Goal: Task Accomplishment & Management: Manage account settings

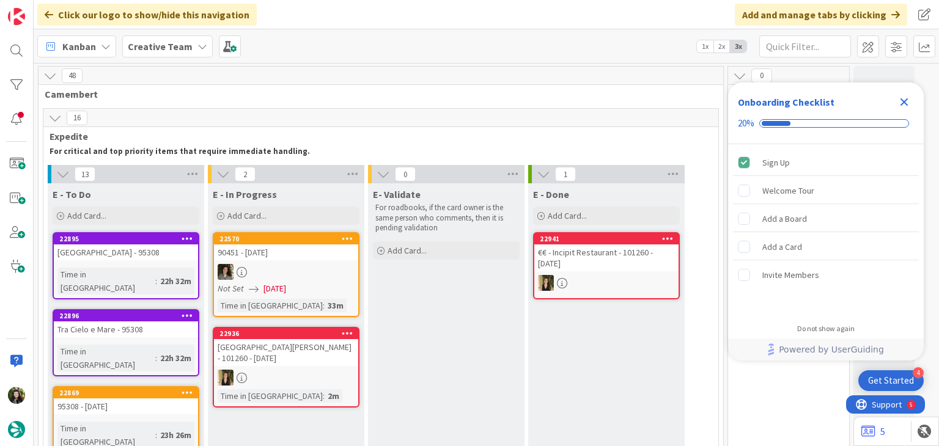
click at [907, 98] on icon "Close Checklist" at bounding box center [904, 102] width 8 height 8
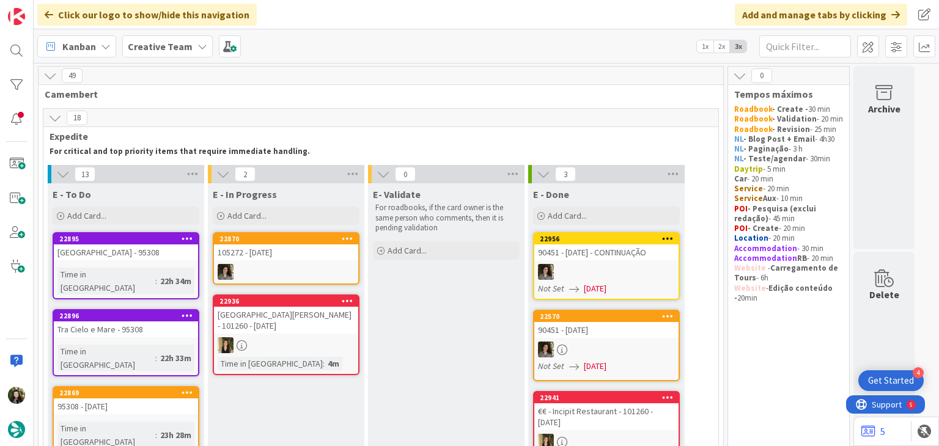
click at [148, 49] on b "Creative Team" at bounding box center [160, 46] width 65 height 12
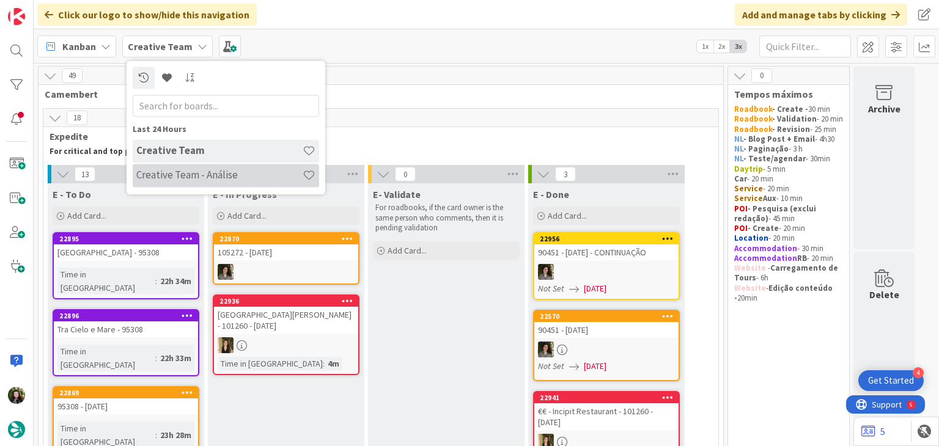
click at [159, 176] on h4 "Creative Team - Análise" at bounding box center [219, 175] width 166 height 12
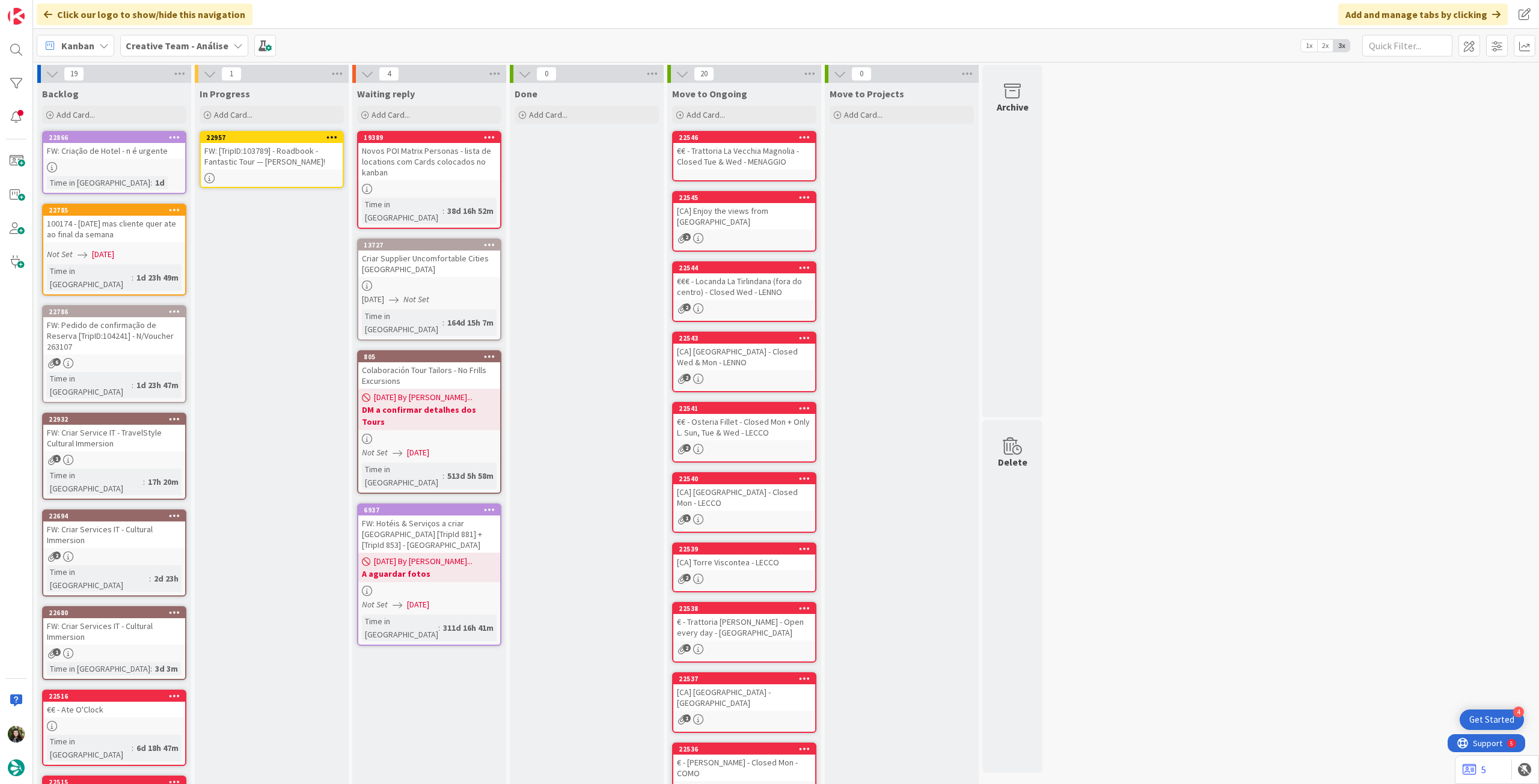
click at [248, 154] on div "FW: [TripID:103789] - Roadbook - Fantastic Tour — [PERSON_NAME]!" at bounding box center [272, 155] width 142 height 27
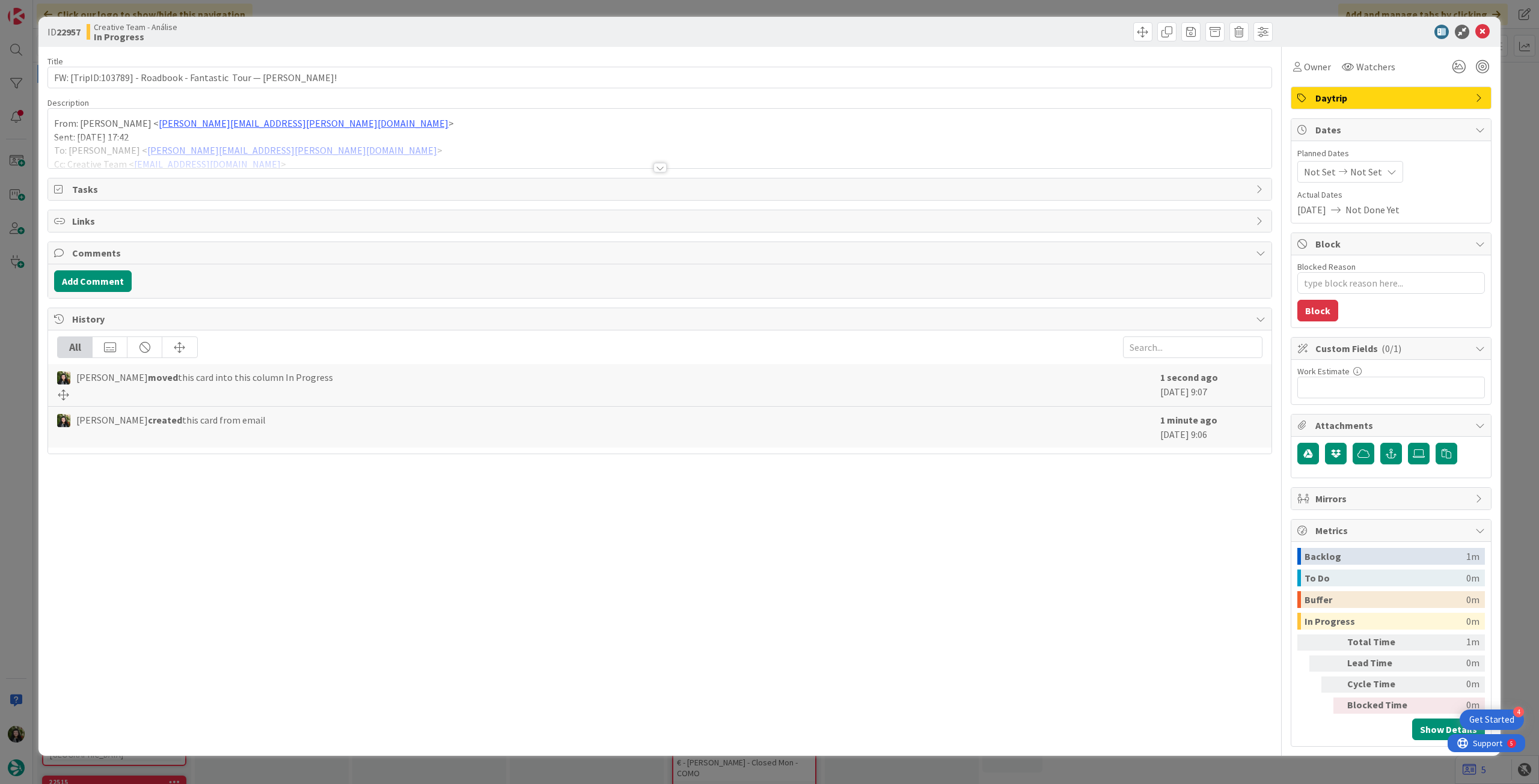
click at [923, 164] on span "Not Set" at bounding box center [1367, 171] width 31 height 15
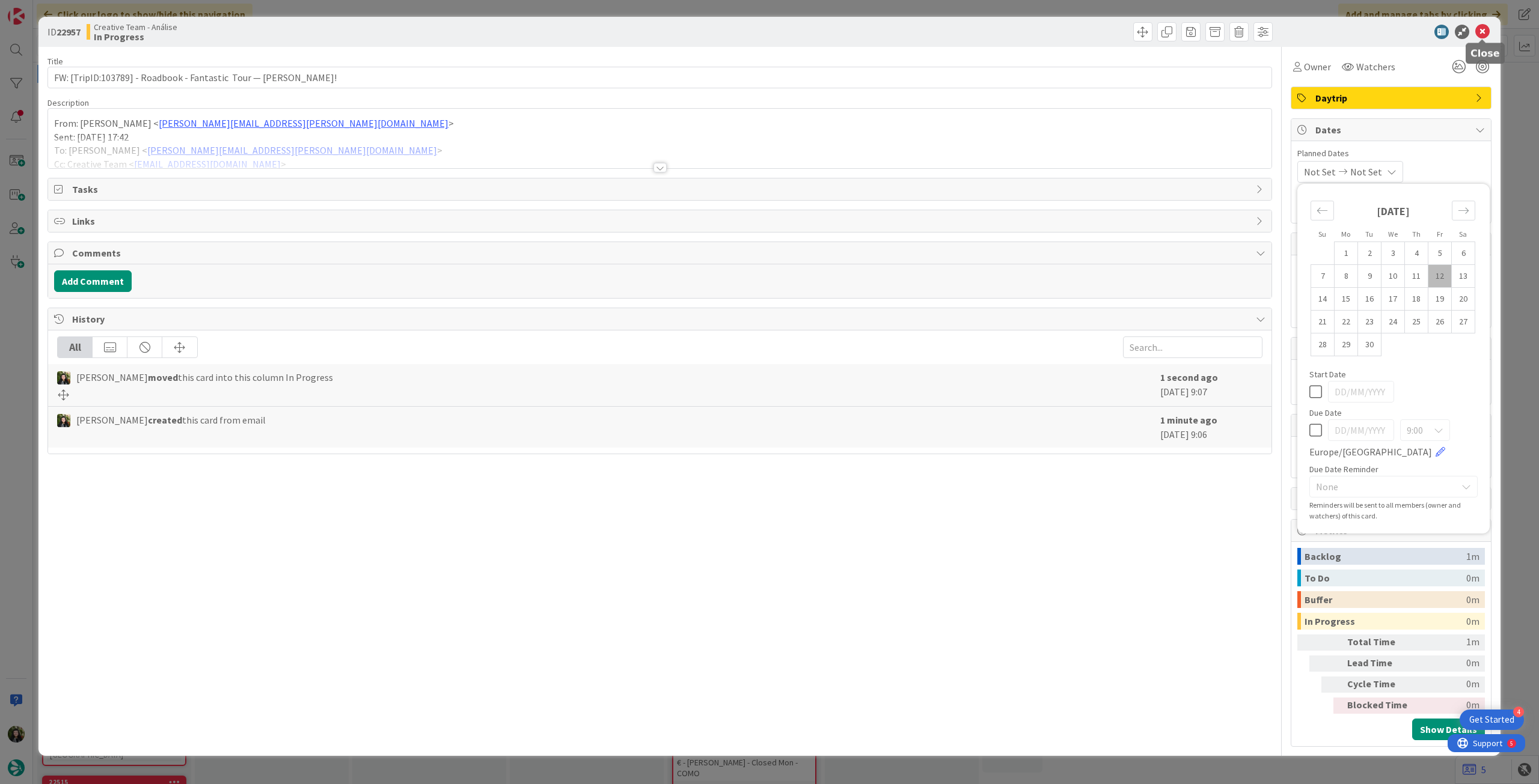
click at [923, 37] on icon at bounding box center [1483, 31] width 15 height 15
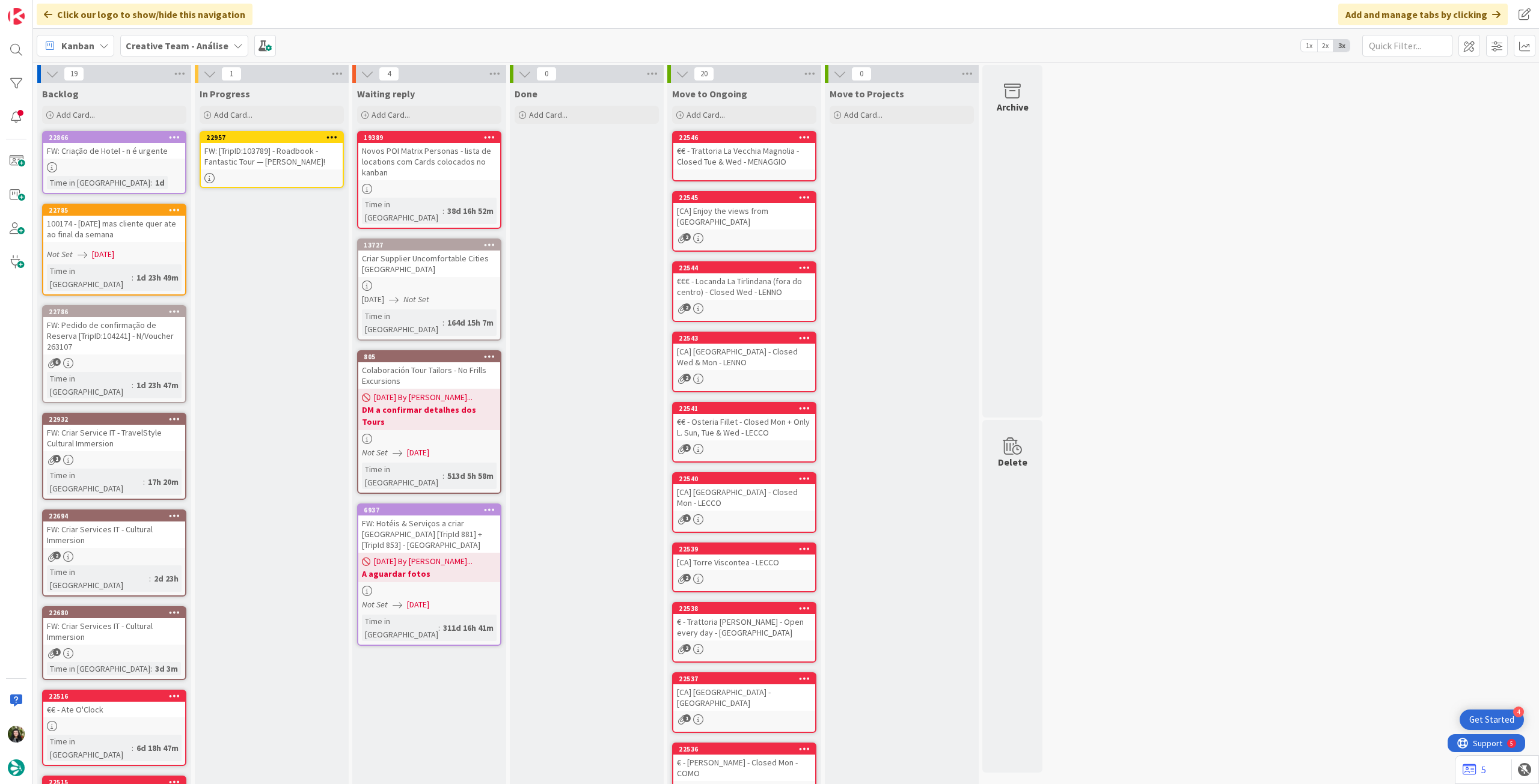
click at [280, 152] on div "FW: [TripID:103789] - Roadbook - Fantastic Tour — [PERSON_NAME]!" at bounding box center [272, 155] width 142 height 27
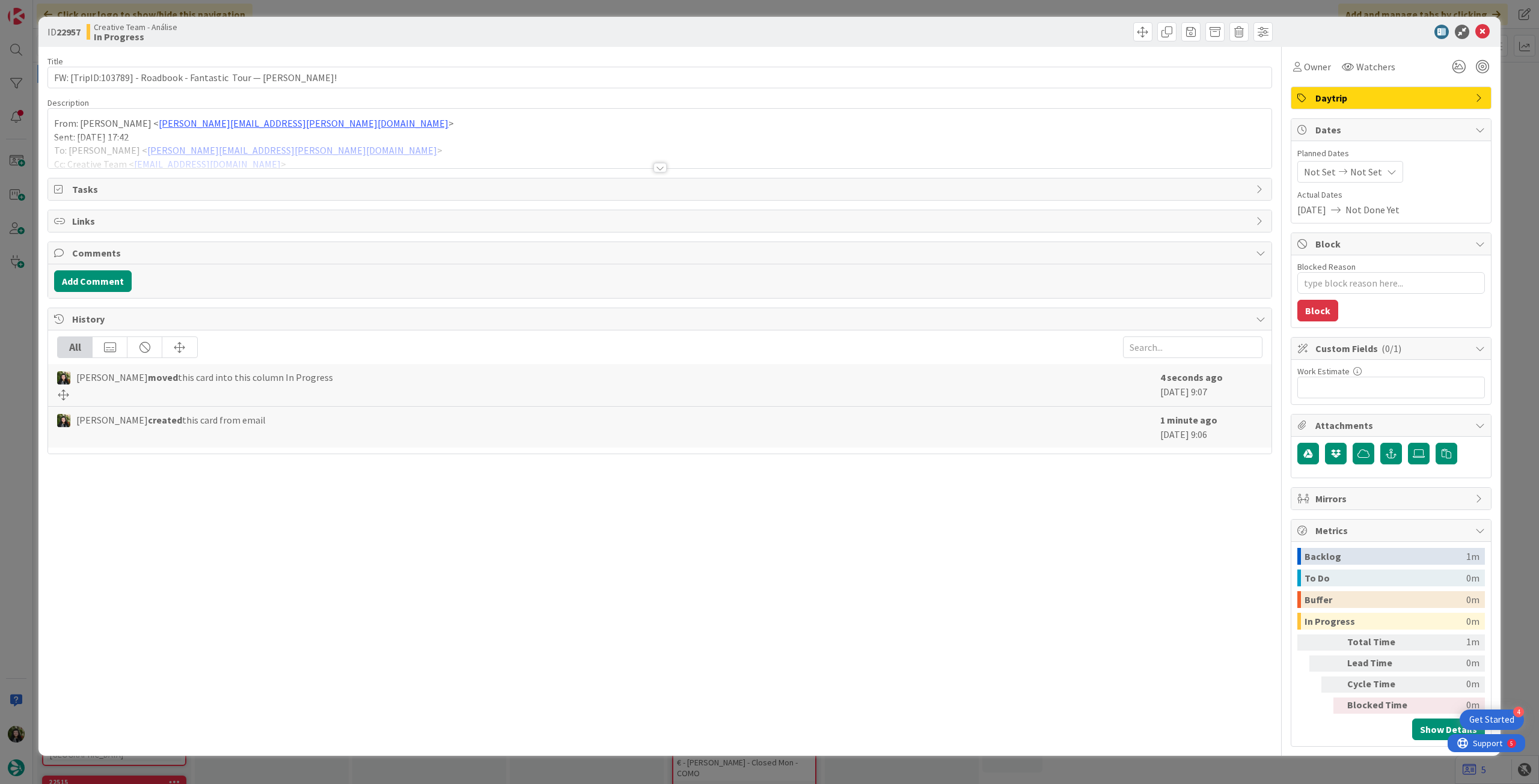
type textarea "x"
drag, startPoint x: 101, startPoint y: 78, endPoint x: 128, endPoint y: 74, distance: 27.3
click at [128, 74] on input "FW: [TripID:103789] - Roadbook - Fantastic Tour — [PERSON_NAME]!" at bounding box center [659, 78] width 1225 height 22
click at [381, 79] on input "FW: [TripID:103789] - Roadbook - Fantastic Tour — [PERSON_NAME]!" at bounding box center [659, 78] width 1225 height 22
click at [399, 81] on input "FW: [TripID:103789] - Roadbook - Fantastic Tour — [PERSON_NAME]!" at bounding box center [659, 78] width 1225 height 22
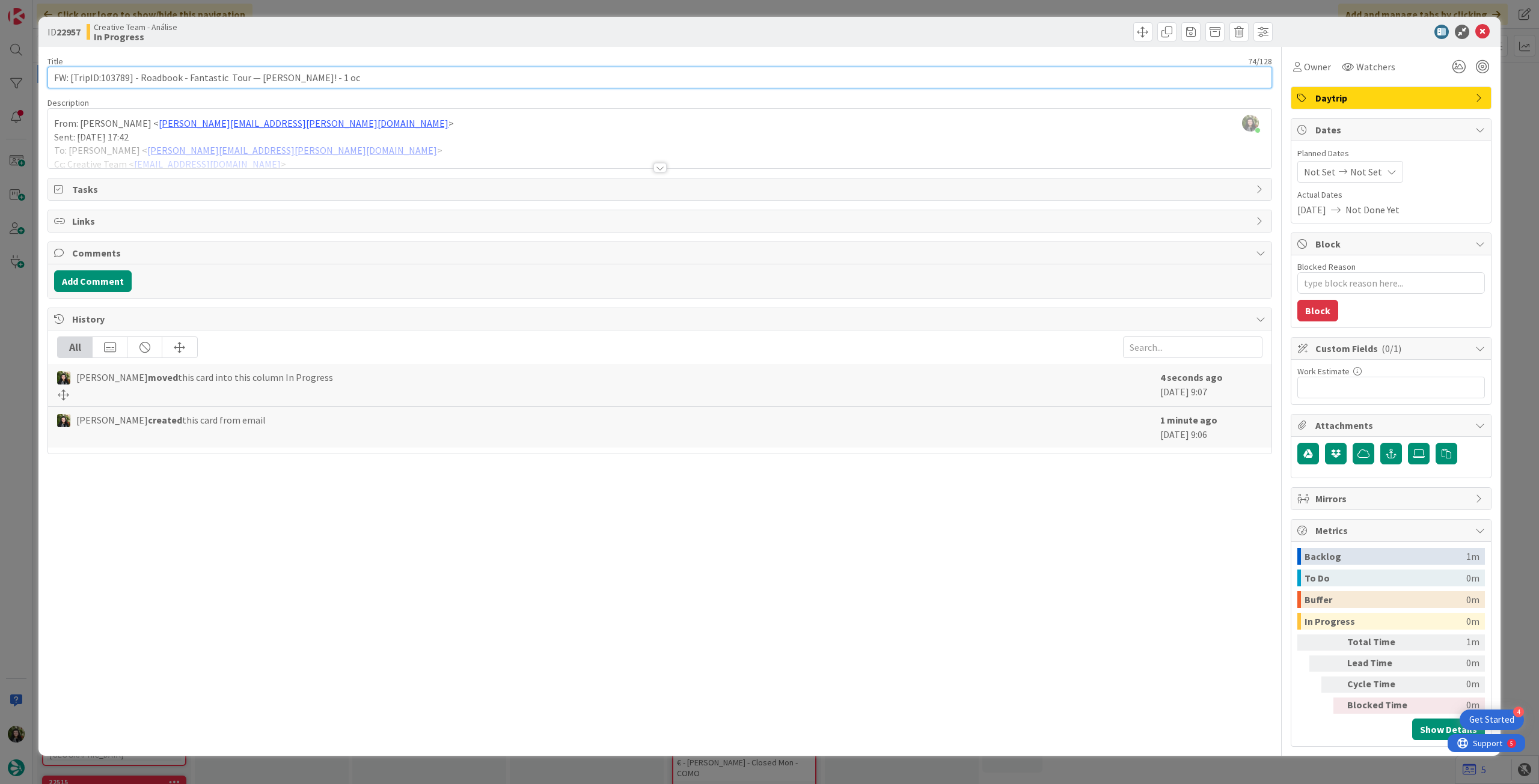
type input "FW: [TripID:103789] - Roadbook - Fantastic Tour — [PERSON_NAME]! - [DATE]"
type textarea "x"
type input "FW: [TripID:103789] - Roadbook - Fantastic Tour — [PERSON_NAME]! - [DATE]"
click at [923, 31] on icon at bounding box center [1483, 31] width 15 height 15
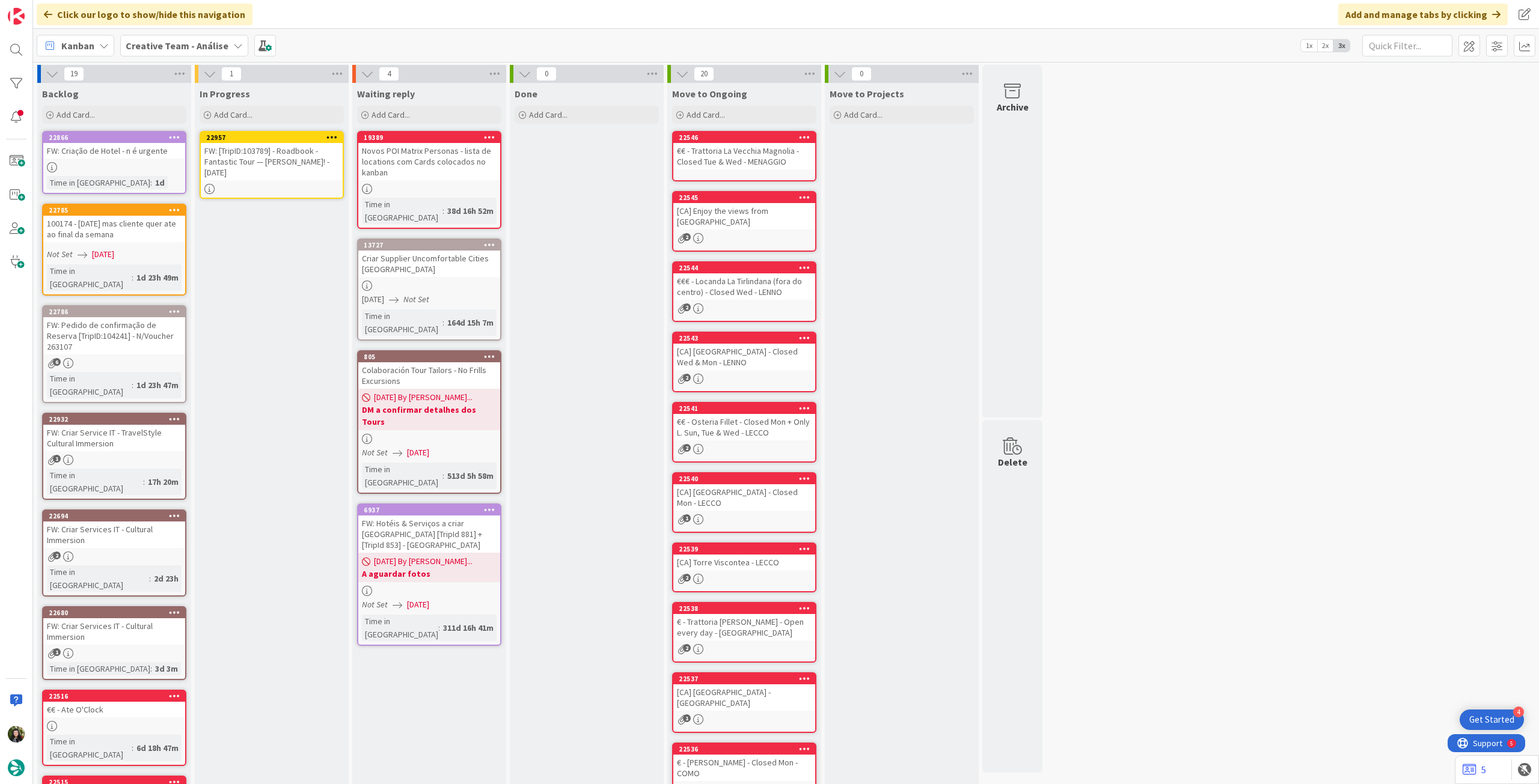
click at [330, 139] on icon at bounding box center [333, 137] width 12 height 9
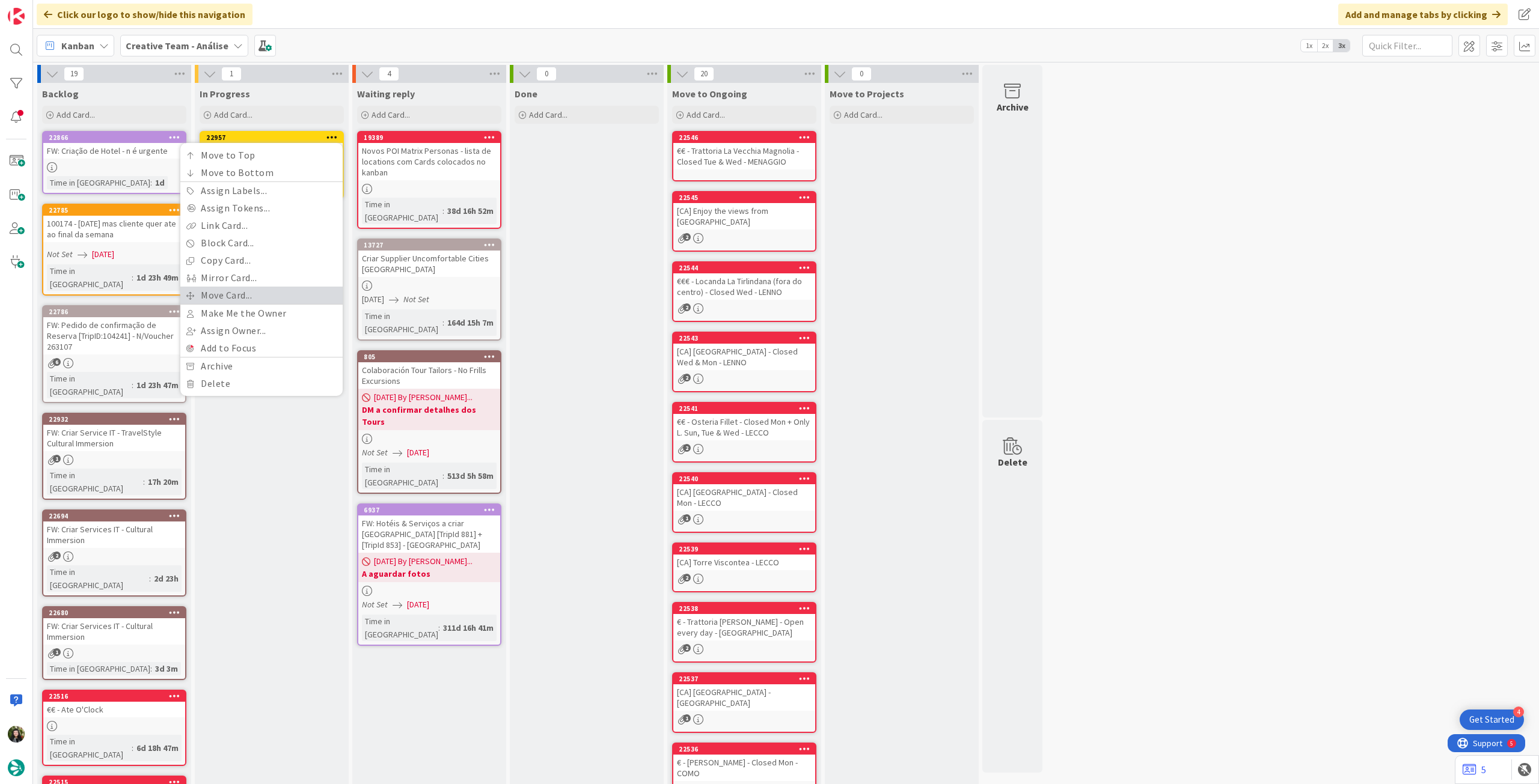
click at [259, 294] on link "Move Card..." at bounding box center [261, 295] width 162 height 18
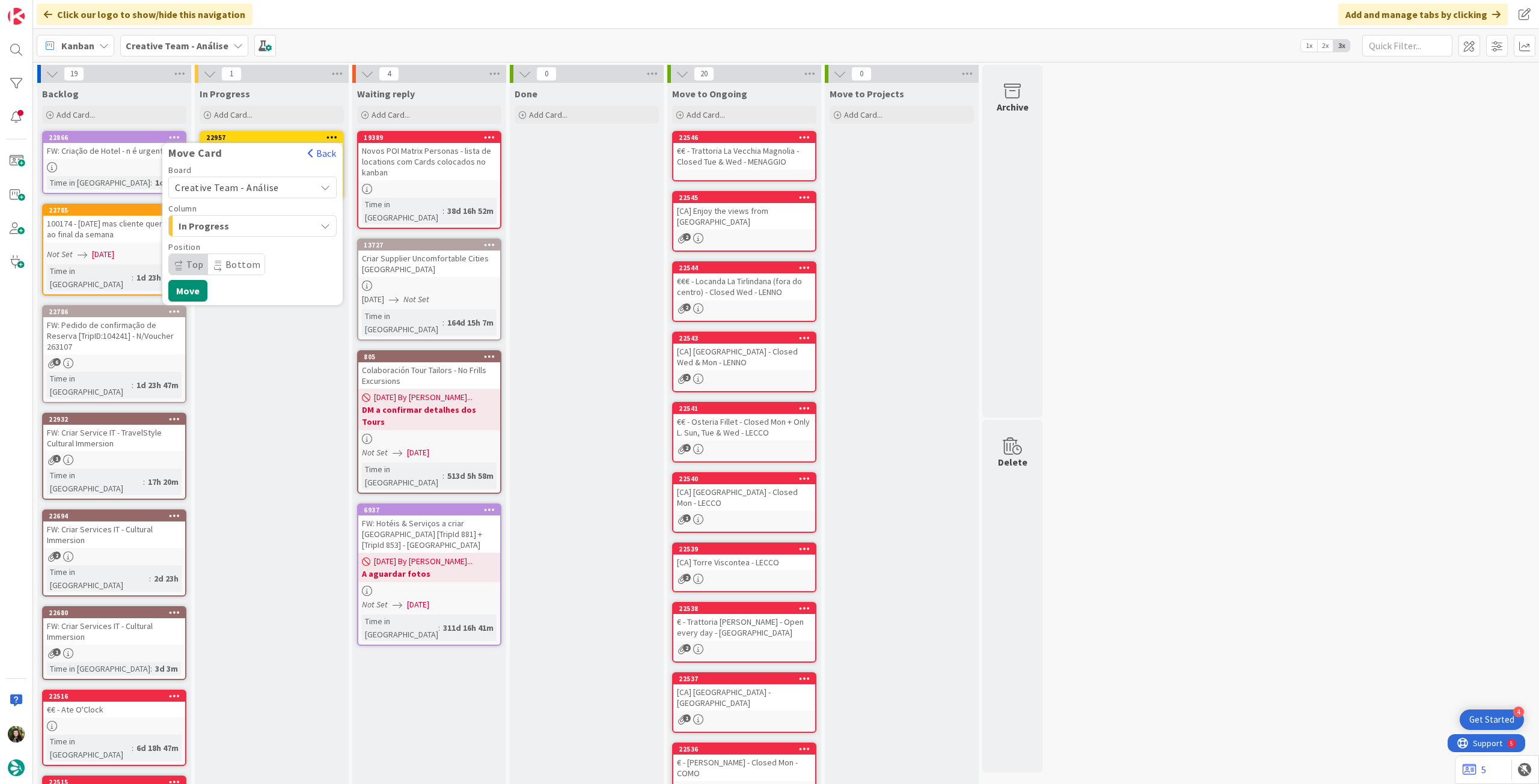
click at [256, 185] on span "Creative Team - Análise" at bounding box center [227, 188] width 104 height 12
click at [240, 243] on span "Creative Team" at bounding box center [261, 244] width 140 height 18
click at [245, 258] on span "Daytrip" at bounding box center [251, 264] width 115 height 17
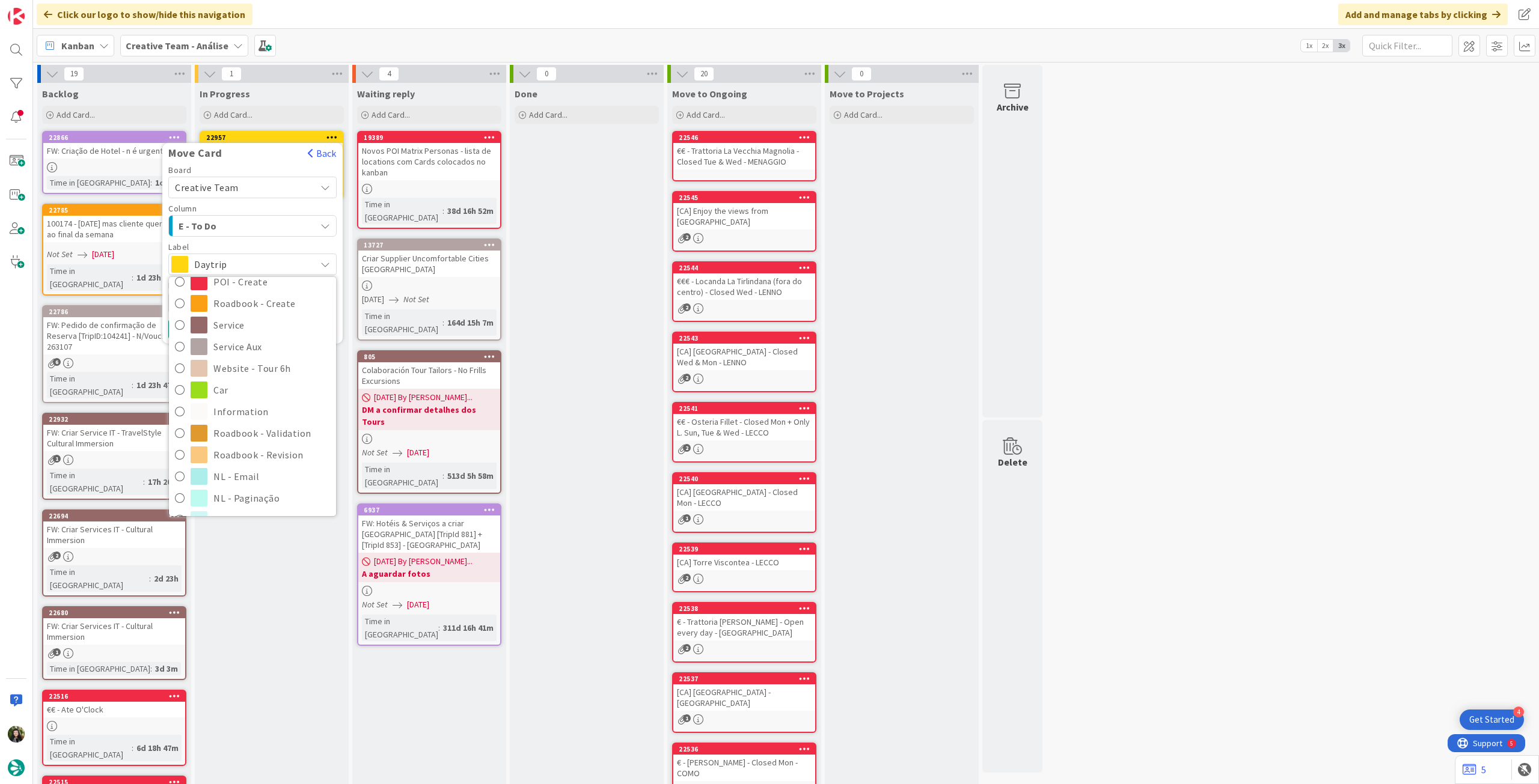
scroll to position [160, 0]
click at [253, 434] on span "Roadbook - Revision" at bounding box center [272, 436] width 117 height 18
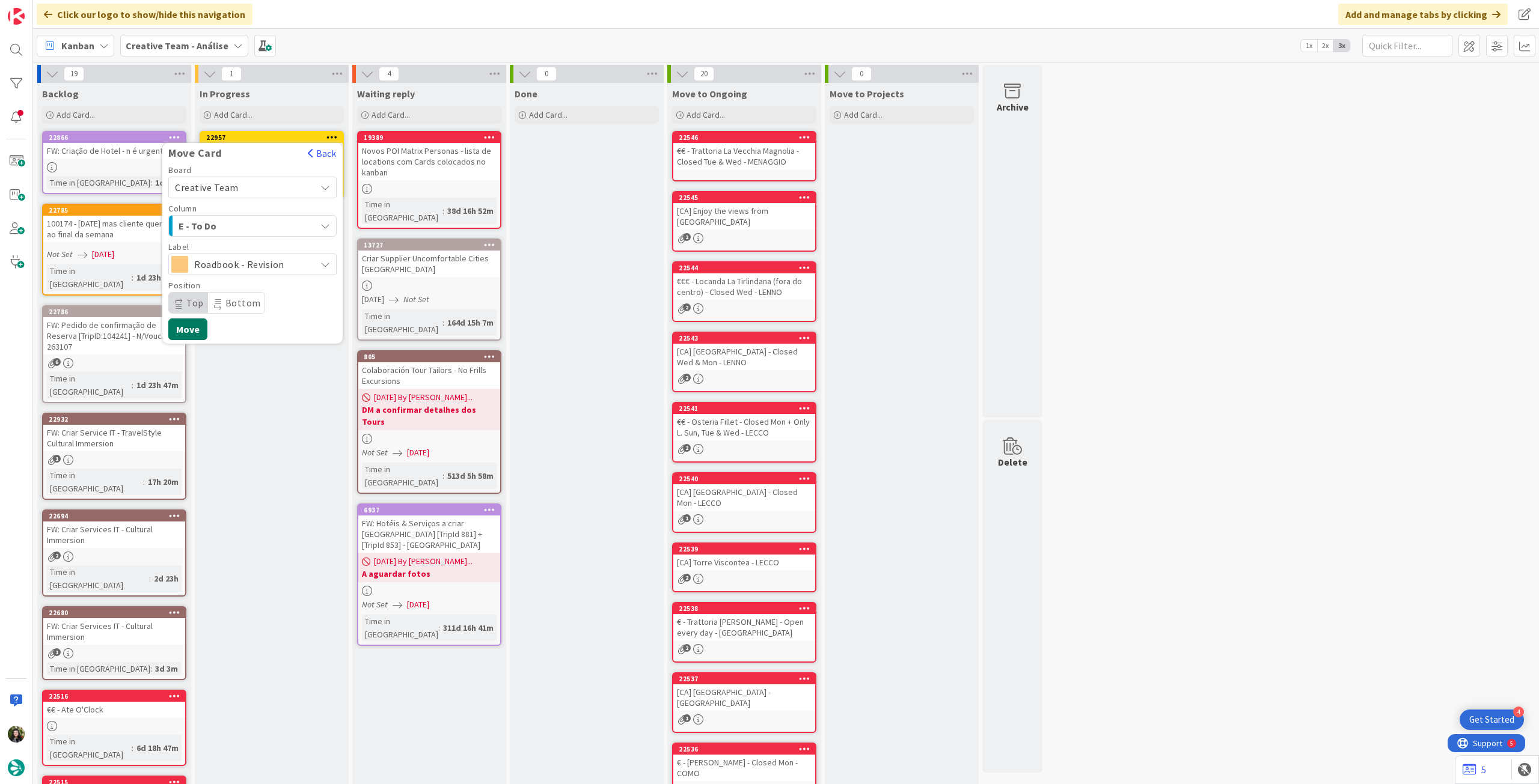
click at [195, 330] on button "Move" at bounding box center [188, 330] width 39 height 22
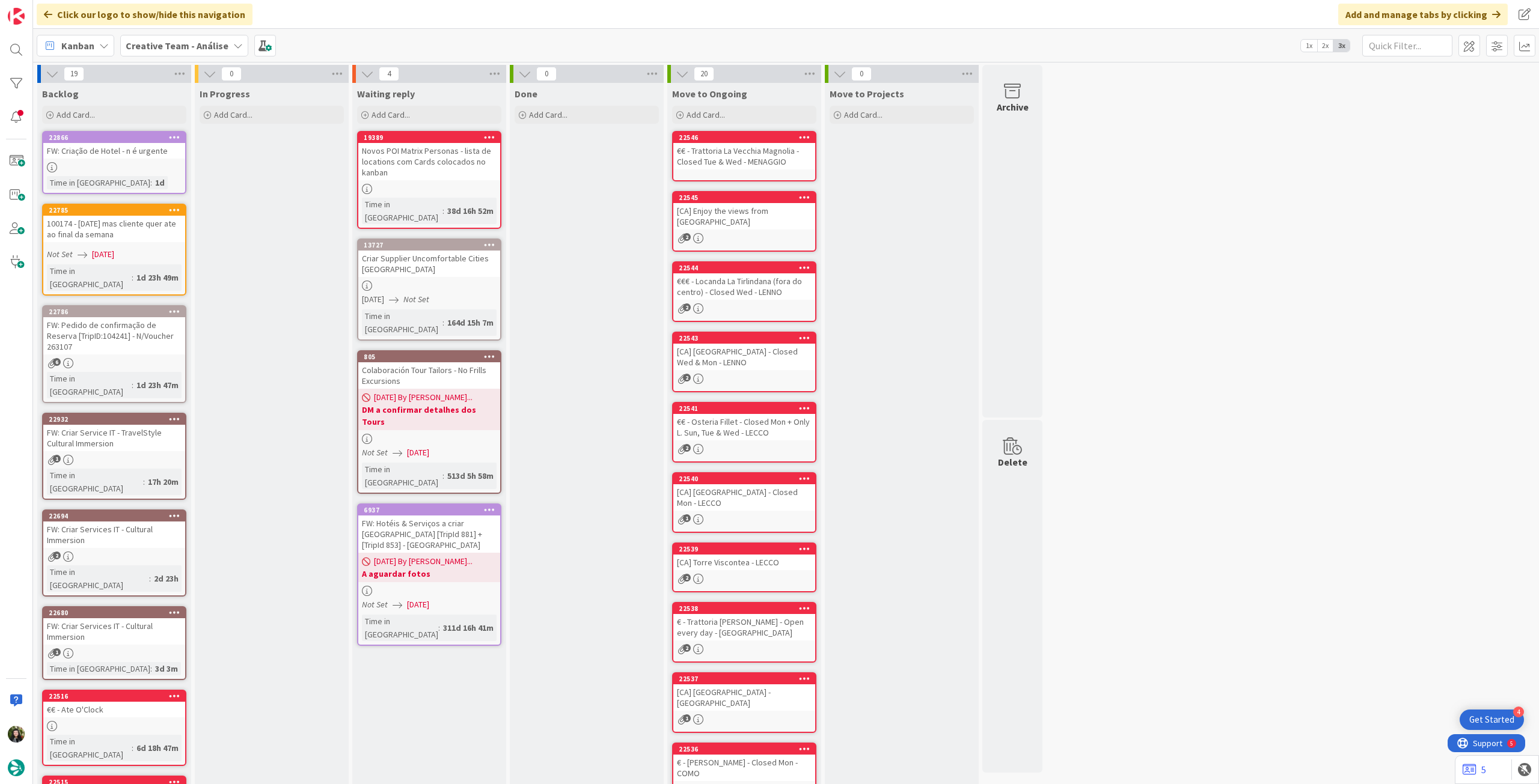
scroll to position [178, 0]
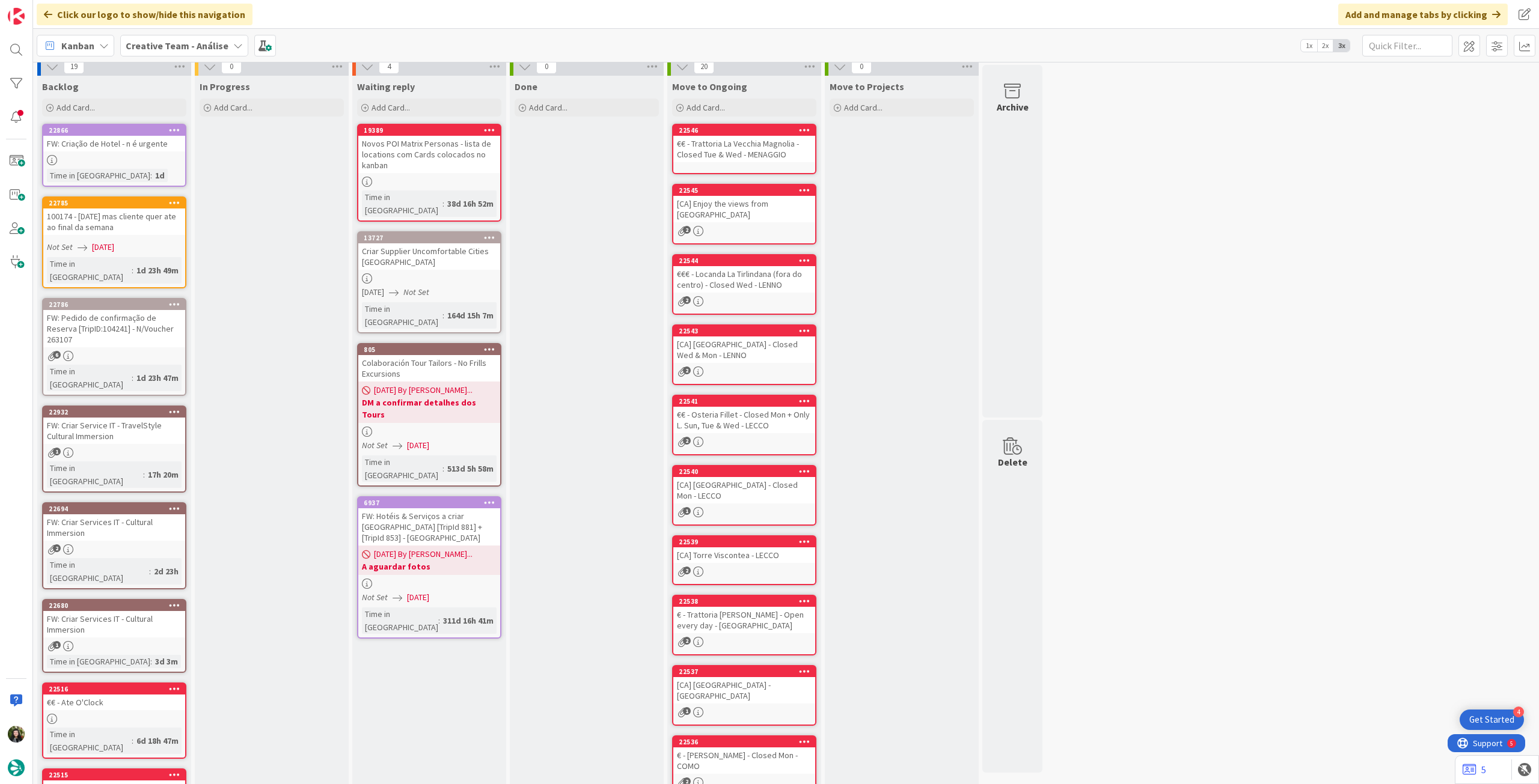
scroll to position [0, 0]
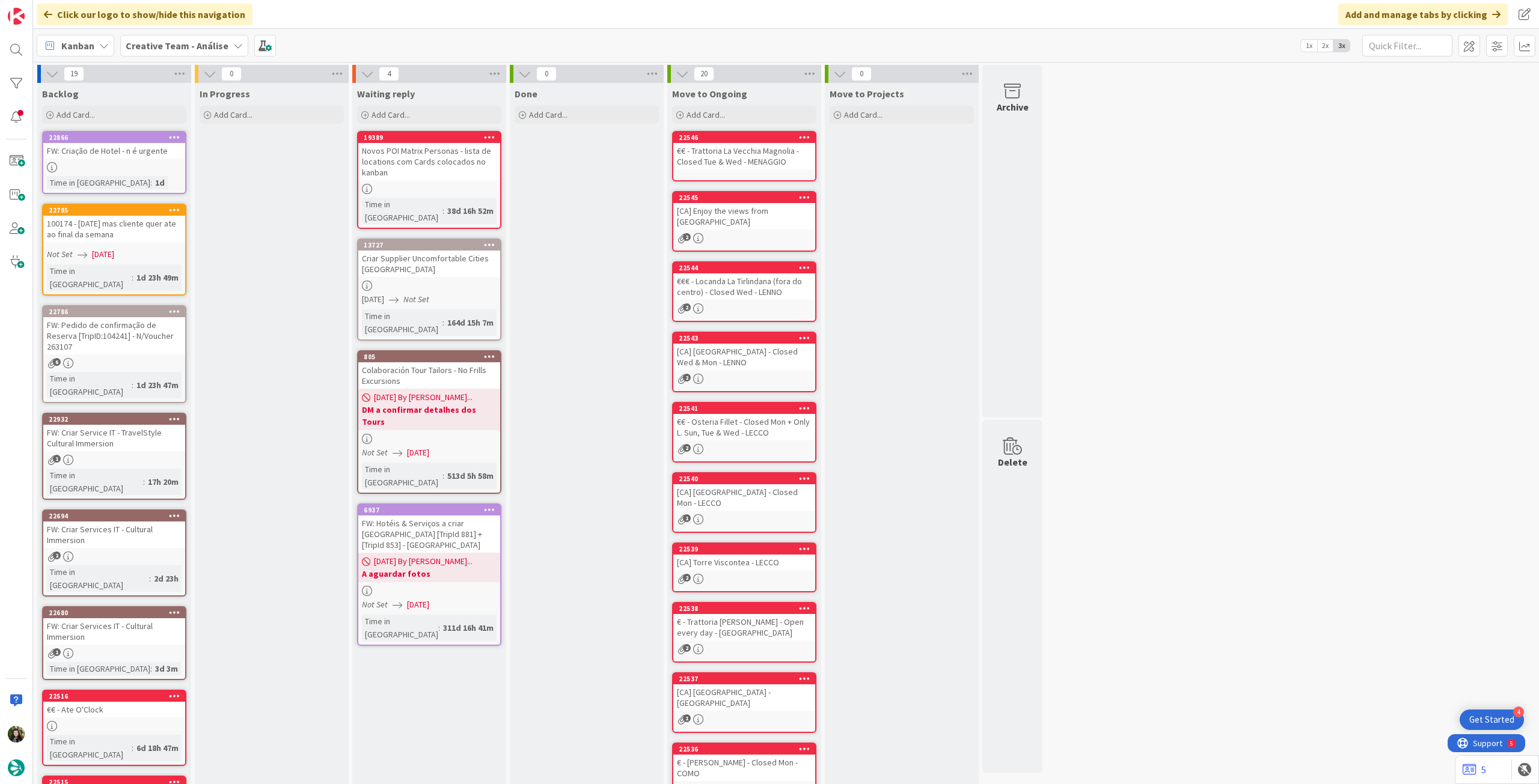
click at [182, 40] on b "Creative Team - Análise" at bounding box center [177, 45] width 102 height 12
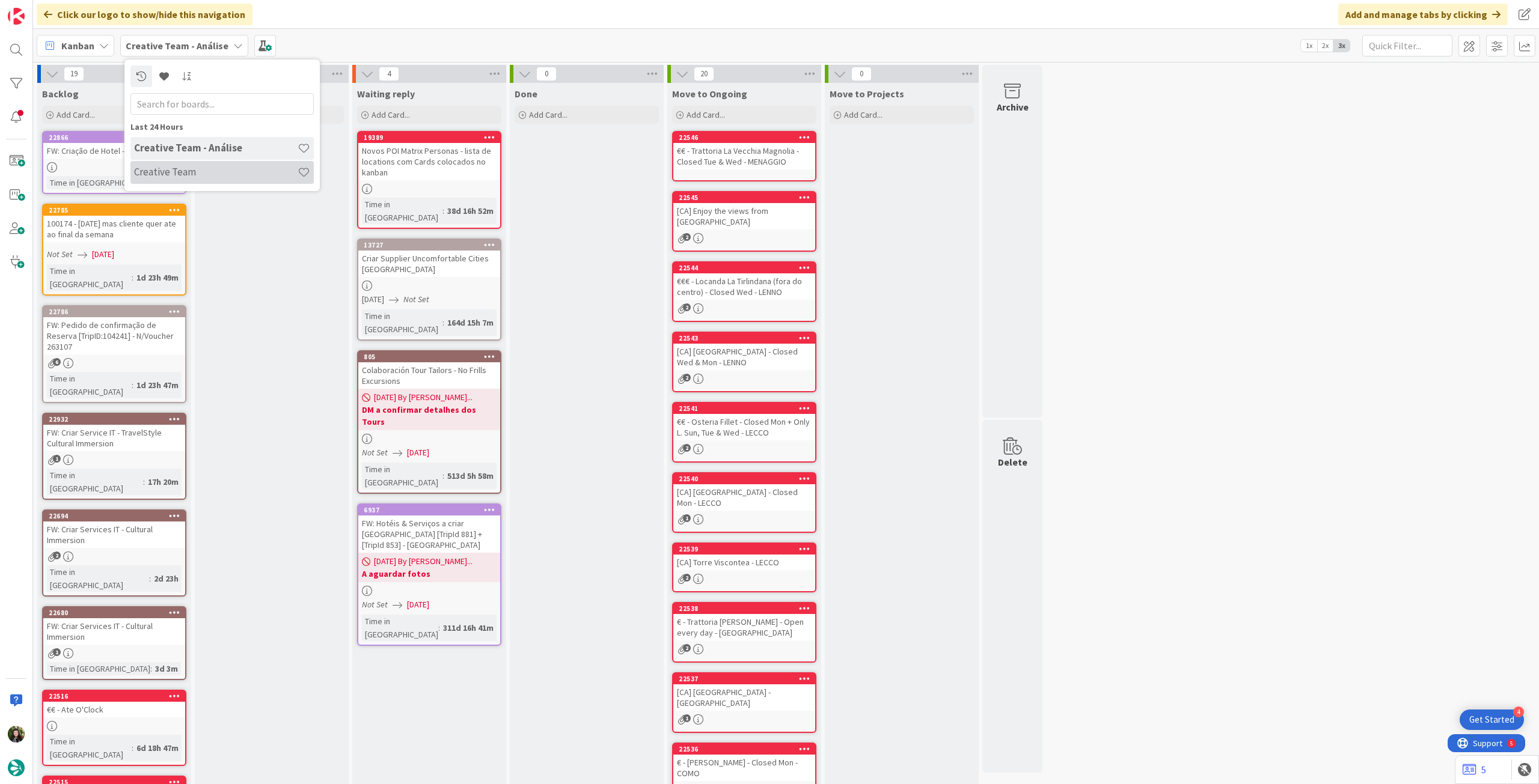
click at [177, 174] on h4 "Creative Team" at bounding box center [215, 172] width 163 height 12
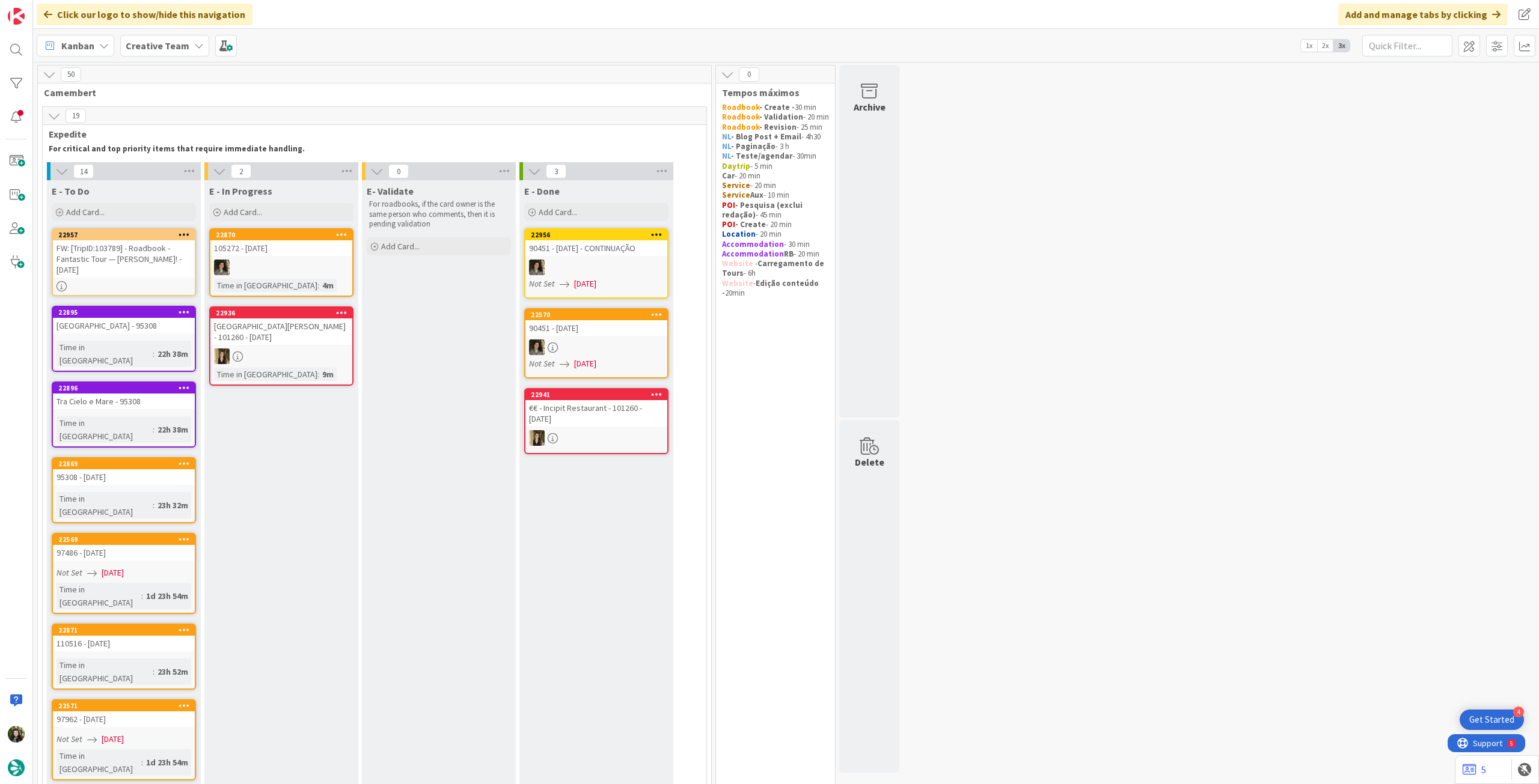
click at [173, 50] on b "Creative Team" at bounding box center [157, 45] width 64 height 12
click at [181, 178] on h4 "Creative Team - Análise" at bounding box center [215, 172] width 163 height 12
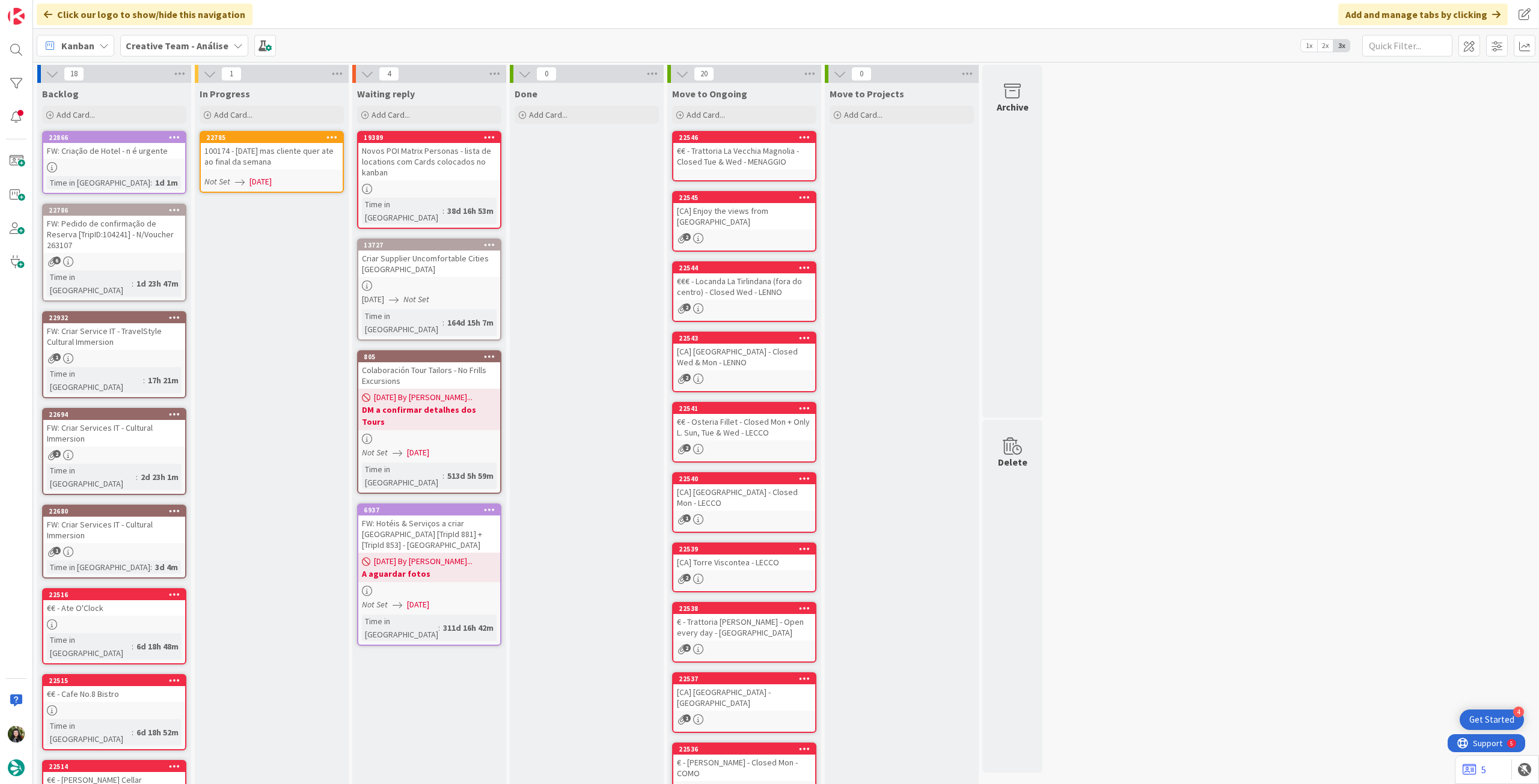
click at [334, 134] on icon at bounding box center [333, 137] width 12 height 9
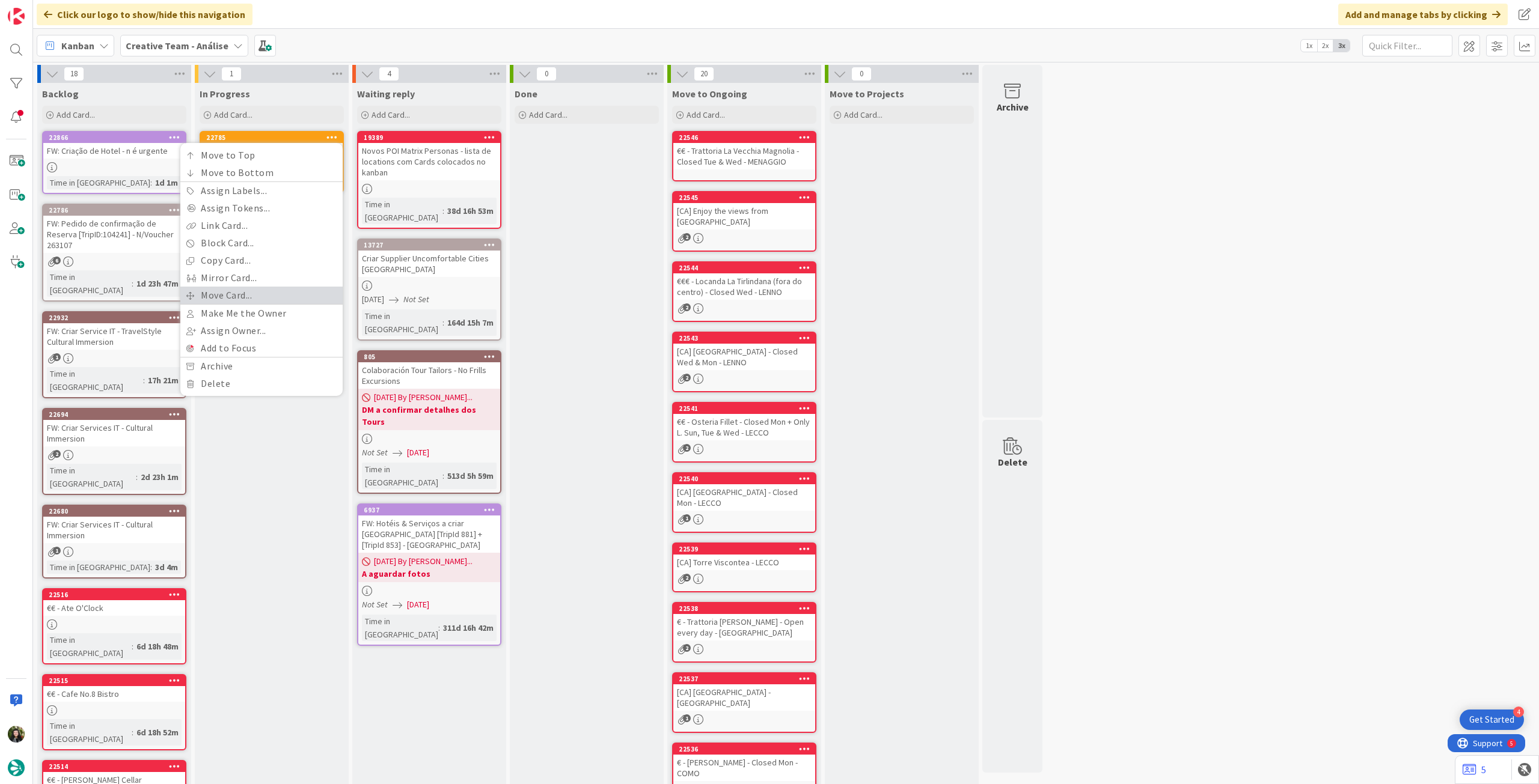
click at [245, 291] on link "Move Card..." at bounding box center [261, 295] width 162 height 18
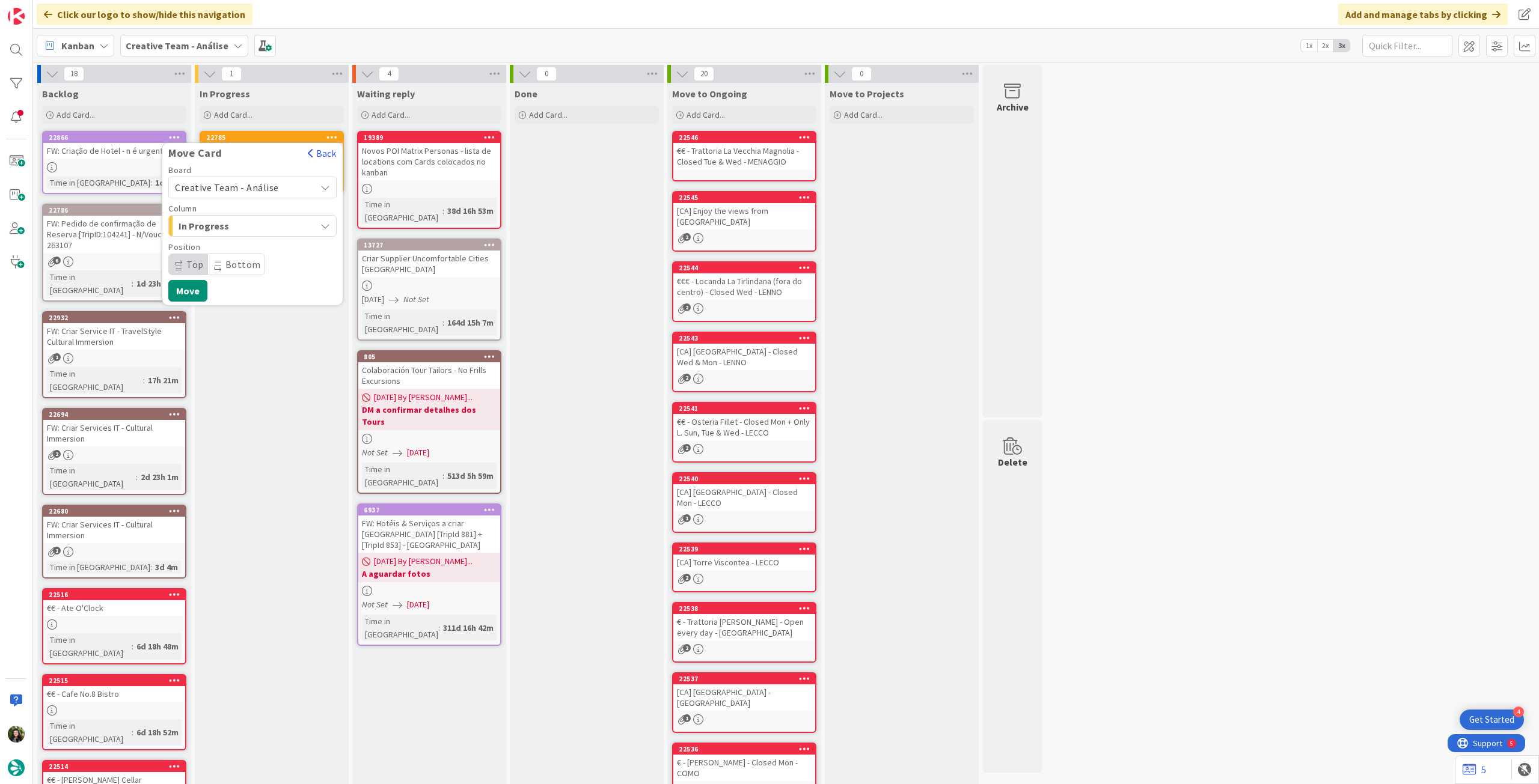
click at [244, 188] on span "Creative Team - Análise" at bounding box center [227, 188] width 104 height 12
click at [233, 242] on span "Creative Team" at bounding box center [261, 244] width 140 height 18
click at [231, 261] on span "Roadbook - Create" at bounding box center [251, 264] width 115 height 17
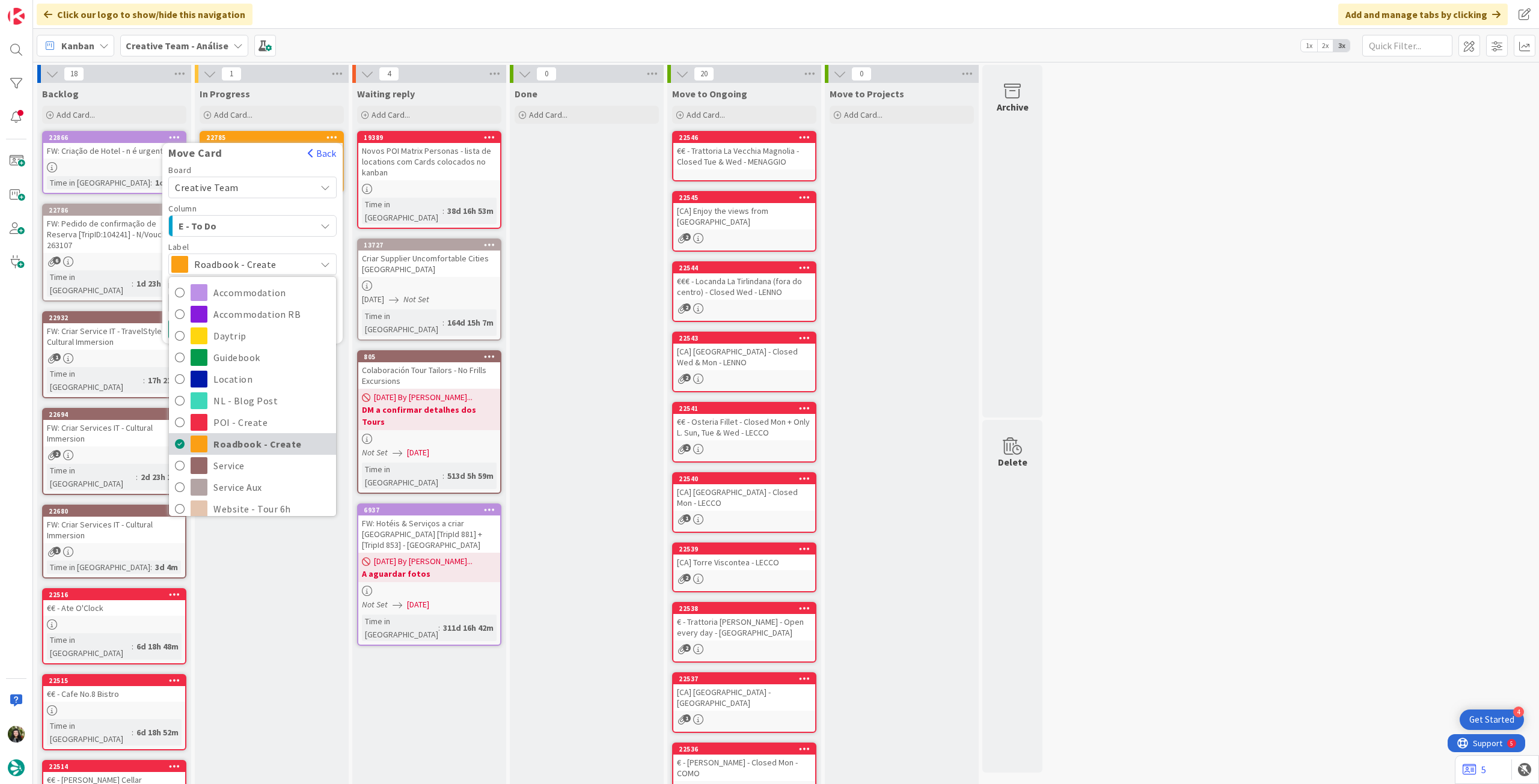
click at [242, 438] on span "Roadbook - Create" at bounding box center [272, 444] width 117 height 18
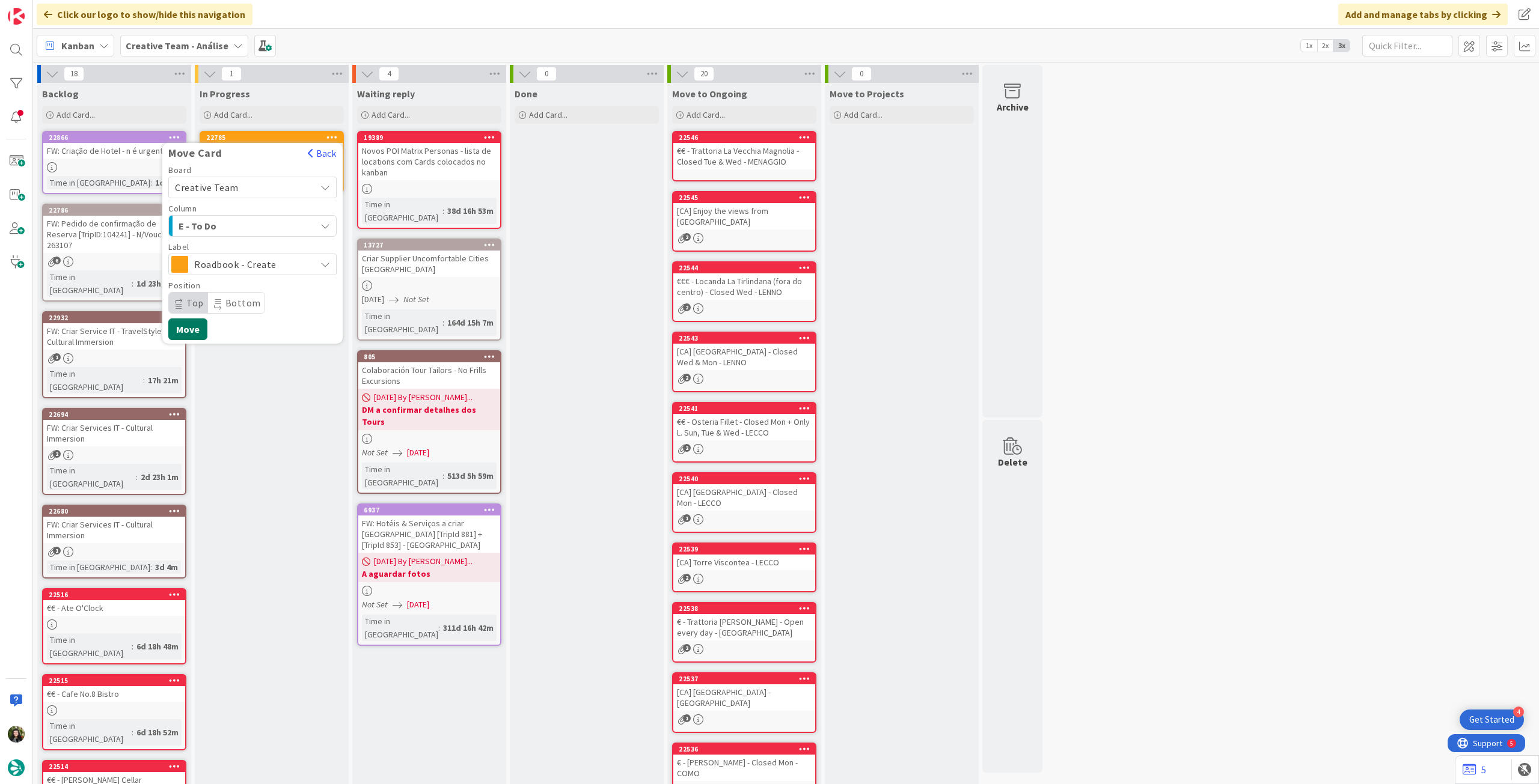
click at [189, 327] on button "Move" at bounding box center [188, 330] width 39 height 22
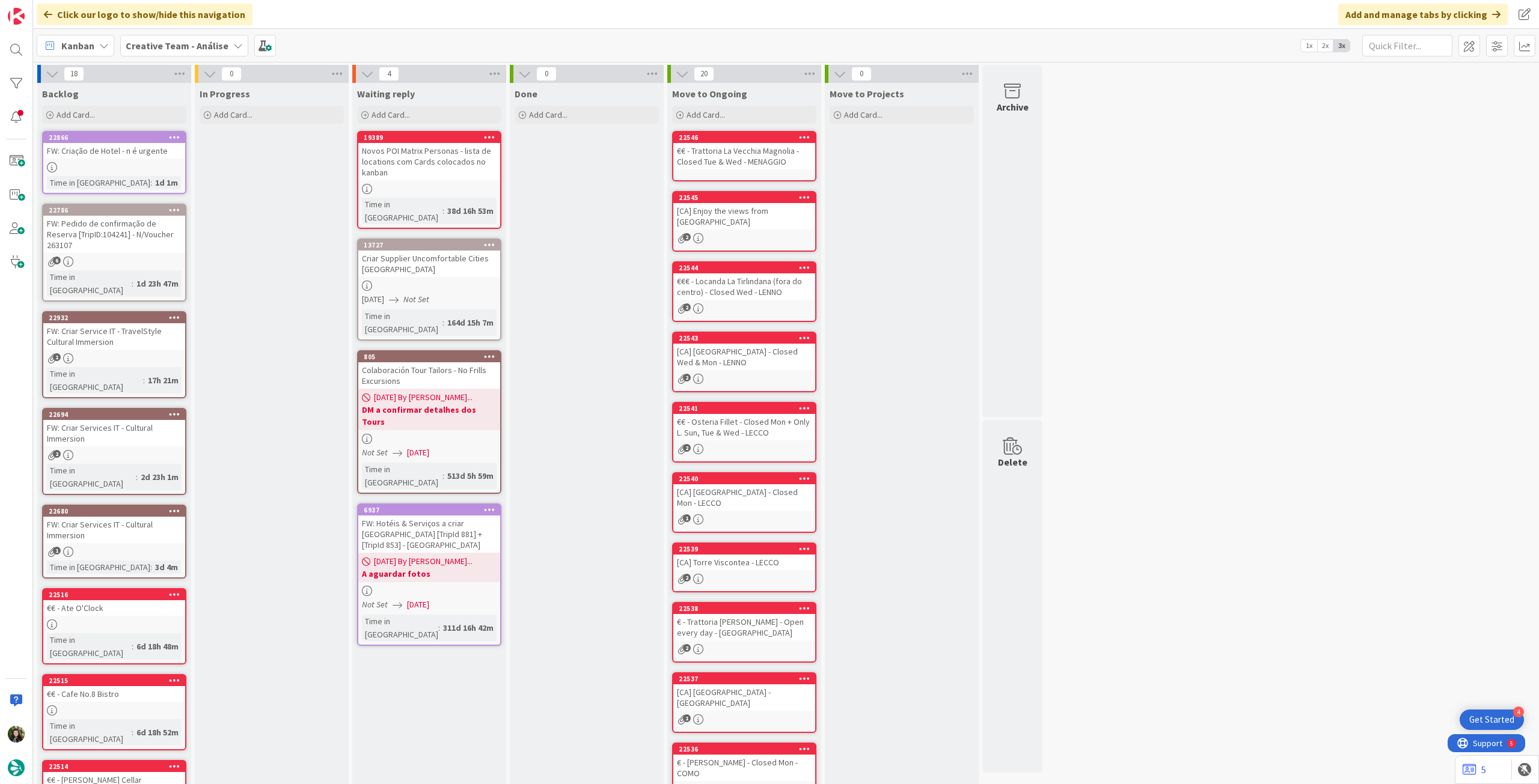
click at [178, 45] on b "Creative Team - Análise" at bounding box center [177, 45] width 102 height 12
click at [176, 167] on h4 "Creative Team" at bounding box center [215, 172] width 163 height 12
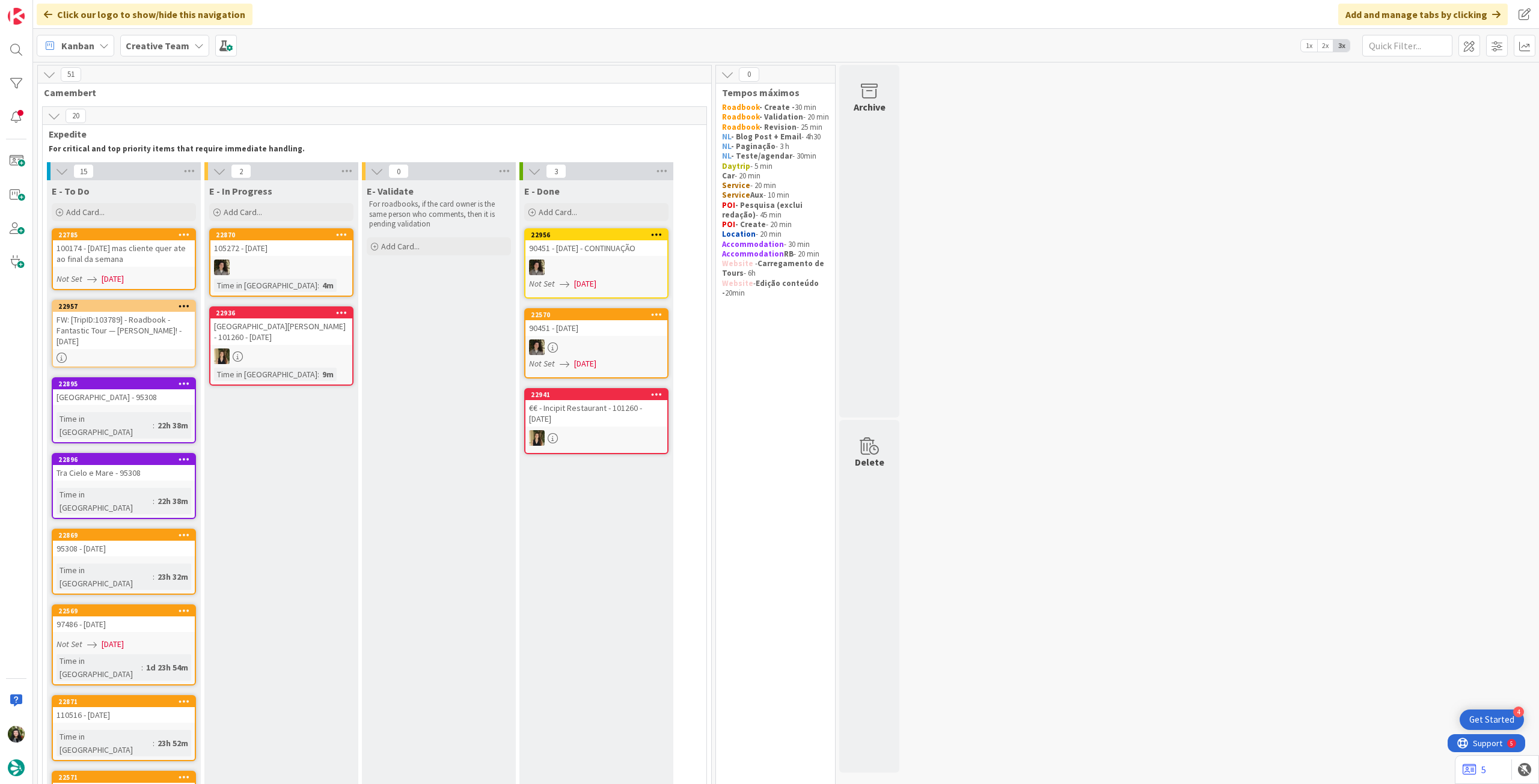
click at [163, 267] on link "22785 100174 - [DATE] mas cliente quer ate ao final da semana Not Set [DATE]" at bounding box center [124, 259] width 145 height 62
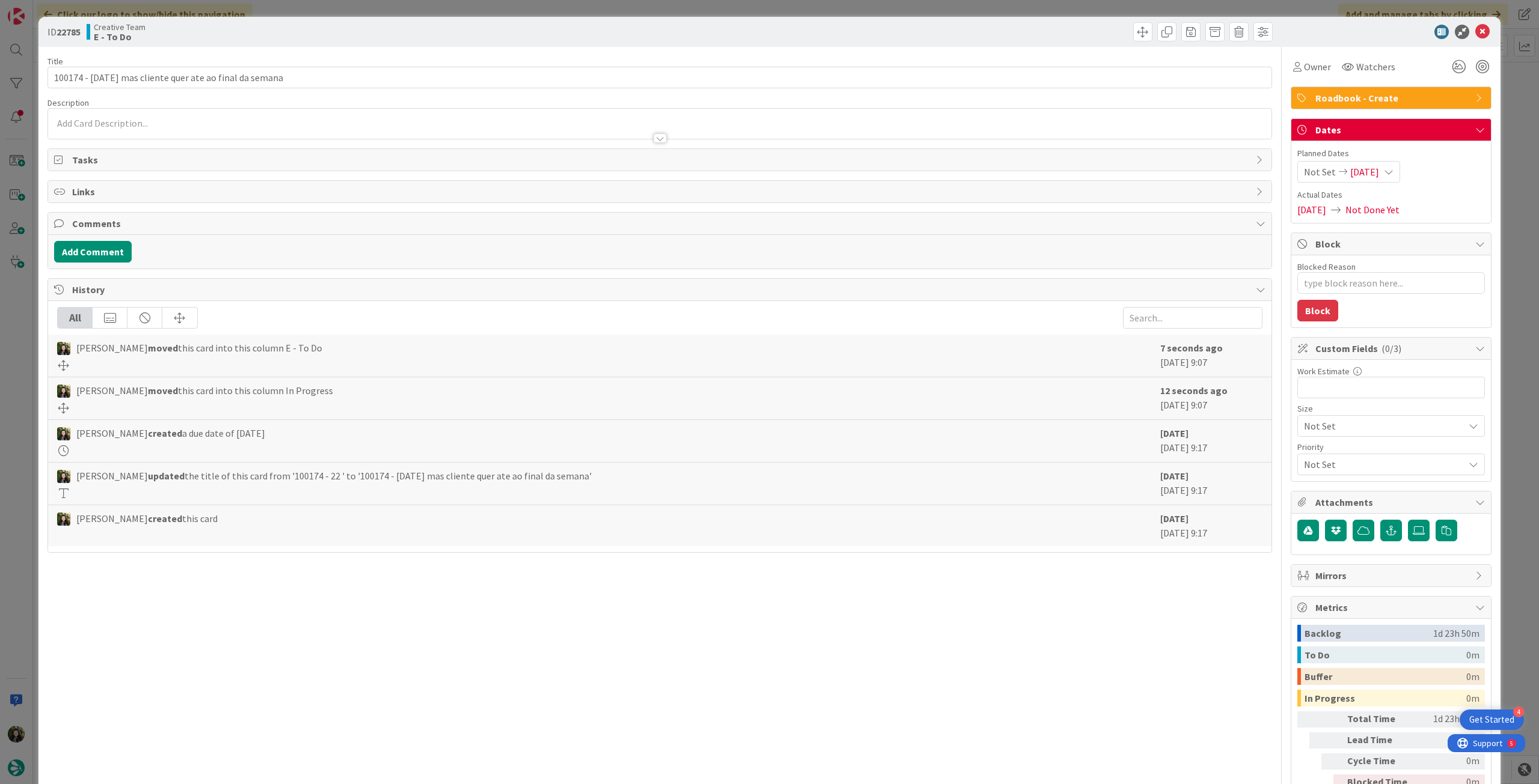
type textarea "x"
drag, startPoint x: 185, startPoint y: 74, endPoint x: 449, endPoint y: 78, distance: 264.0
click at [449, 78] on input "100174 - [DATE] mas cliente quer ate ao final da semana" at bounding box center [659, 78] width 1225 height 22
type input "100174 - [DATE] mas cliente quer hoje"
type textarea "x"
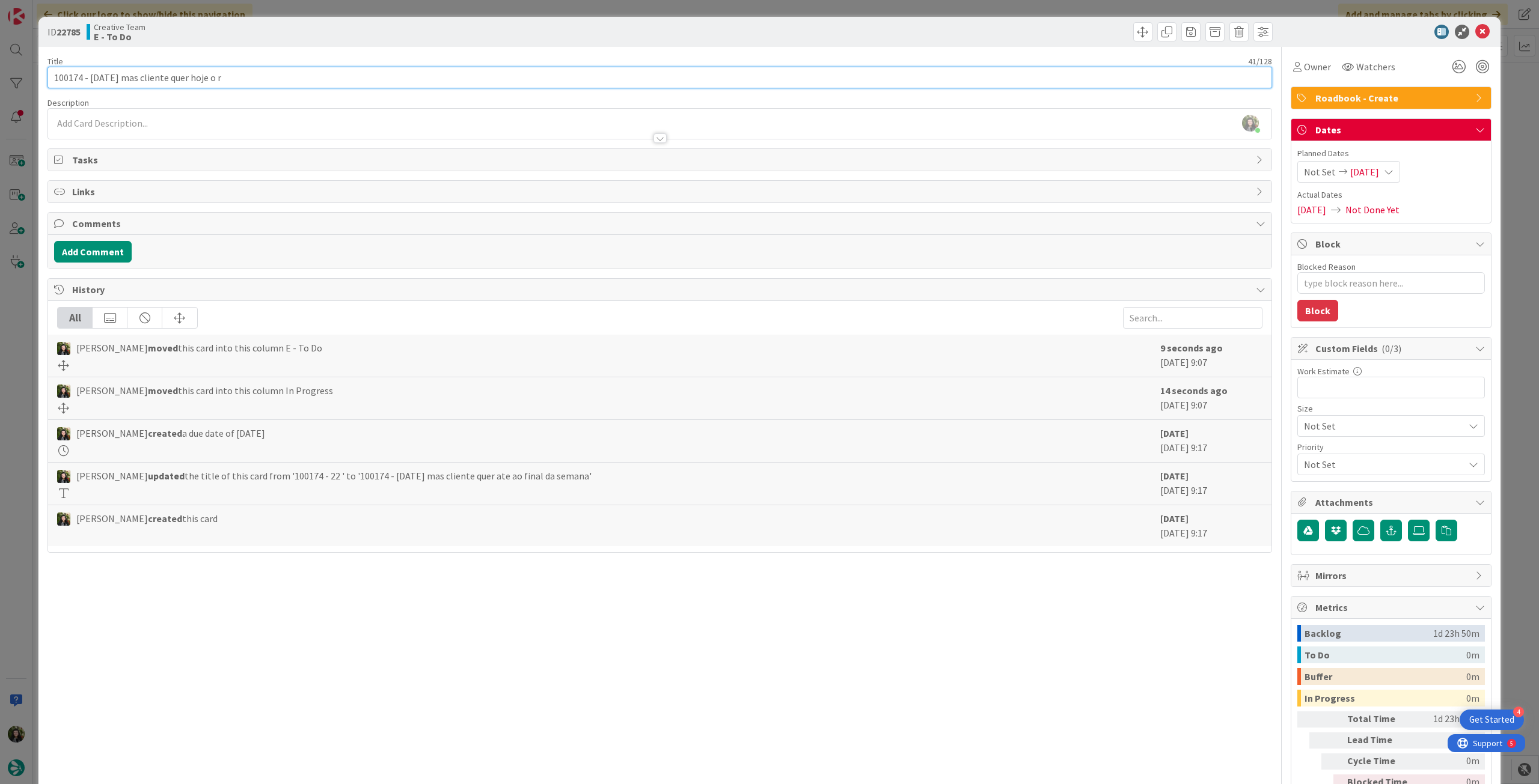
type input "100174 - [DATE] mas cliente quer hoje o rb"
type textarea "x"
type input "100174 - [DATE] mas cliente quer hoje o rb"
click at [923, 32] on icon at bounding box center [1483, 31] width 15 height 15
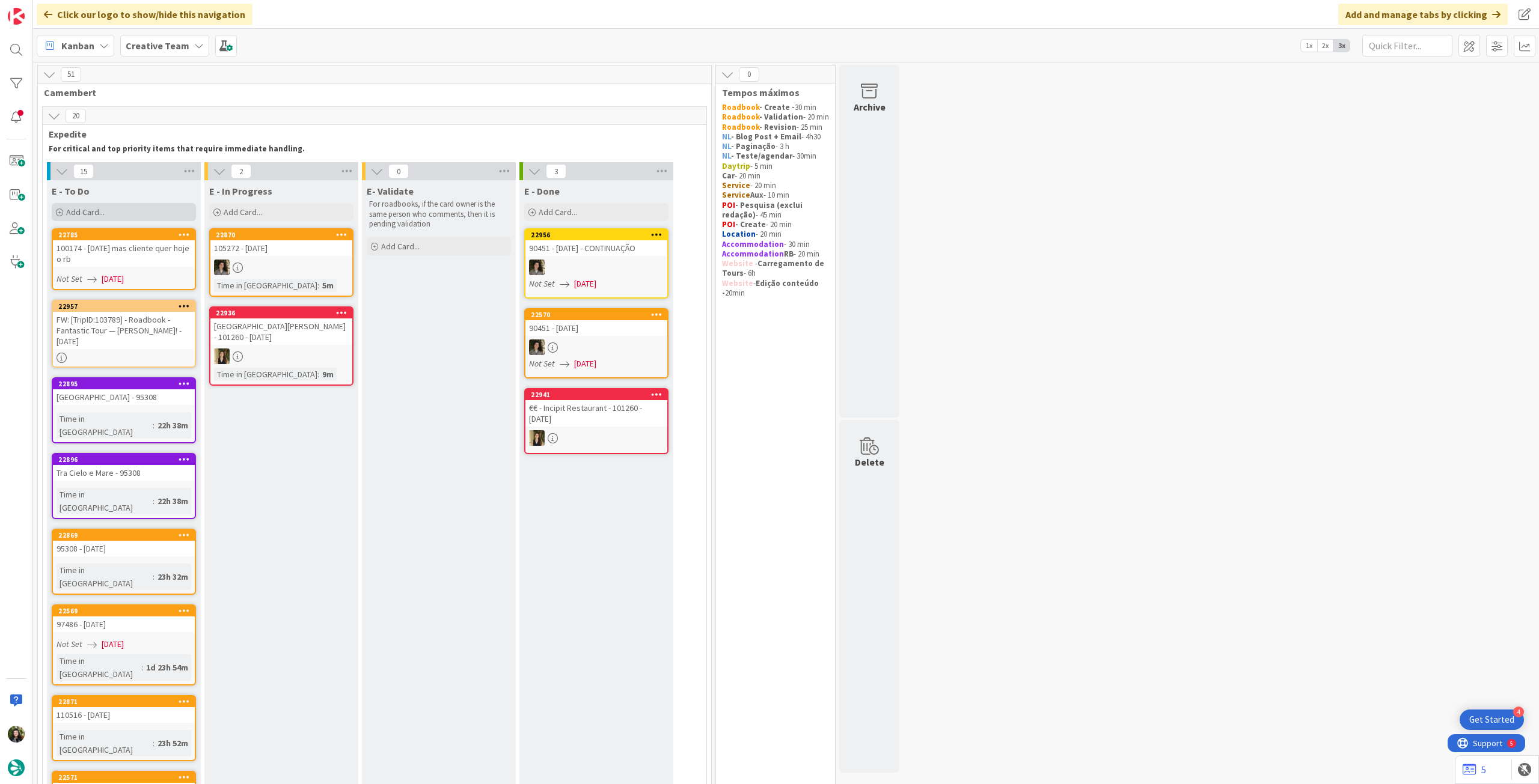
click at [104, 208] on div "Add Card..." at bounding box center [124, 212] width 145 height 18
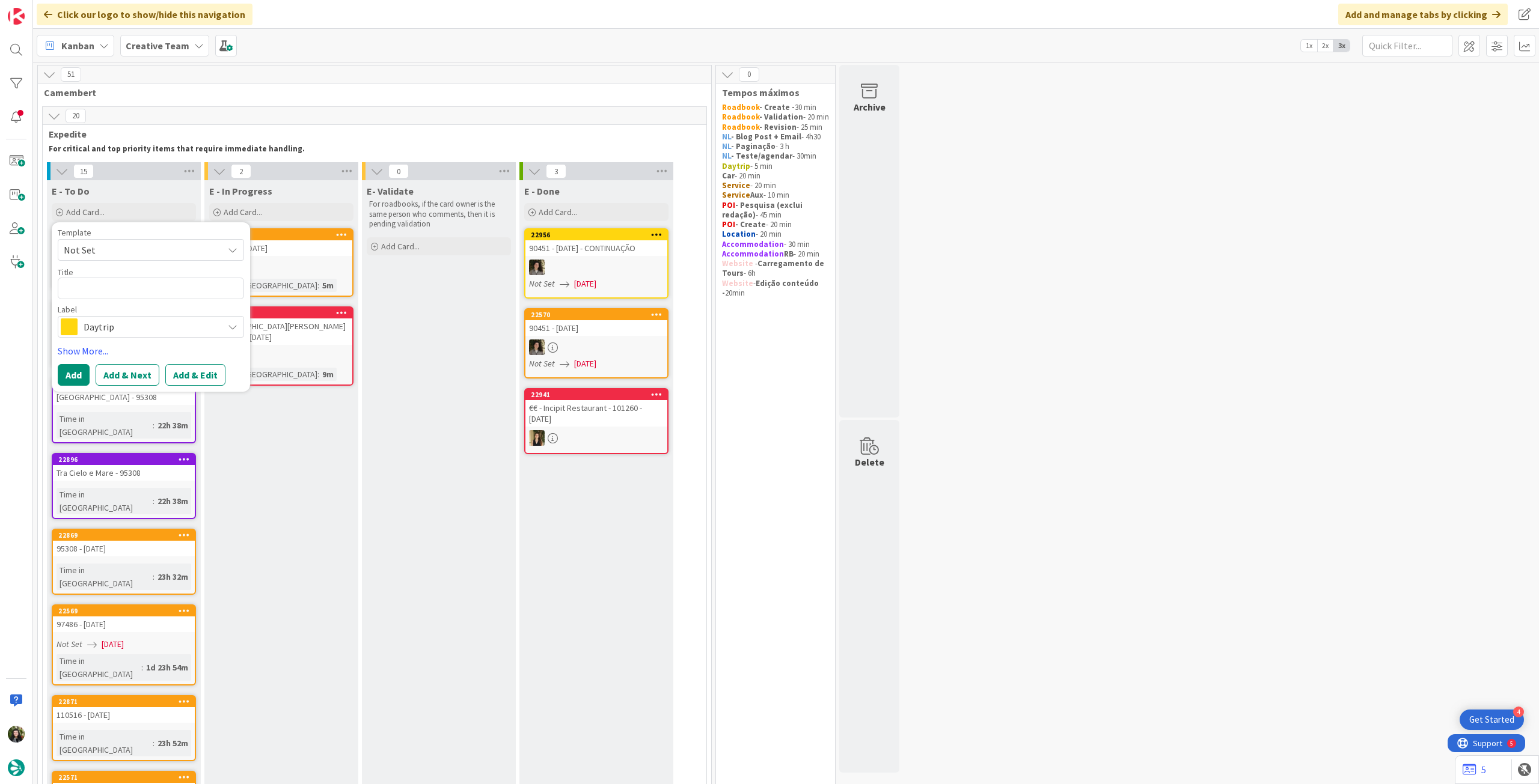
click at [147, 321] on span "Daytrip" at bounding box center [151, 327] width 134 height 17
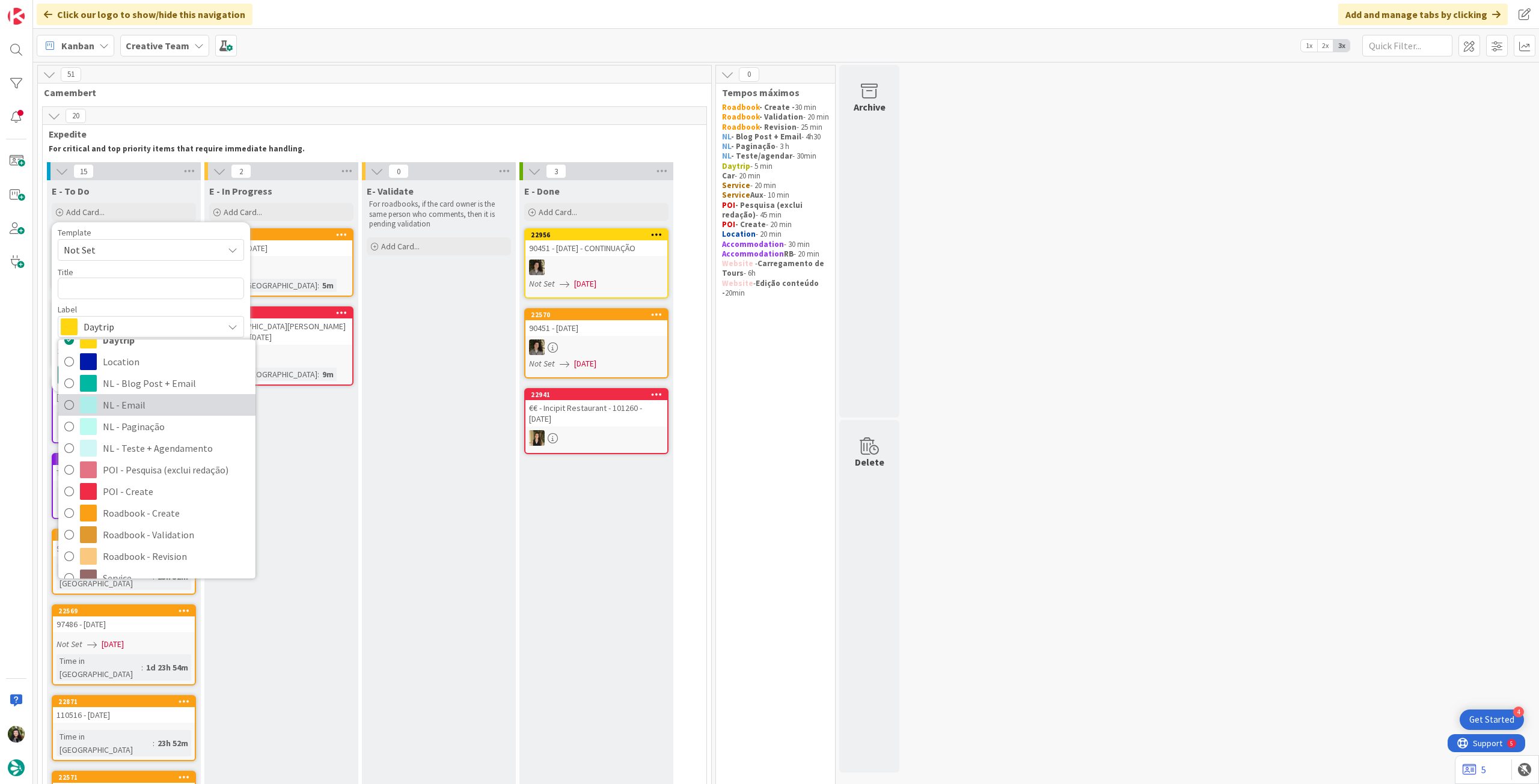
scroll to position [160, 0]
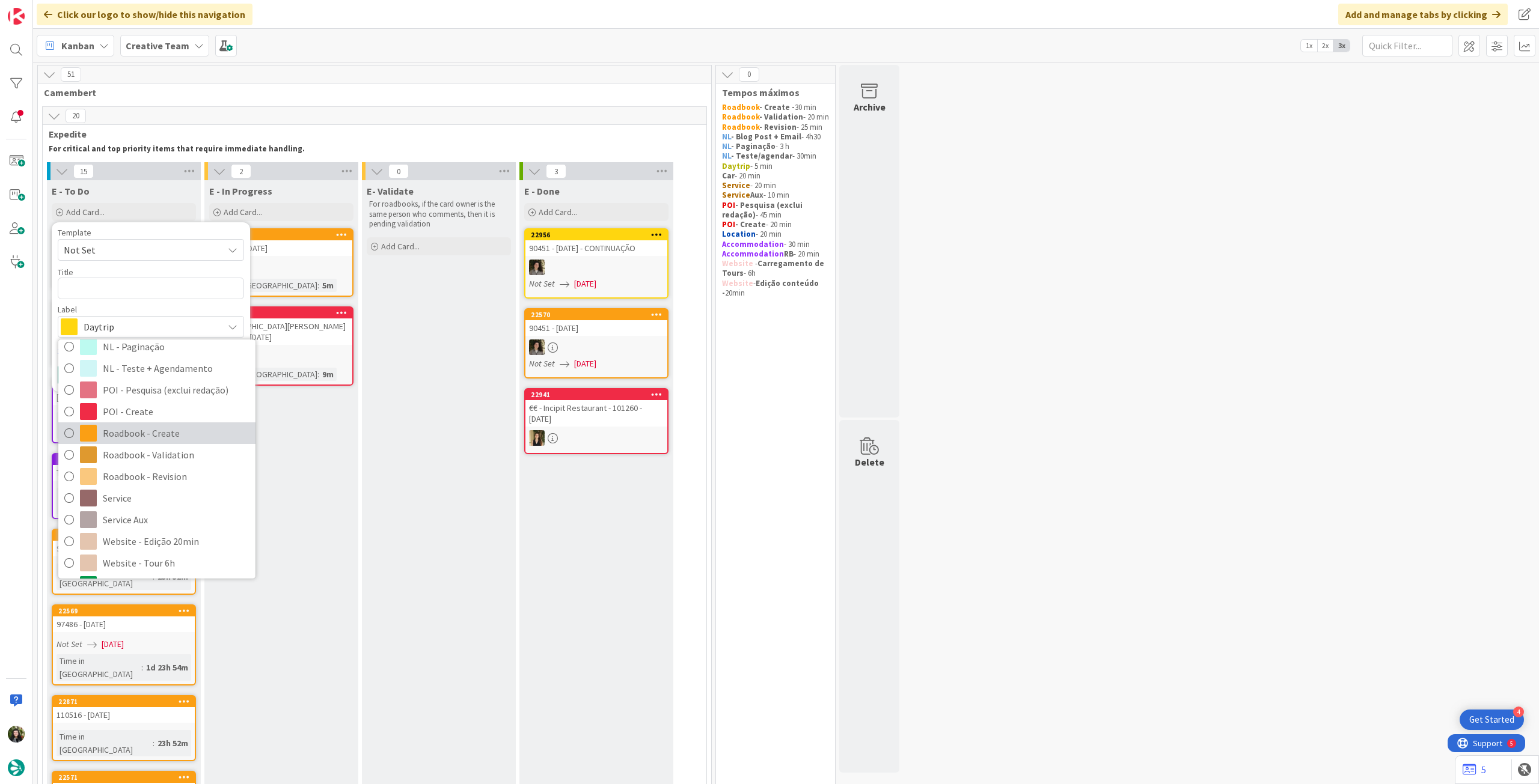
click at [155, 424] on span "Roadbook - Create" at bounding box center [175, 433] width 147 height 18
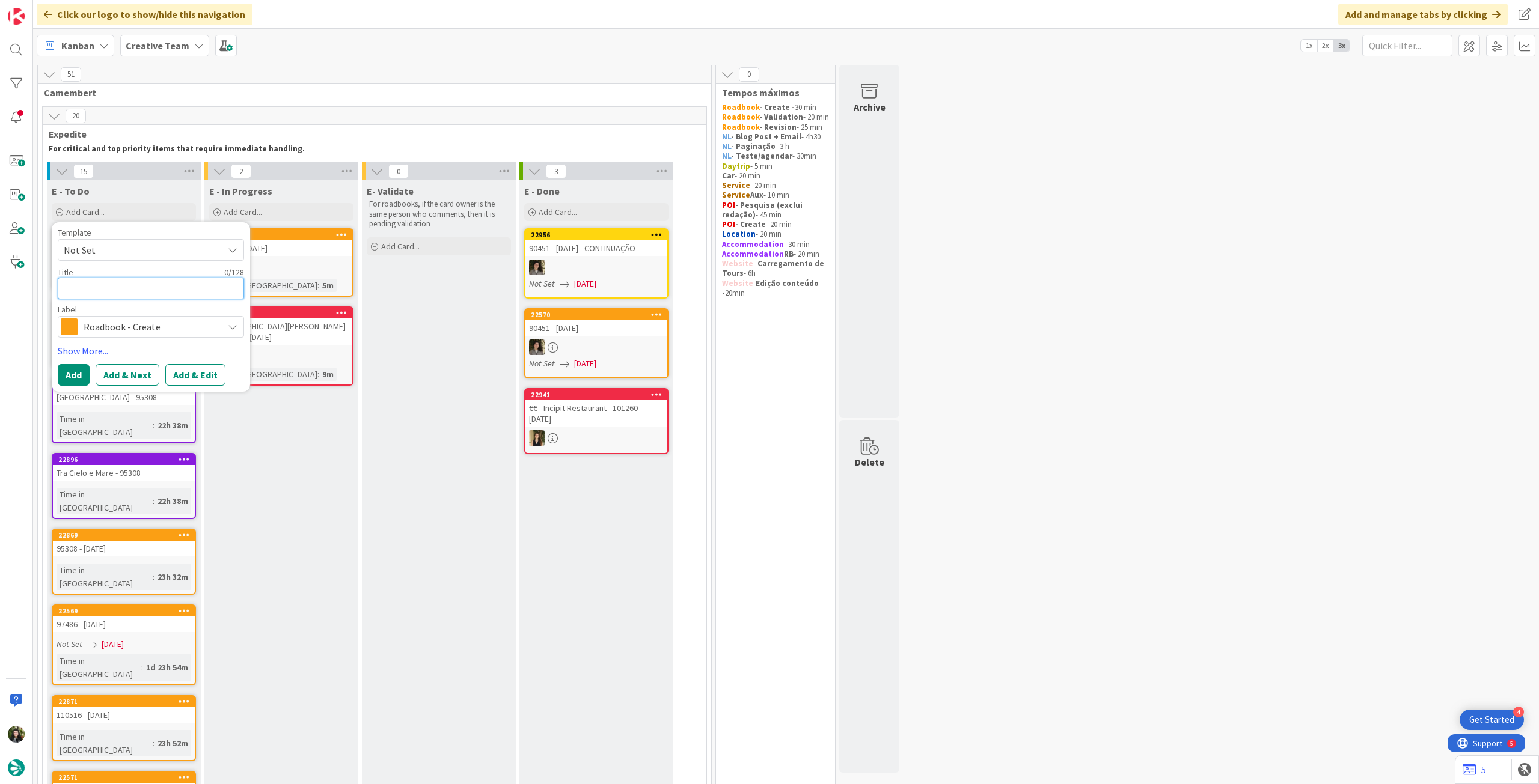
click at [132, 285] on textarea at bounding box center [151, 288] width 186 height 22
paste textarea "101168"
type textarea "x"
type textarea "101168"
click at [71, 369] on button "Add" at bounding box center [74, 375] width 31 height 22
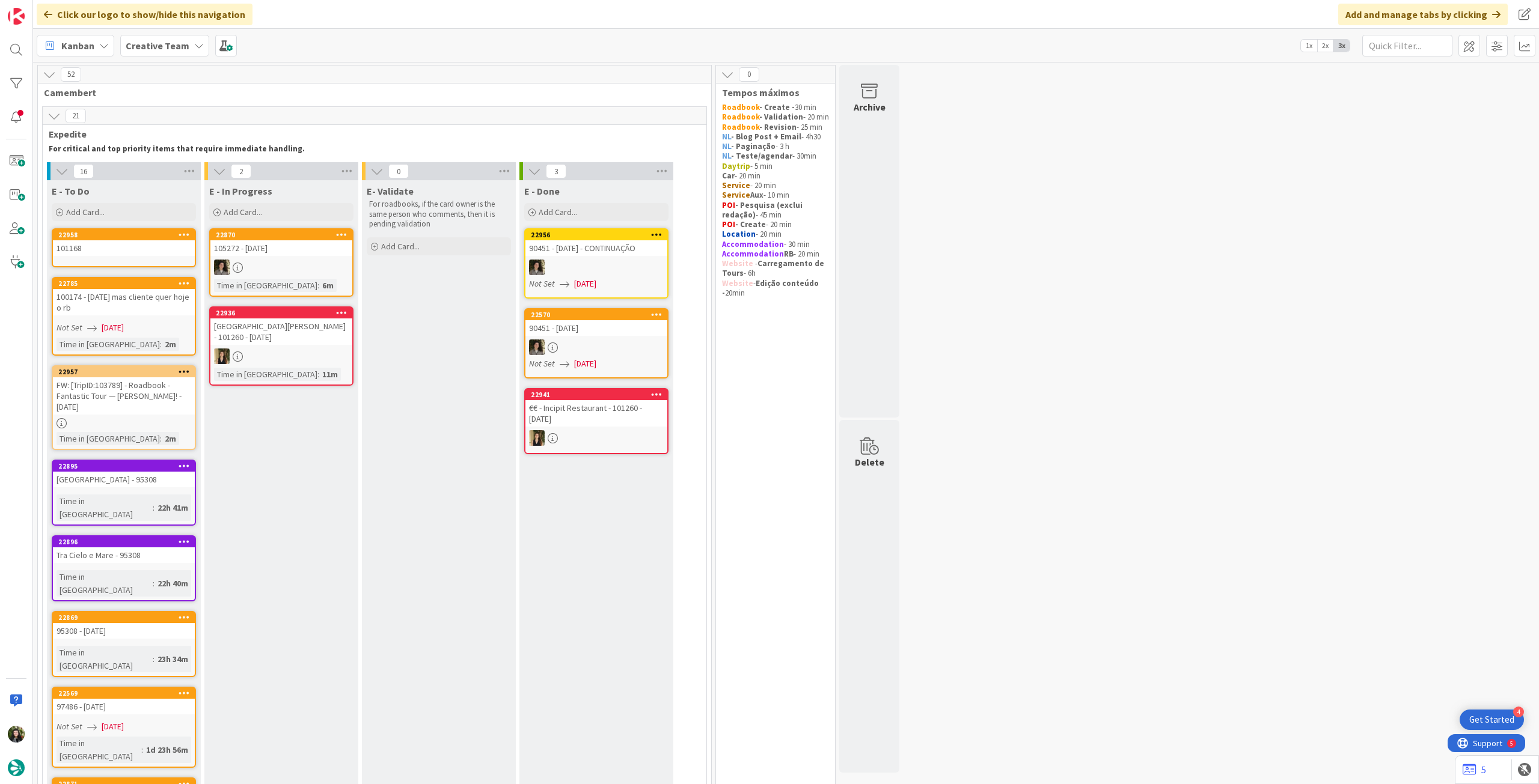
click at [182, 239] on icon at bounding box center [184, 234] width 12 height 9
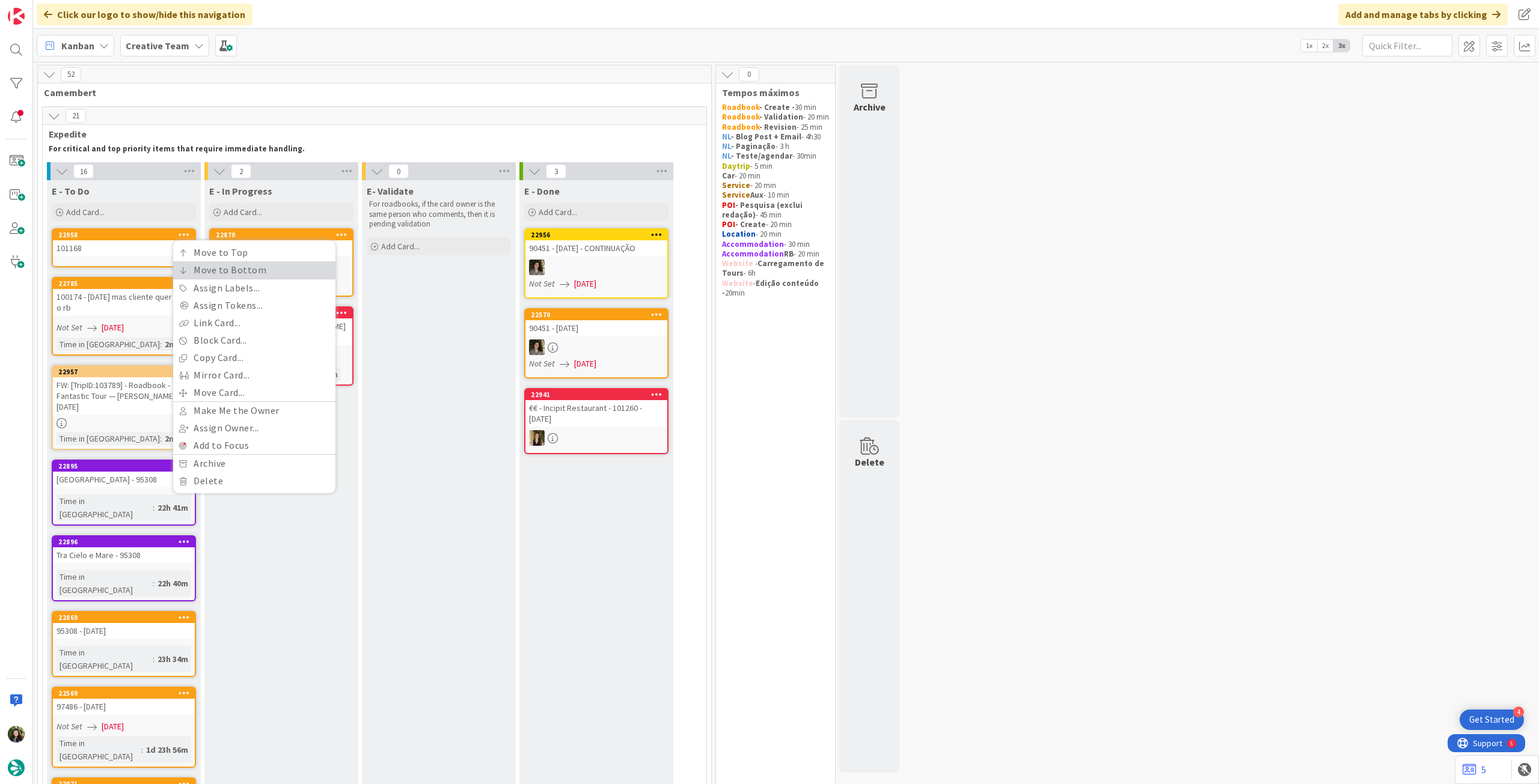
click at [178, 274] on link "Move to Bottom" at bounding box center [254, 271] width 162 height 18
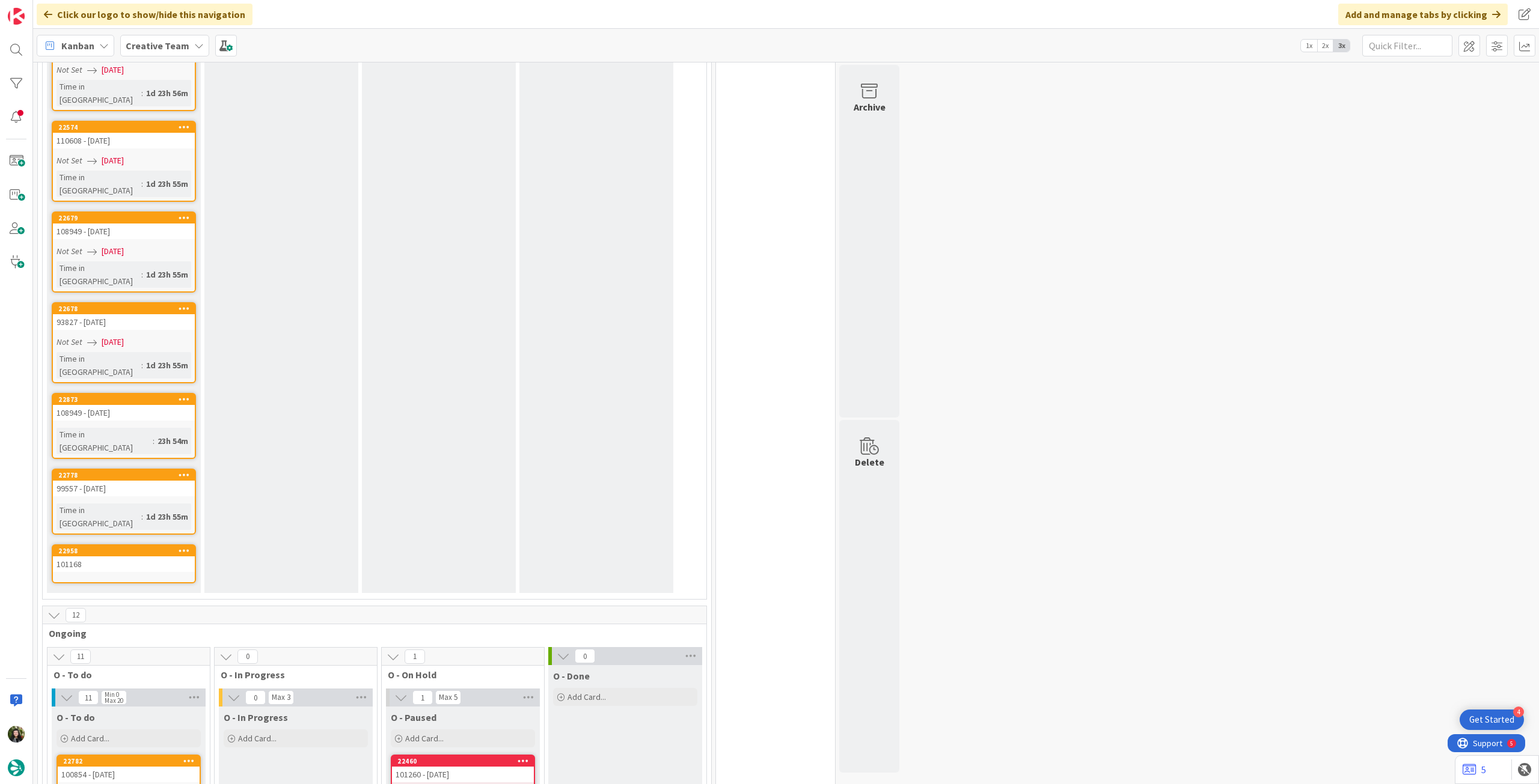
scroll to position [962, 0]
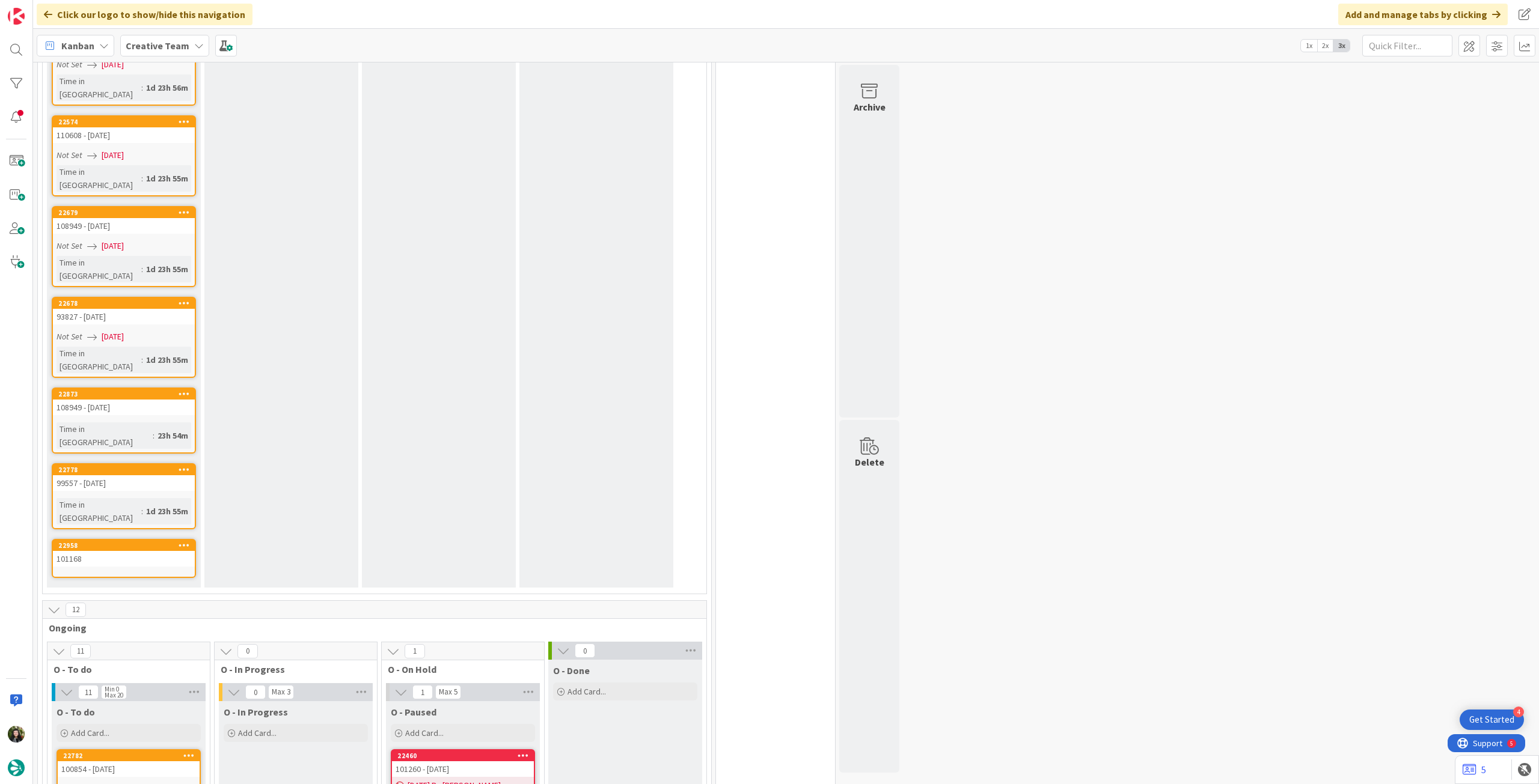
click at [140, 438] on div "22958 Move to Top Move to Bottom Assign Labels... Assign Tokens... Link Card...…" at bounding box center [124, 545] width 142 height 11
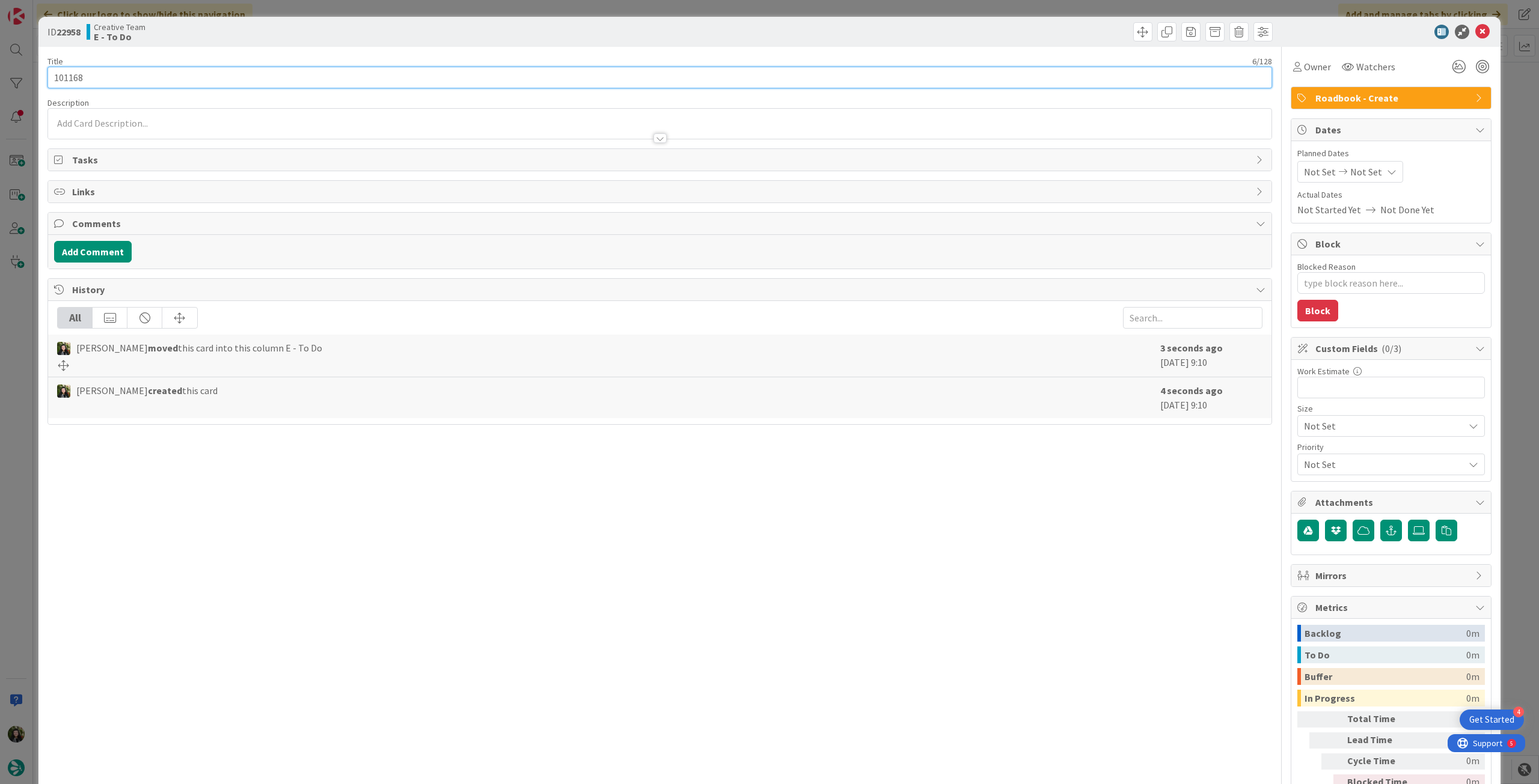
type textarea "x"
click at [205, 75] on input "101168" at bounding box center [659, 78] width 1225 height 22
type input "101168 - [DATE]"
type textarea "x"
type input "101168 - [DATE]"
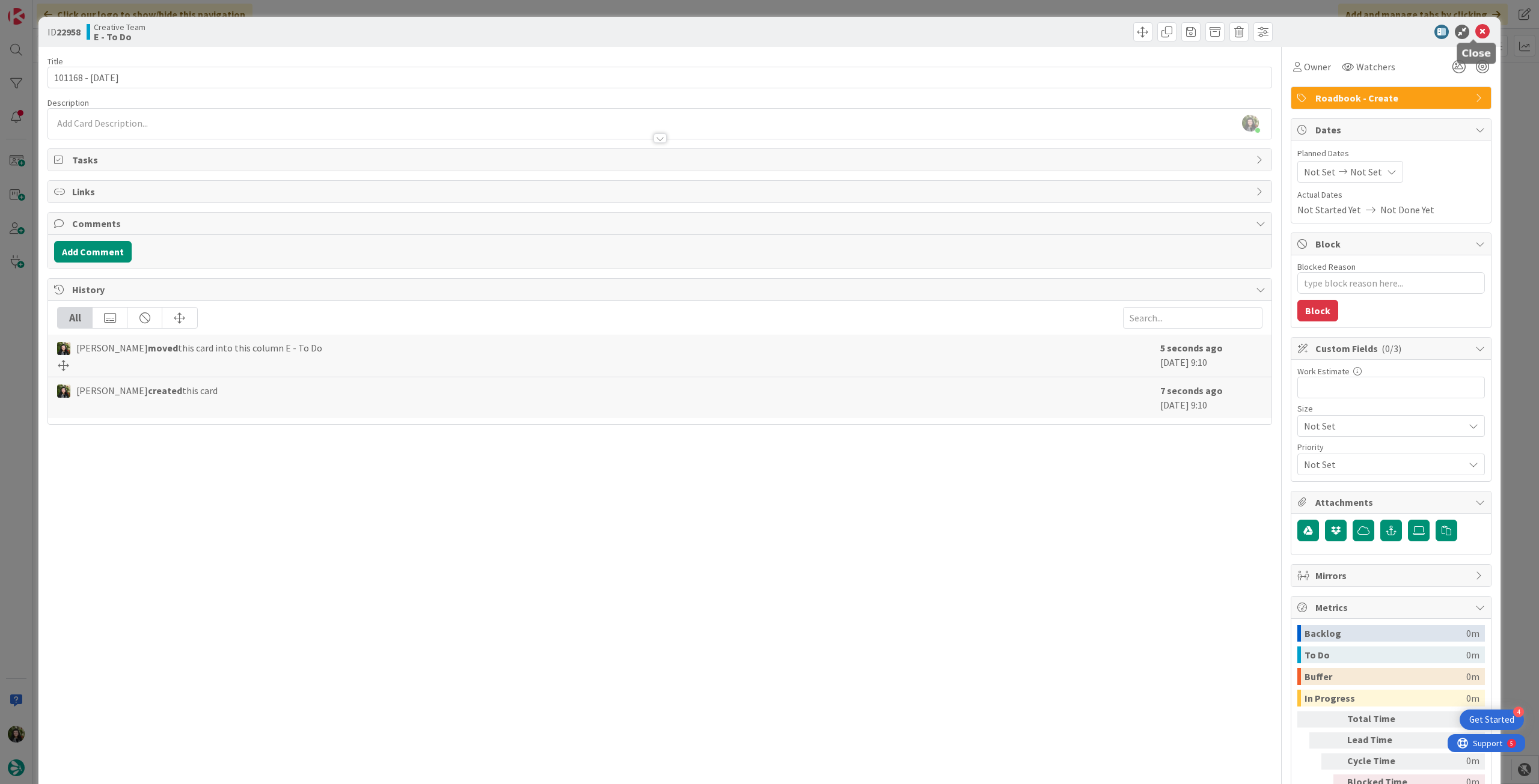
click at [923, 30] on icon at bounding box center [1483, 31] width 15 height 15
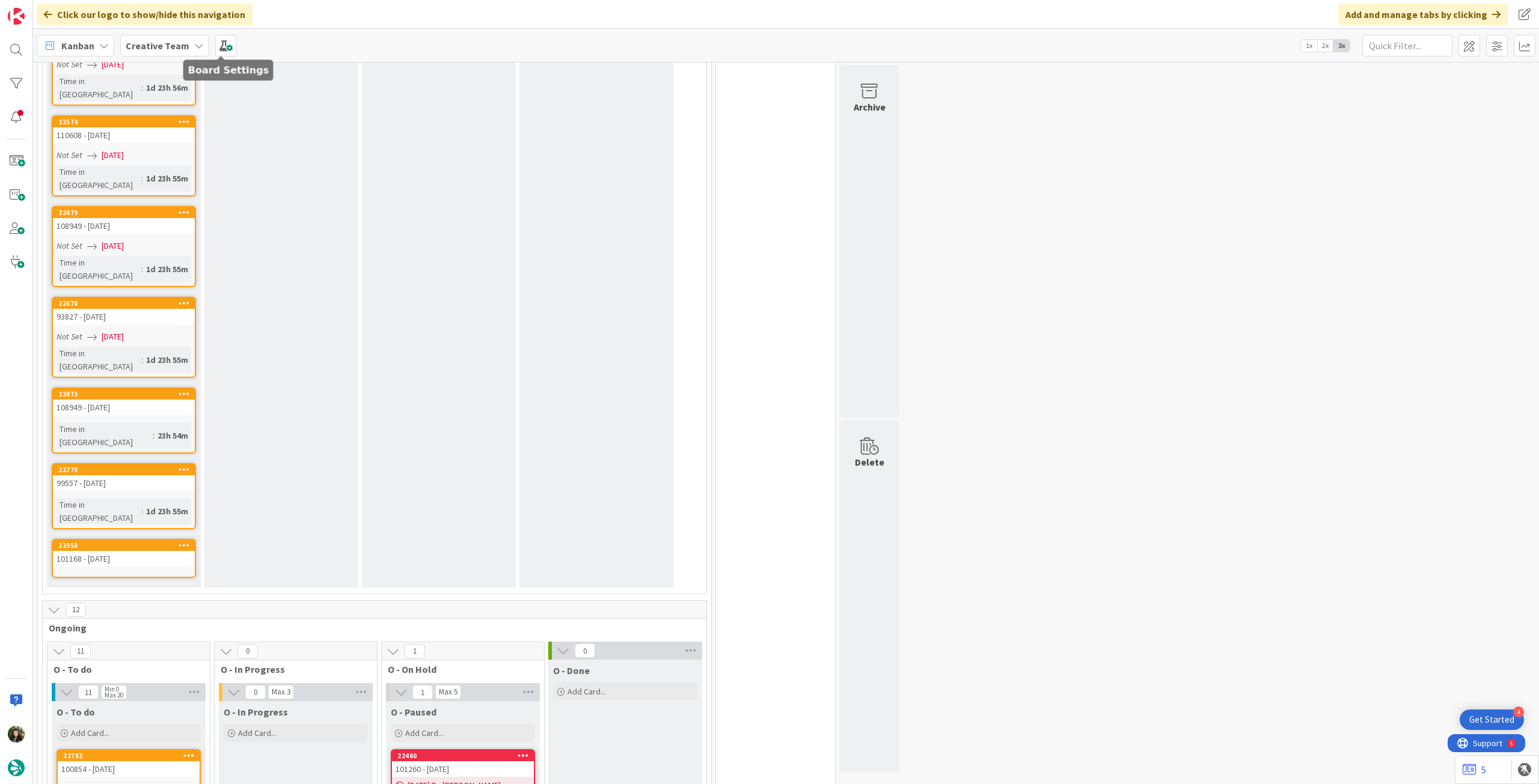
click at [194, 46] on icon at bounding box center [199, 46] width 10 height 10
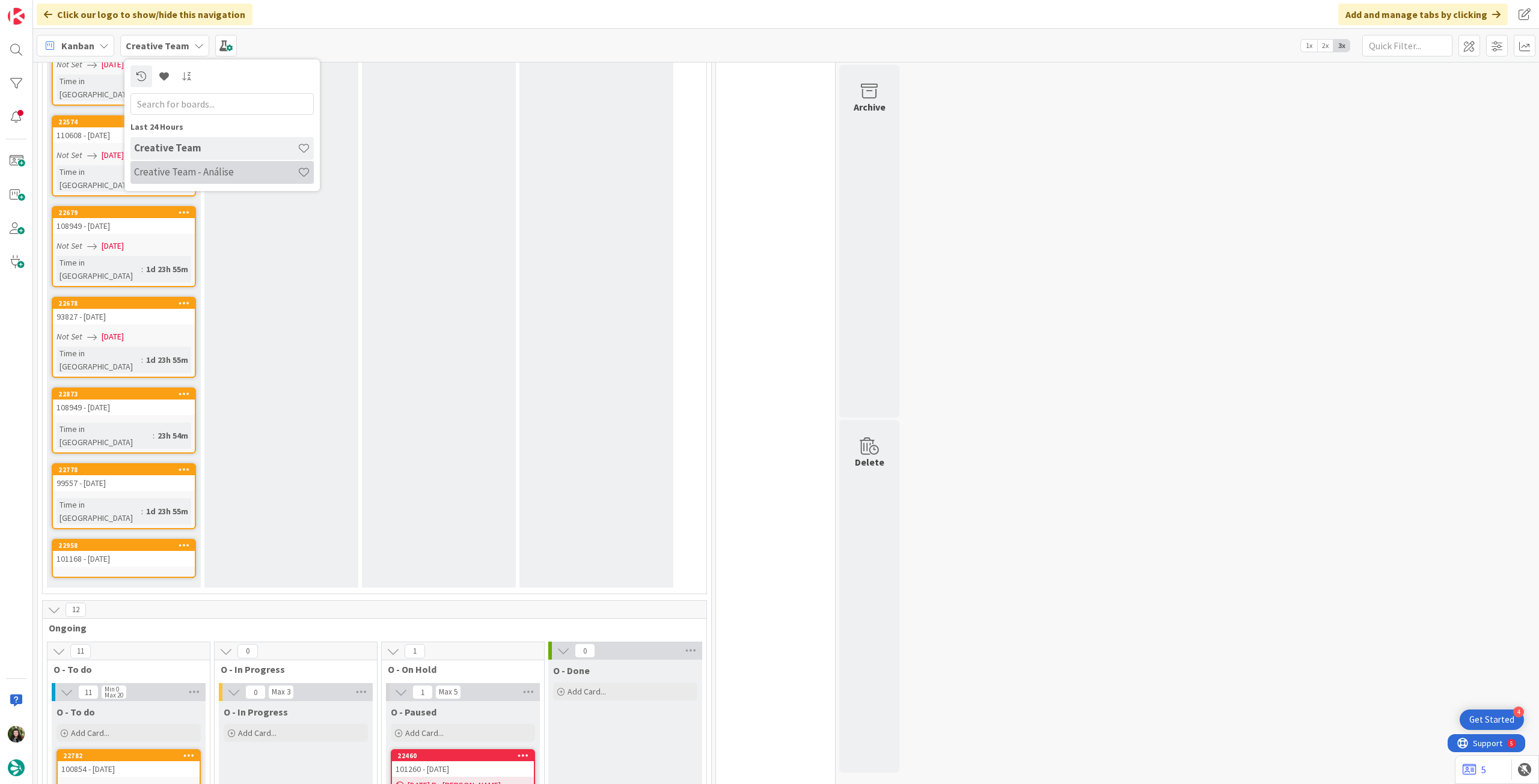
click at [183, 172] on h4 "Creative Team - Análise" at bounding box center [215, 172] width 163 height 12
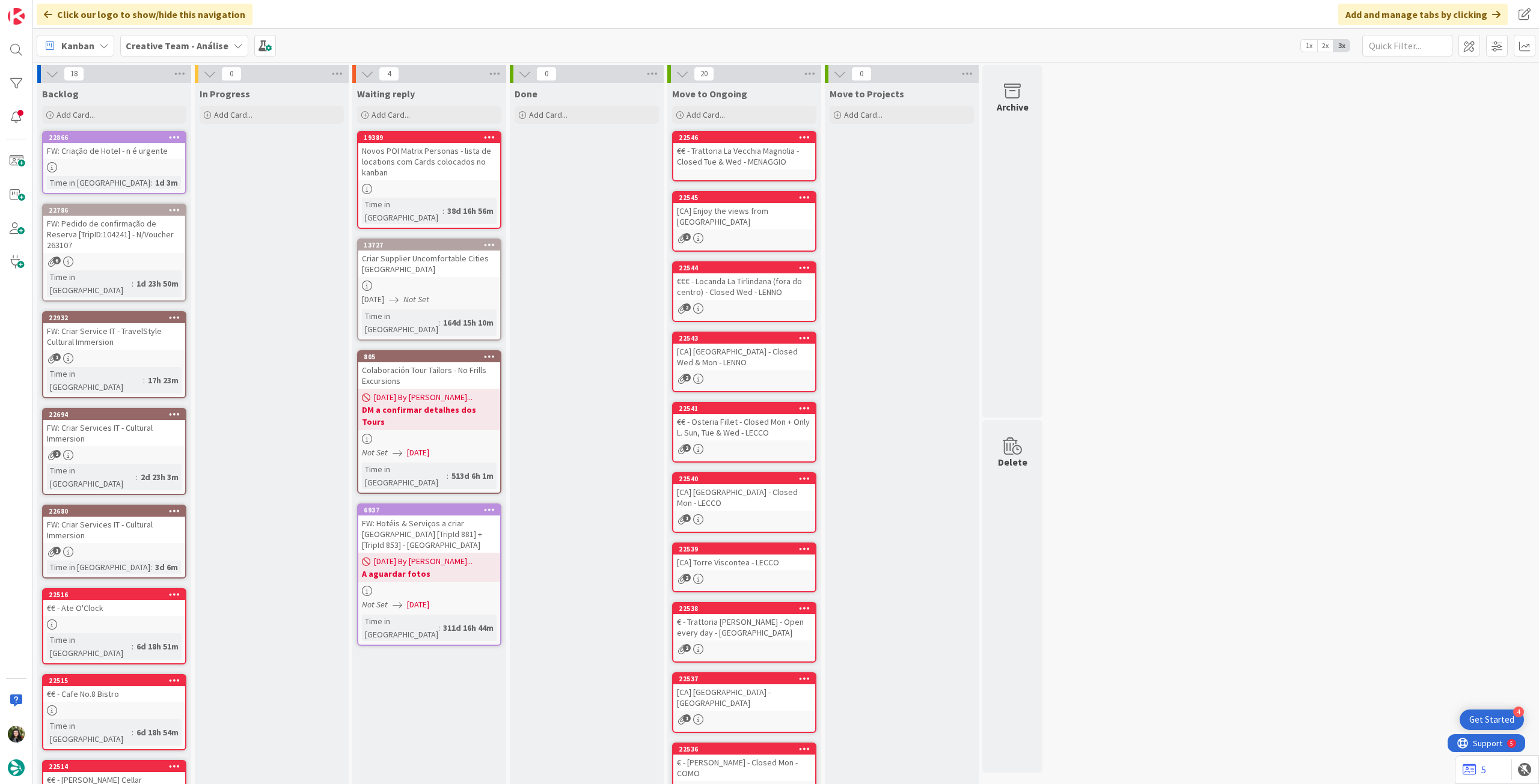
click at [201, 32] on div "Kanban Creative Team - Análise 1x 2x 3x" at bounding box center [786, 45] width 1507 height 33
click at [205, 47] on b "Creative Team - Análise" at bounding box center [177, 45] width 102 height 12
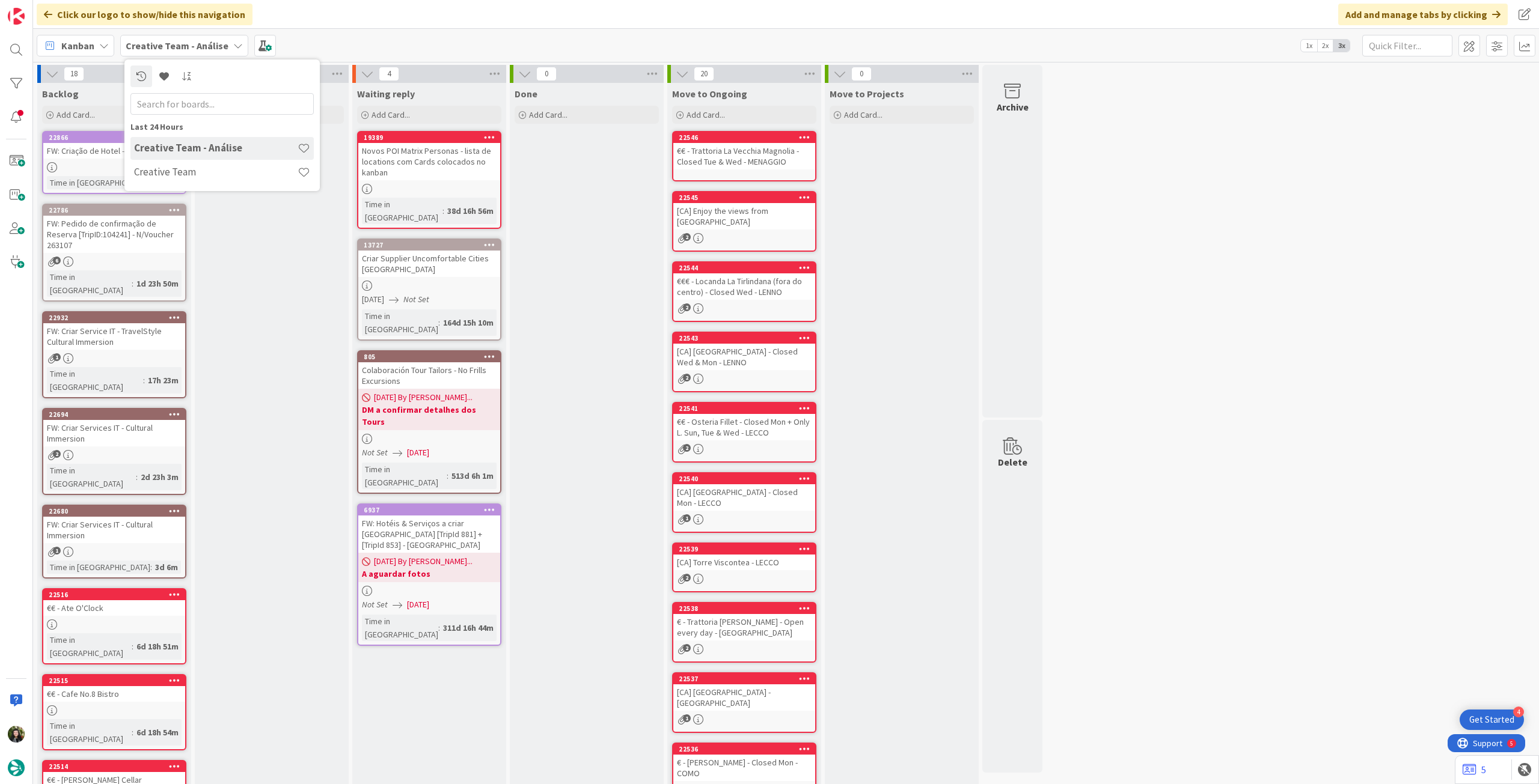
click at [211, 156] on div "Creative Team - Análise" at bounding box center [222, 148] width 183 height 23
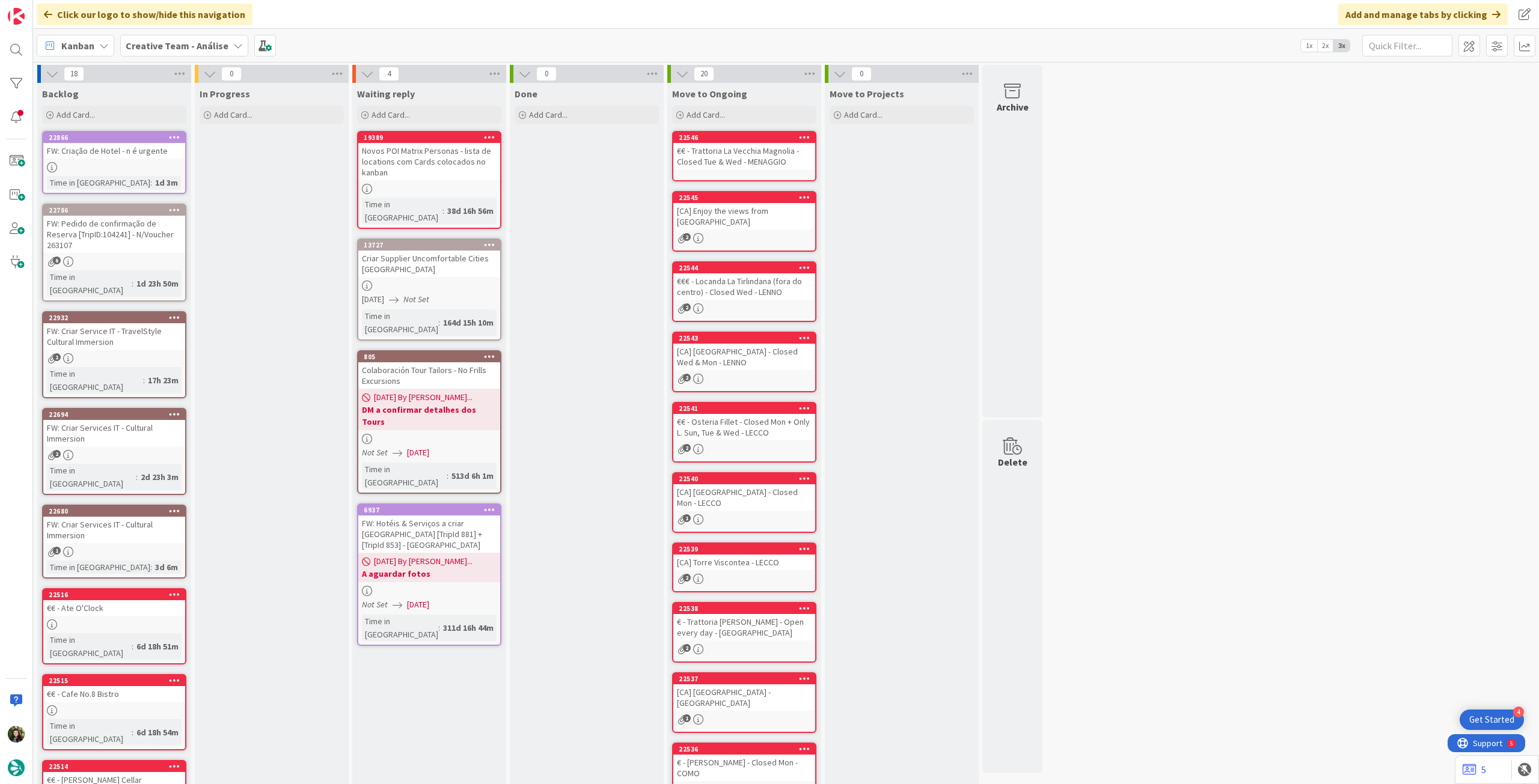
click at [183, 42] on b "Creative Team - Análise" at bounding box center [177, 45] width 102 height 12
click at [182, 163] on div "Creative Team" at bounding box center [222, 172] width 183 height 23
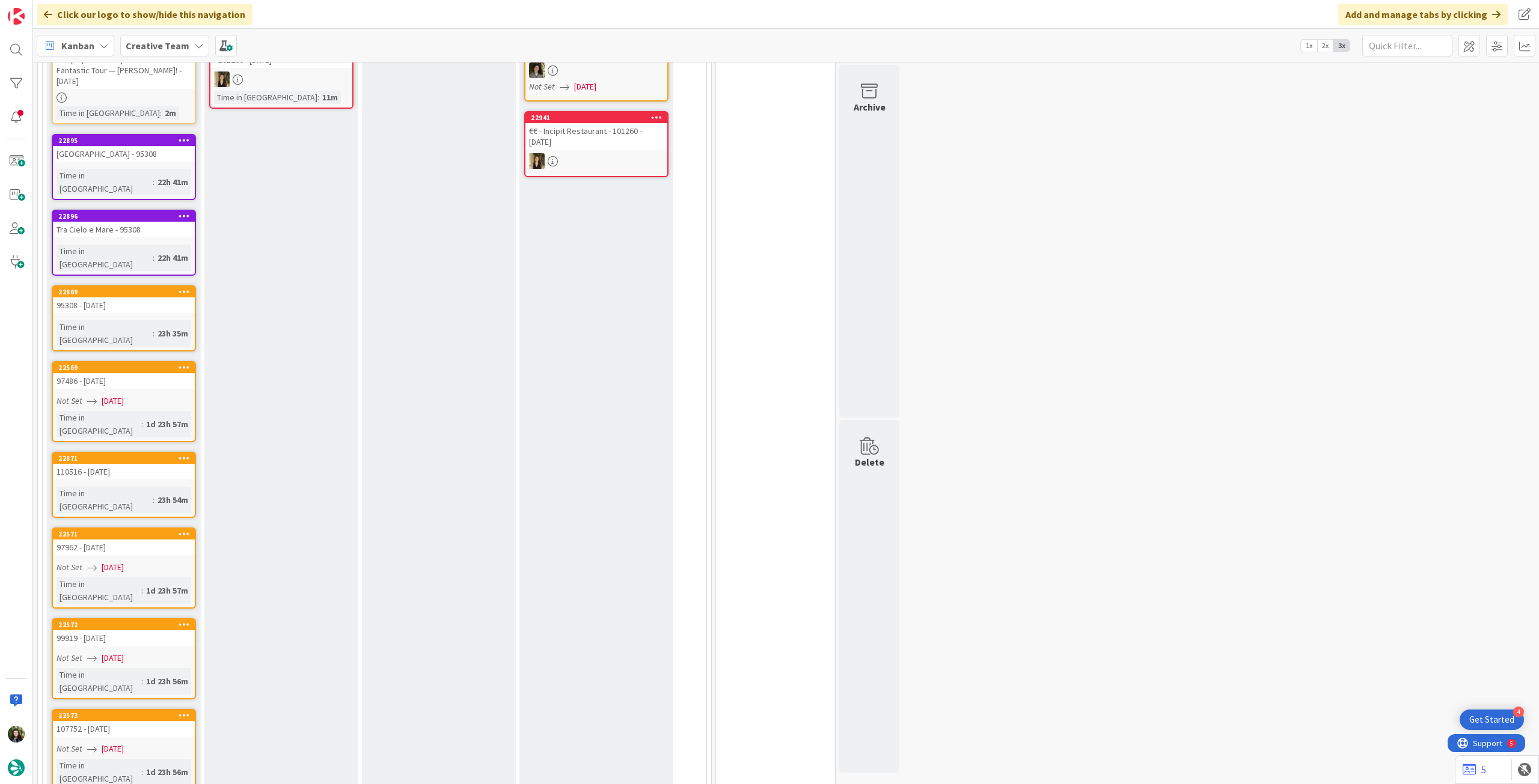
scroll to position [117, 0]
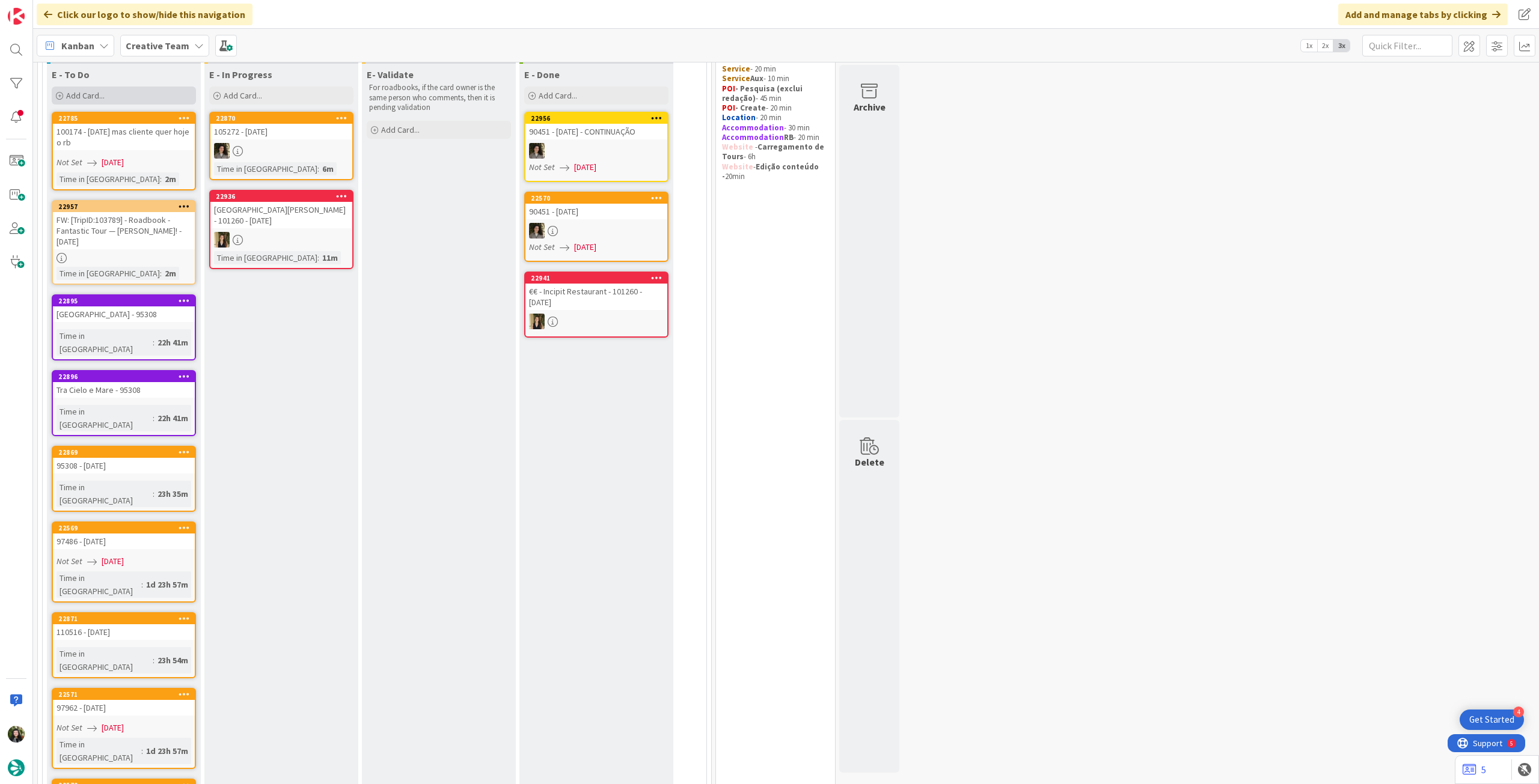
click at [118, 94] on div "Add Card..." at bounding box center [124, 95] width 145 height 18
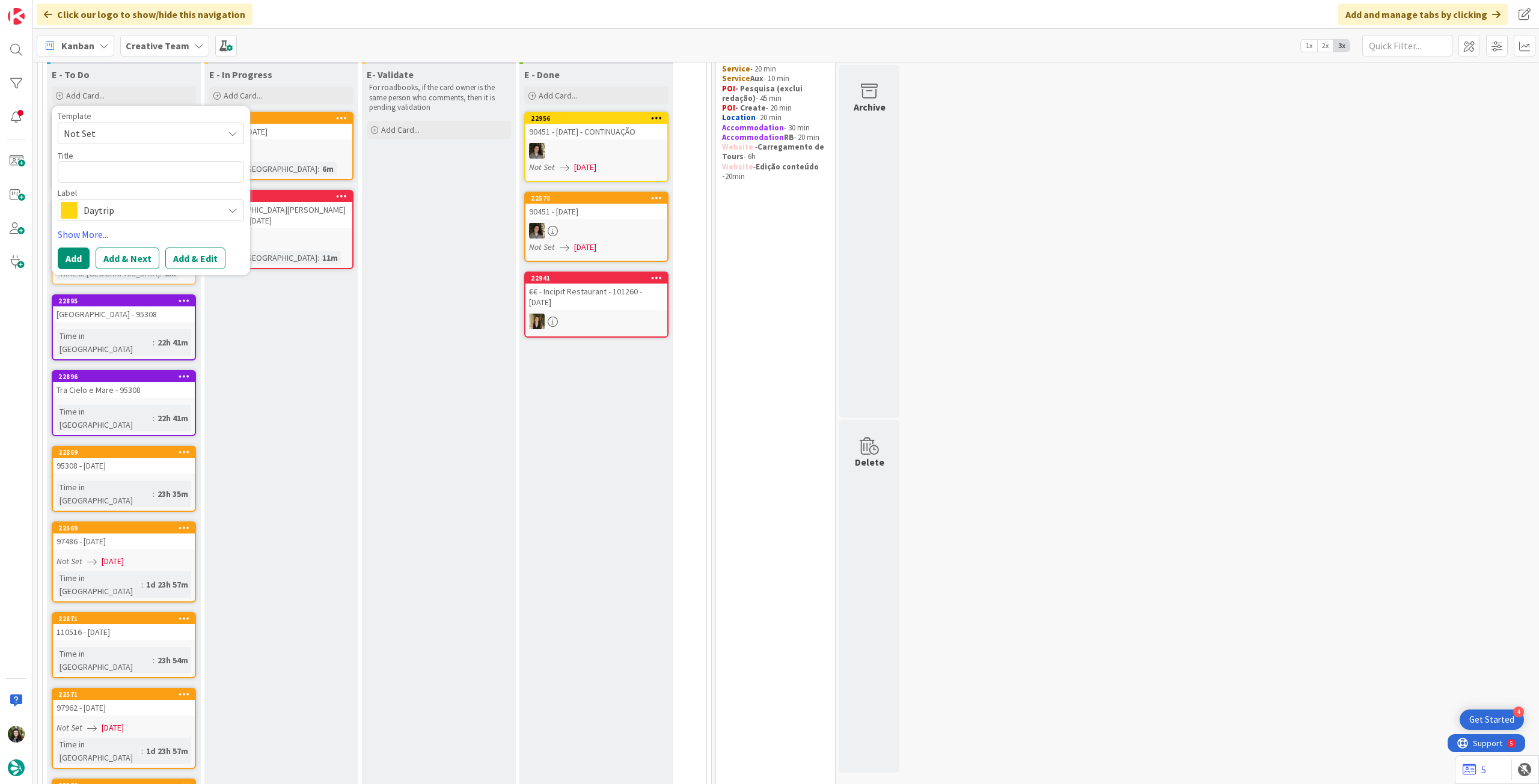
click at [128, 220] on div "Daytrip" at bounding box center [151, 211] width 186 height 22
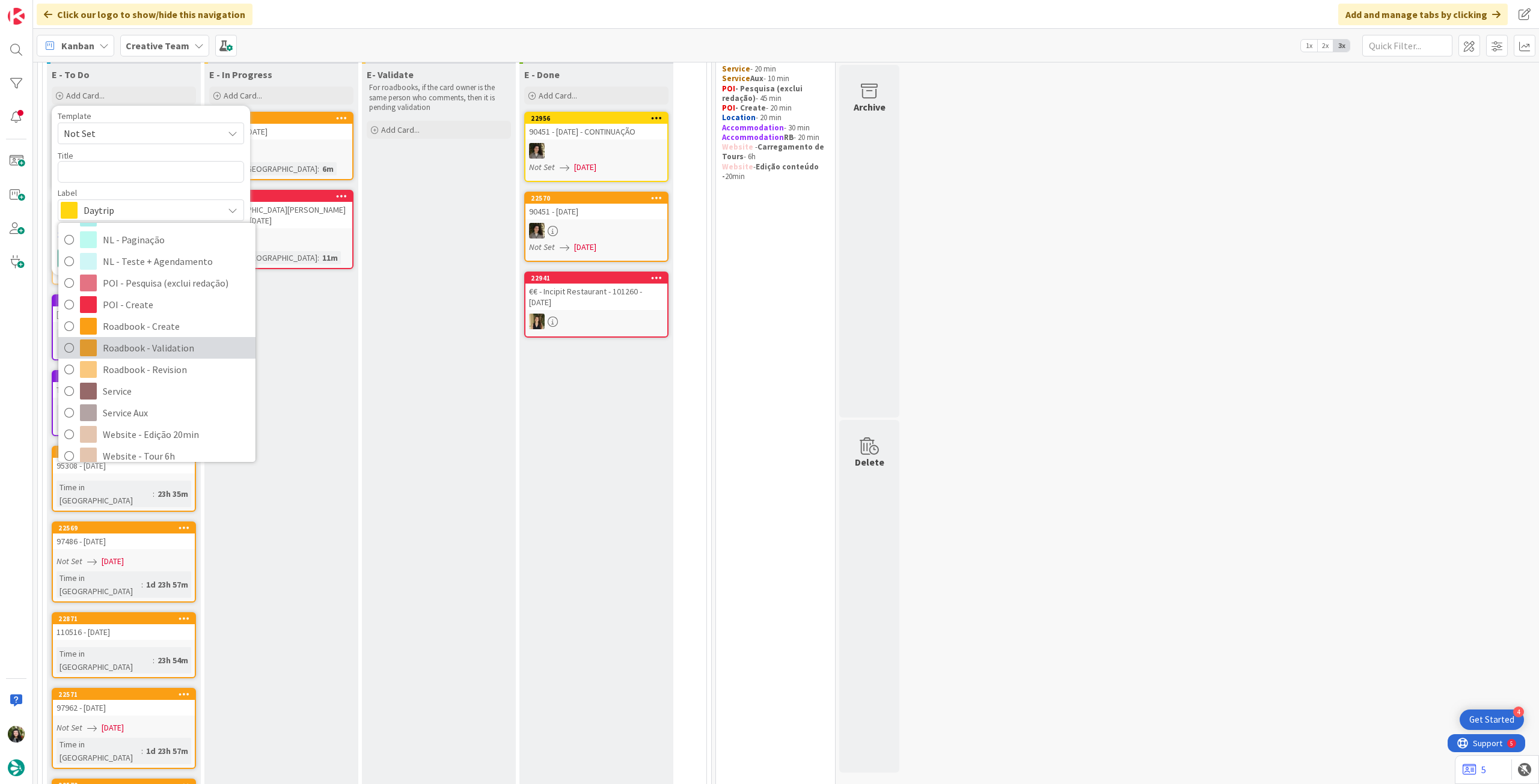
scroll to position [160, 0]
click at [160, 323] on span "Roadbook - Create" at bounding box center [175, 317] width 147 height 18
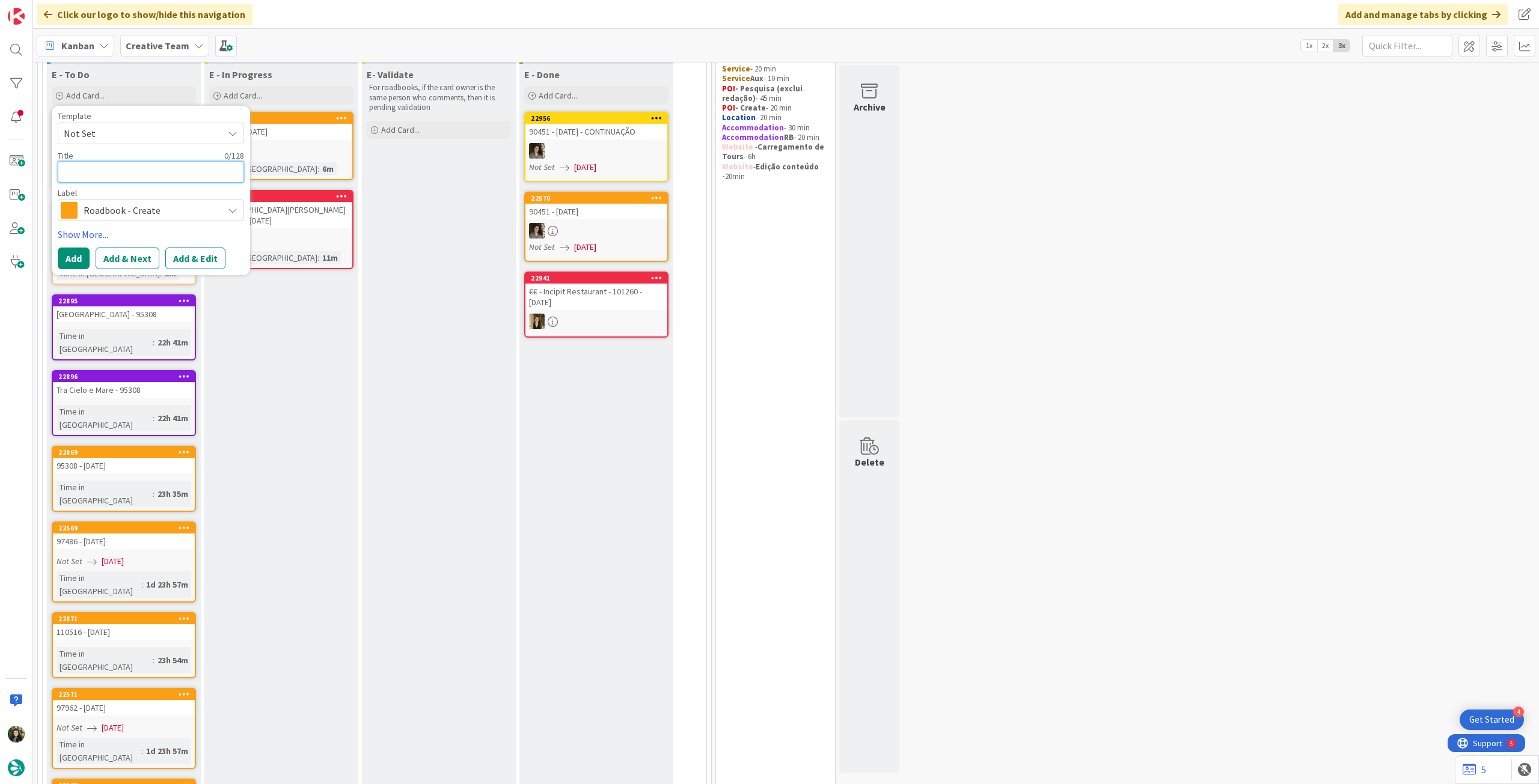
click at [134, 177] on textarea at bounding box center [151, 172] width 186 height 22
paste textarea "96158"
type textarea "x"
type textarea "96158"
type textarea "x"
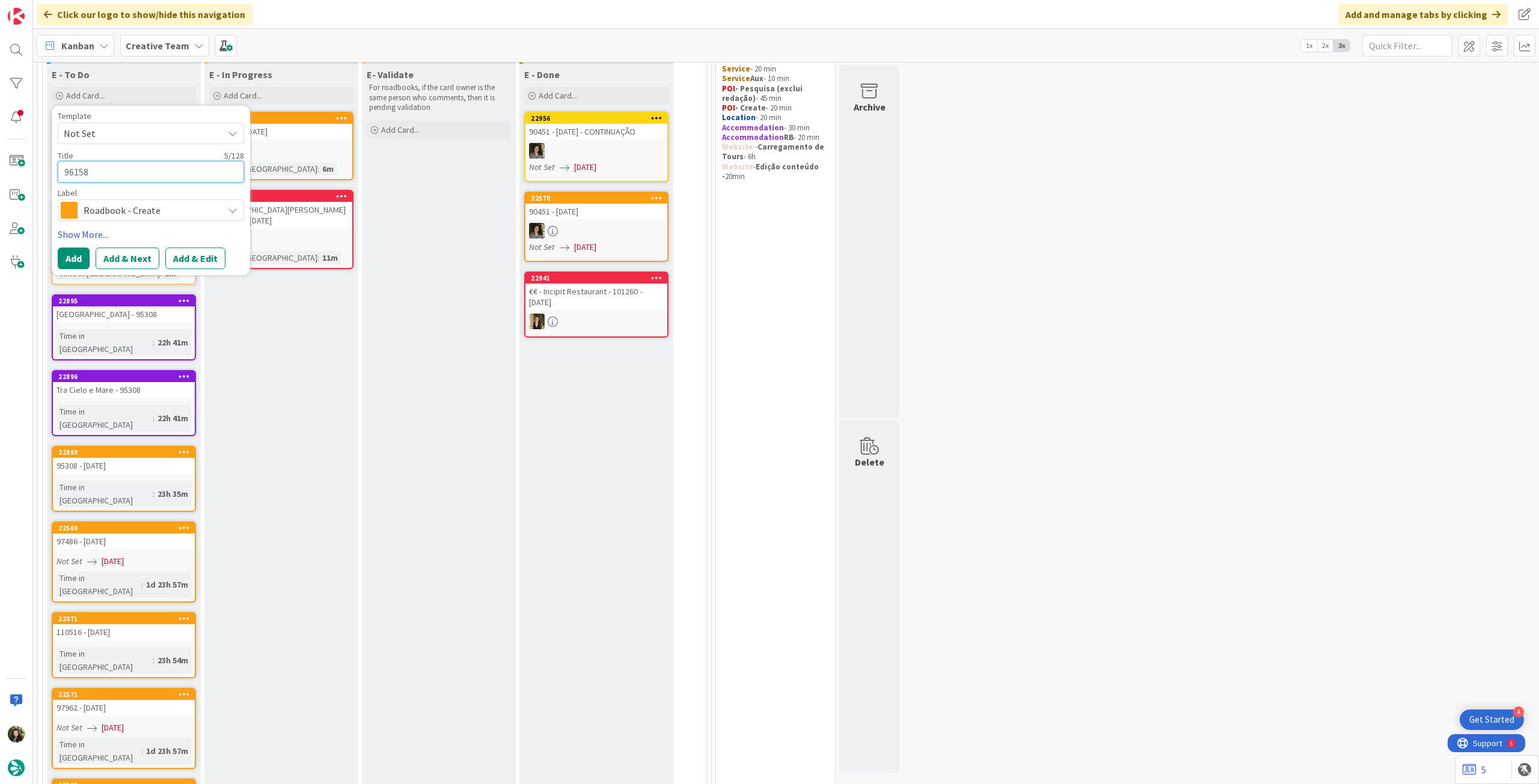
type textarea "96158"
type textarea "x"
type textarea "96158 -"
type textarea "x"
type textarea "96158 -"
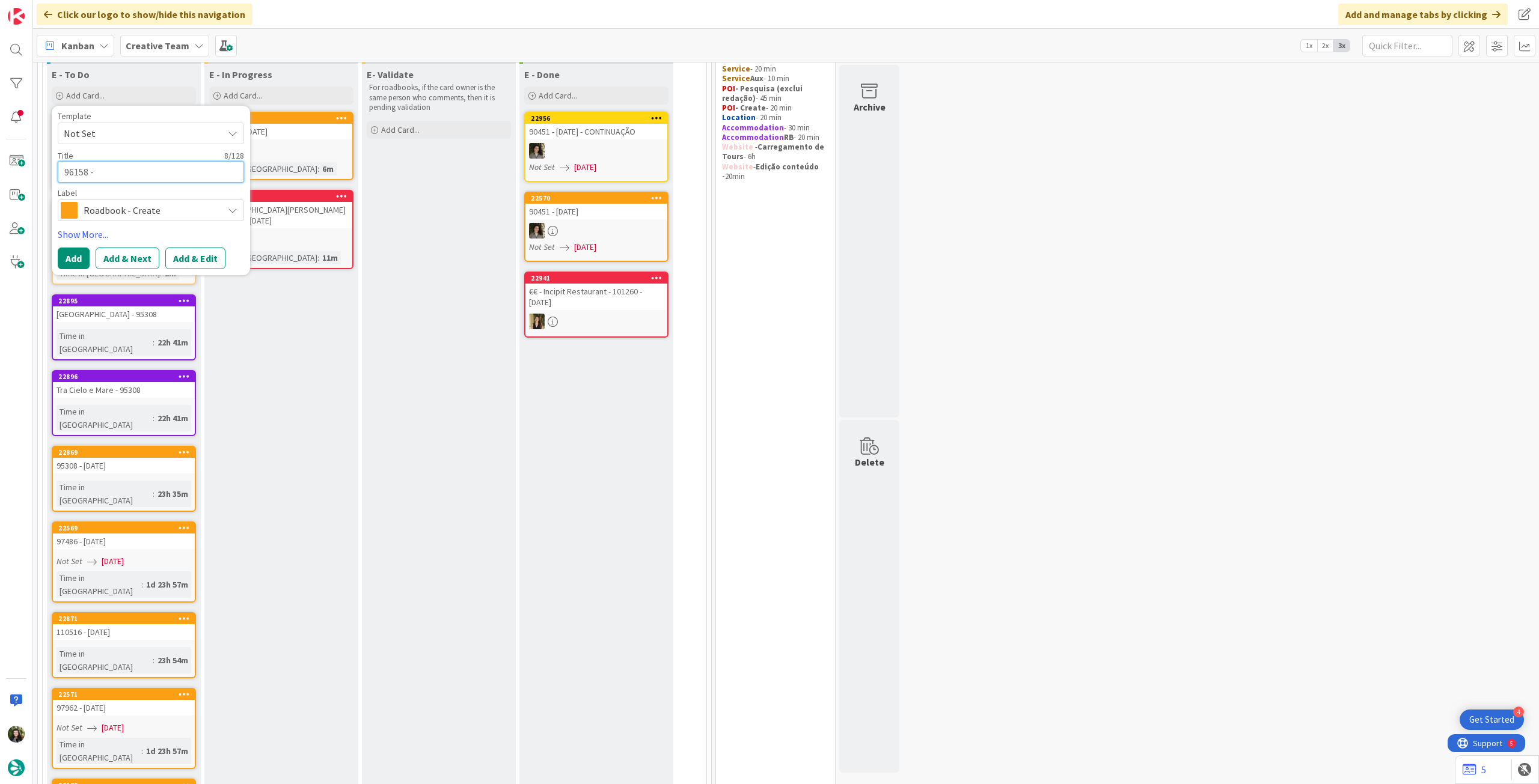
type textarea "x"
type textarea "96158 - 1"
type textarea "x"
type textarea "96158 - 10"
type textarea "x"
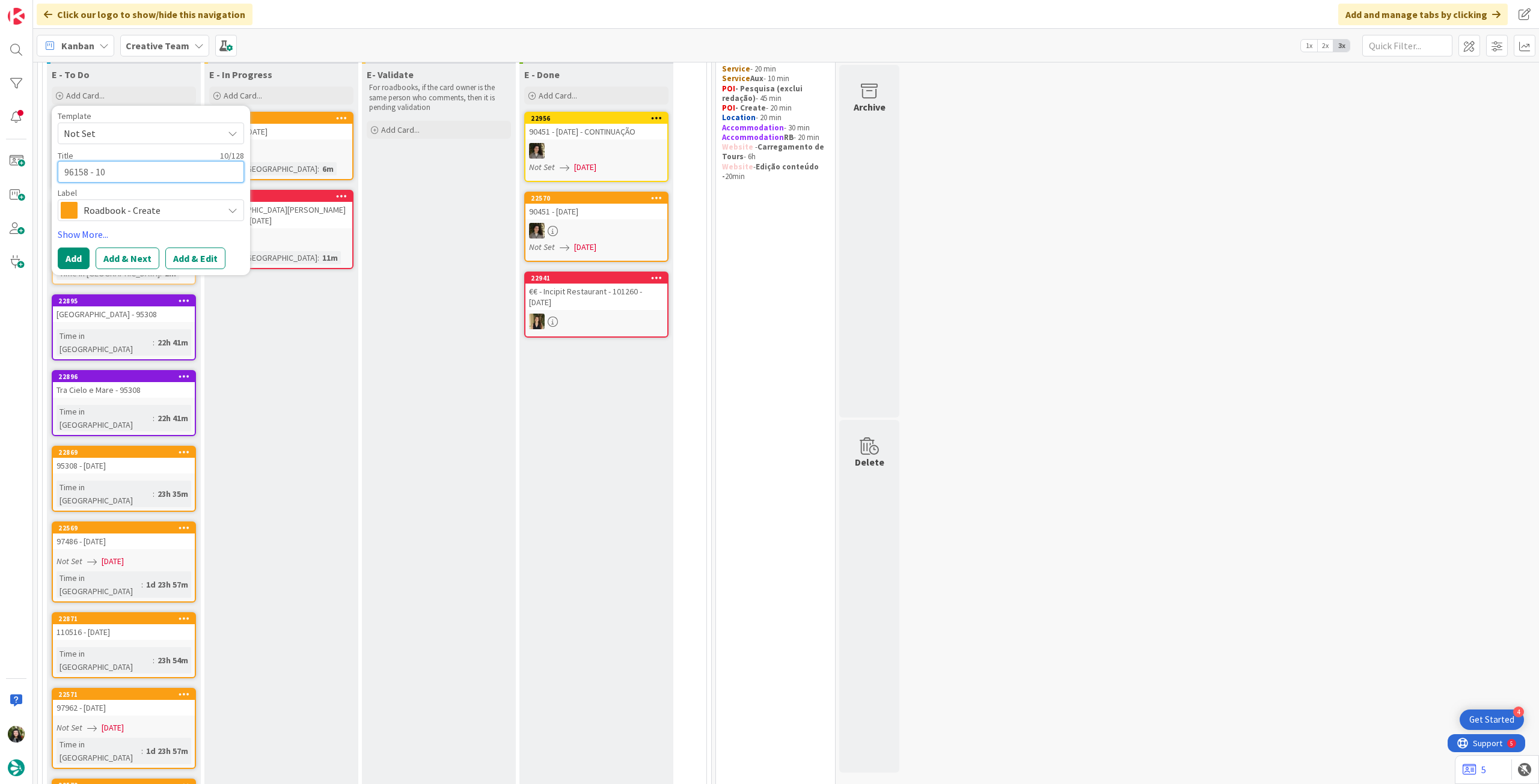
type textarea "96158 - 10"
type textarea "x"
type textarea "96158 - 10 o"
type textarea "x"
type textarea "96158 - 10 oc"
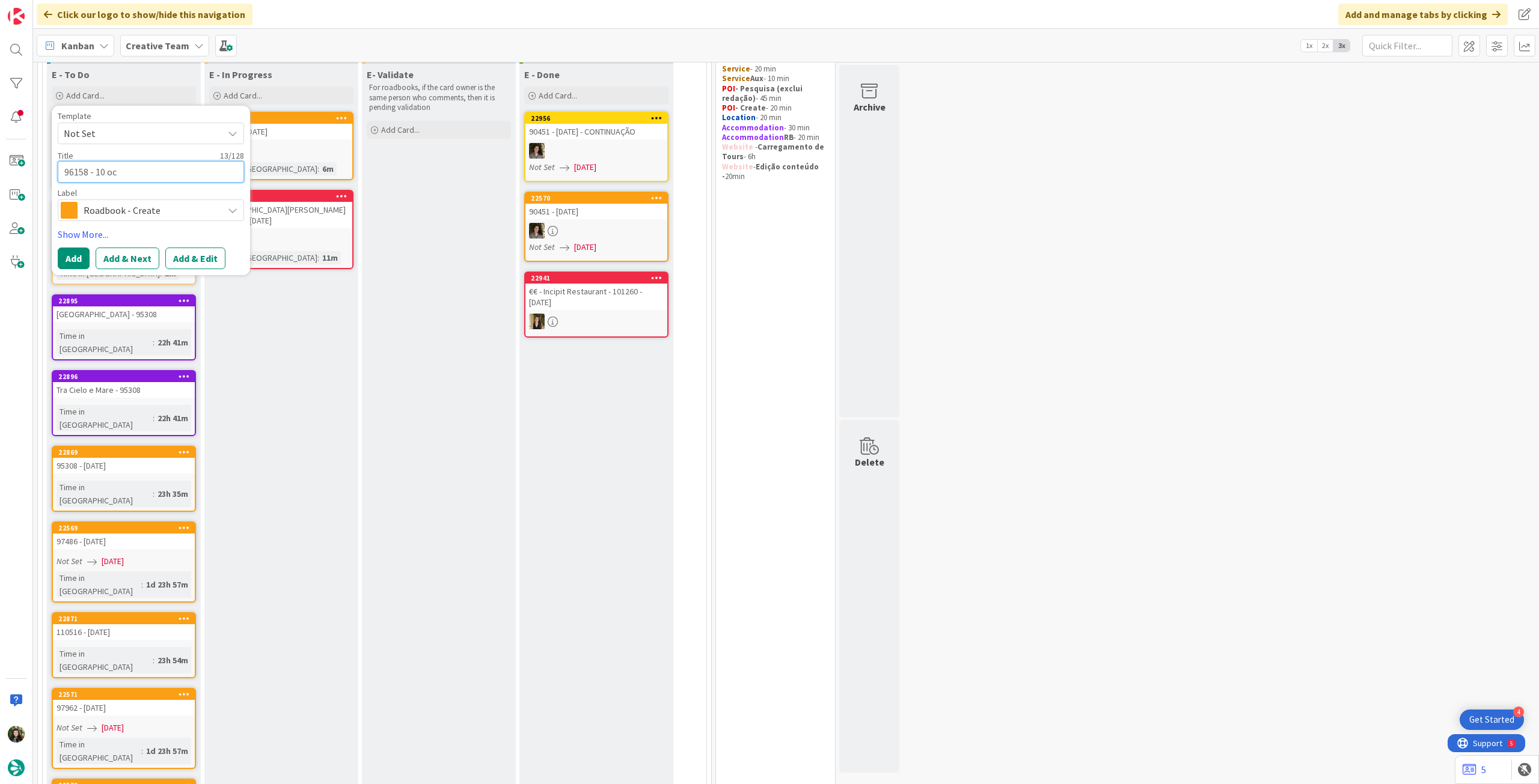
type textarea "x"
type textarea "96158 - [DATE]"
click at [78, 256] on button "Add" at bounding box center [74, 259] width 31 height 22
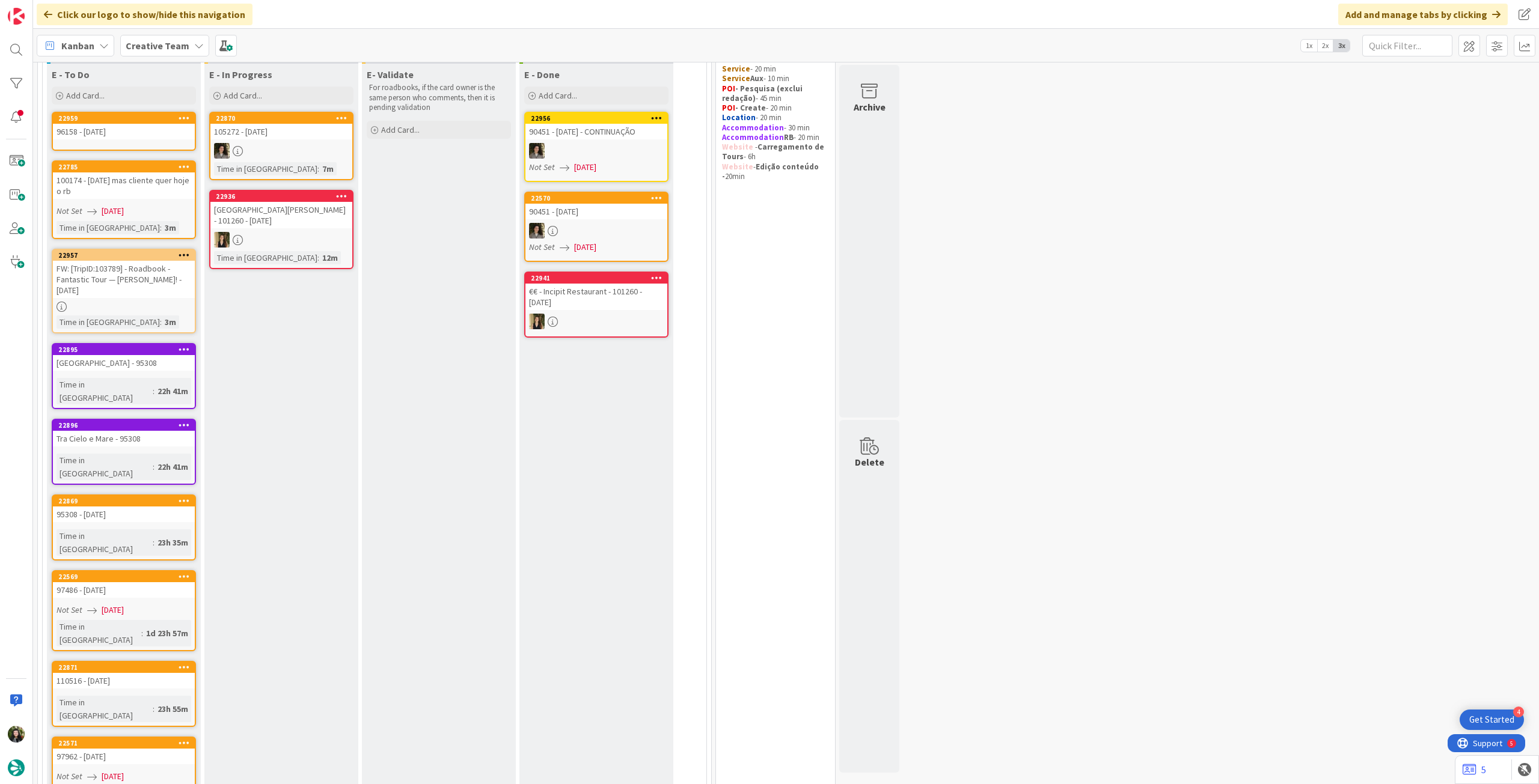
click at [120, 132] on div "96158 - [DATE]" at bounding box center [124, 132] width 142 height 16
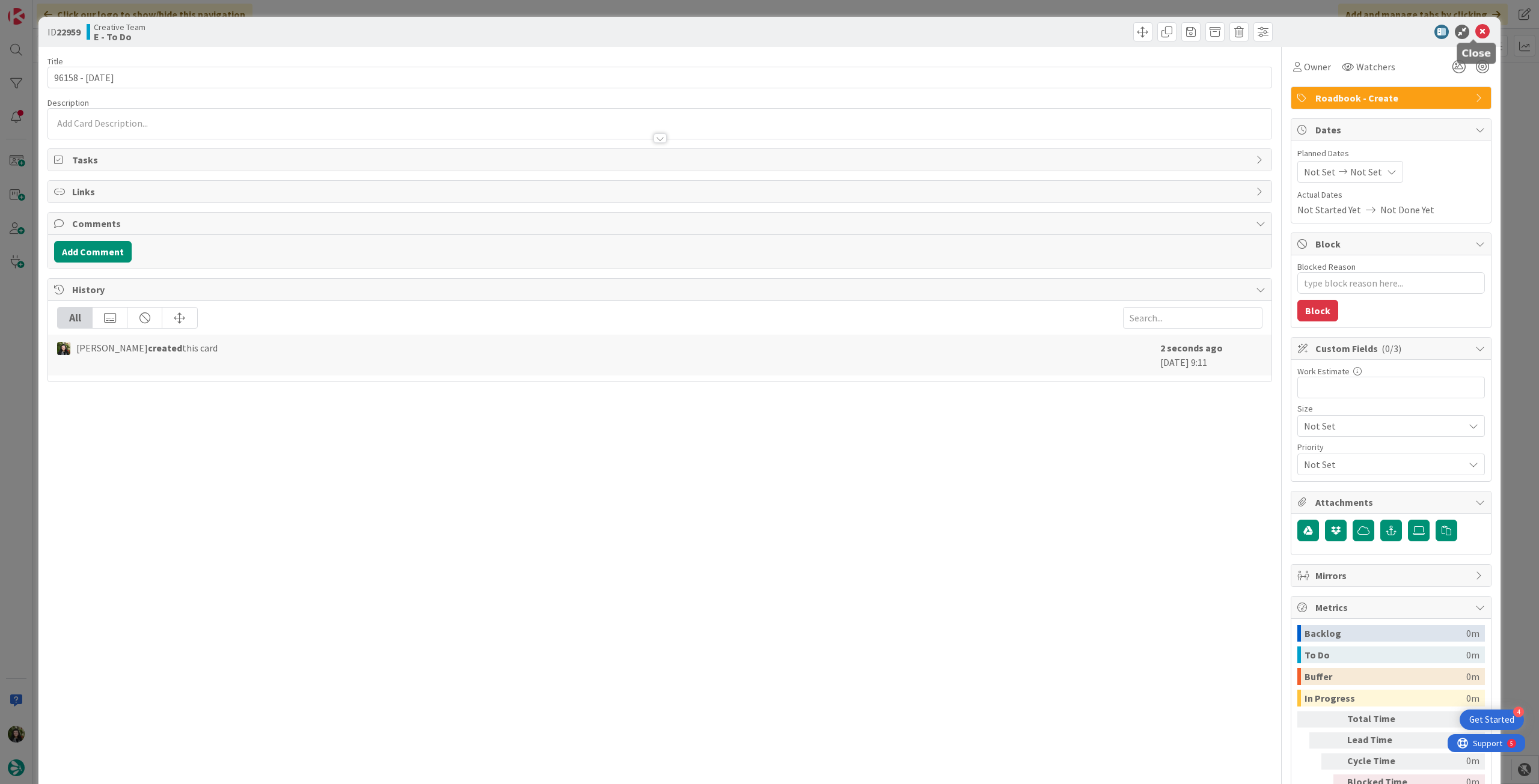
click at [923, 31] on icon at bounding box center [1483, 31] width 15 height 15
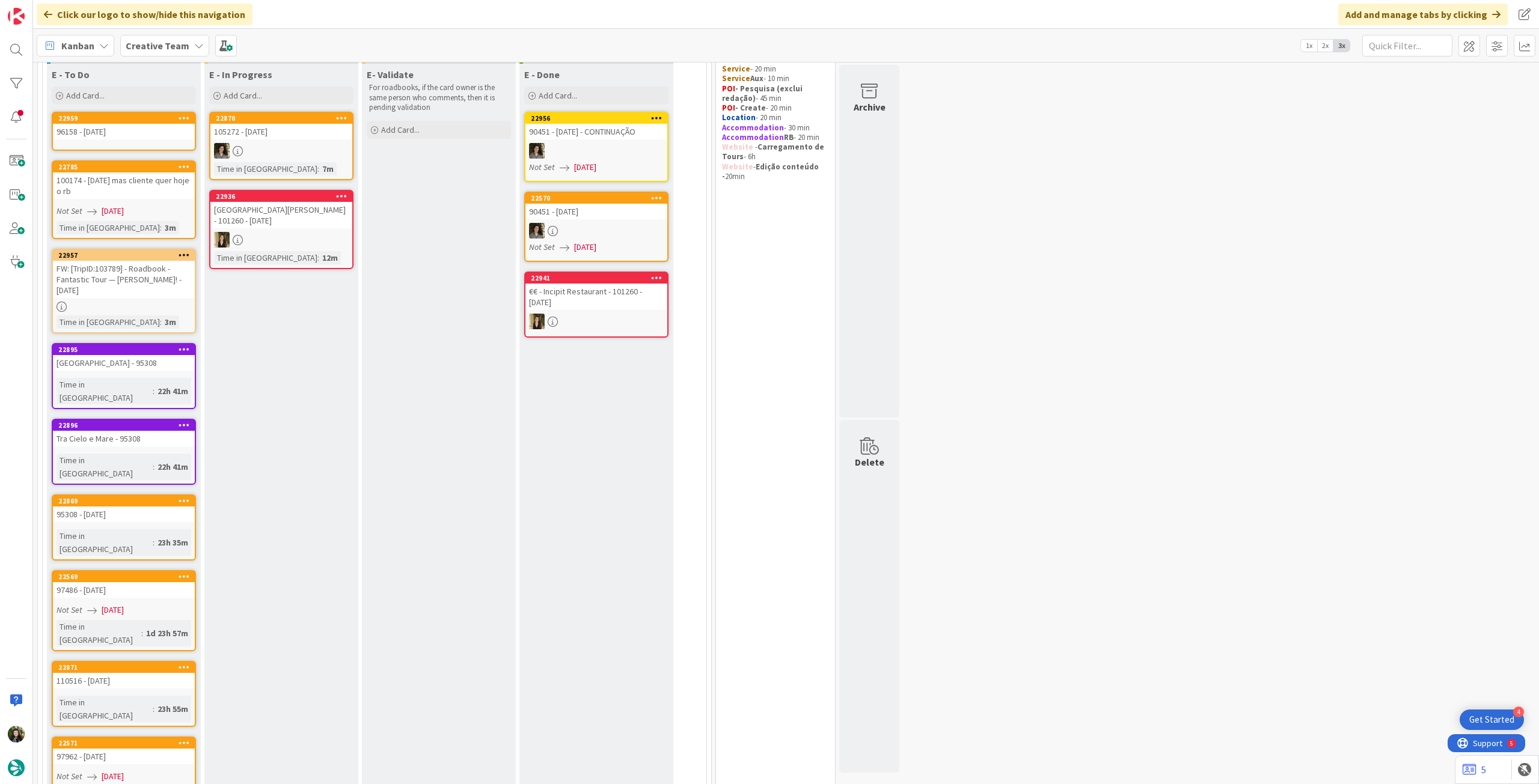
click at [185, 113] on icon at bounding box center [184, 117] width 12 height 9
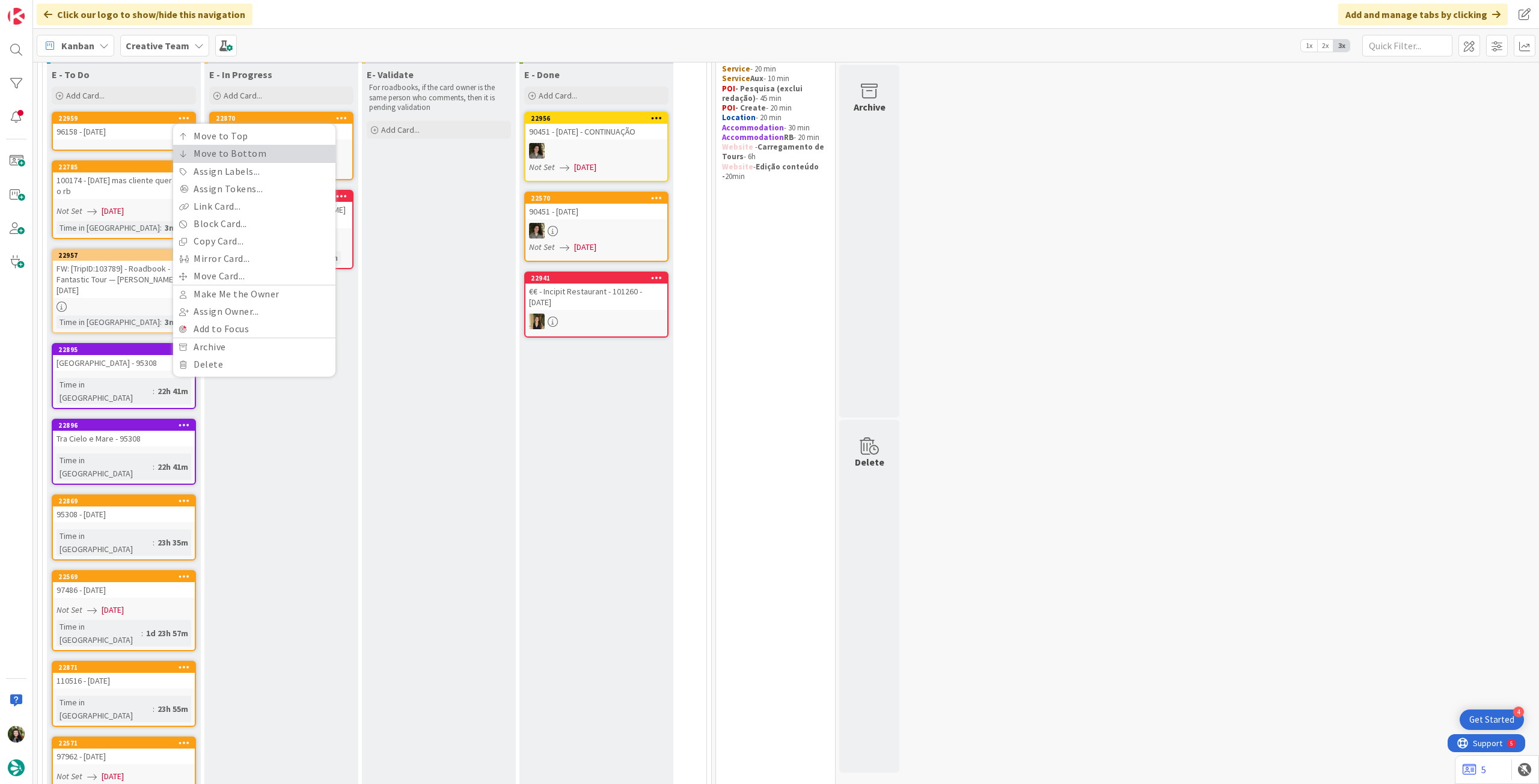
click at [197, 156] on link "Move to Bottom" at bounding box center [254, 153] width 162 height 18
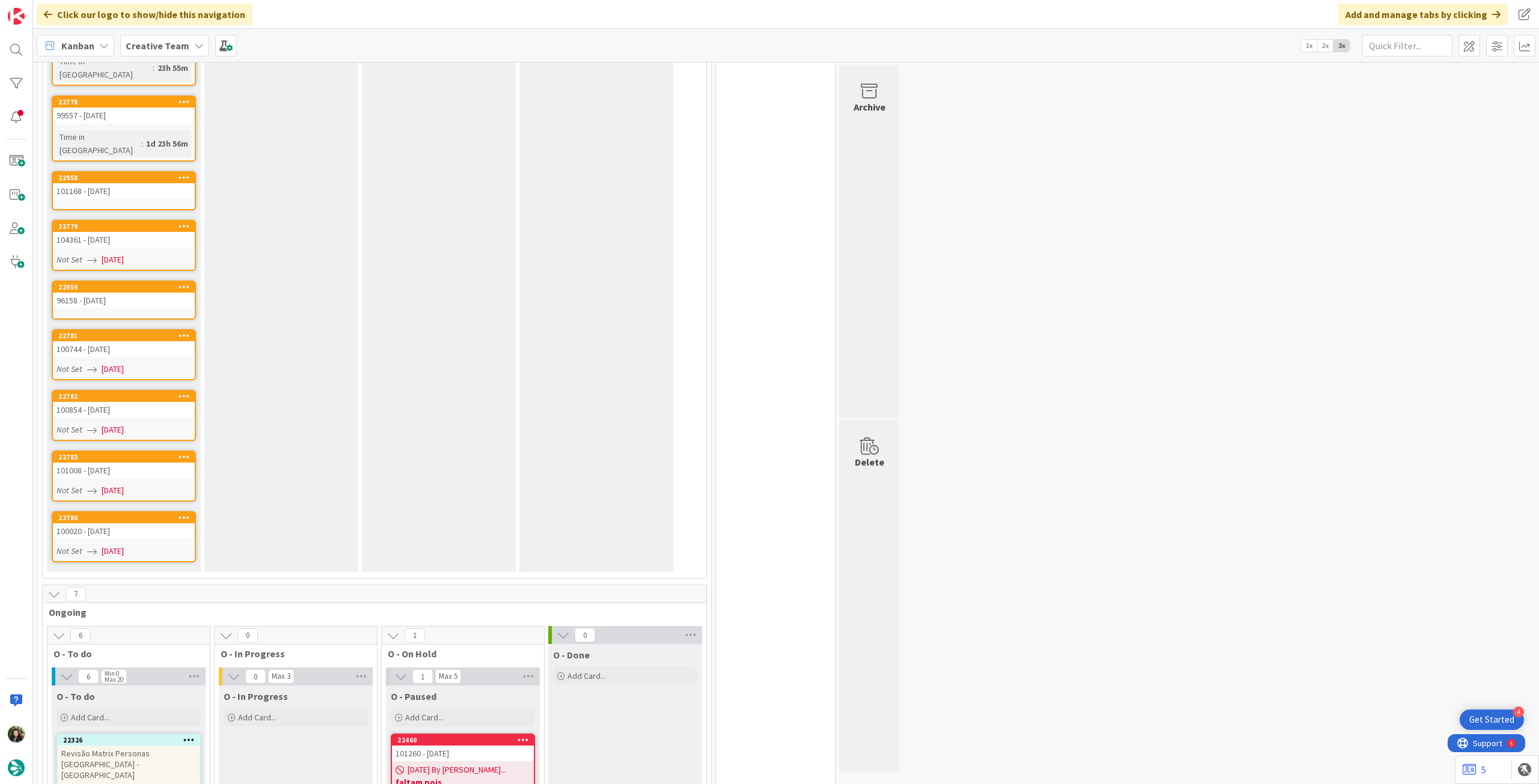
scroll to position [1651, 0]
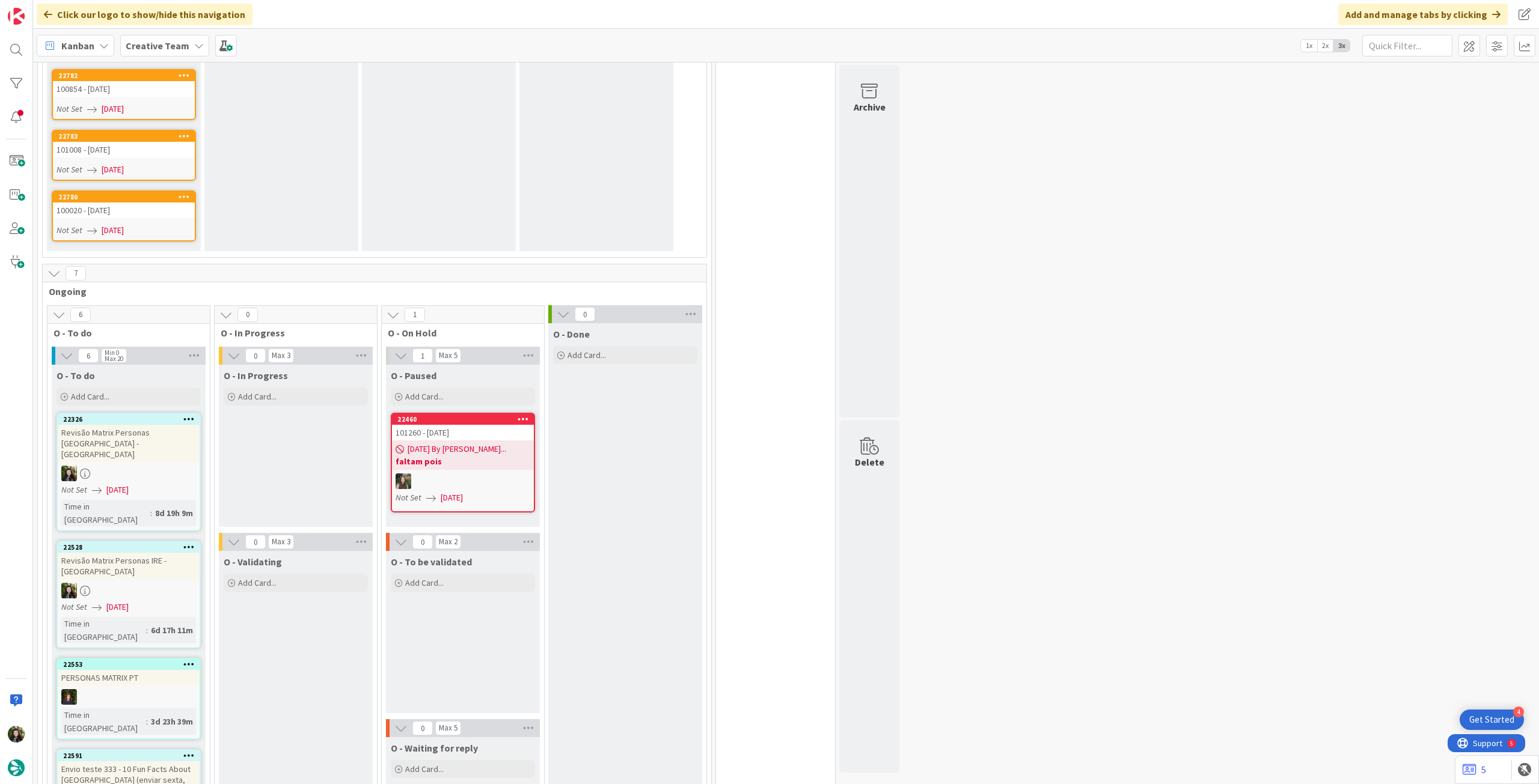
click at [191, 438] on icon at bounding box center [189, 755] width 12 height 9
click at [155, 438] on link "Move to Top" at bounding box center [118, 774] width 162 height 18
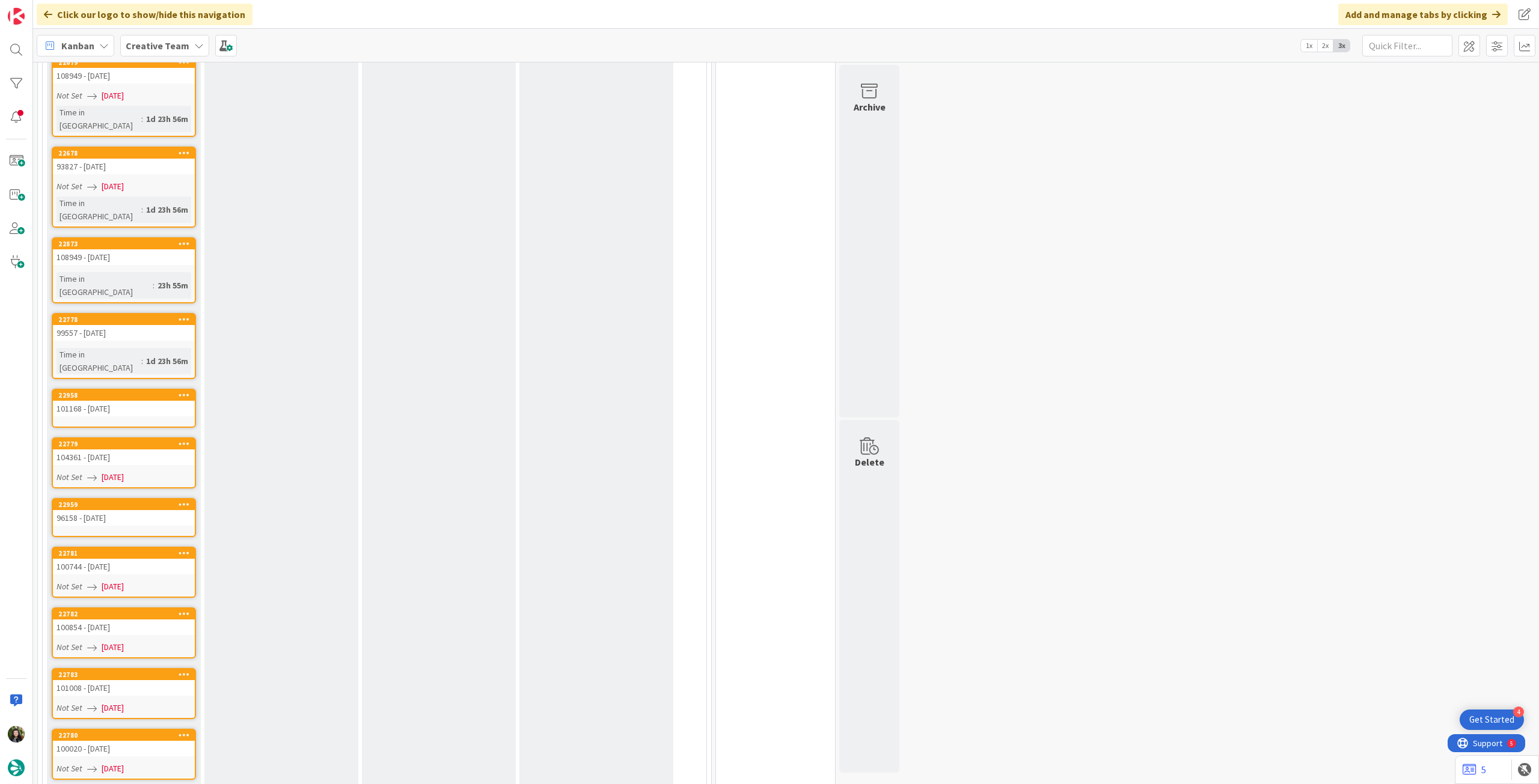
scroll to position [1433, 0]
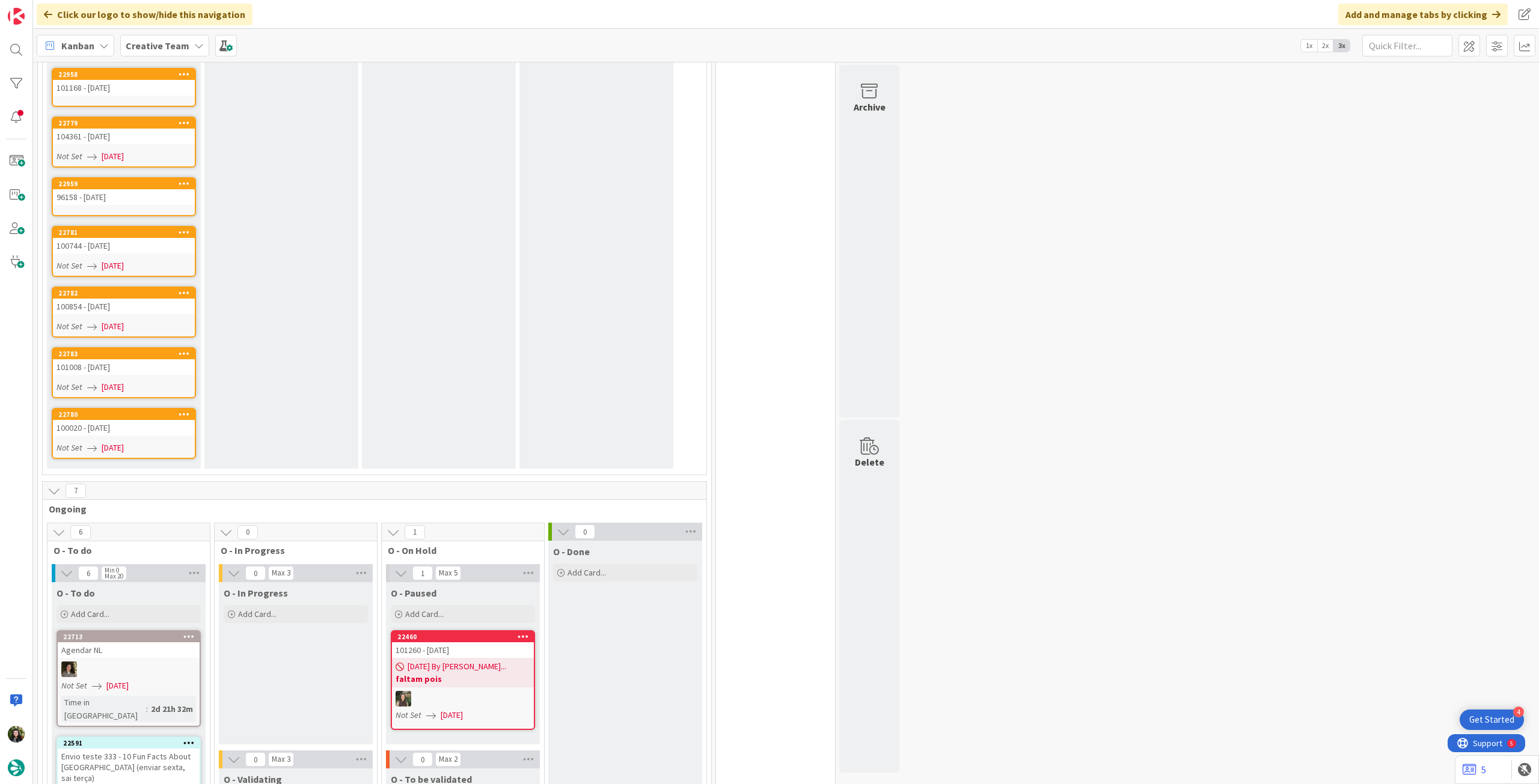
click at [431, 438] on b "faltam pois" at bounding box center [462, 679] width 135 height 12
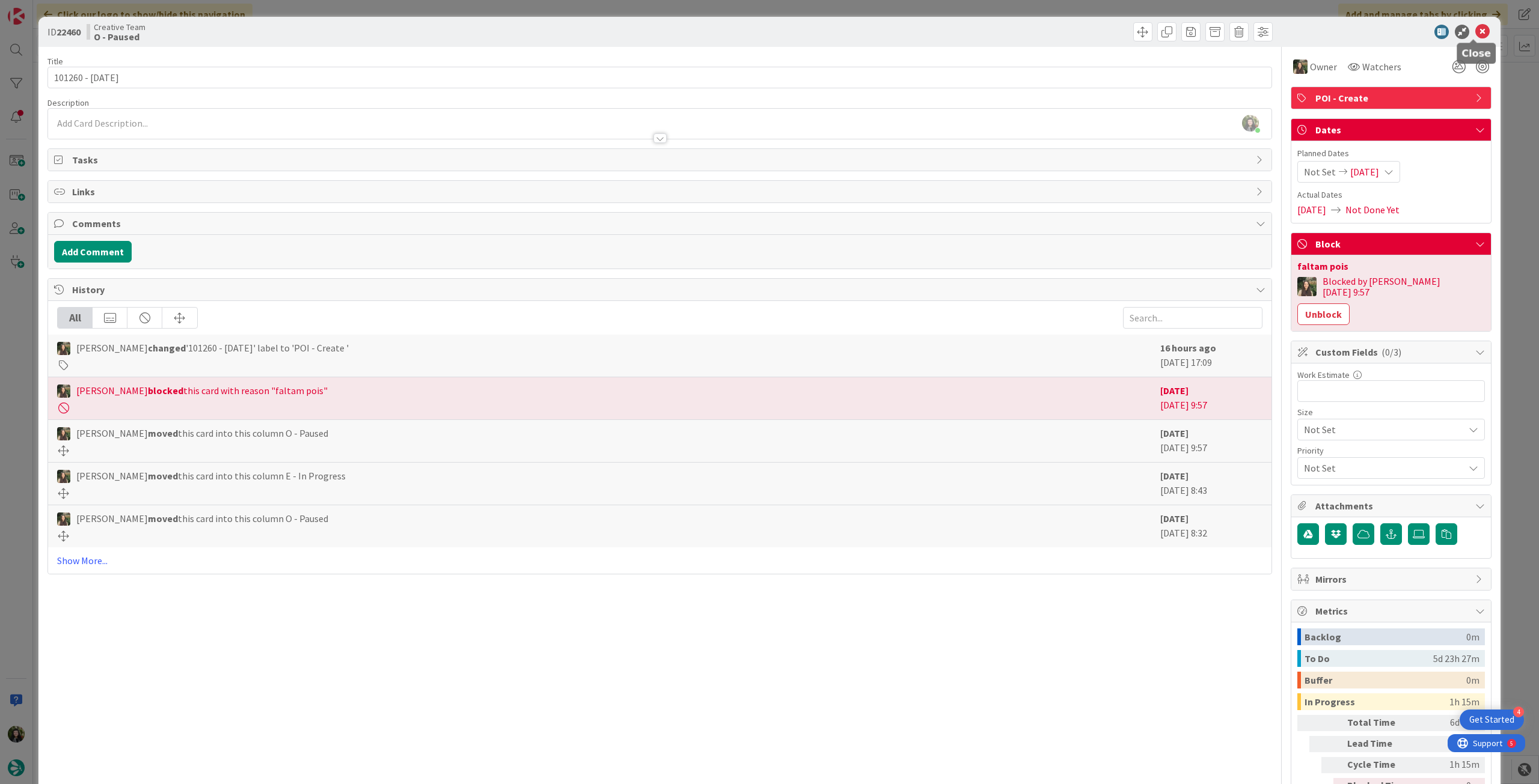
click at [923, 35] on icon at bounding box center [1483, 31] width 15 height 15
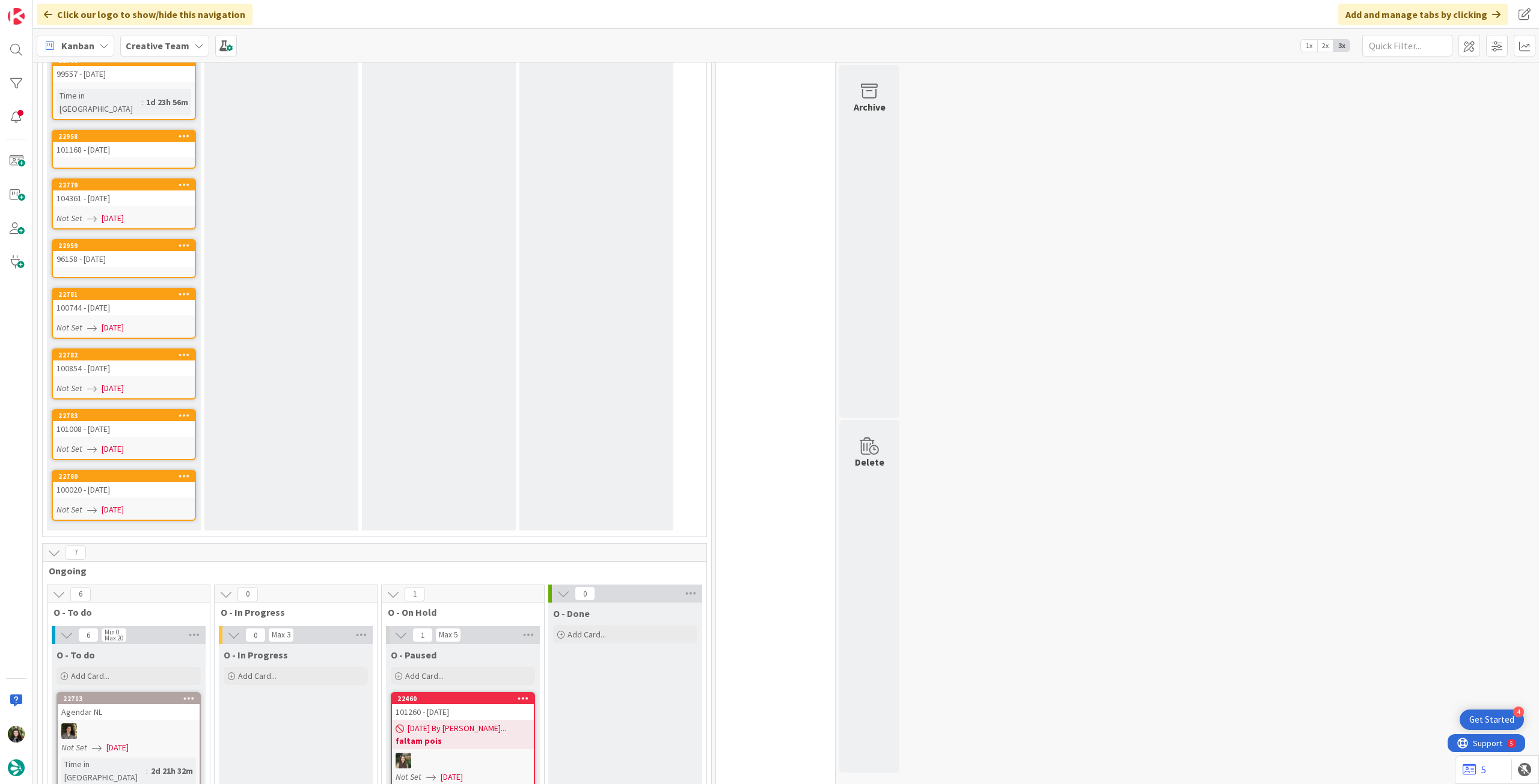
scroll to position [1523, 0]
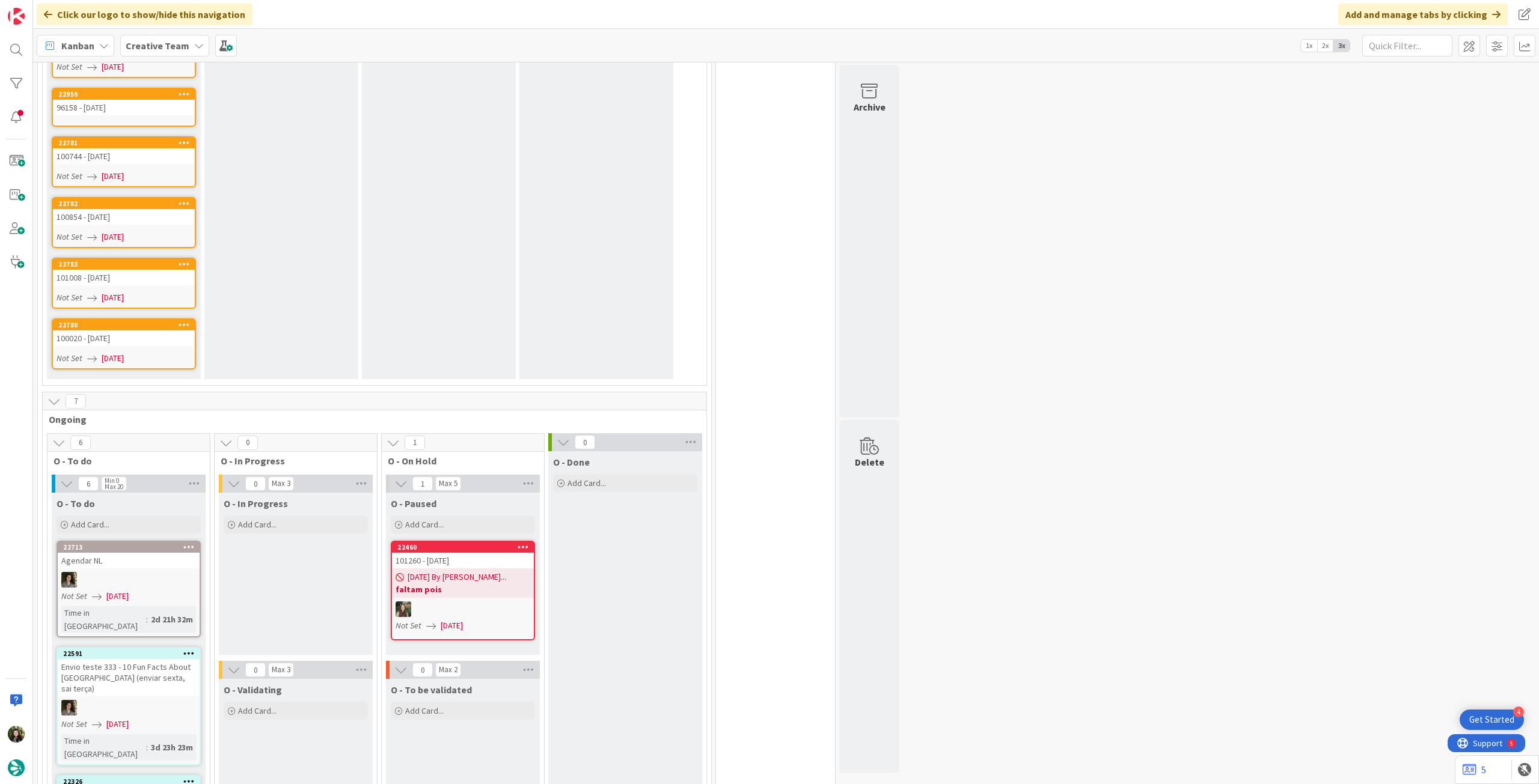
click at [475, 438] on div "101260 - [DATE]" at bounding box center [462, 561] width 142 height 16
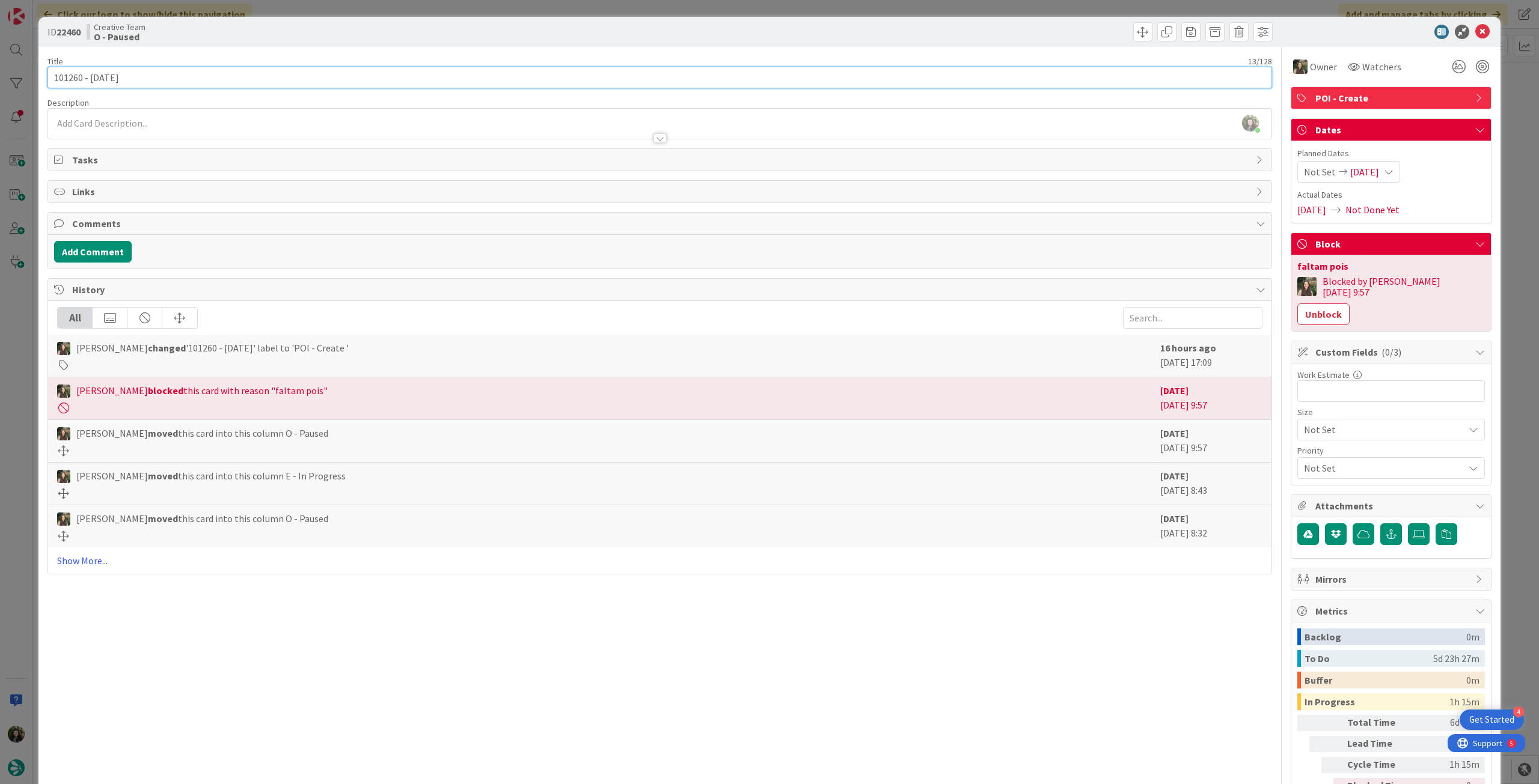
drag, startPoint x: 82, startPoint y: 78, endPoint x: 30, endPoint y: 75, distance: 52.1
click at [31, 75] on div "ID 22460 Creative Team O - Paused Title 13 / 128 101260 - [DATE] Description [P…" at bounding box center [770, 392] width 1539 height 784
click at [923, 26] on icon at bounding box center [1483, 31] width 15 height 15
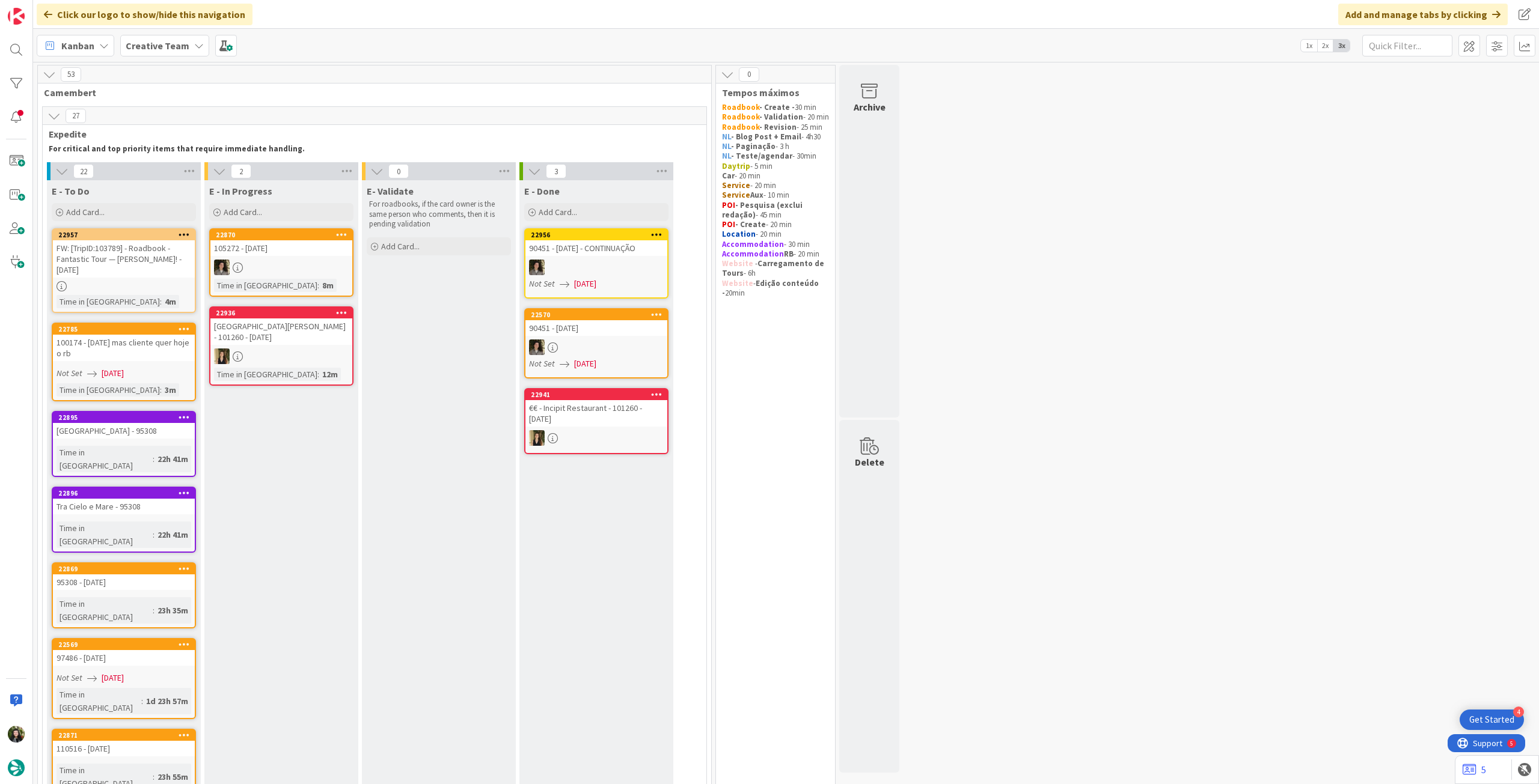
click at [347, 354] on div at bounding box center [281, 356] width 142 height 16
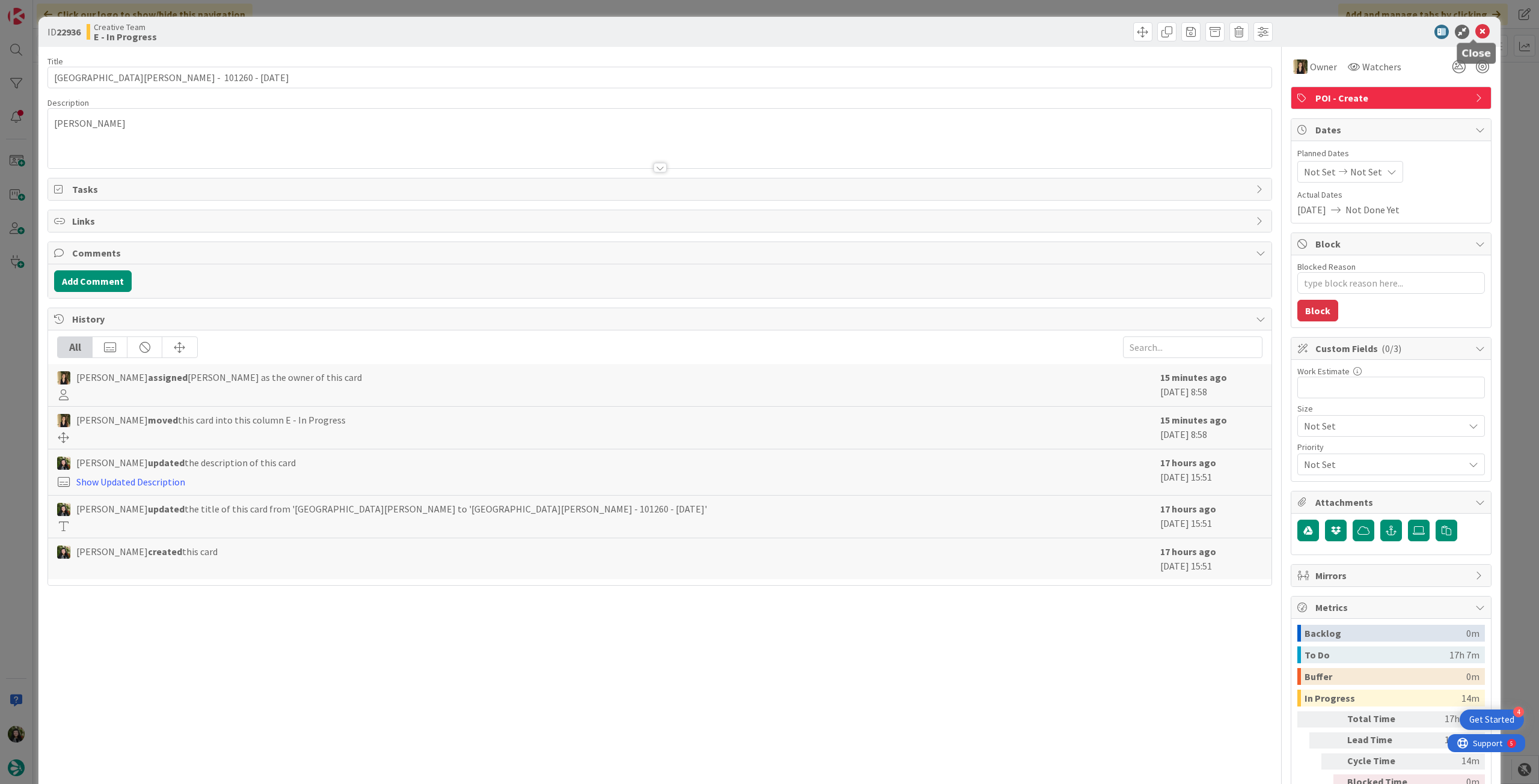
click at [923, 30] on icon at bounding box center [1483, 31] width 15 height 15
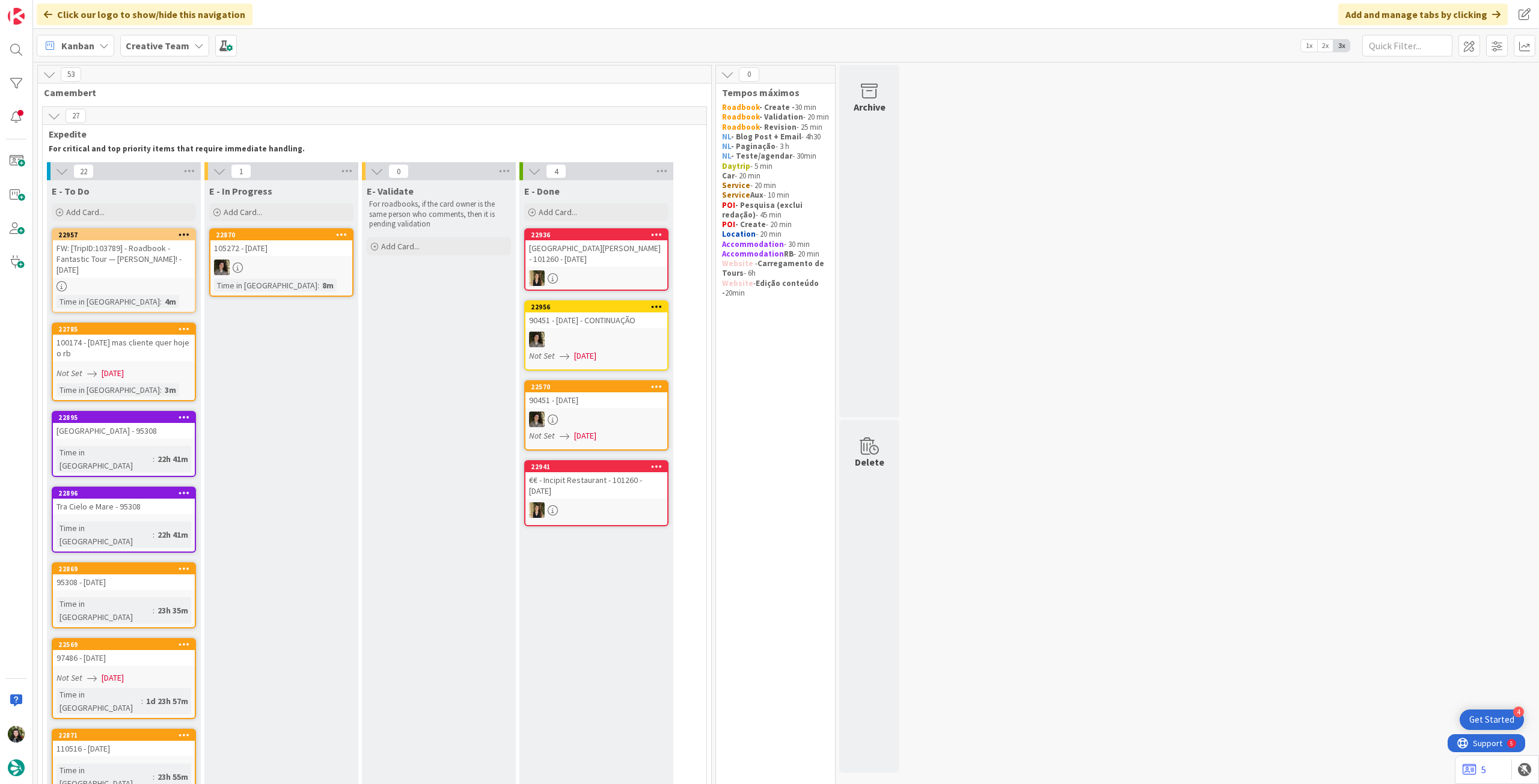
click at [139, 271] on div "FW: [TripID:103789] - Roadbook - Fantastic Tour — [PERSON_NAME]! - [DATE]" at bounding box center [124, 259] width 142 height 37
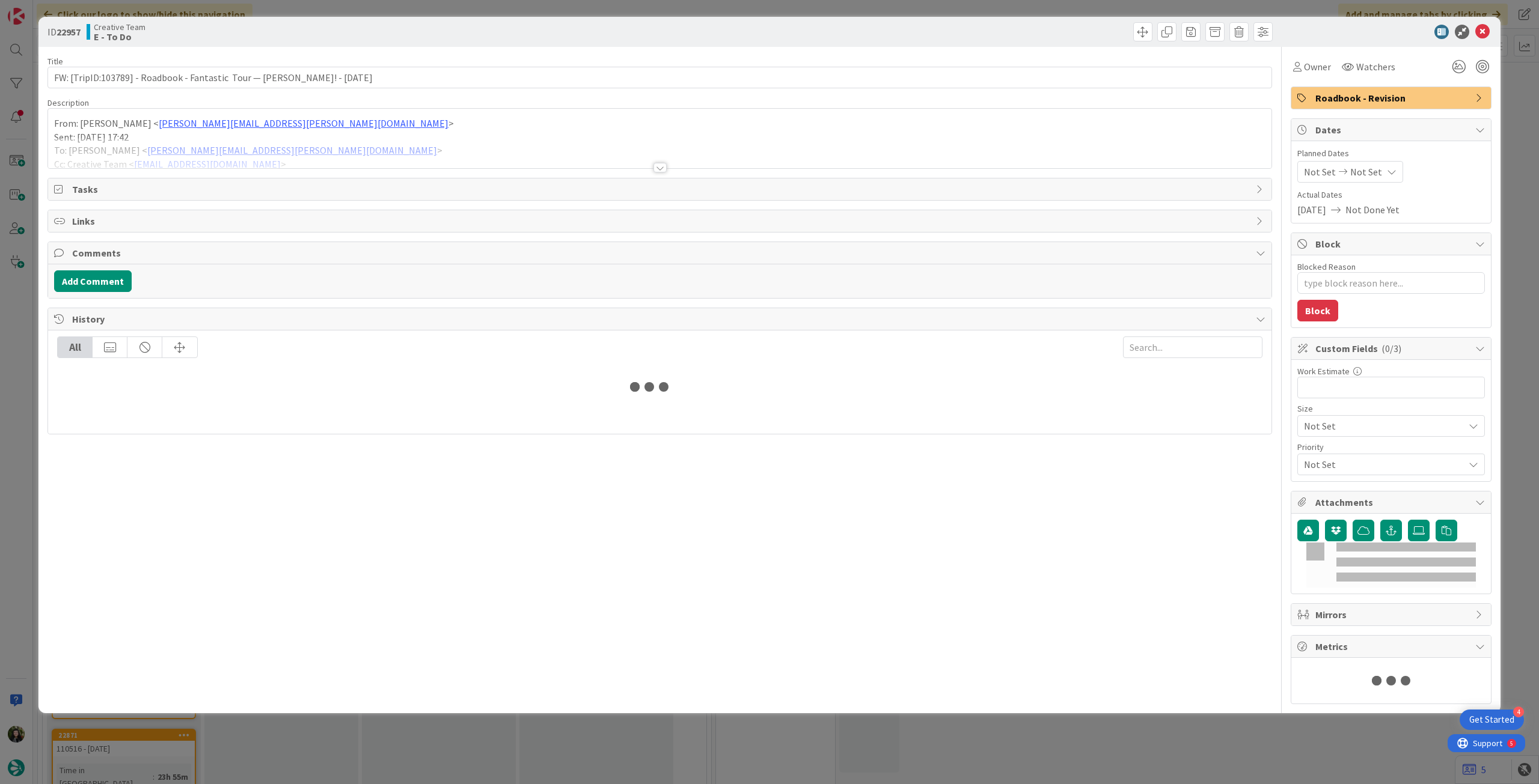
click at [212, 142] on div at bounding box center [660, 152] width 1224 height 30
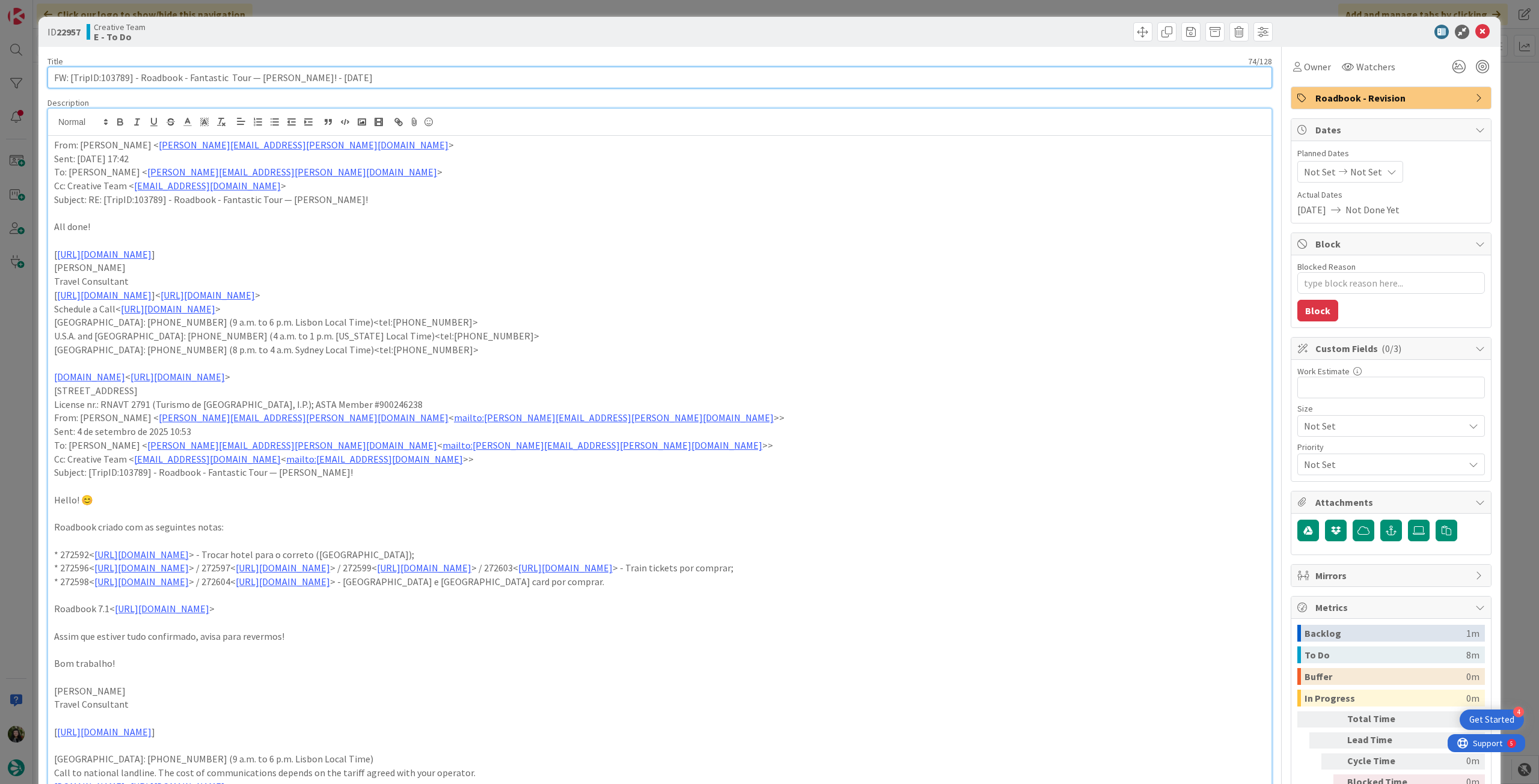
drag, startPoint x: 101, startPoint y: 80, endPoint x: 129, endPoint y: 74, distance: 28.6
click at [129, 74] on input "FW: [TripID:103789] - Roadbook - Fantastic Tour — [PERSON_NAME]! - [DATE]" at bounding box center [659, 78] width 1225 height 22
click at [923, 27] on icon at bounding box center [1483, 31] width 15 height 15
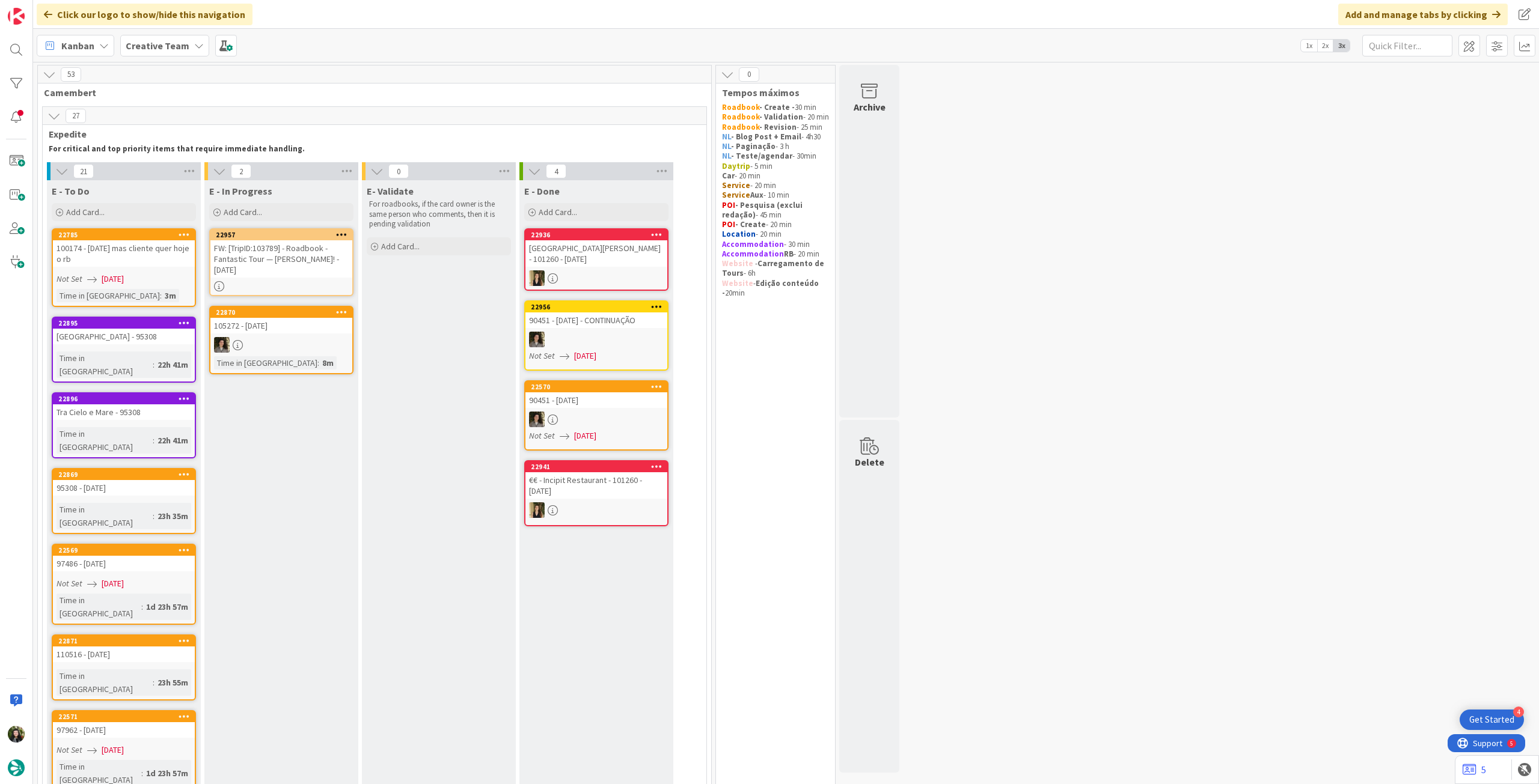
drag, startPoint x: 152, startPoint y: 247, endPoint x: 156, endPoint y: 244, distance: 5.0
click at [285, 253] on div "FW: [TripID:103789] - Roadbook - Fantastic Tour — [PERSON_NAME]! - [DATE]" at bounding box center [281, 259] width 142 height 37
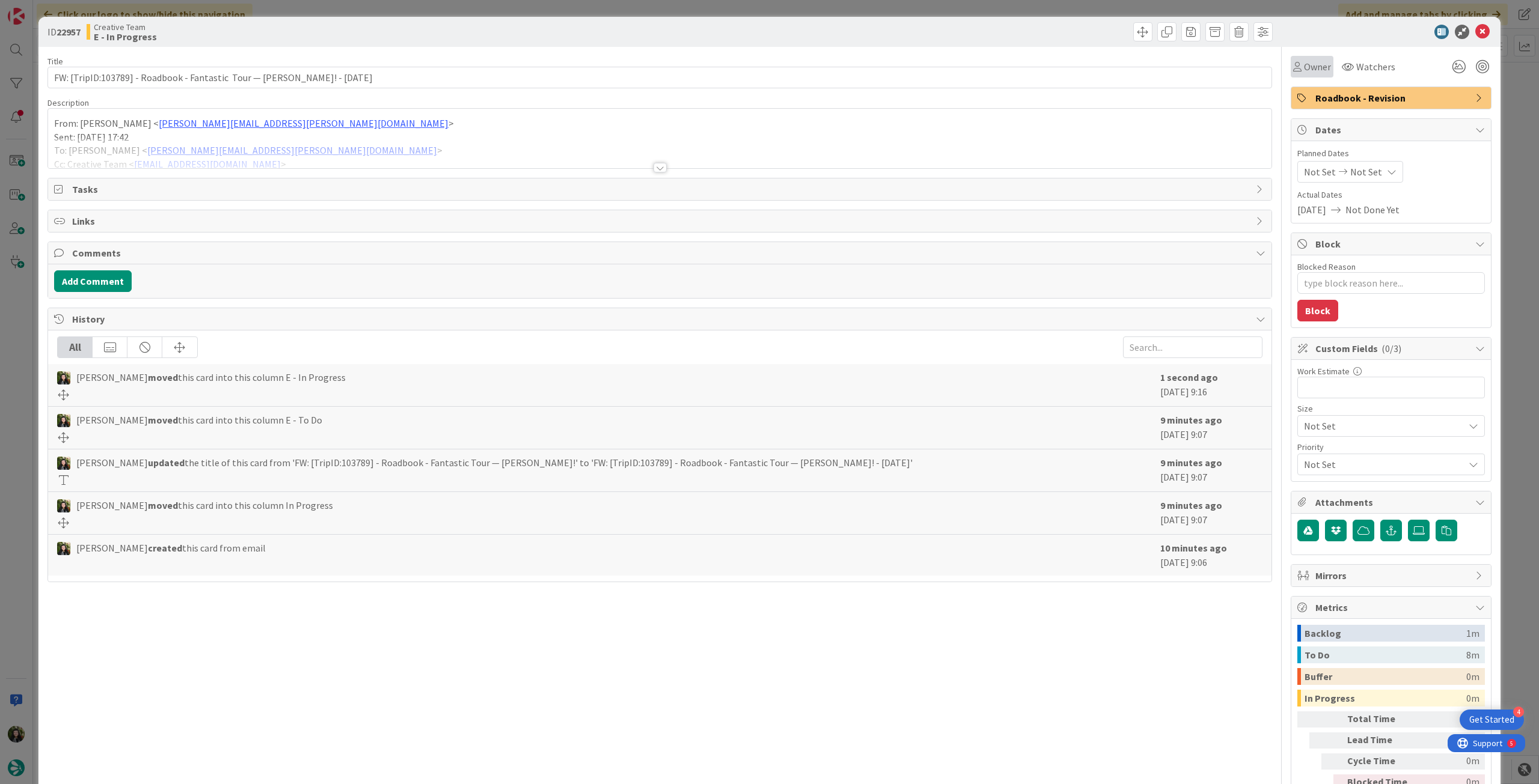
click at [923, 69] on span "Owner" at bounding box center [1317, 66] width 27 height 15
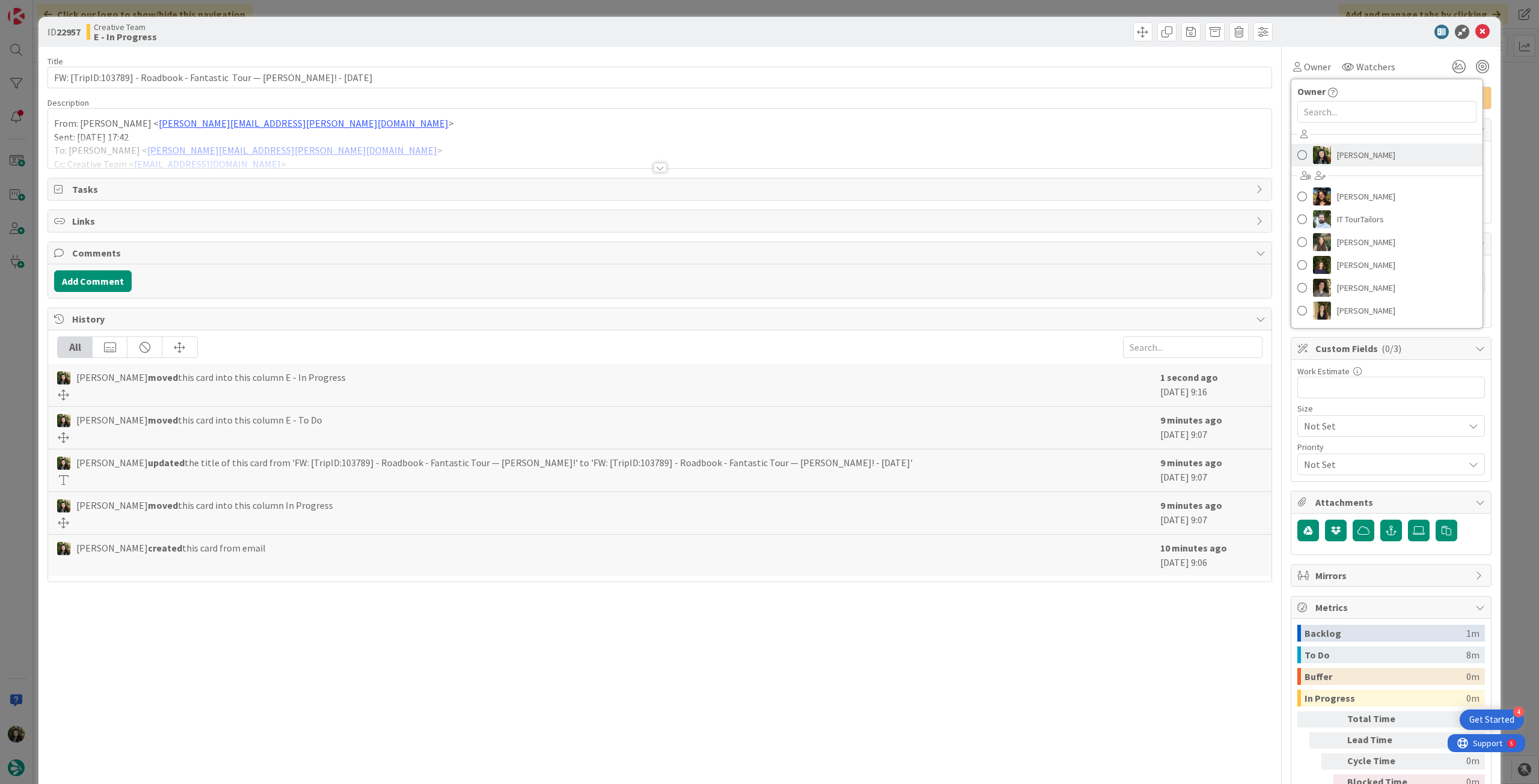
click at [923, 160] on span "[PERSON_NAME]" at bounding box center [1366, 154] width 58 height 18
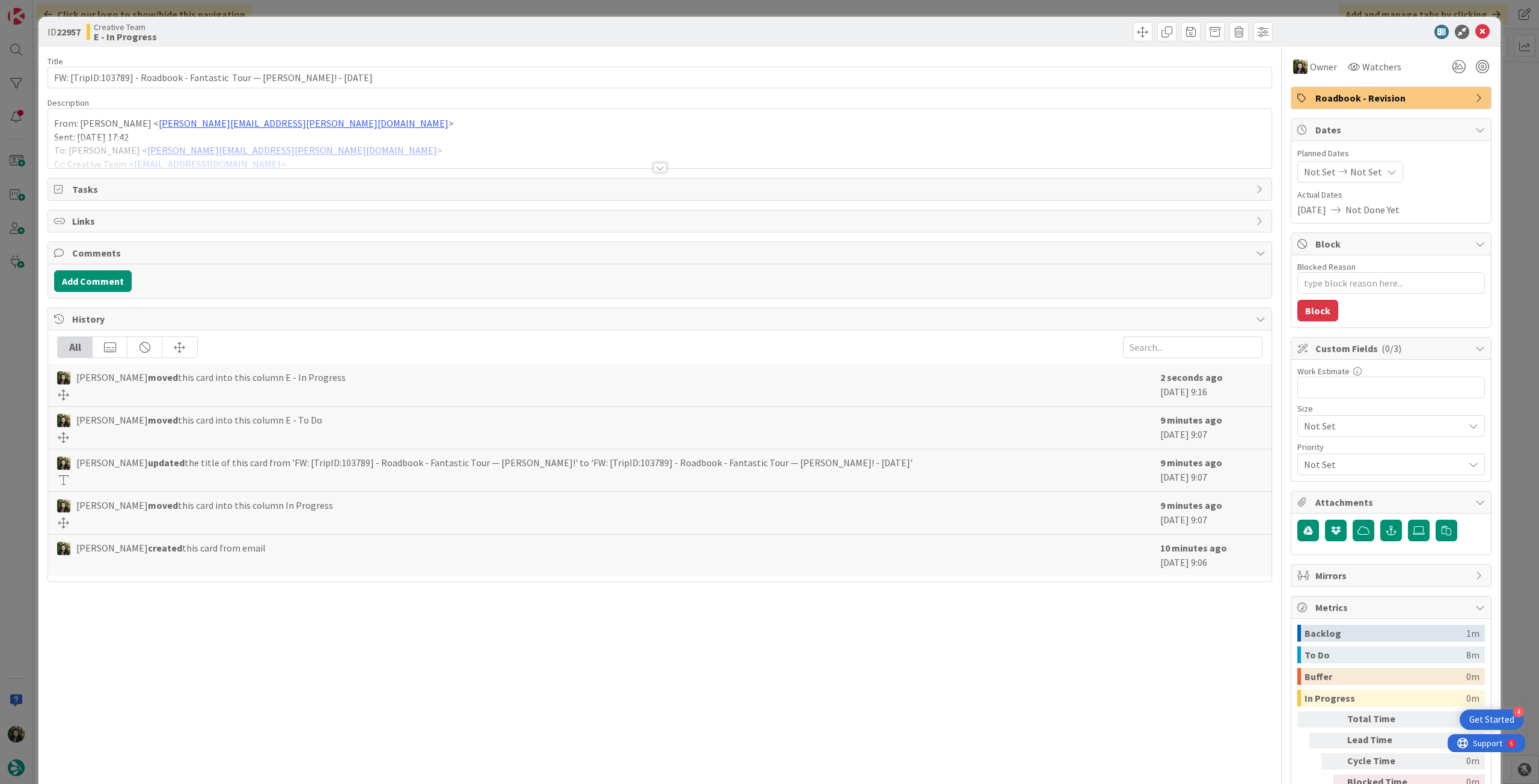
type textarea "x"
click at [923, 29] on icon at bounding box center [1483, 31] width 15 height 15
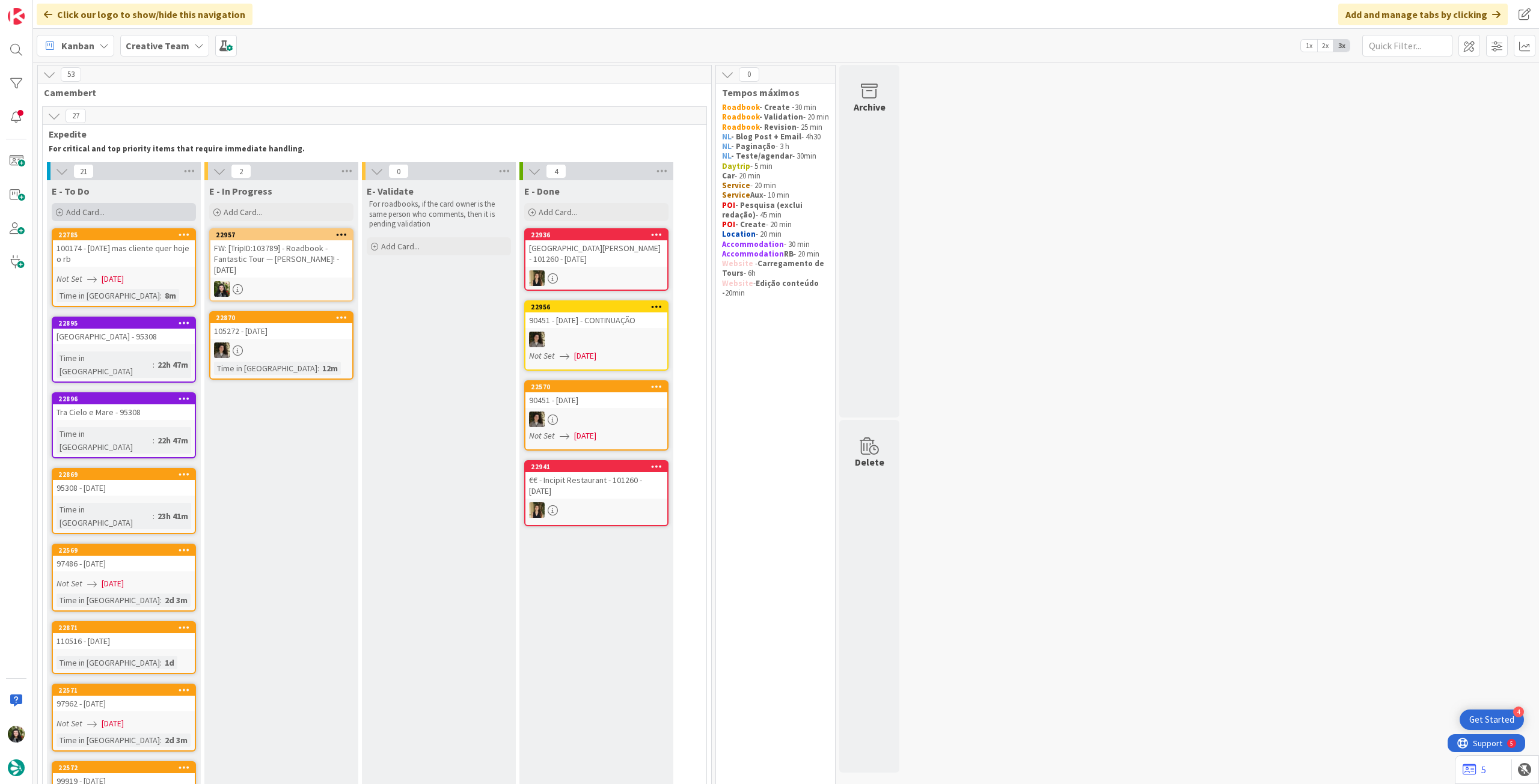
click at [129, 218] on div "Add Card..." at bounding box center [124, 212] width 145 height 18
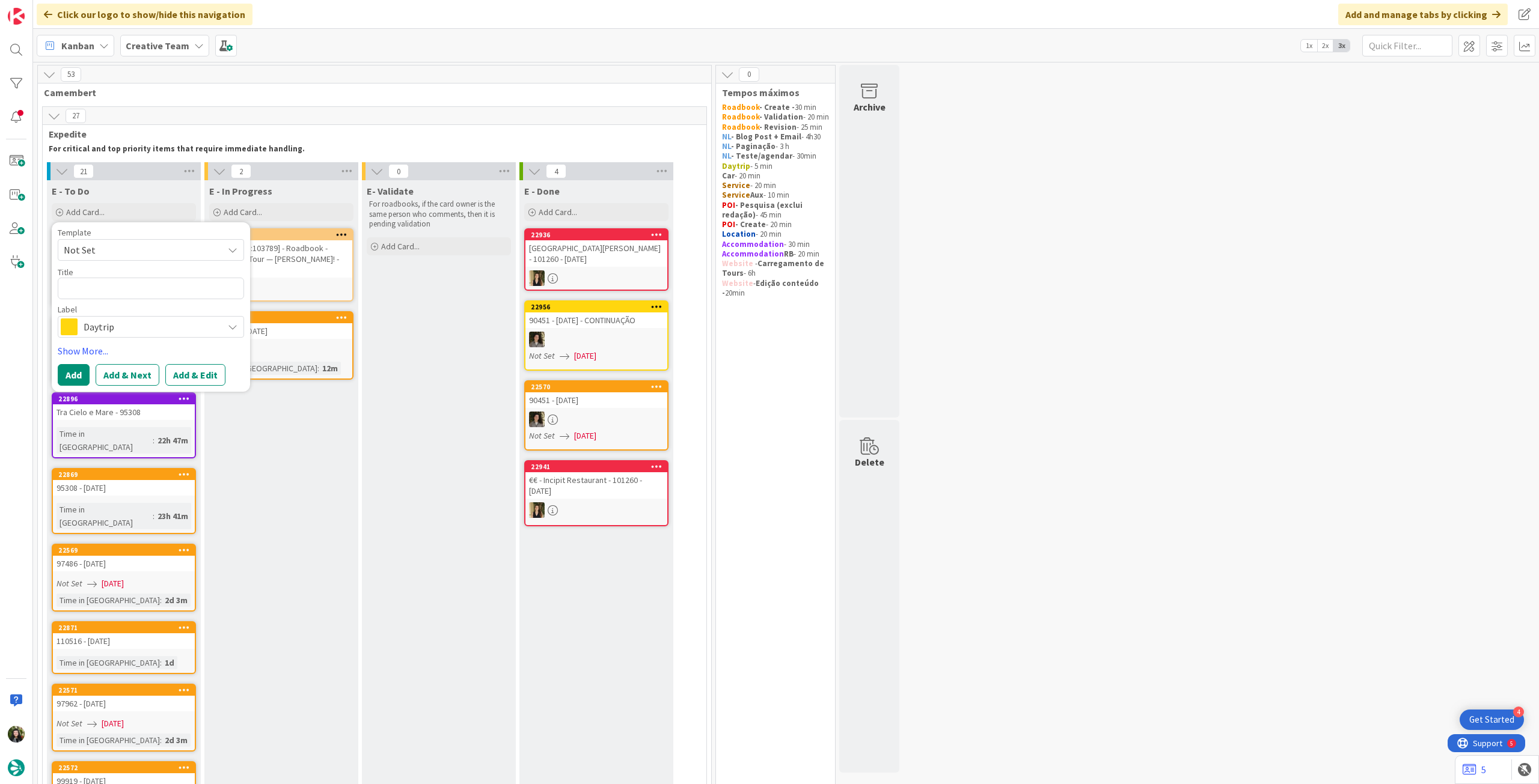
click at [148, 329] on span "Daytrip" at bounding box center [151, 327] width 134 height 17
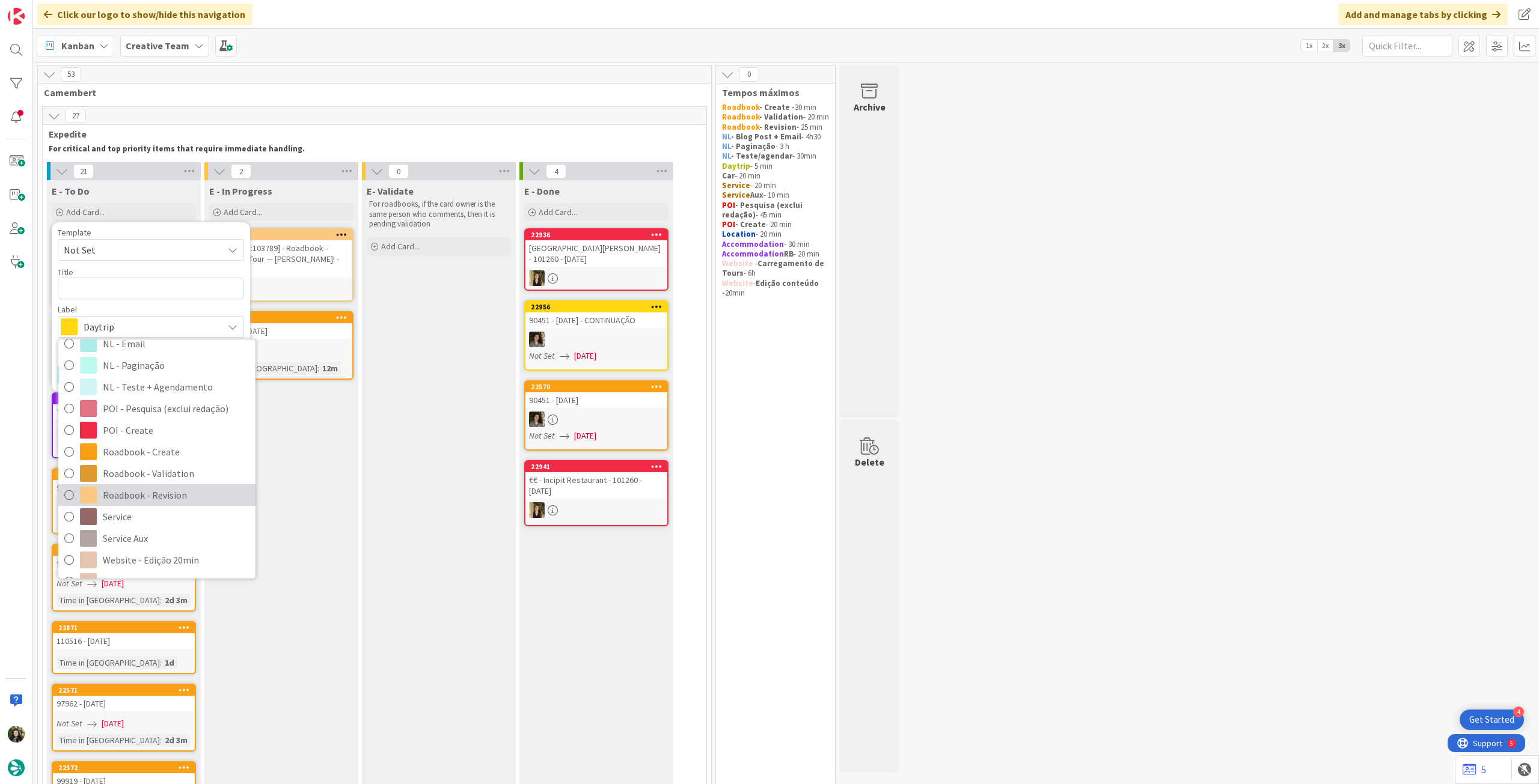
scroll to position [160, 0]
click at [134, 491] on span "Service" at bounding box center [175, 498] width 147 height 18
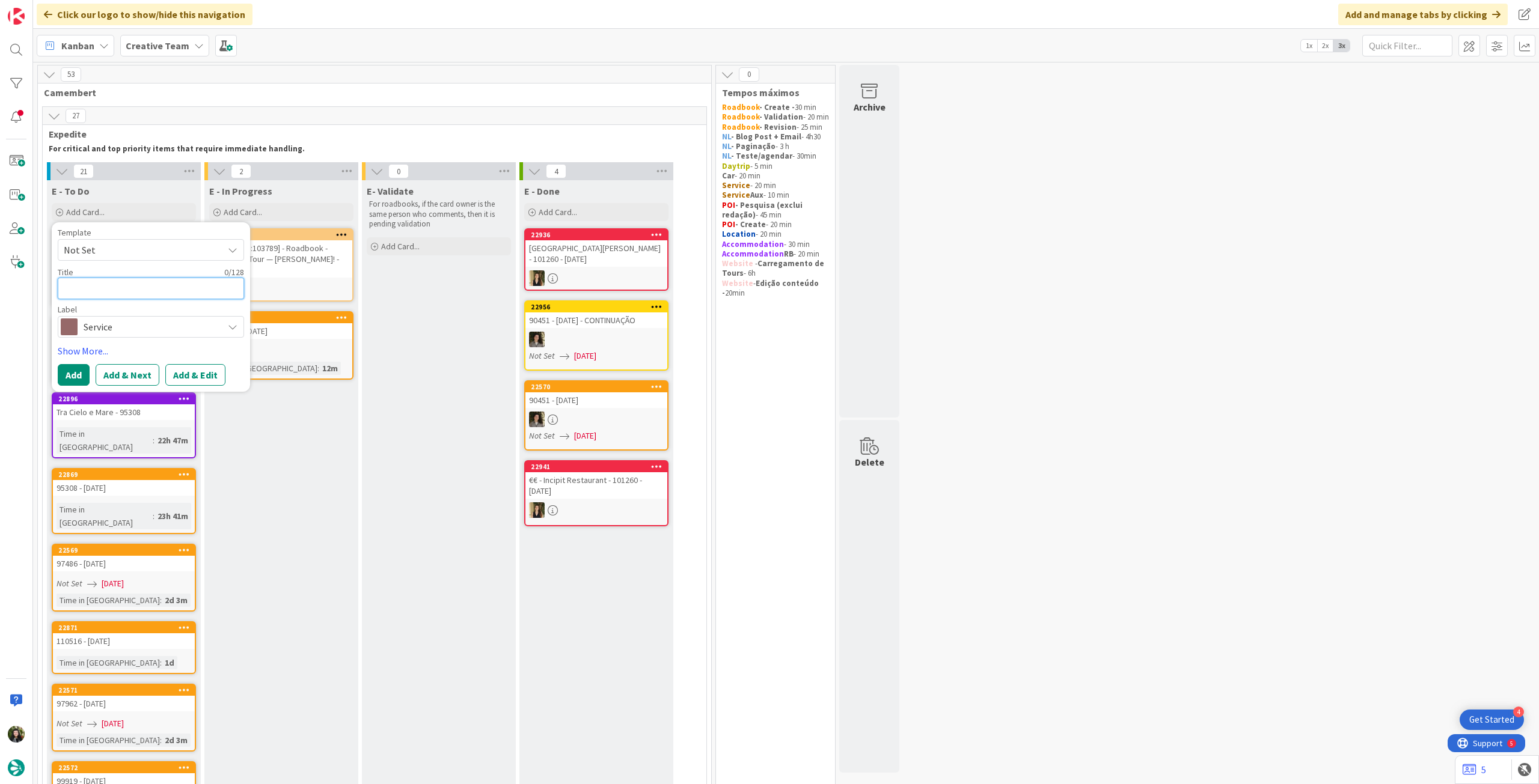
click at [126, 284] on textarea at bounding box center [151, 288] width 186 height 22
type textarea "x"
type textarea "T"
type textarea "x"
type textarea "Tra"
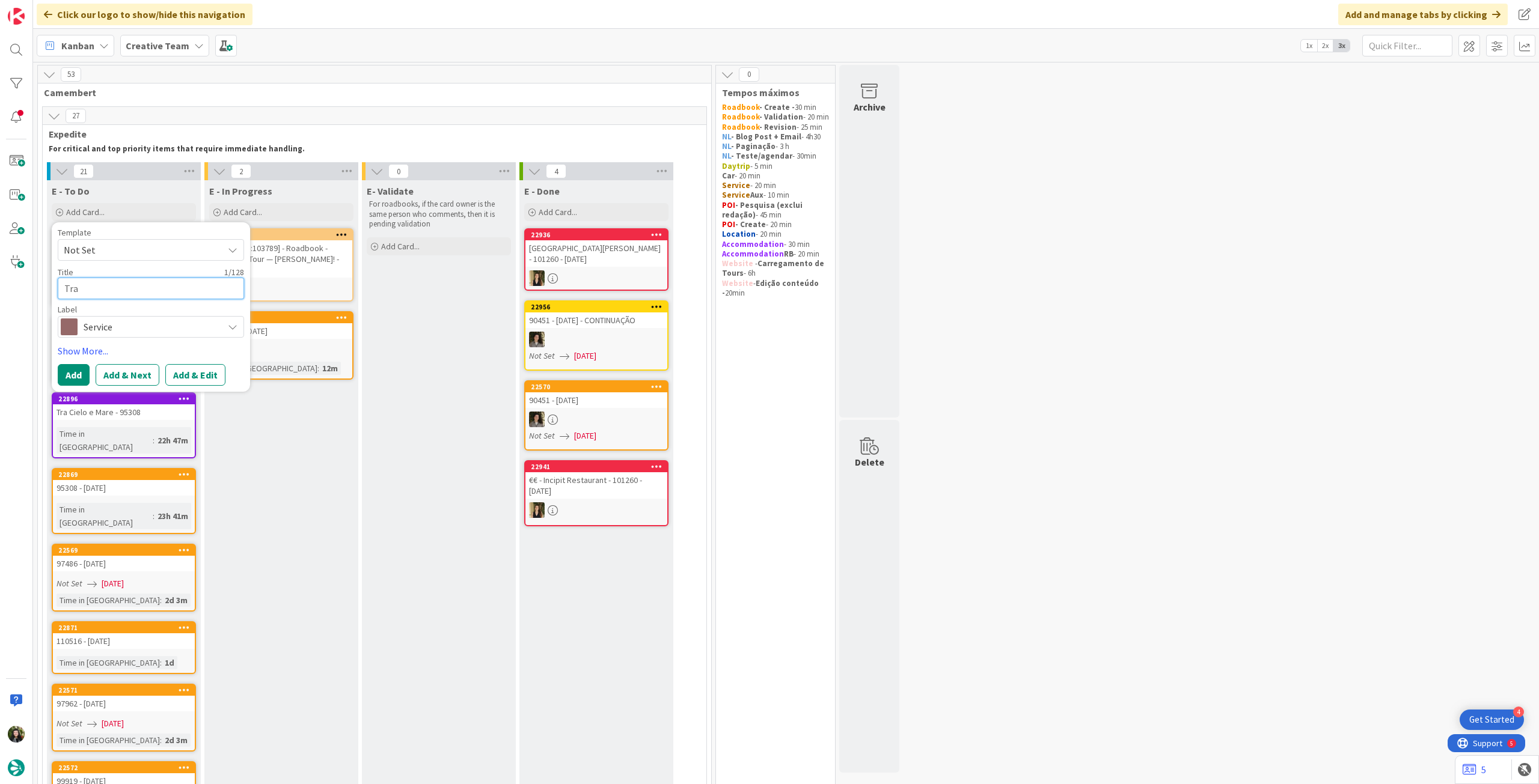
type textarea "x"
type textarea "Trai"
type textarea "x"
type textarea "Train"
type textarea "x"
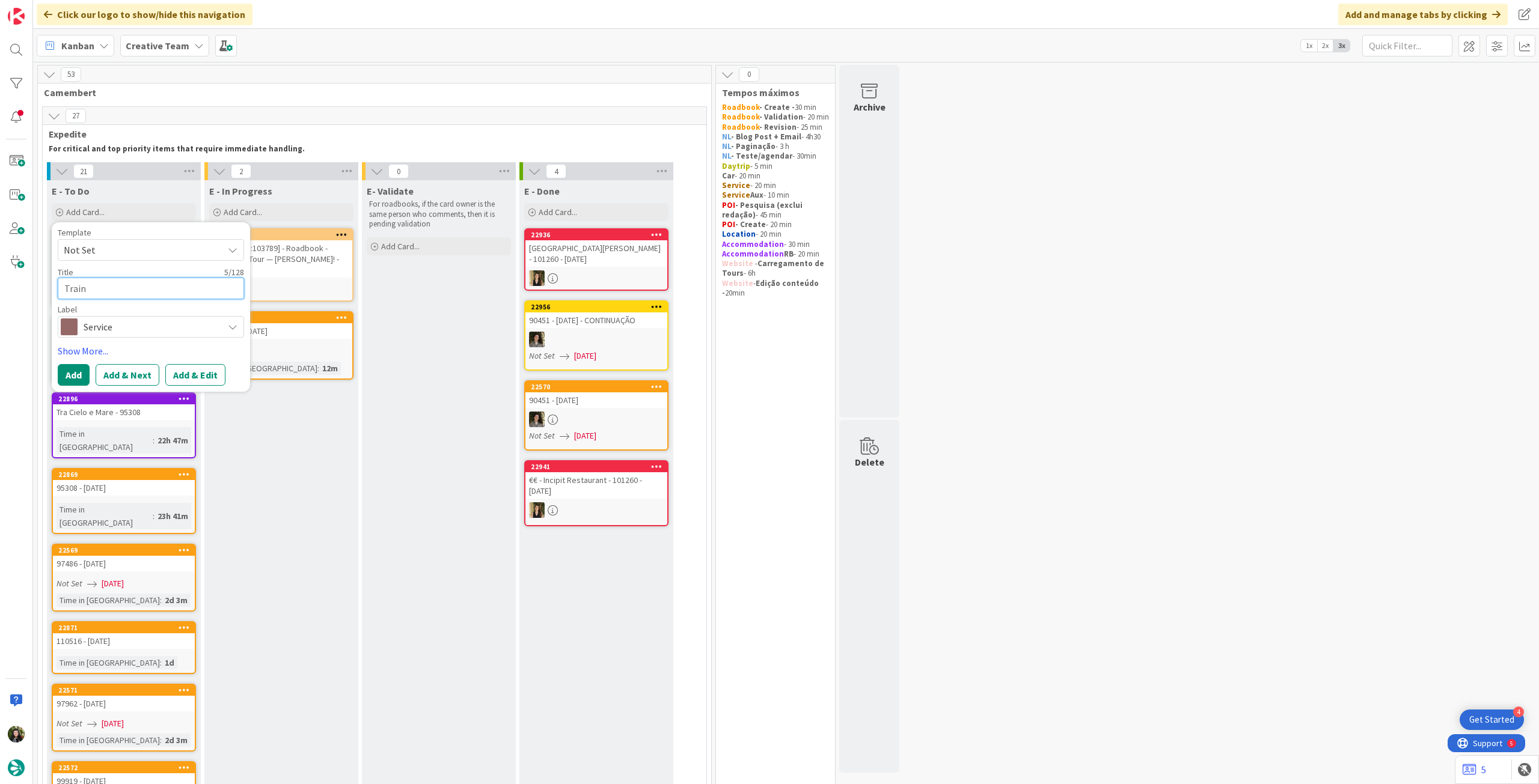
type textarea "Train t"
type textarea "x"
type textarea "Train ti"
type textarea "x"
type textarea "Train tic"
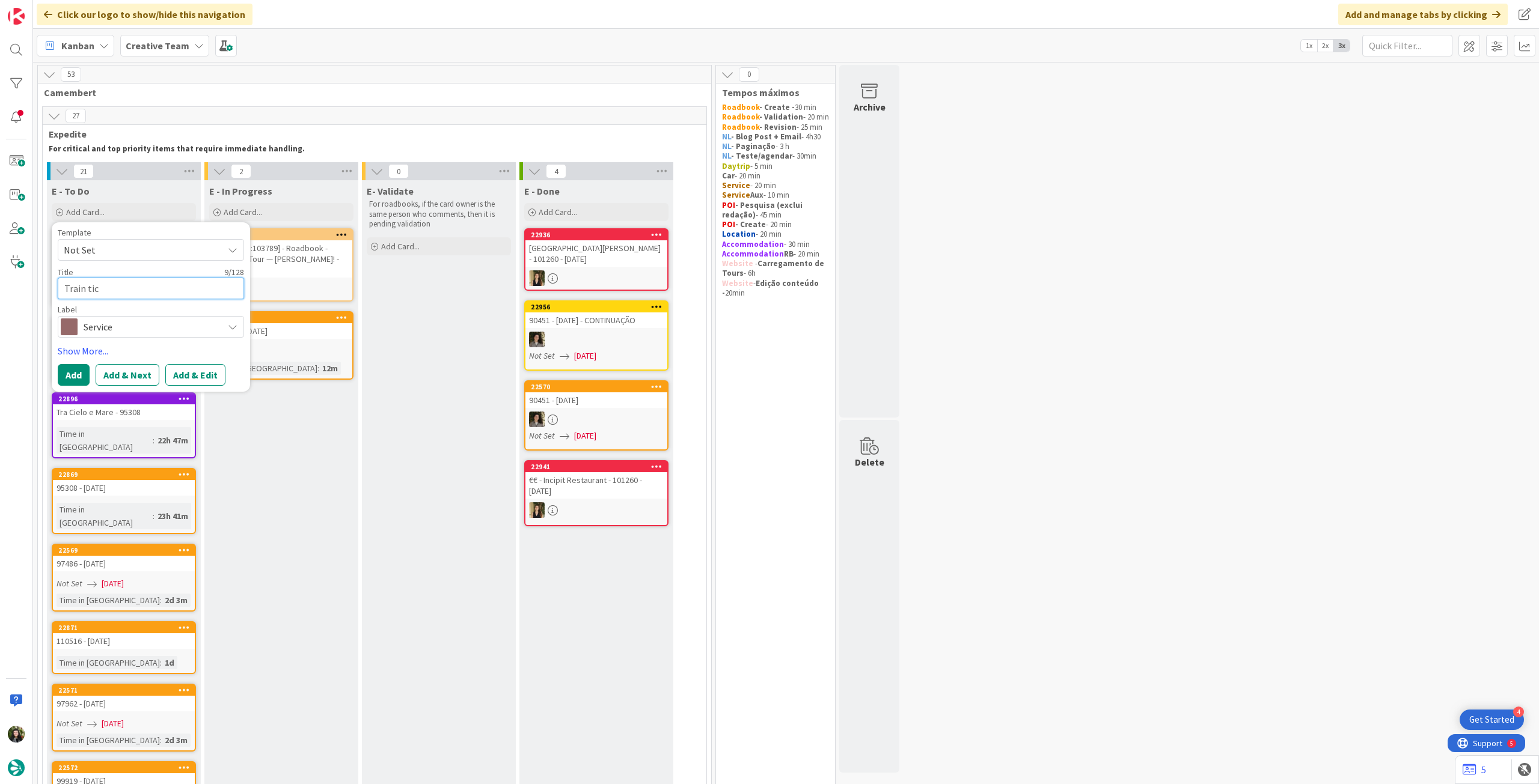
type textarea "x"
type textarea "Train ticke"
type textarea "x"
type textarea "Train ticket"
type textarea "x"
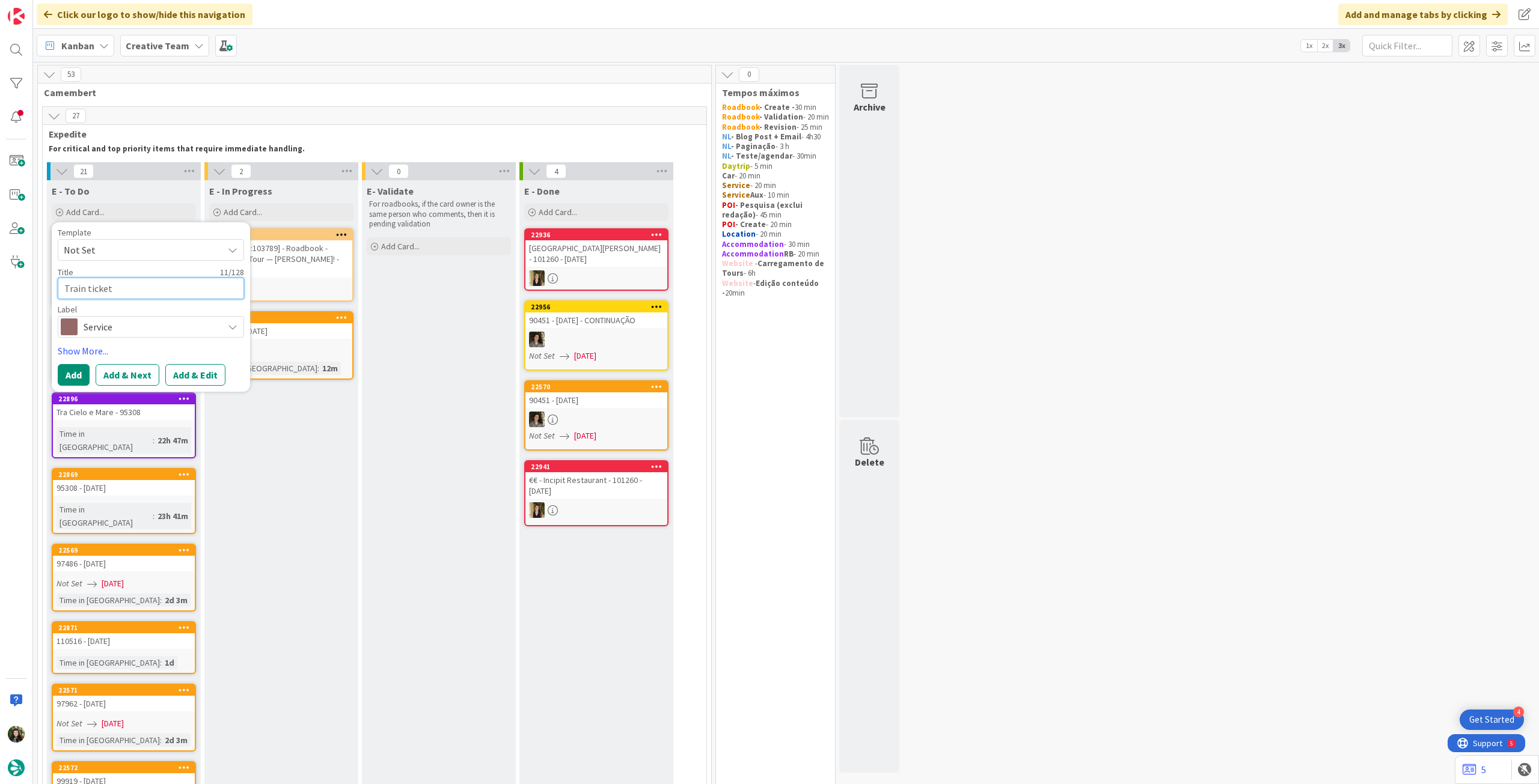
type textarea "Train tickets"
type textarea "x"
type textarea "Train tickets"
type textarea "x"
type textarea "Train tickets -"
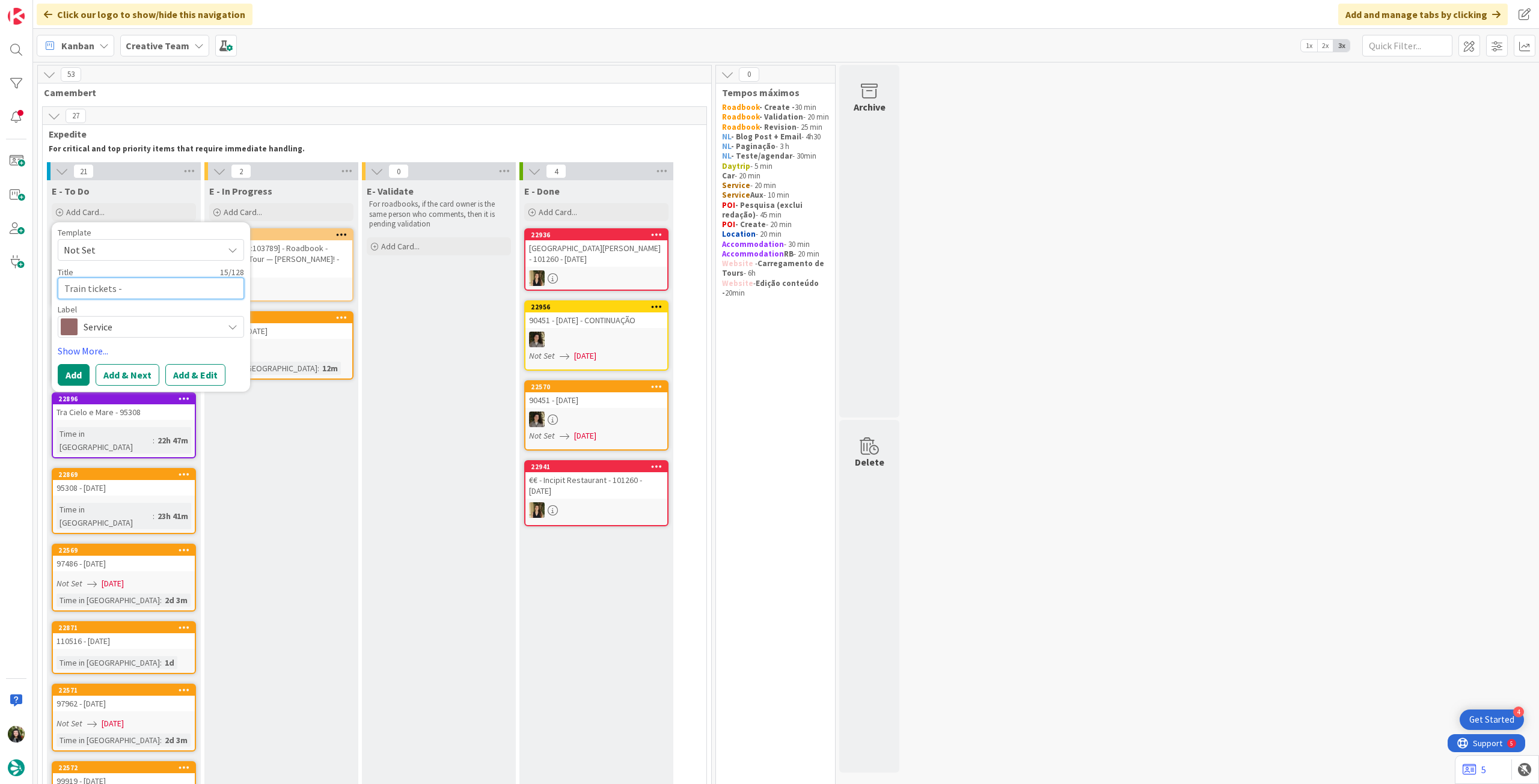
type textarea "x"
type textarea "Train tickets -"
paste textarea "BARCELONA-SANTS"
type textarea "x"
type textarea "Train tickets - BARCELONA-SANTS"
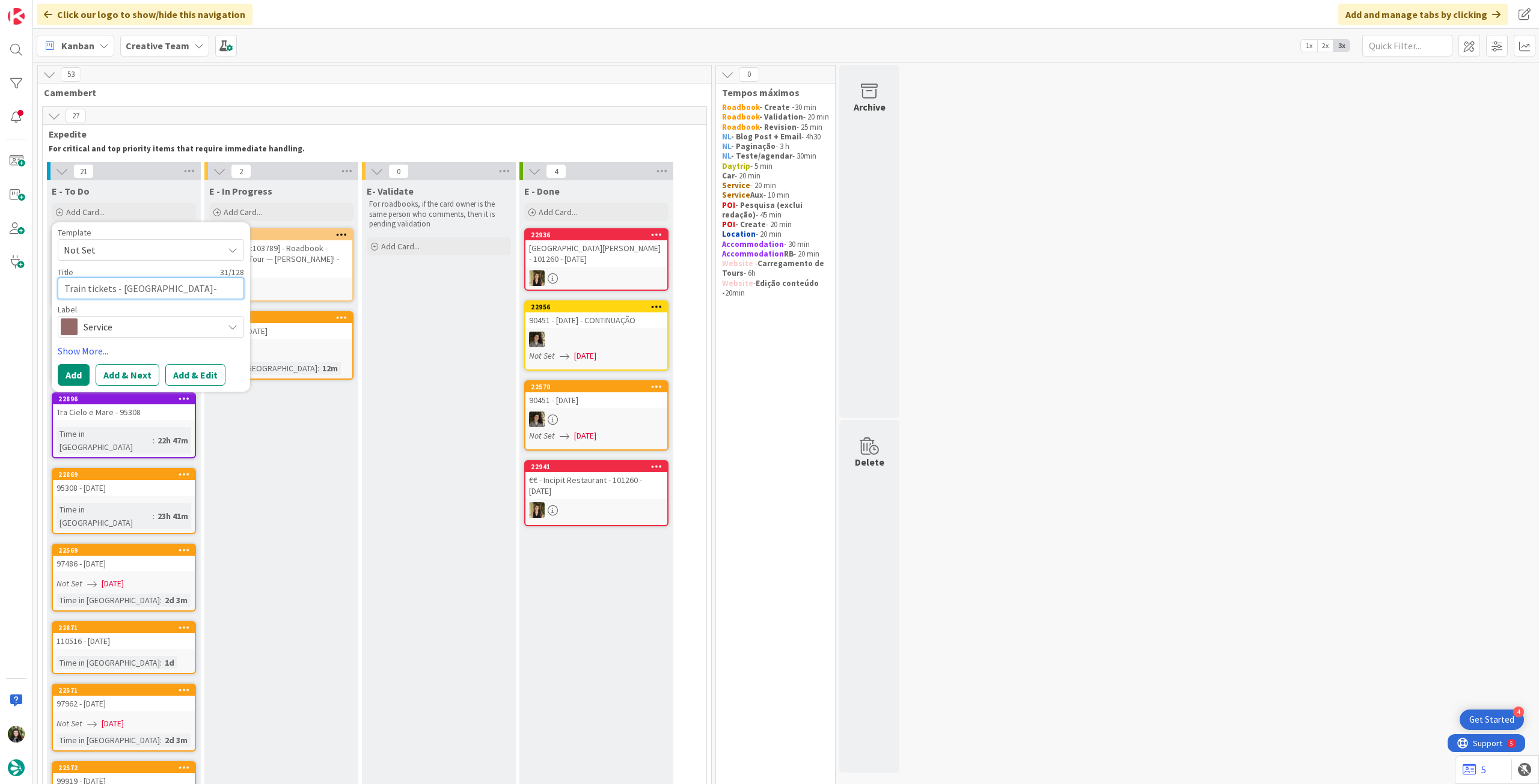
type textarea "x"
type textarea "Train tickets - BARCELONA-SANTS"
type textarea "x"
type textarea "Train tickets - BARCELONA-SANTS /"
type textarea "x"
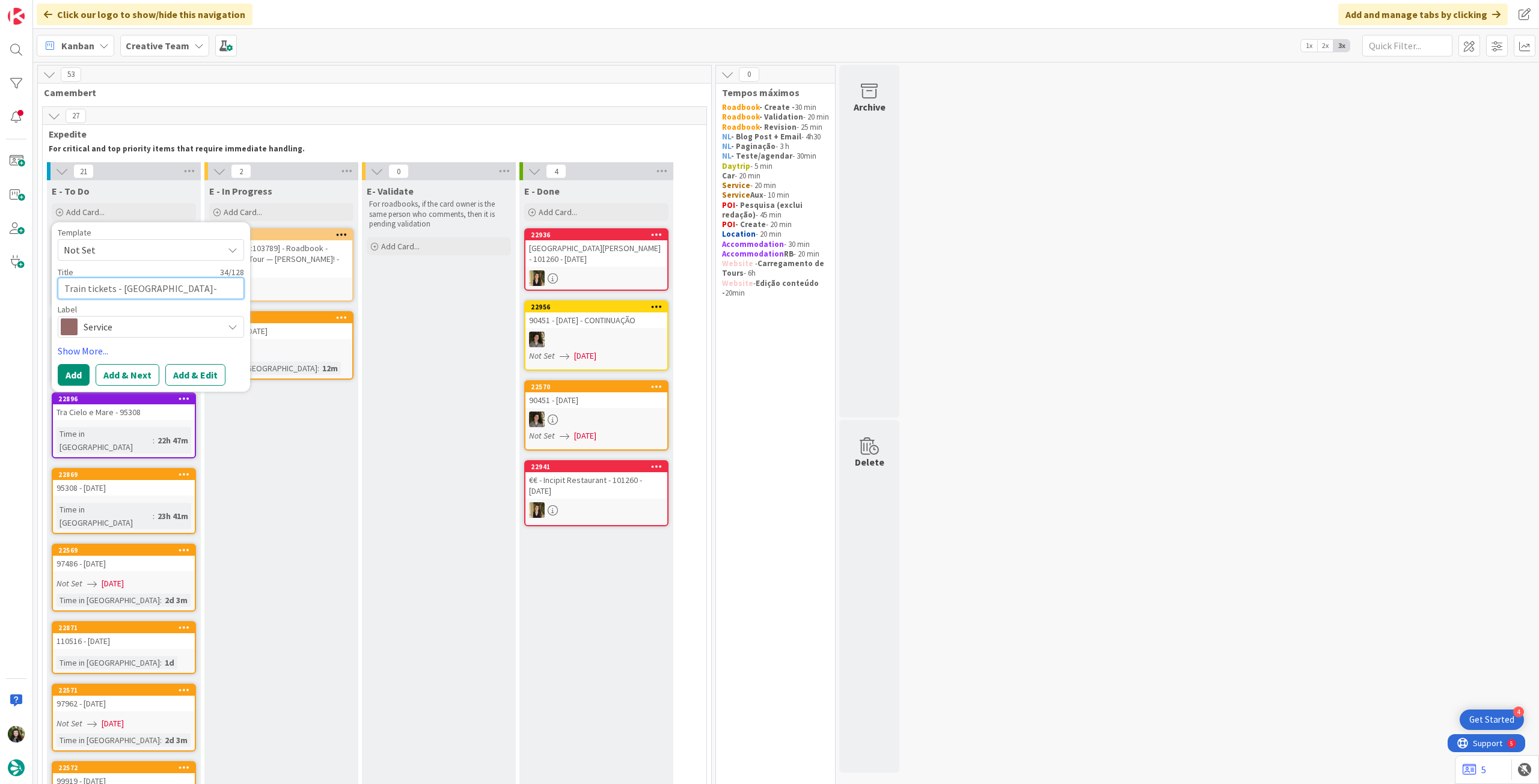
type textarea "Train tickets - BARCELONA-SANTS /"
paste textarea "CASTELLO PLANA"
type textarea "x"
type textarea "Train tickets - BARCELONA-SANTS / CASTELLO PLANA"
type textarea "x"
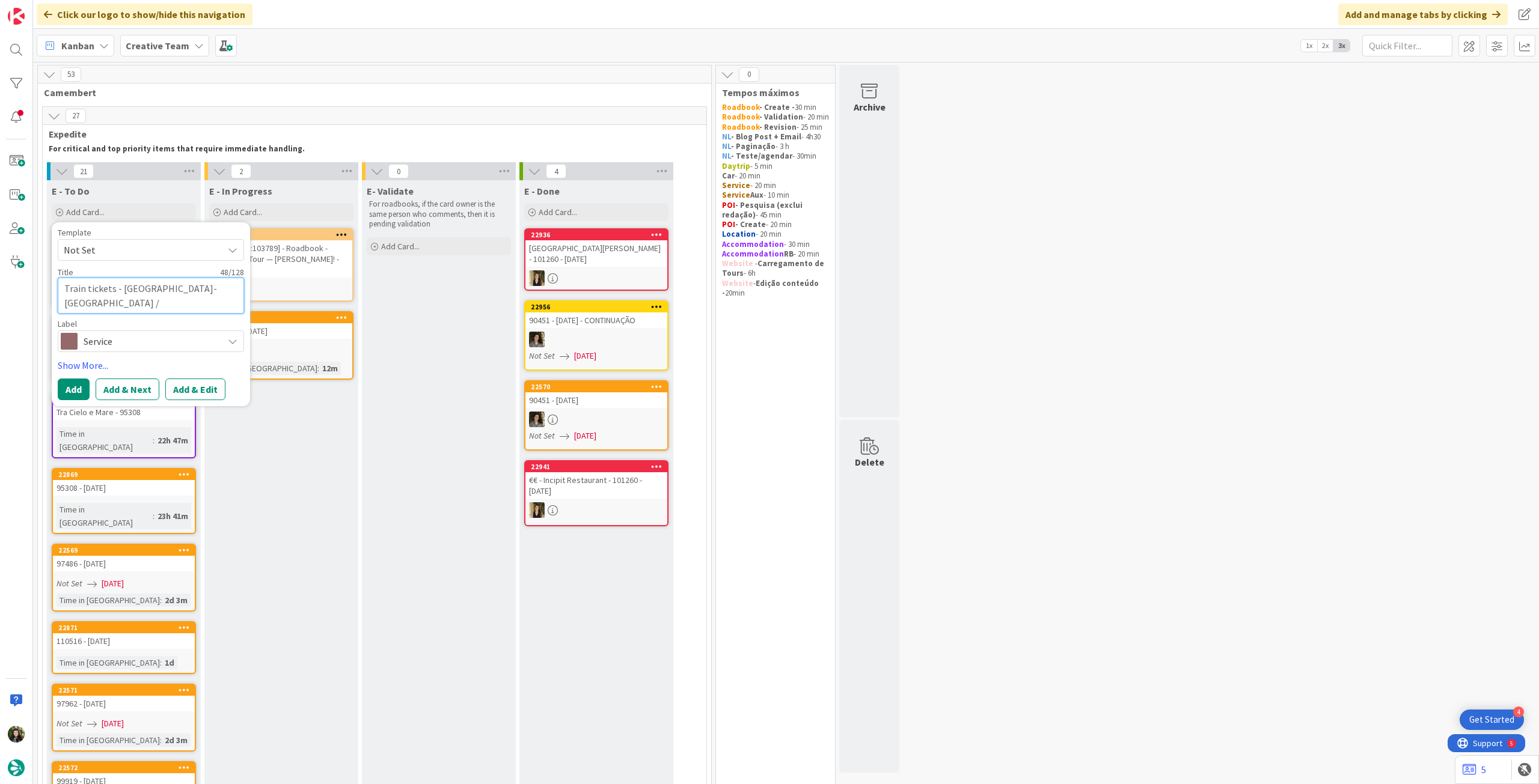
type textarea "Train tickets - BARCELONA-SANTS / CASTELLO PLANA"
type textarea "x"
type textarea "Train tickets - BARCELONA-SANTS / CASTELLO PLANA /"
type textarea "x"
type textarea "Train tickets - BARCELONA-SANTS / CASTELLO PLANA /"
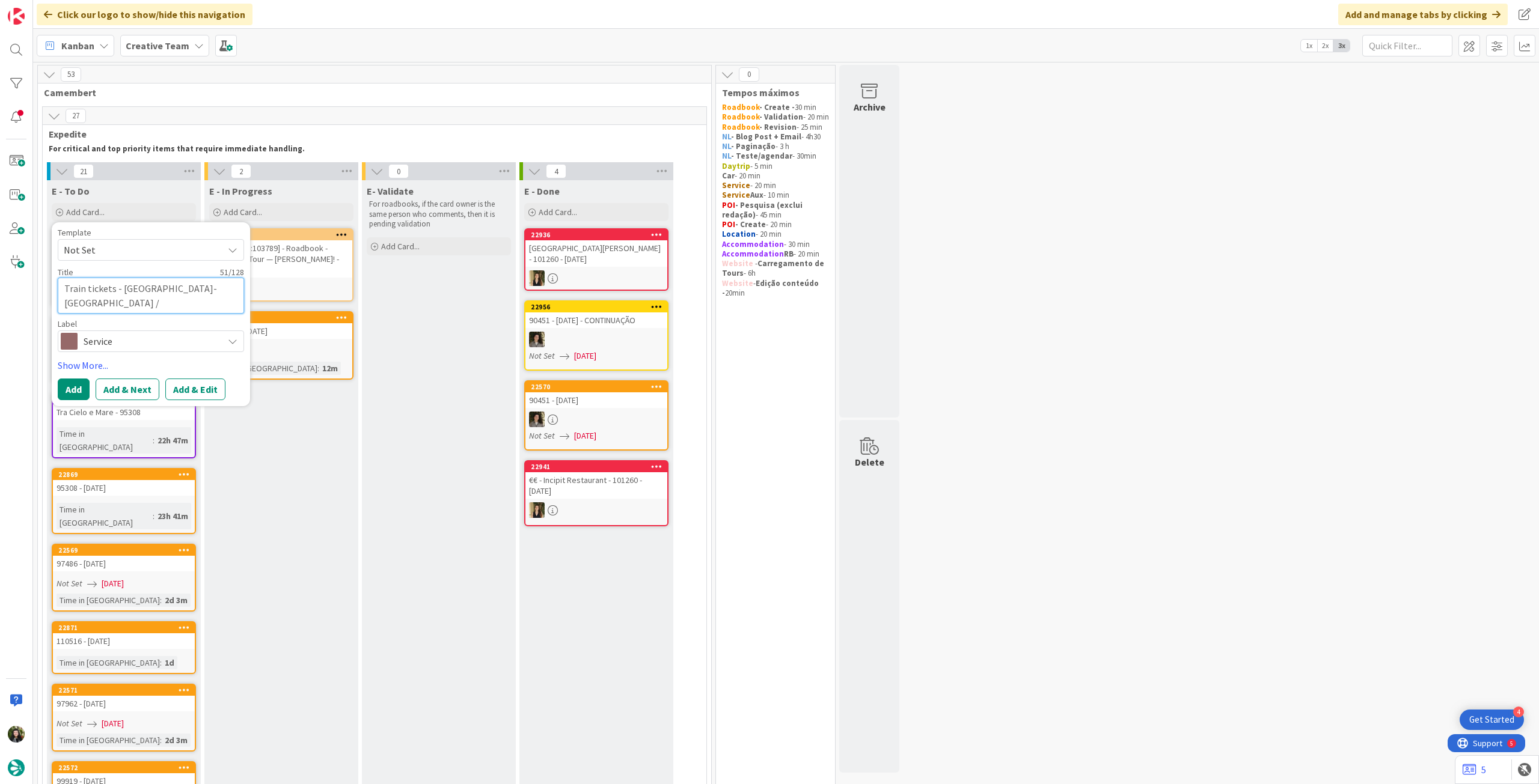
paste textarea "VAL. J. SOROLLA"
type textarea "x"
type textarea "Train tickets - BARCELONA-SANTS / CASTELLO PLANA / VAL. J. SOROLLA"
click at [78, 390] on button "Add" at bounding box center [74, 390] width 31 height 22
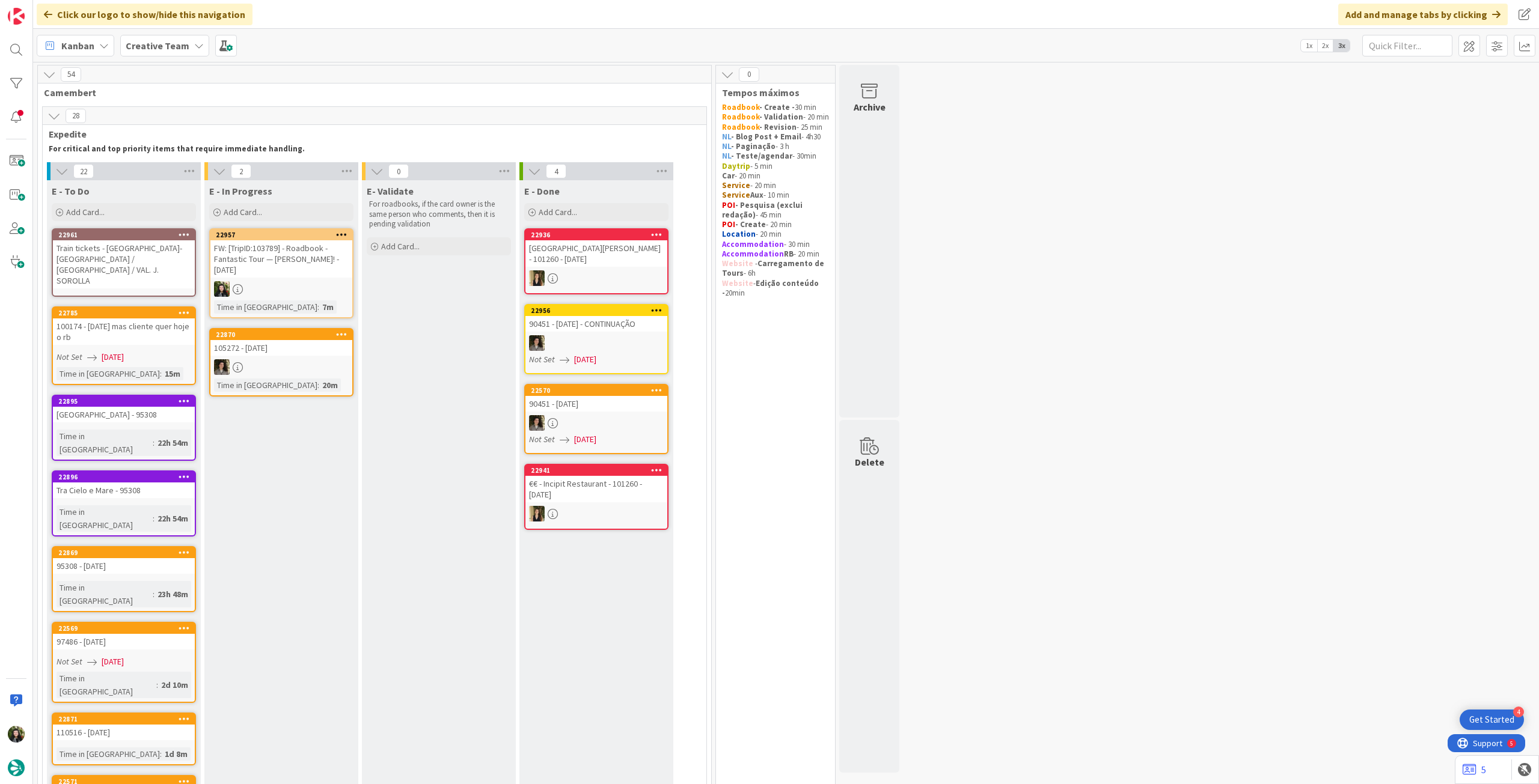
click at [128, 258] on div "Train tickets - BARCELONA-SANTS / CASTELLO PLANA / VAL. J. SOROLLA" at bounding box center [124, 264] width 142 height 48
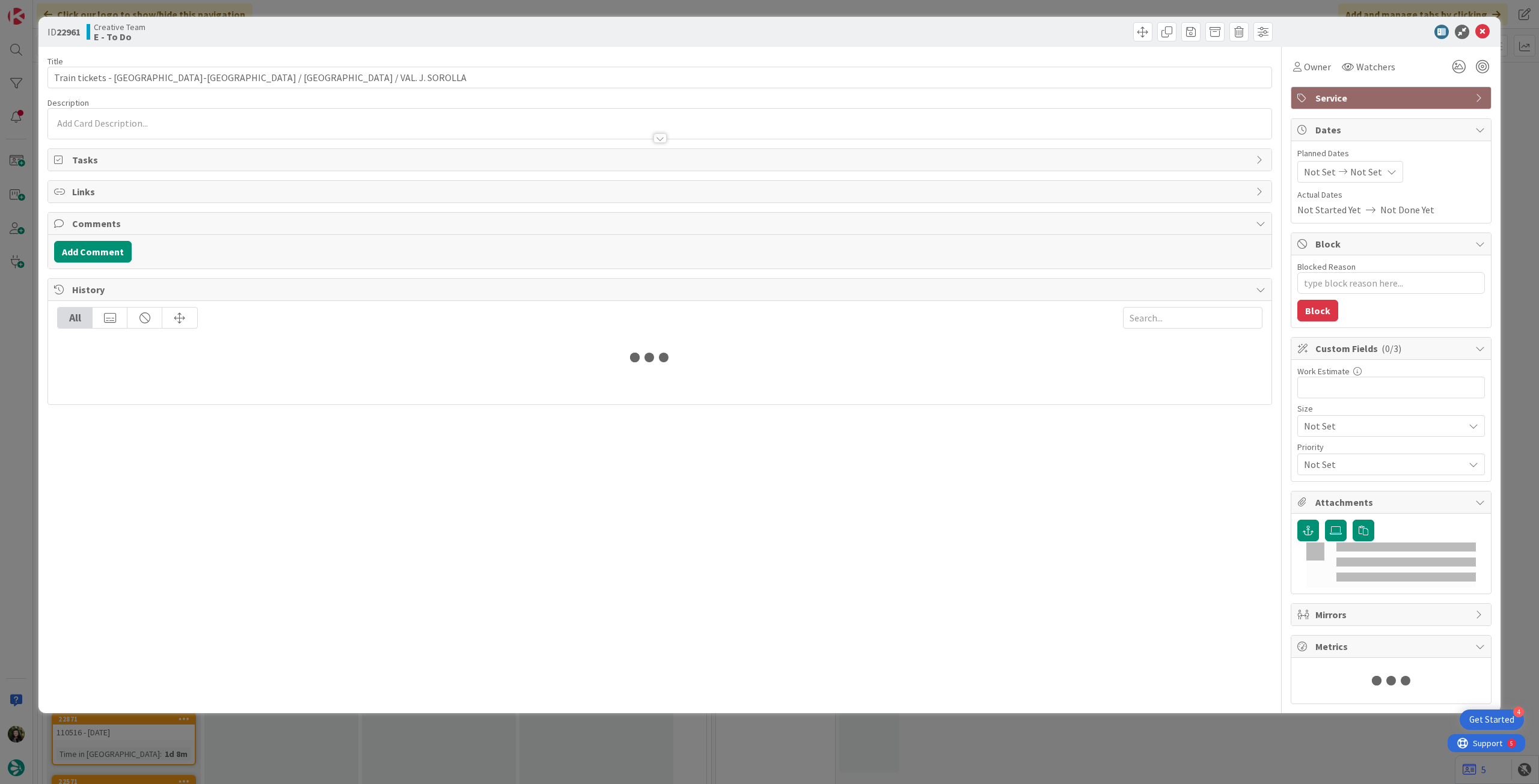
click at [132, 139] on div "Title 66 / 128 Train tickets - BARCELONA-SANTS / CASTELLO PLANA / VAL. J. SOROL…" at bounding box center [659, 376] width 1225 height 658
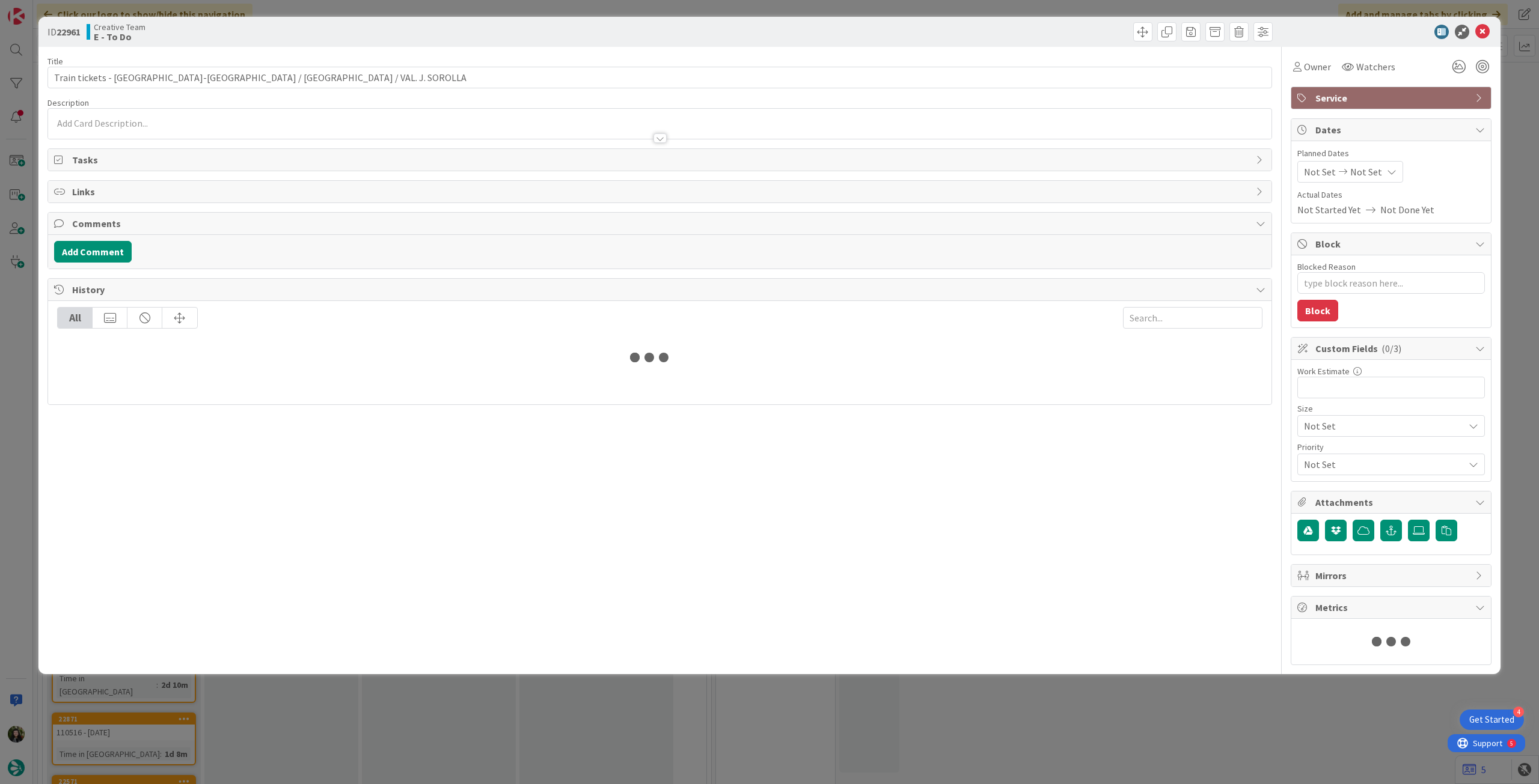
type textarea "x"
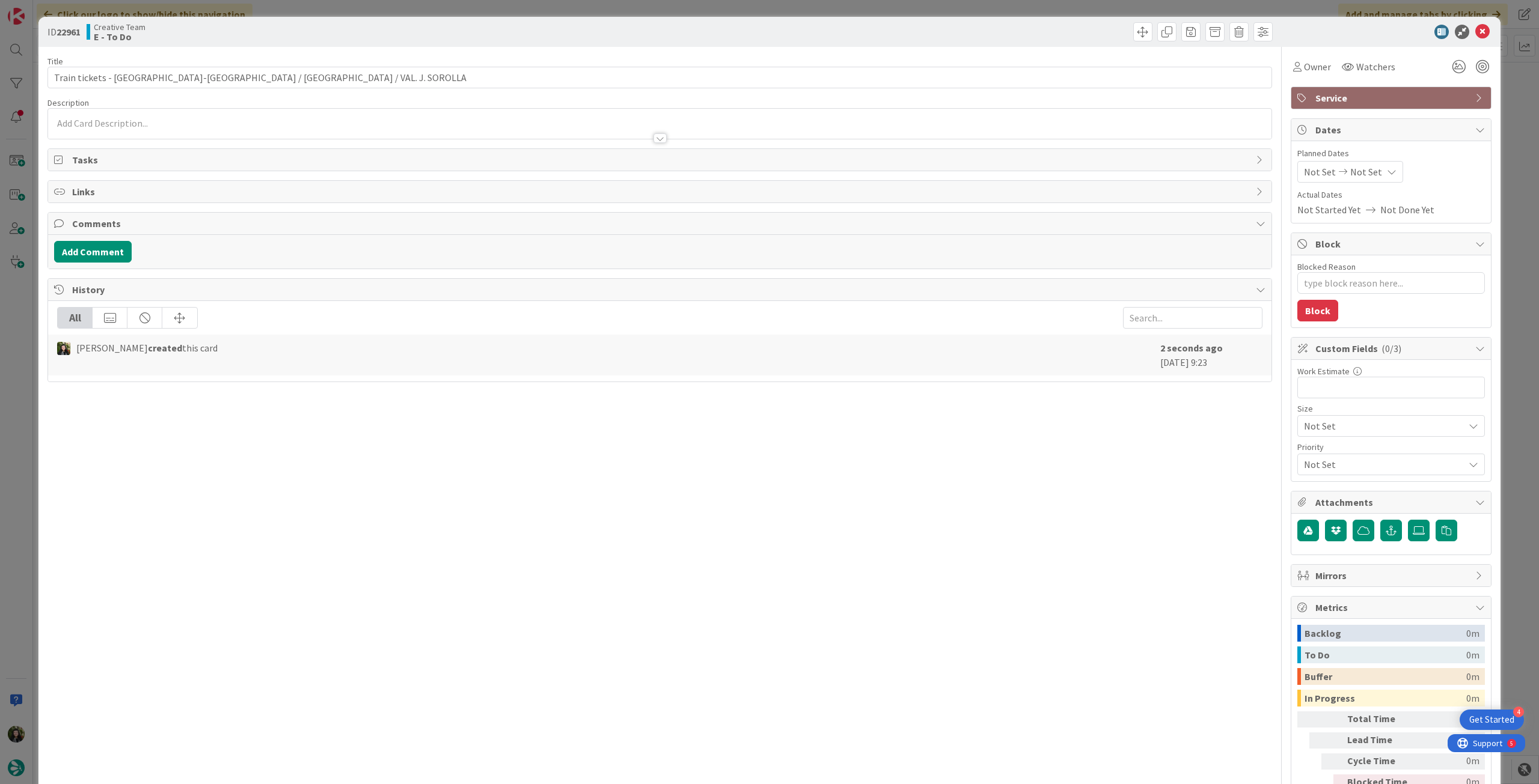
click at [140, 134] on div at bounding box center [660, 132] width 1224 height 13
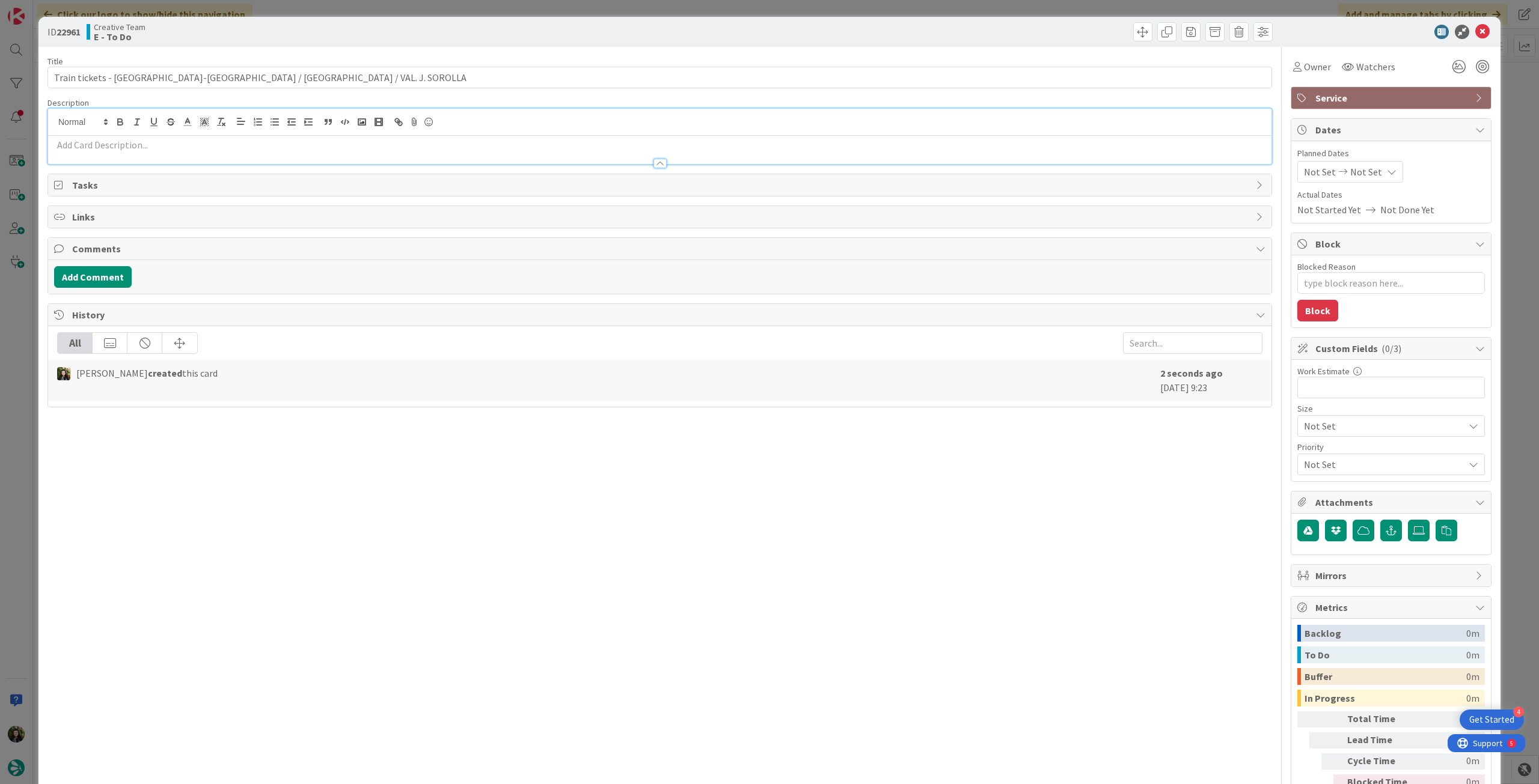
click at [135, 147] on p at bounding box center [659, 146] width 1211 height 14
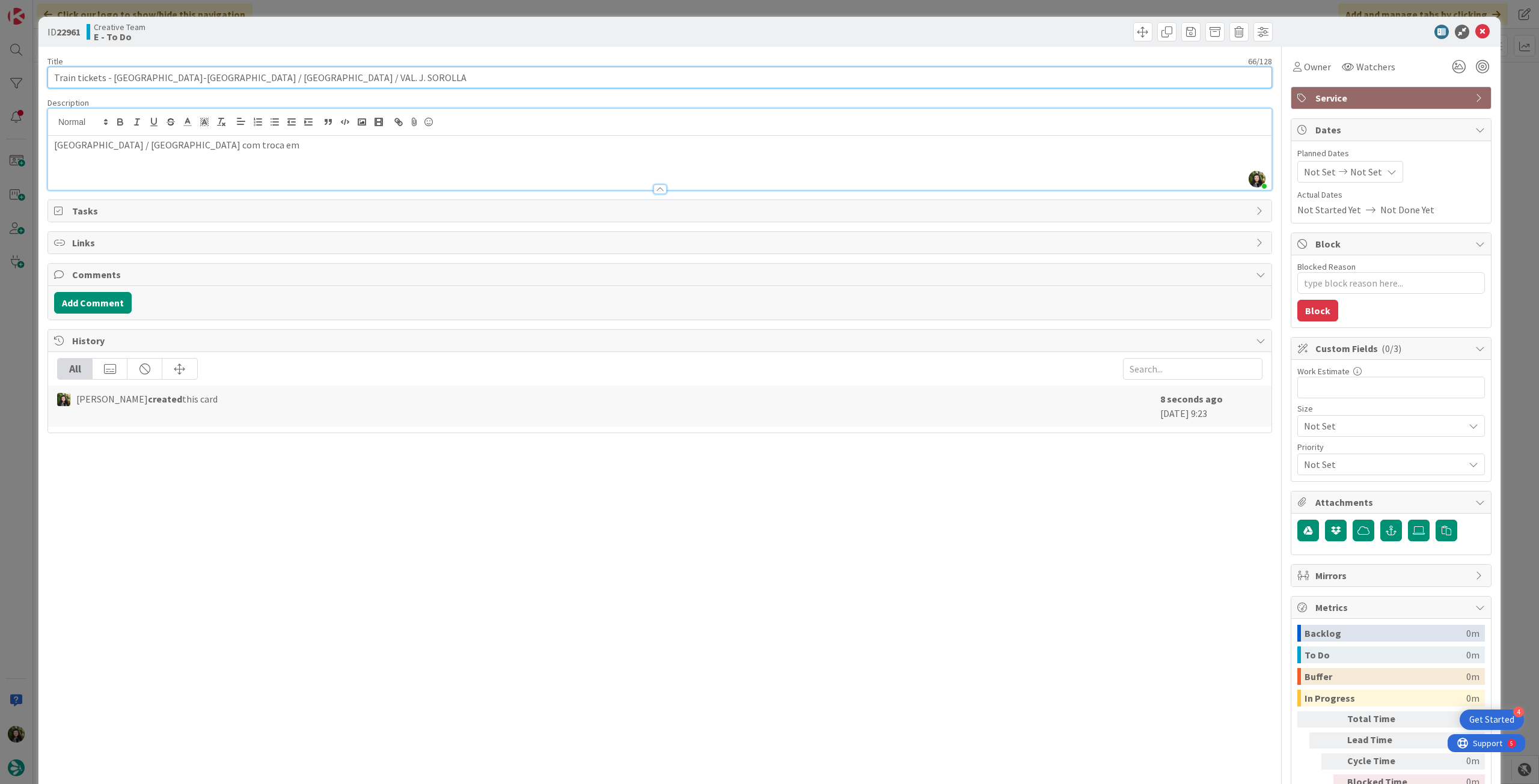
drag, startPoint x: 197, startPoint y: 74, endPoint x: 265, endPoint y: 74, distance: 68.0
click at [265, 74] on input "Train tickets - BARCELONA-SANTS / CASTELLO PLANA / VAL. J. SOROLLA" at bounding box center [659, 78] width 1225 height 22
click at [253, 139] on p "barcelona / valencia com troca em" at bounding box center [659, 146] width 1211 height 14
click at [1476, 33] on icon at bounding box center [1483, 31] width 15 height 15
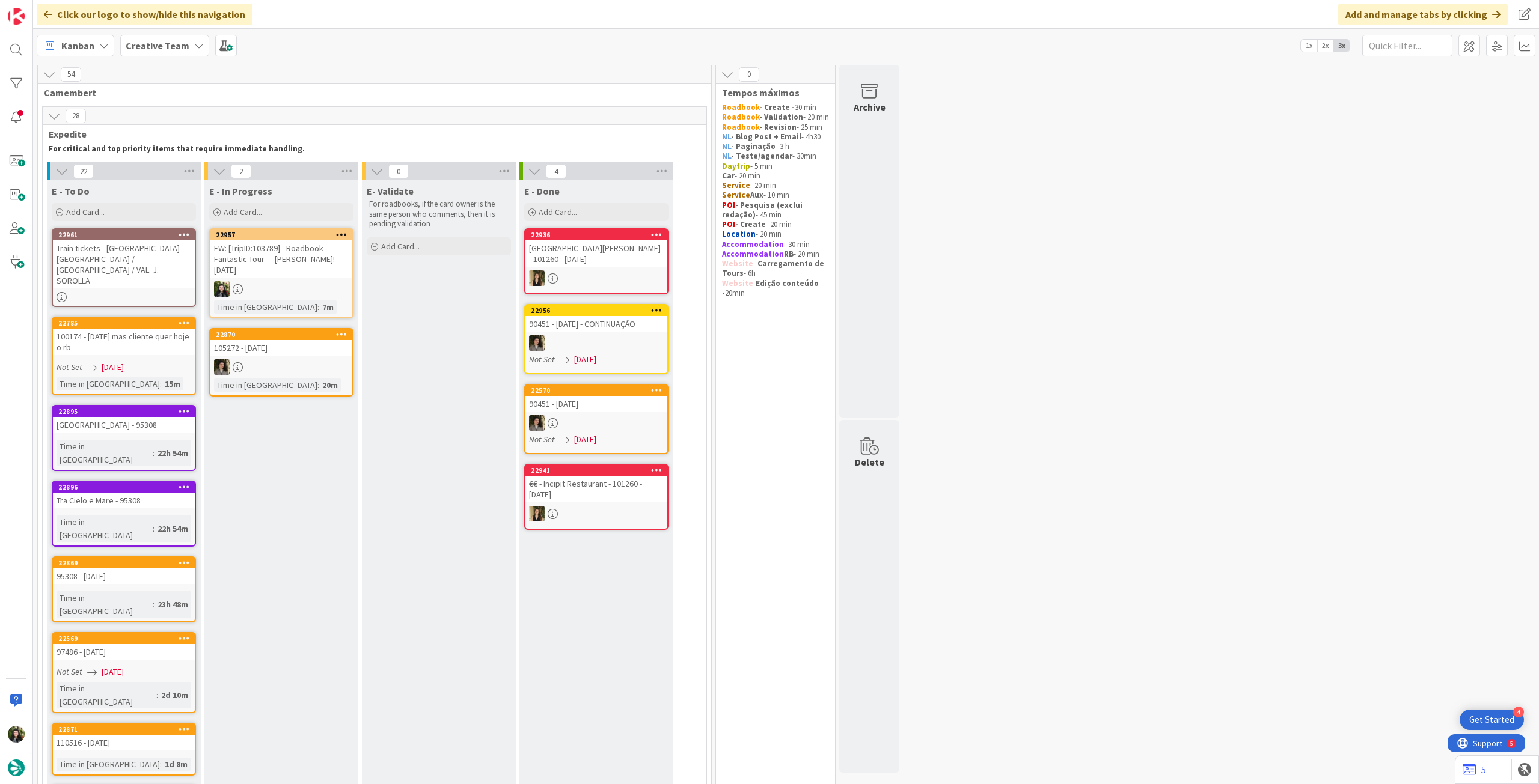
click at [307, 271] on div "FW: [TripID:103789] - Roadbook - Fantastic Tour — [PERSON_NAME]! - [DATE]" at bounding box center [281, 259] width 142 height 37
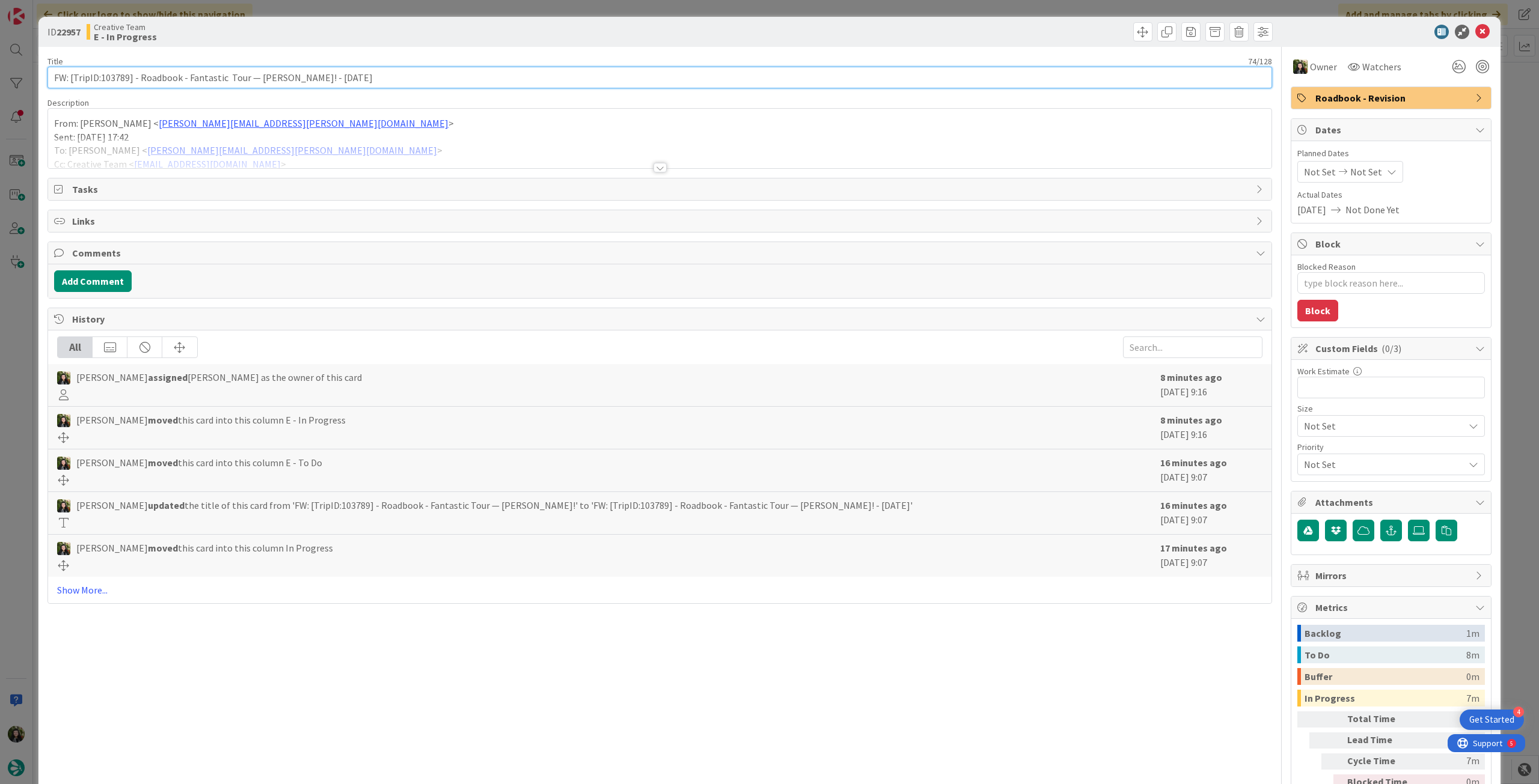
drag, startPoint x: 101, startPoint y: 78, endPoint x: 128, endPoint y: 77, distance: 27.0
click at [128, 77] on input "FW: [TripID:103789] - Roadbook - Fantastic Tour — [PERSON_NAME]! - [DATE]" at bounding box center [659, 78] width 1225 height 22
click at [1466, 30] on div at bounding box center [1385, 31] width 213 height 15
click at [1476, 30] on icon at bounding box center [1483, 31] width 15 height 15
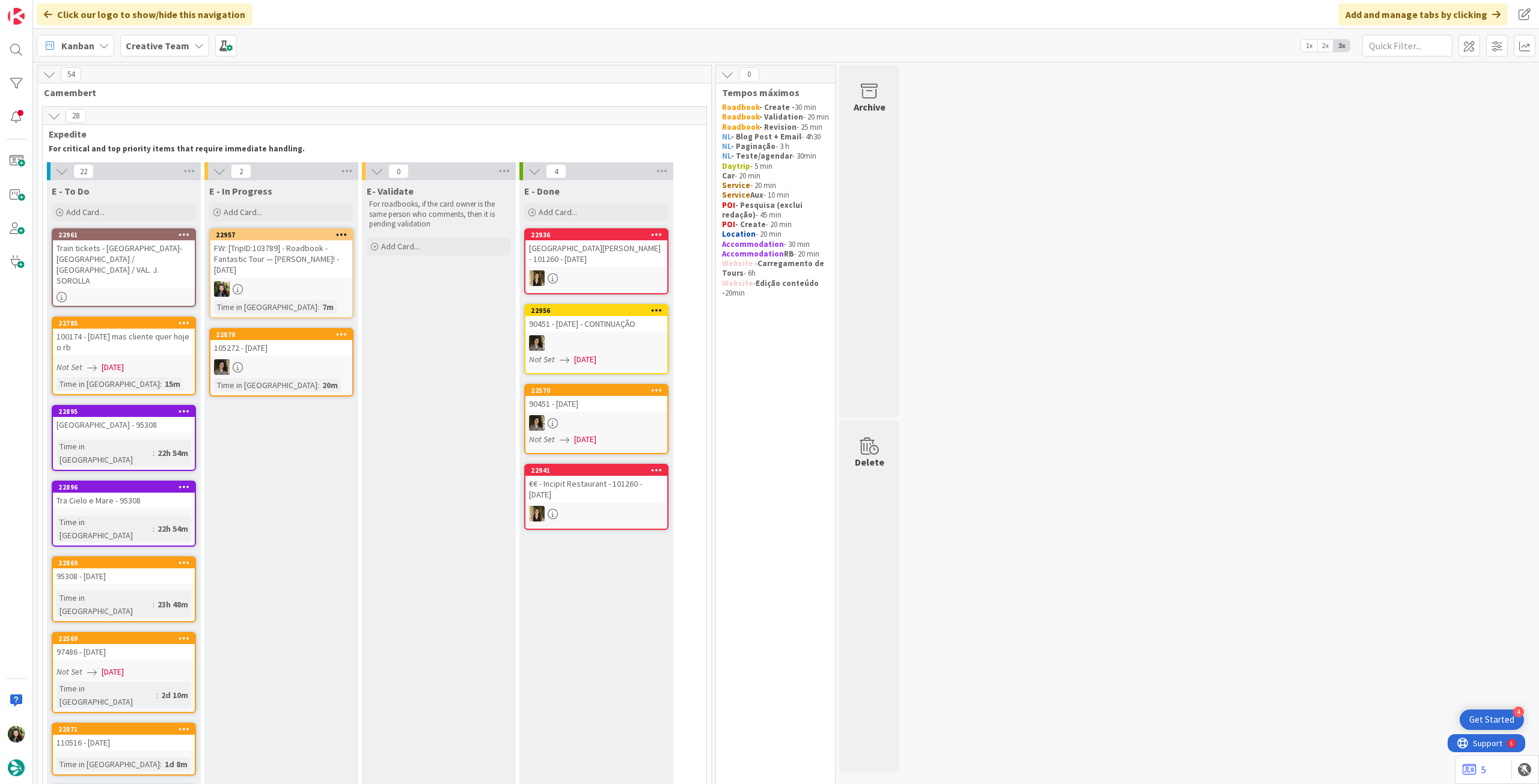
click at [184, 246] on div "Train tickets - BARCELONA-SANTS / CASTELLO PLANA / VAL. J. SOROLLA" at bounding box center [124, 264] width 142 height 48
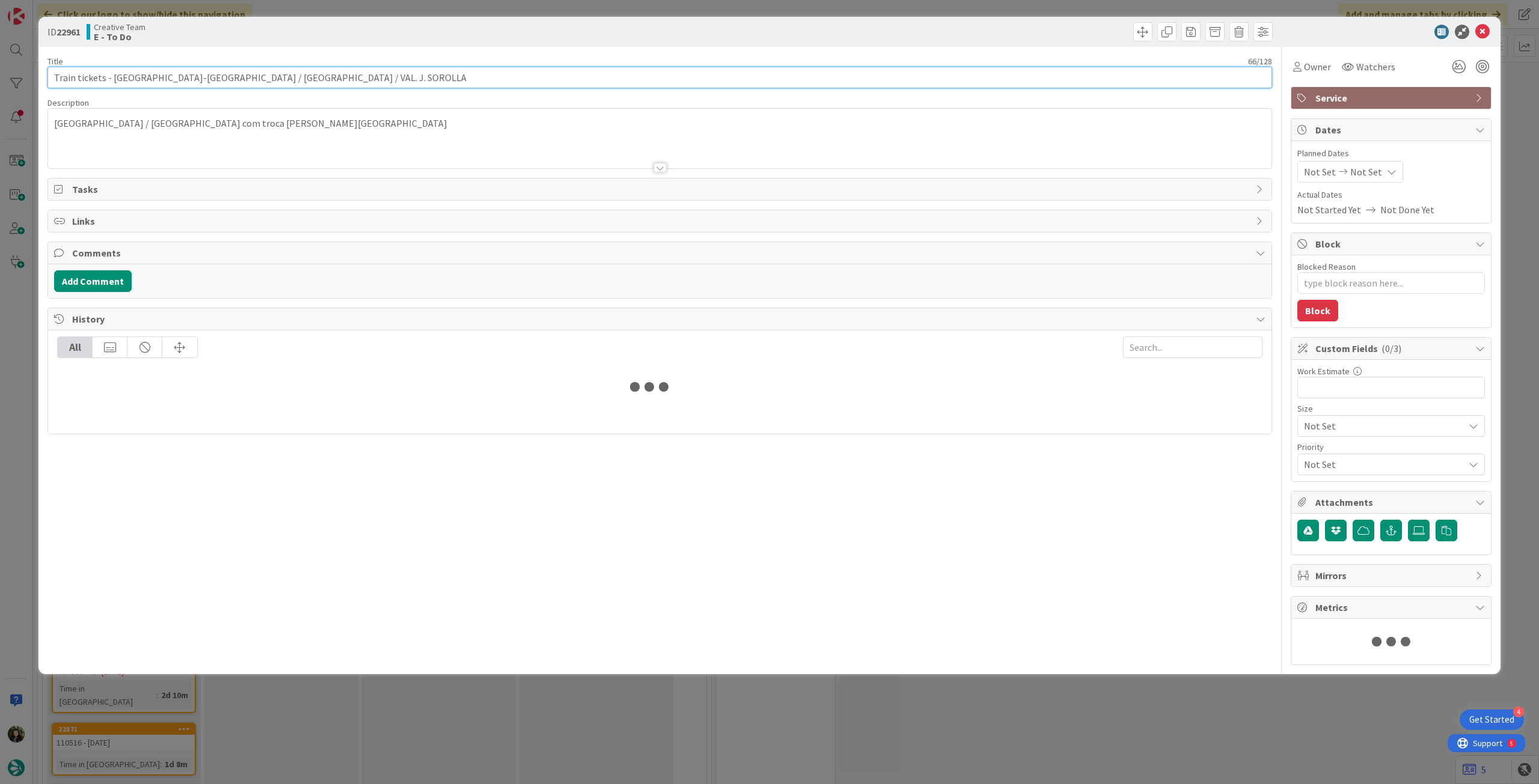
click at [399, 67] on input "Train tickets - BARCELONA-SANTS / CASTELLO PLANA / VAL. J. SOROLLA" at bounding box center [659, 78] width 1225 height 22
type textarea "x"
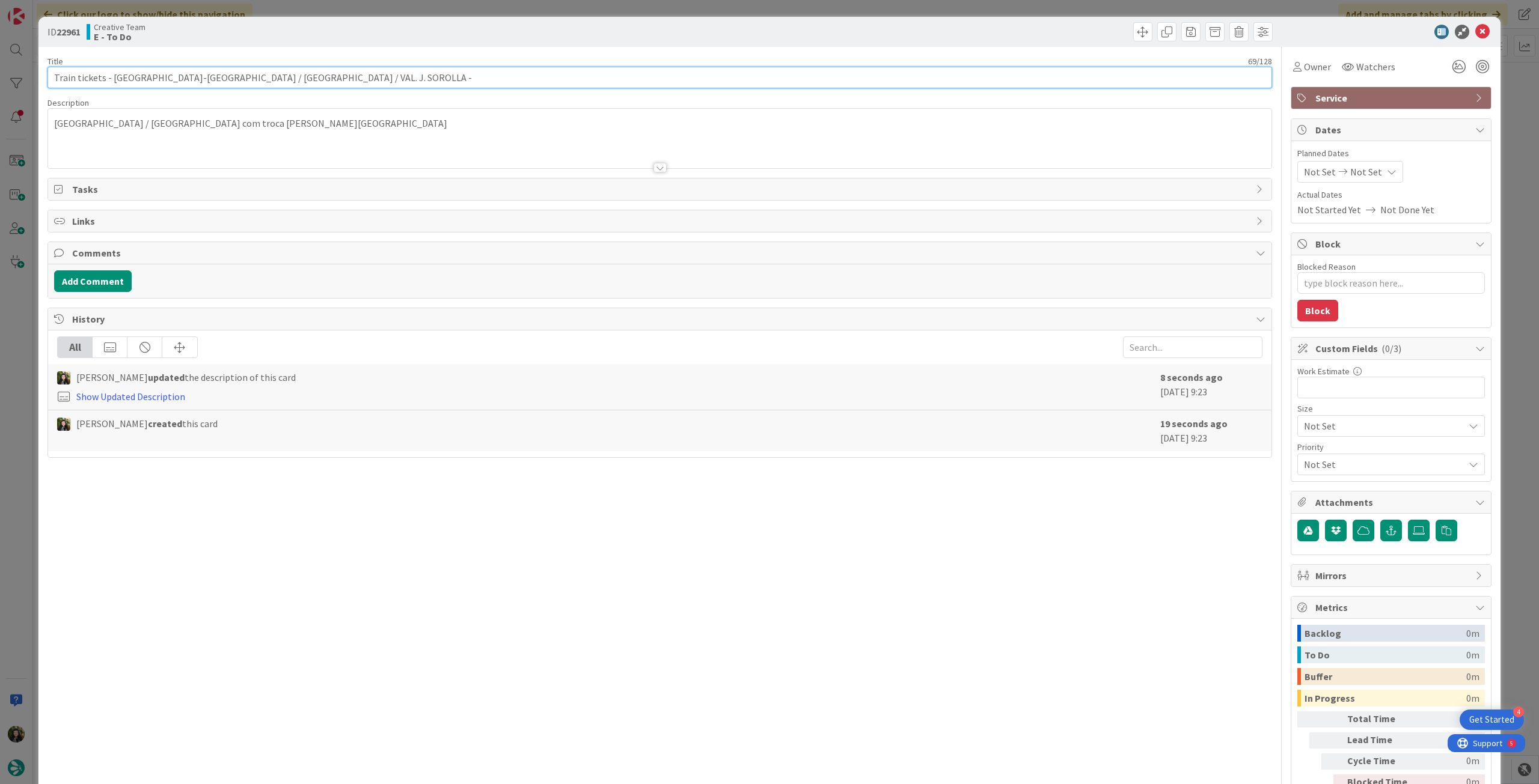
paste input "103789"
type input "Train tickets - BARCELONA-SANTS / CASTELLO PLANA / VAL. J. SOROLLA - 103789"
type textarea "x"
type input "Train tickets - BARCELONA-SANTS / CASTELLO PLANA / VAL. J. SOROLLA - 103789"
click at [1476, 31] on icon at bounding box center [1483, 31] width 15 height 15
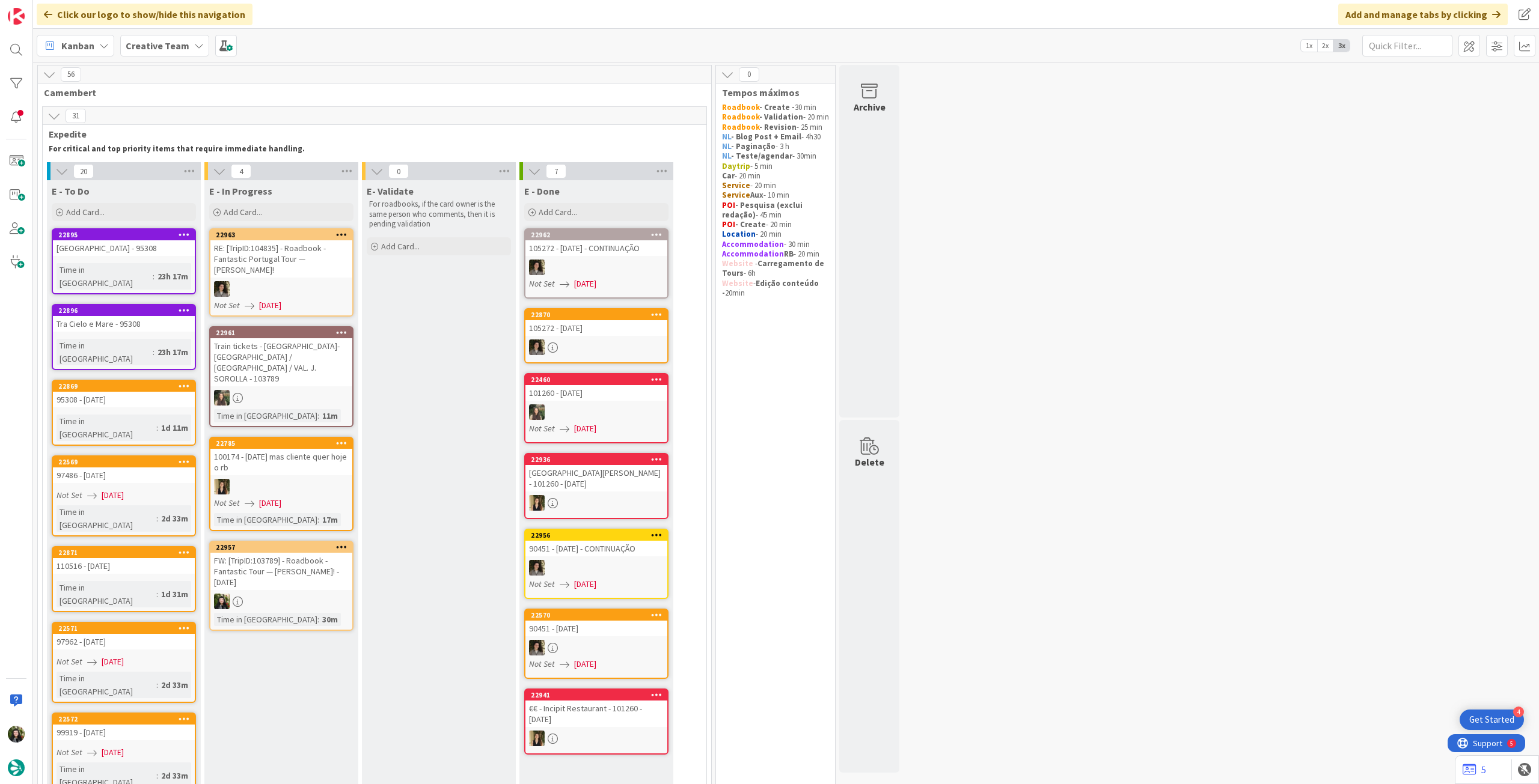
click at [321, 594] on div at bounding box center [281, 602] width 142 height 16
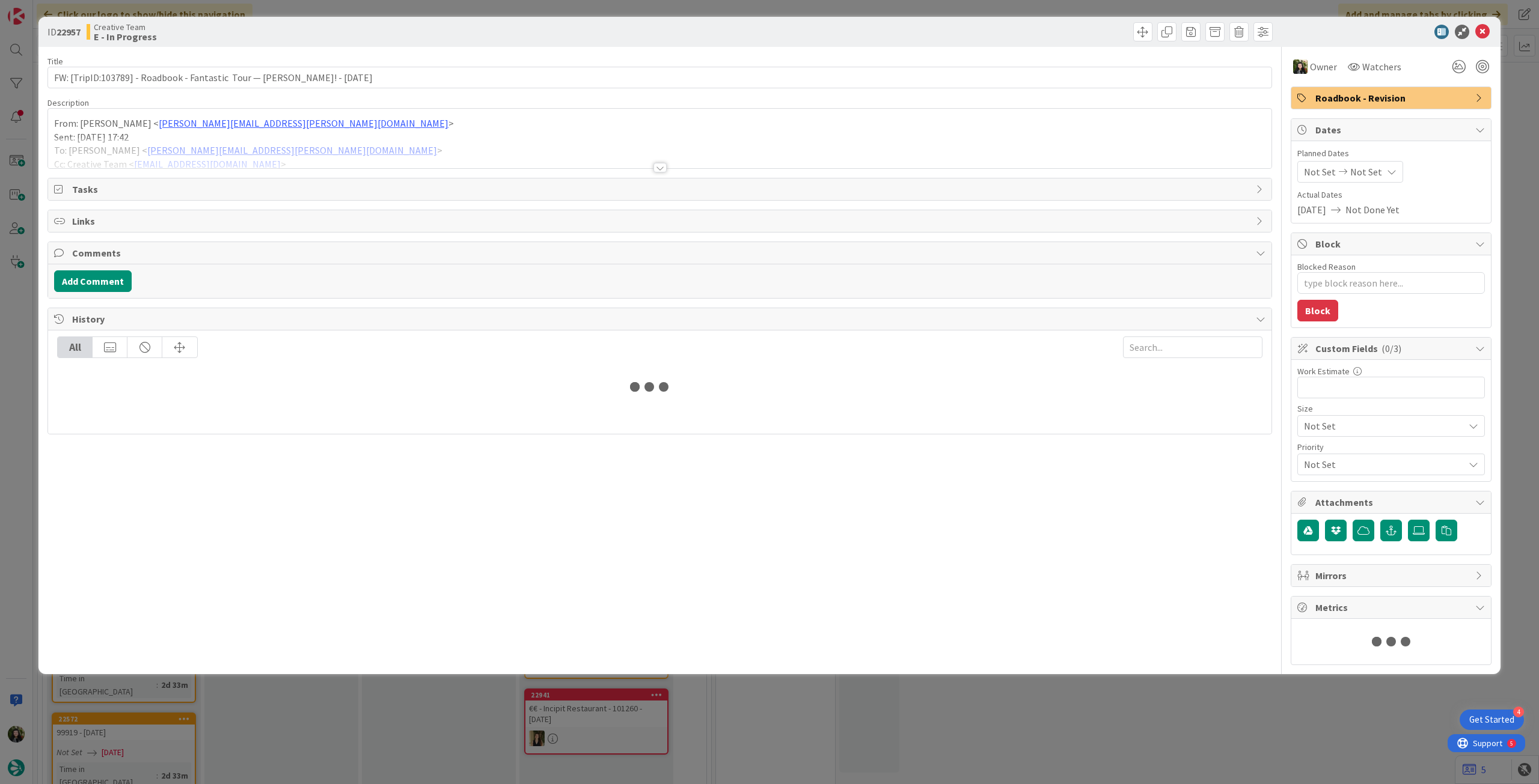
click at [523, 140] on div at bounding box center [660, 152] width 1224 height 30
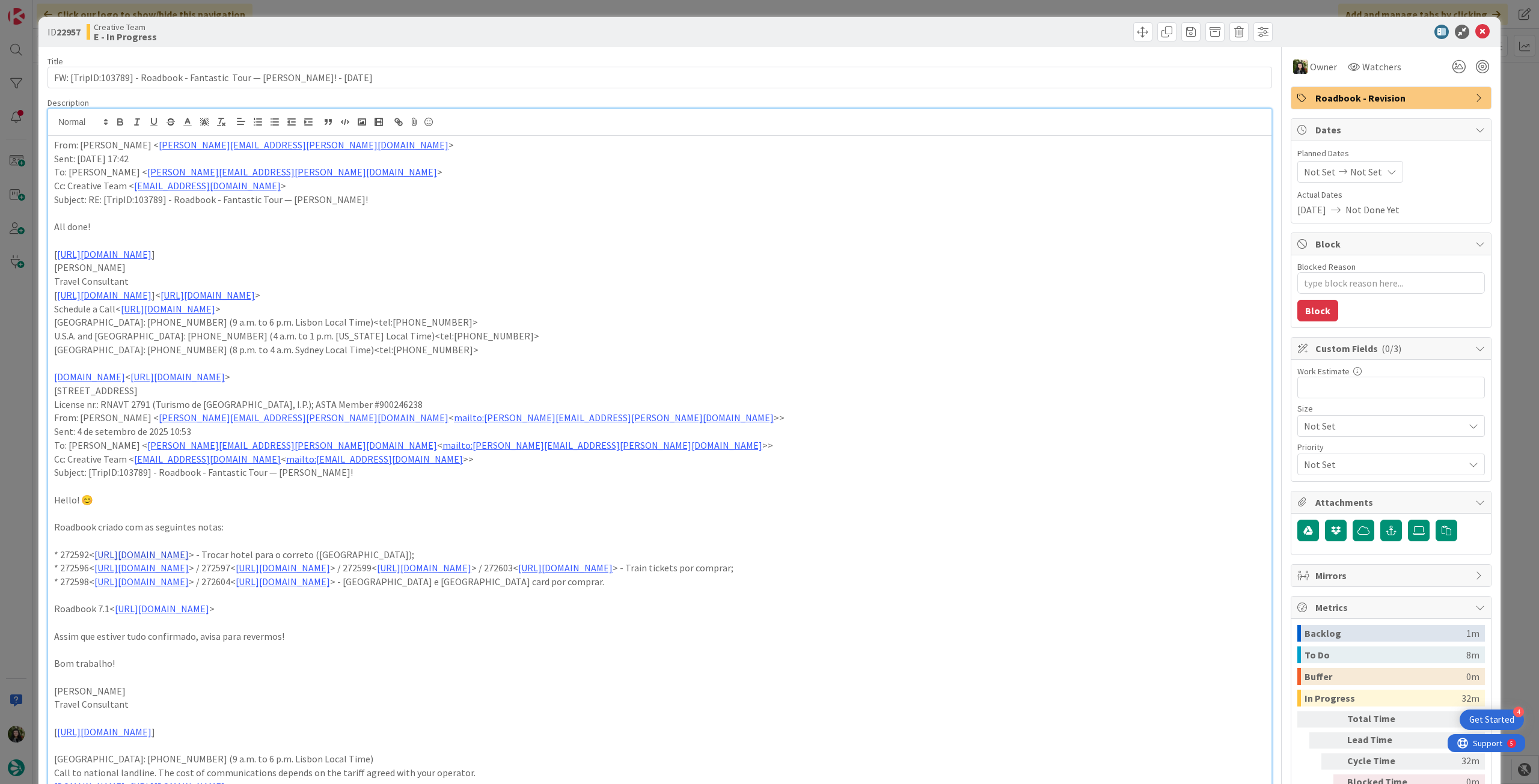
click at [125, 554] on link "[URL][DOMAIN_NAME]" at bounding box center [142, 555] width 94 height 12
click at [174, 577] on link "[URL][DOMAIN_NAME]" at bounding box center [186, 578] width 83 height 16
click at [710, 447] on p "To: Inês Martins < ines.martins@tourtailors.com < mailto:ines.martins@tourtailo…" at bounding box center [659, 446] width 1211 height 14
click at [1476, 33] on icon at bounding box center [1483, 31] width 15 height 15
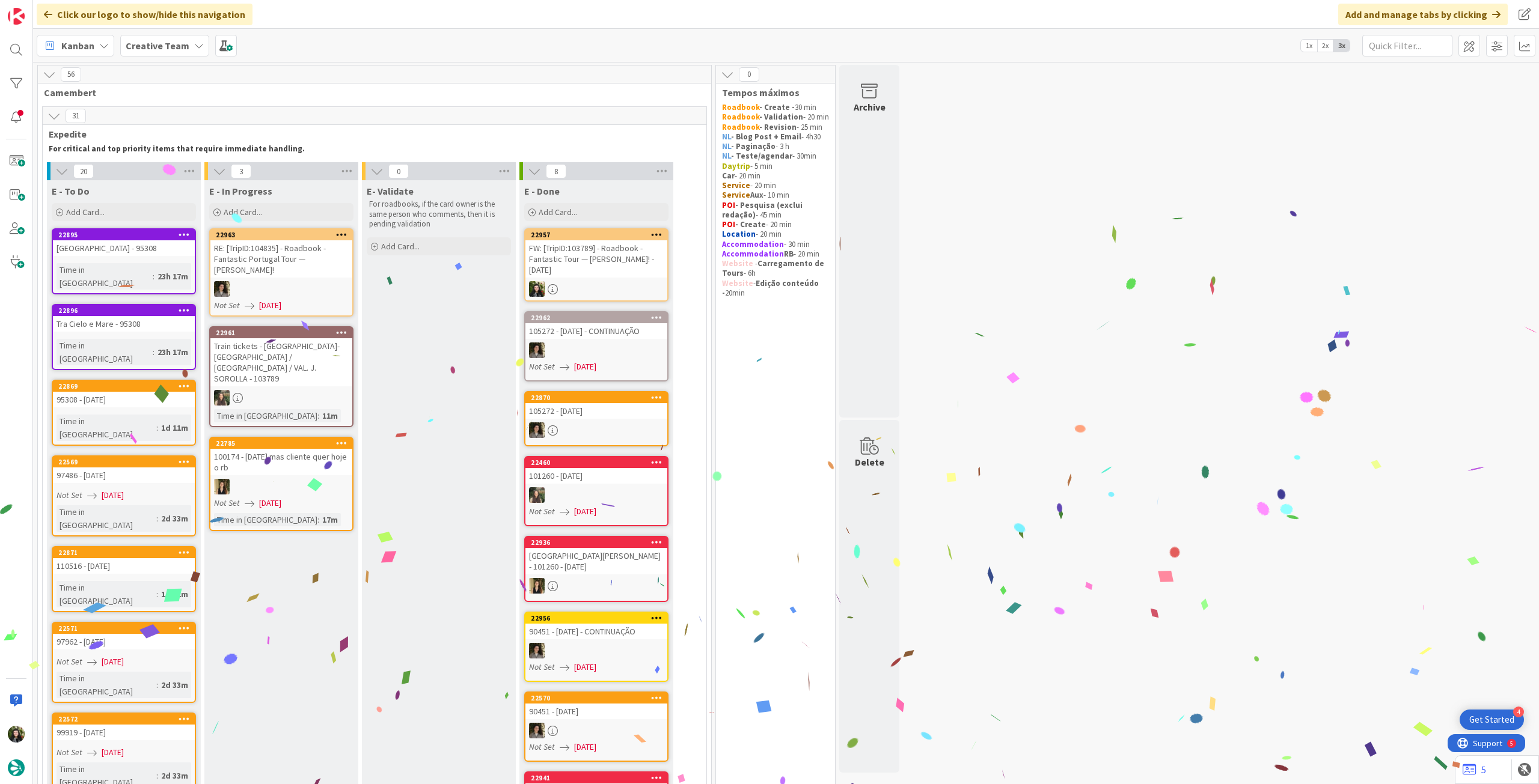
click at [156, 41] on b "Creative Team" at bounding box center [157, 45] width 64 height 12
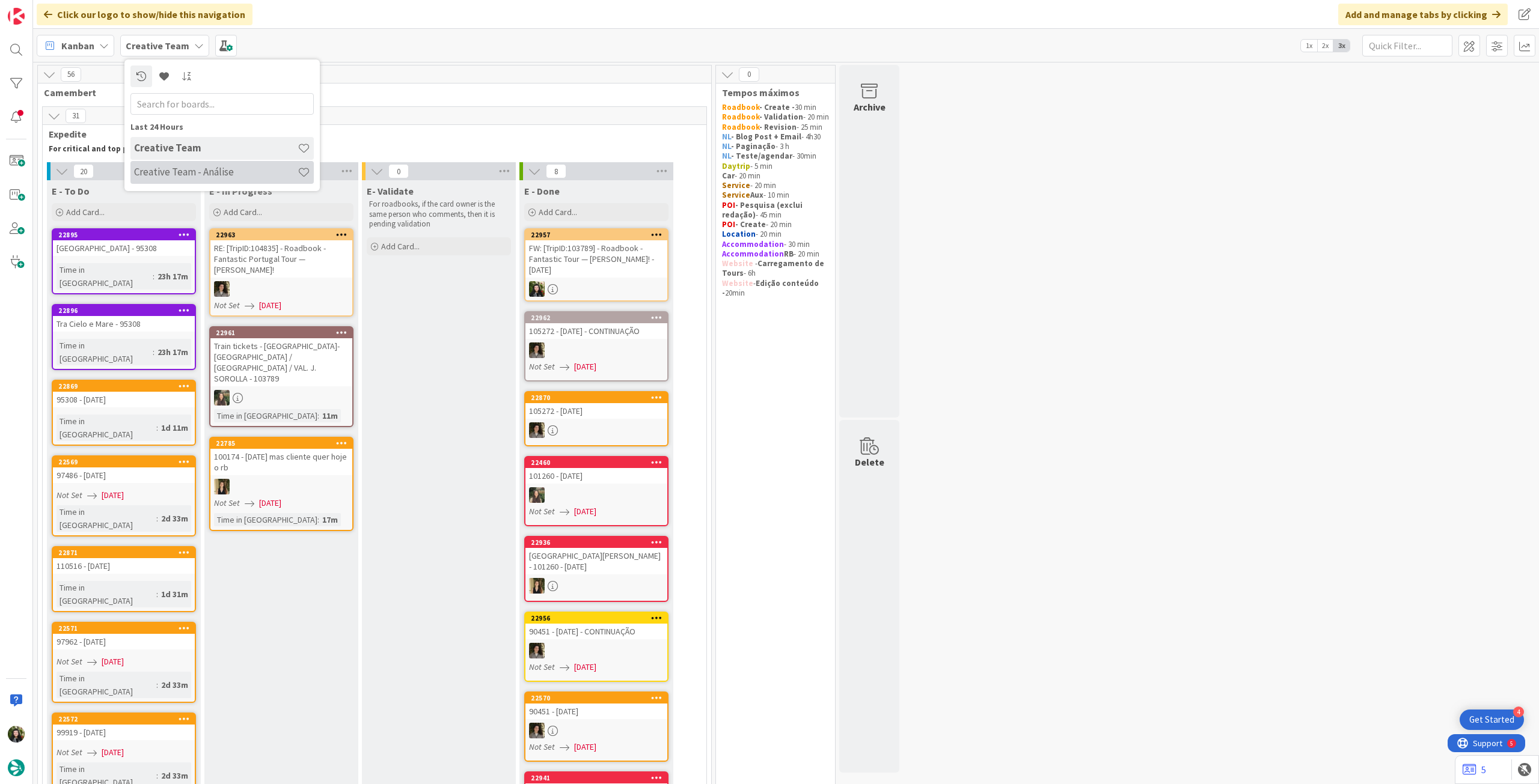
click at [190, 166] on h4 "Creative Team - Análise" at bounding box center [215, 172] width 163 height 12
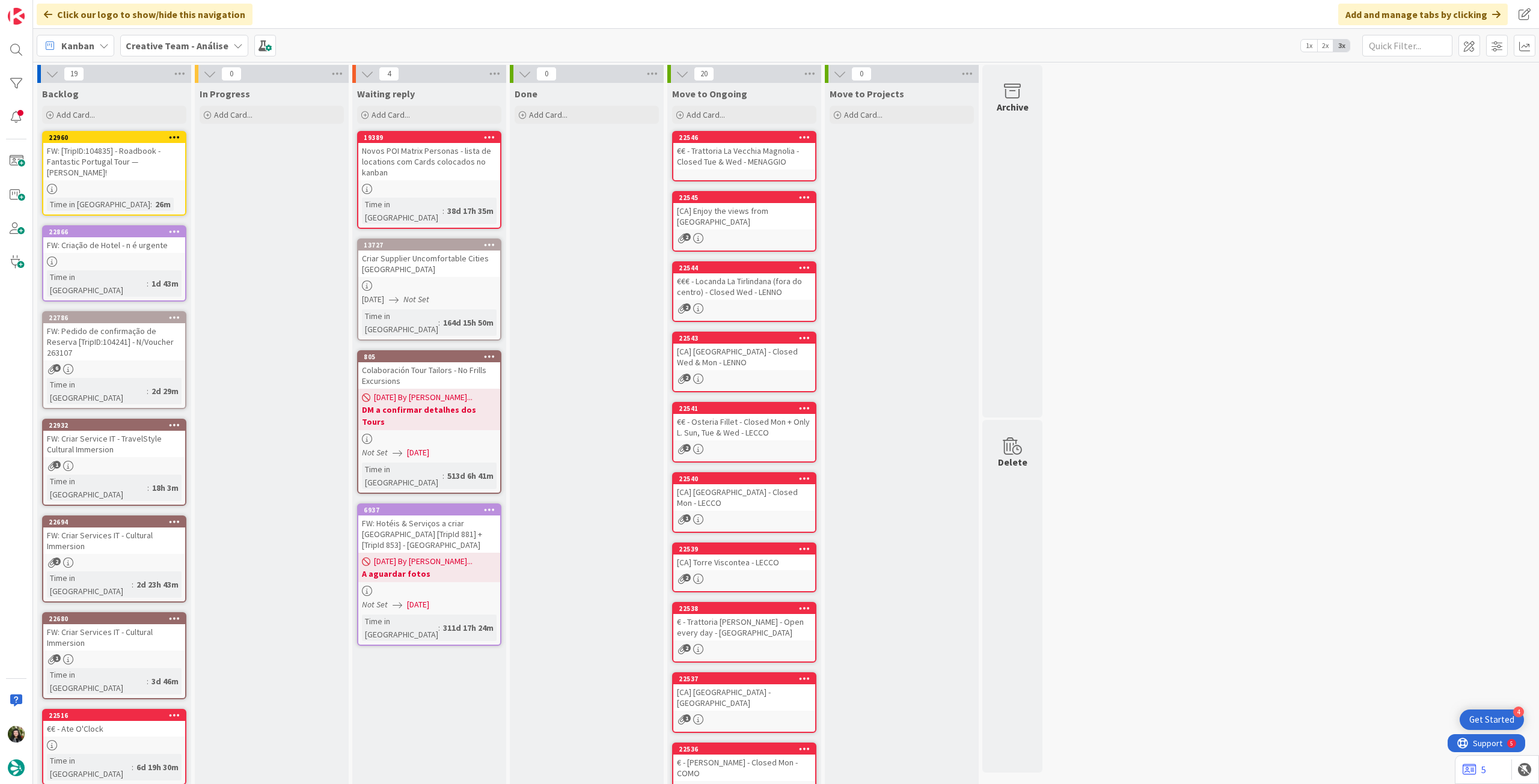
click at [175, 136] on icon at bounding box center [175, 137] width 12 height 9
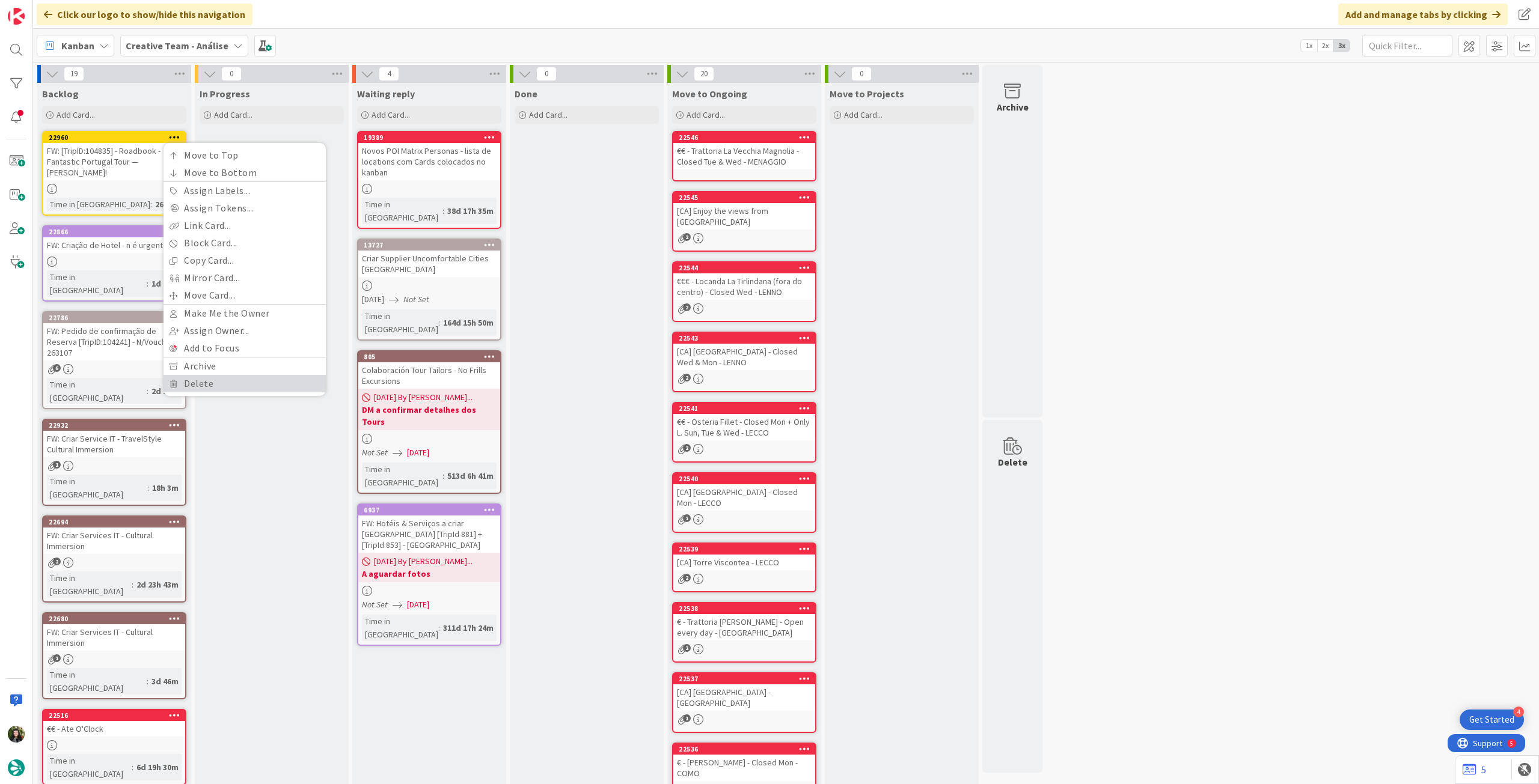
click at [195, 383] on link "Delete" at bounding box center [244, 384] width 162 height 18
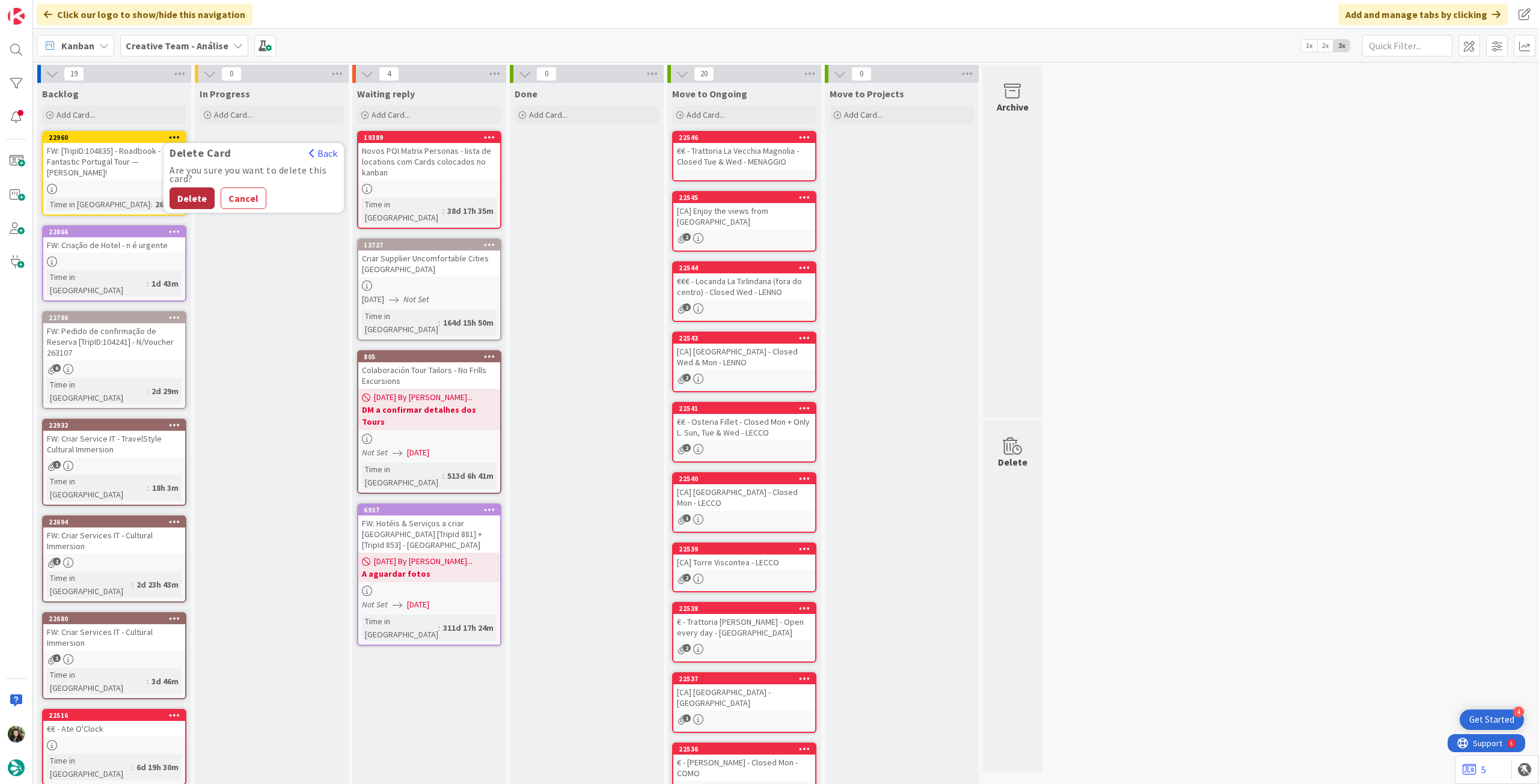
click at [187, 196] on button "Delete" at bounding box center [192, 199] width 45 height 22
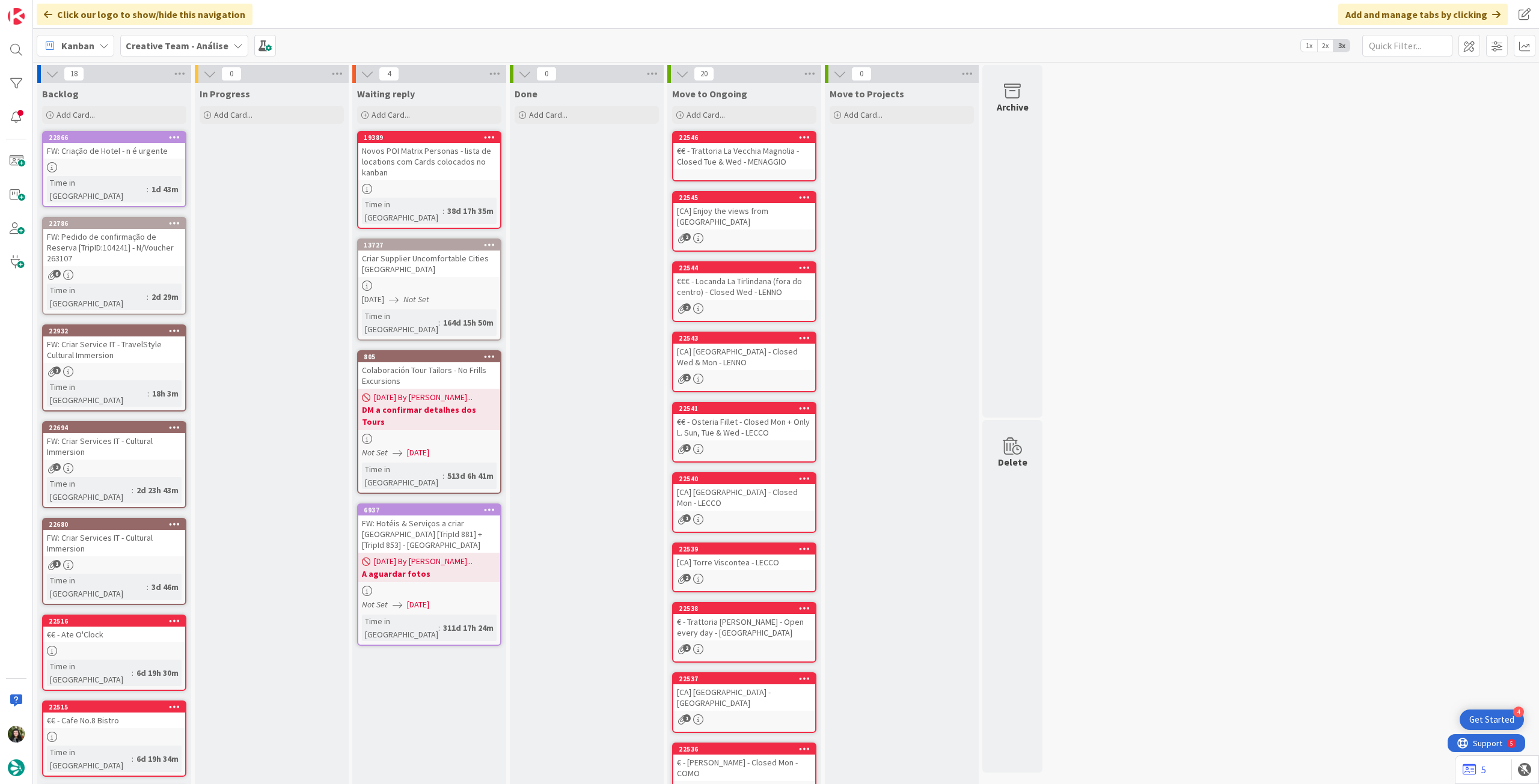
click at [183, 44] on b "Creative Team - Análise" at bounding box center [177, 45] width 102 height 12
click at [175, 171] on h4 "Creative Team" at bounding box center [215, 172] width 163 height 12
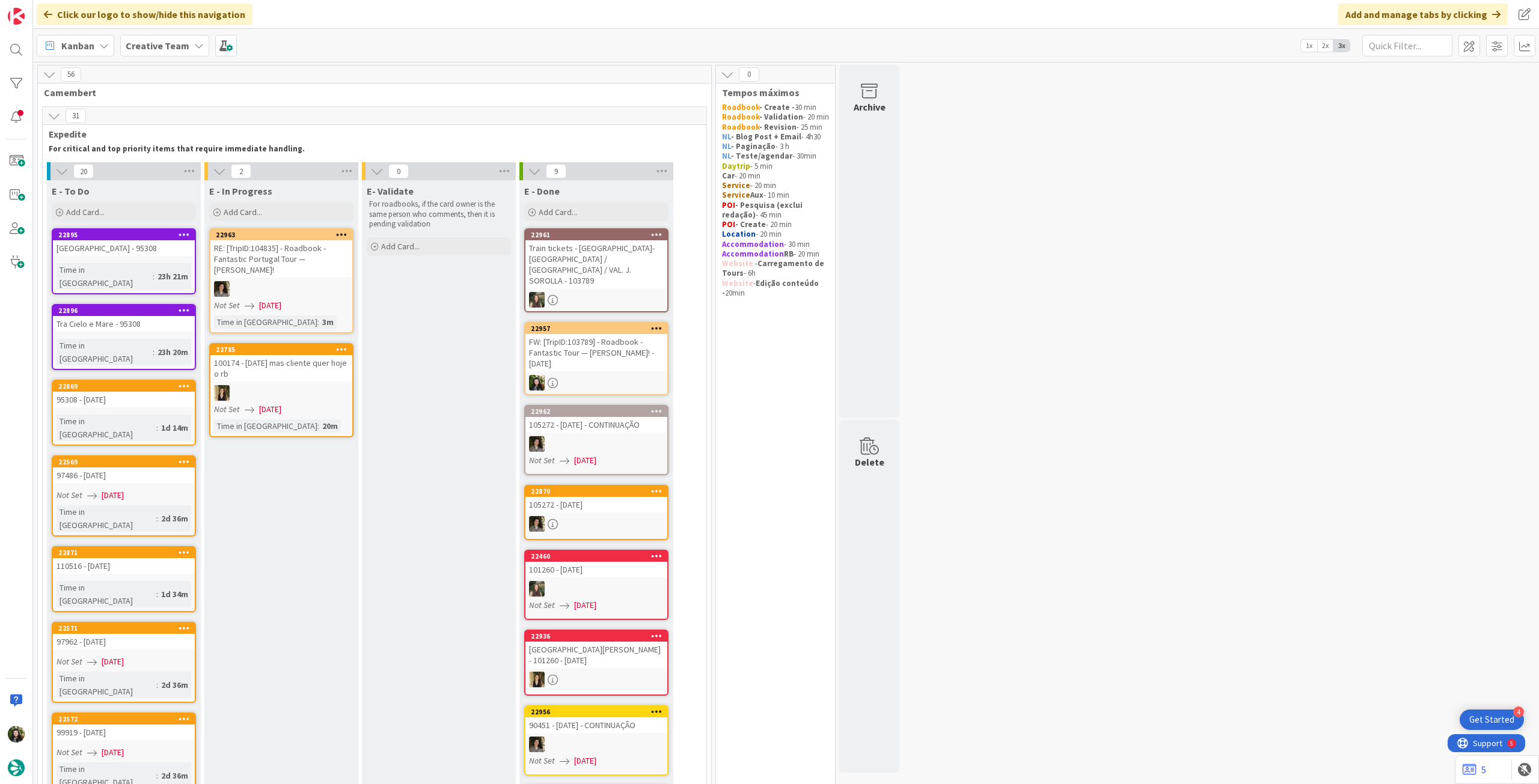
click at [131, 35] on div "Creative Team" at bounding box center [164, 45] width 89 height 22
click at [205, 159] on div "Creative Team" at bounding box center [222, 148] width 183 height 23
click at [142, 44] on b "Creative Team" at bounding box center [157, 45] width 64 height 12
click at [175, 164] on div "Creative Team - Análise" at bounding box center [222, 172] width 183 height 23
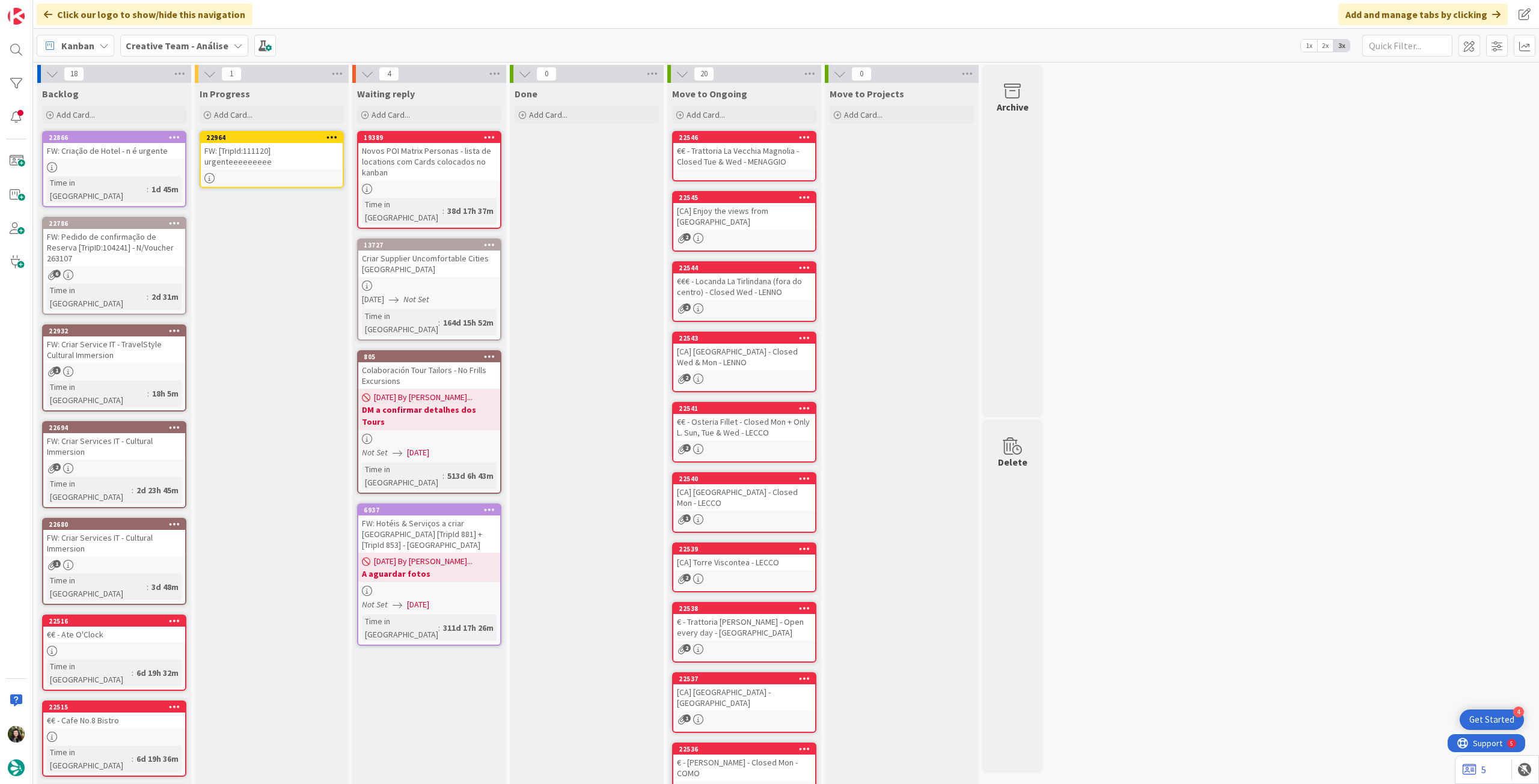
click at [289, 173] on div at bounding box center [272, 178] width 142 height 10
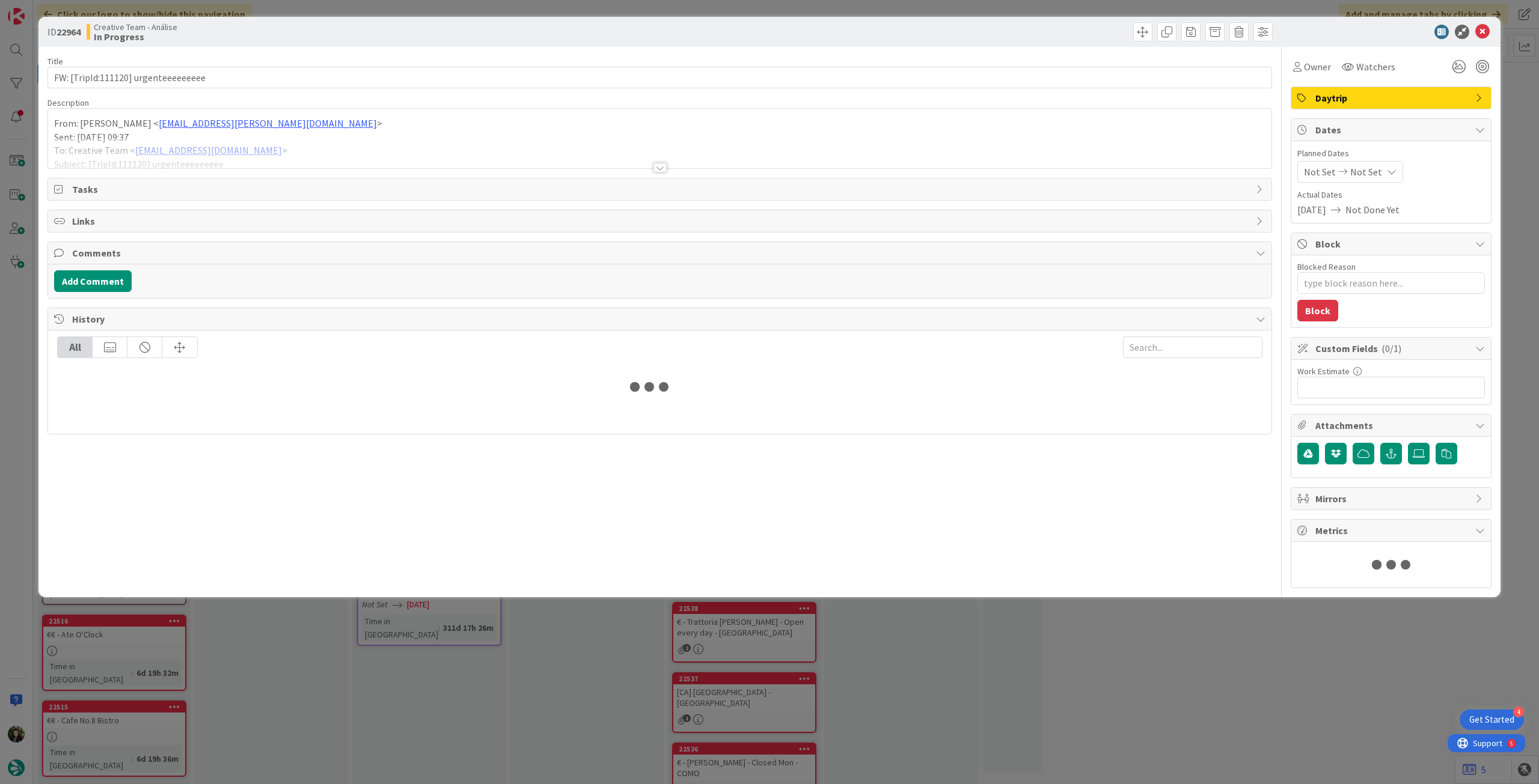
click at [210, 153] on div at bounding box center [660, 152] width 1224 height 30
type textarea "x"
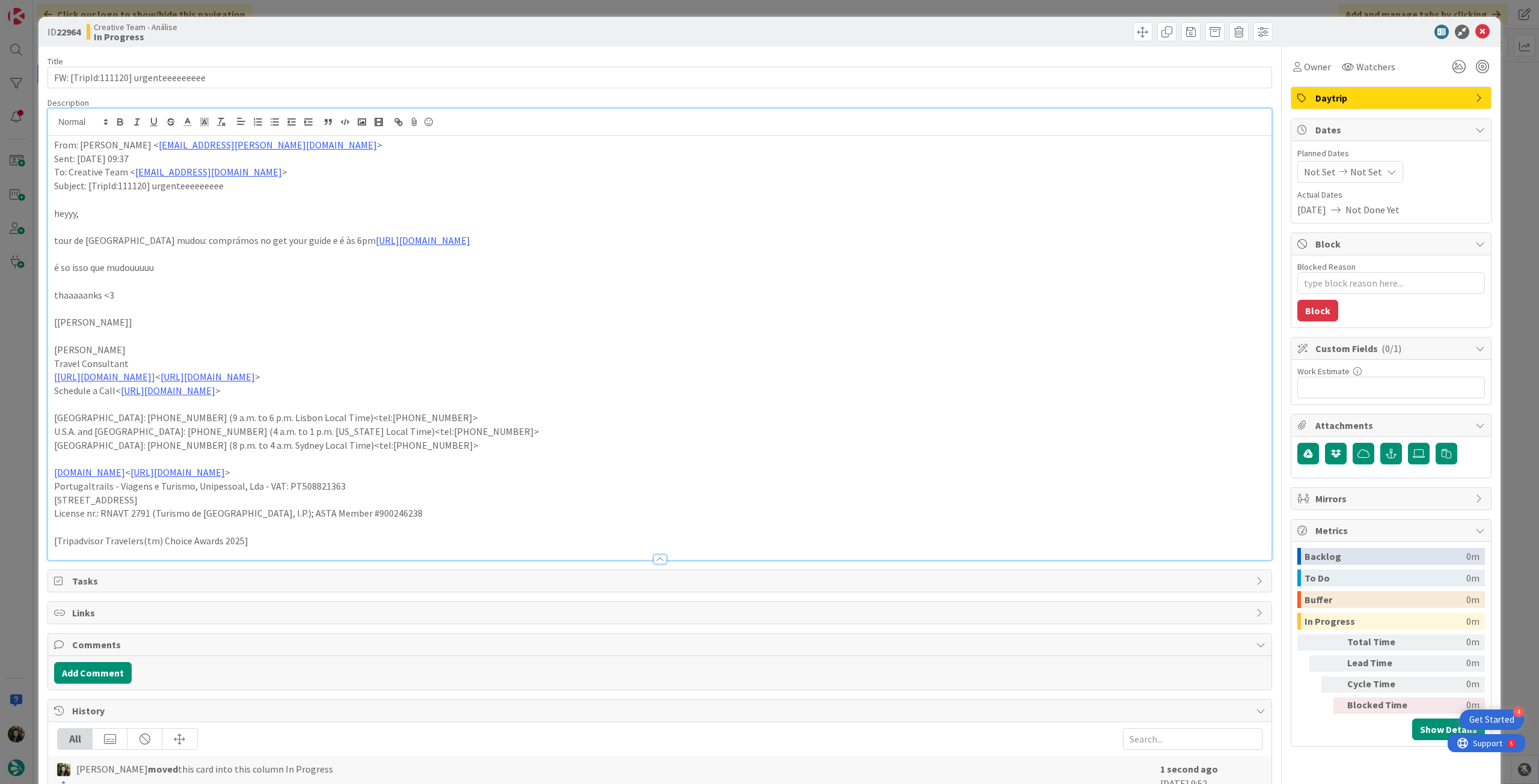
click at [51, 144] on div "From: Catarina Dâmaso < catarina.damaso@tourtailors.com > Sent: Friday, Septemb…" at bounding box center [660, 347] width 1224 height 424
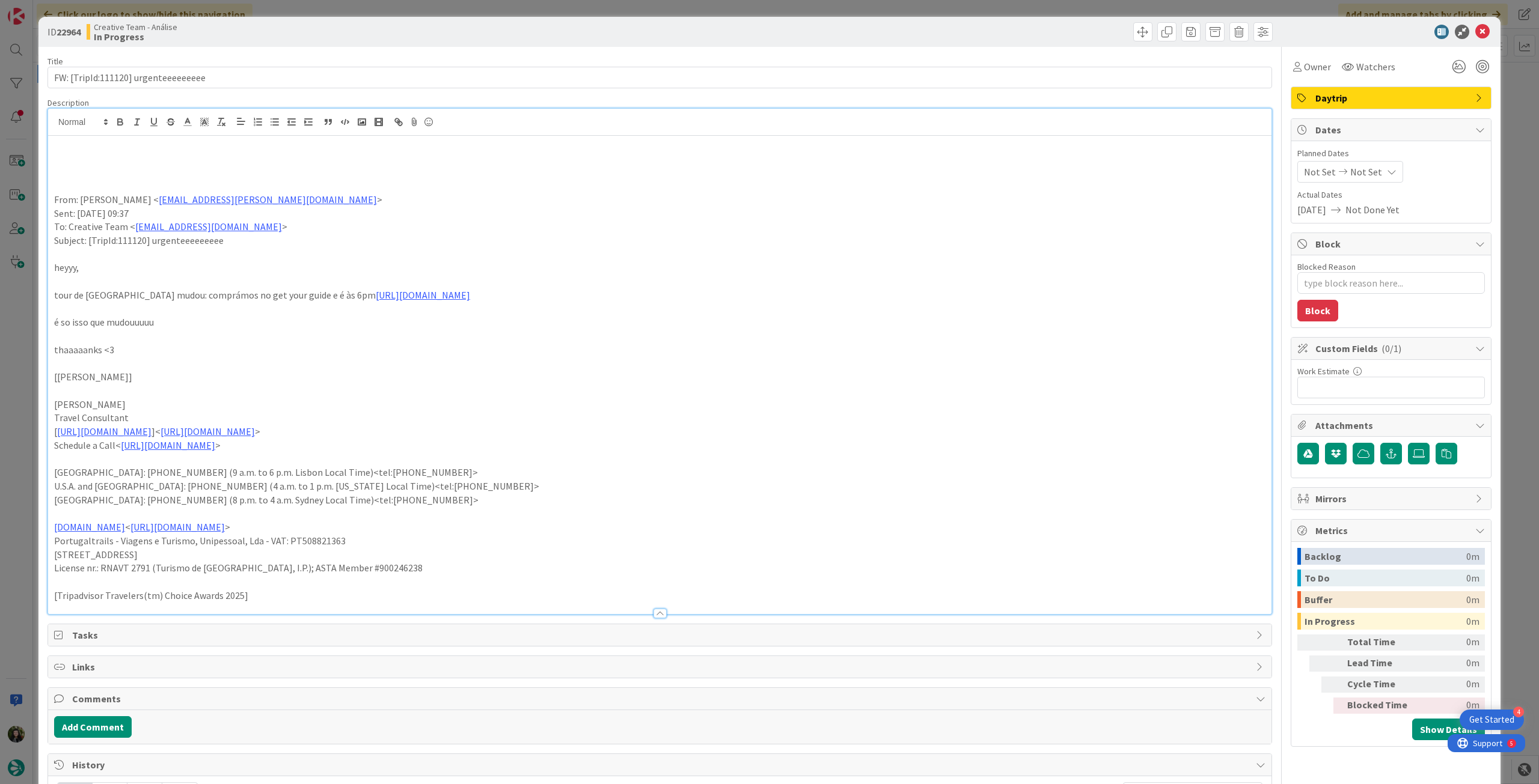
click at [74, 160] on p at bounding box center [659, 159] width 1211 height 14
click at [50, 151] on div "ver apenas essa questao e ordem de POIs From: Catarina Dâmaso < catarina.damaso…" at bounding box center [660, 375] width 1224 height 478
click at [77, 159] on p "ver apenas essa questao e ordem de POIs" at bounding box center [659, 159] width 1211 height 14
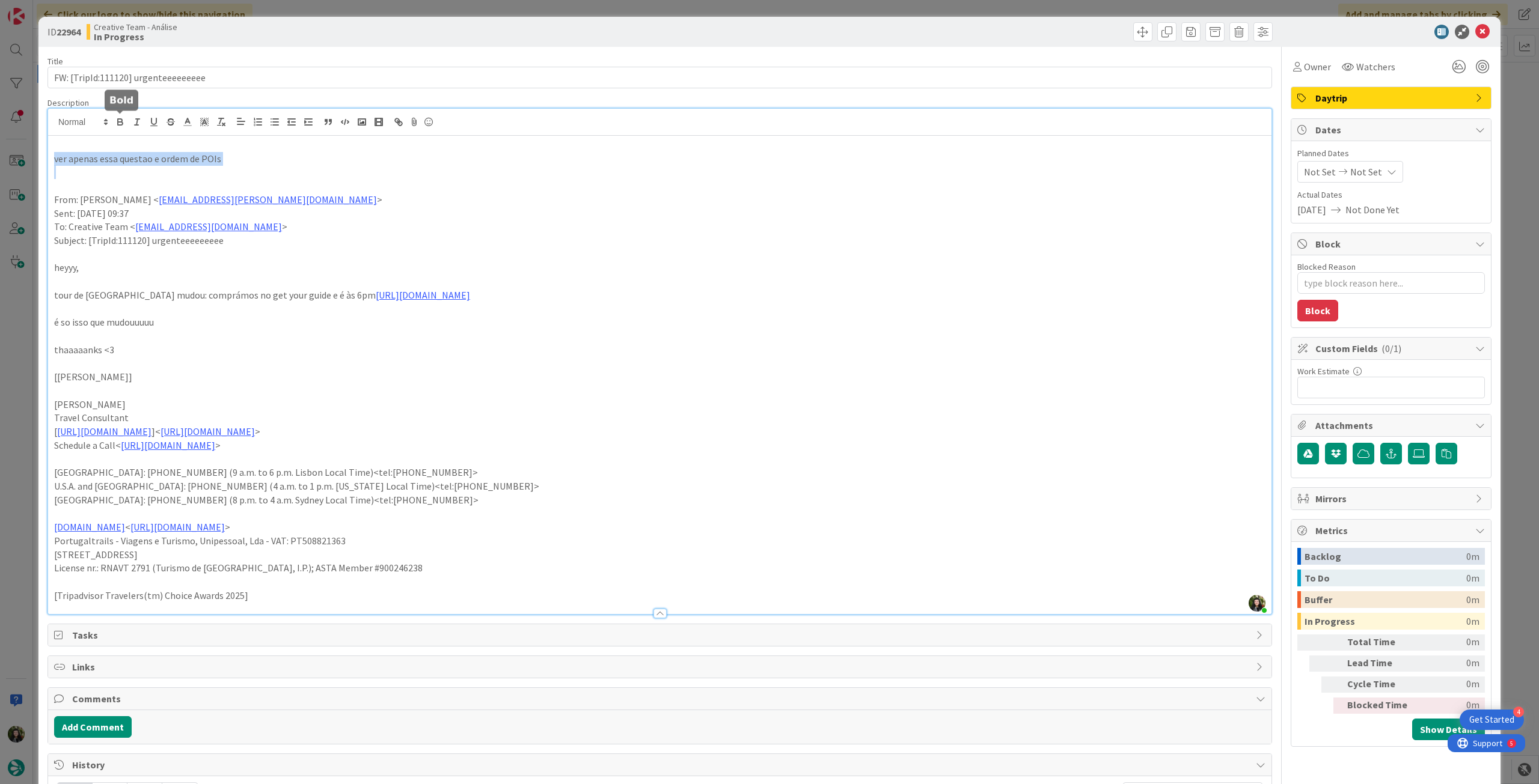
click at [123, 126] on icon "button" at bounding box center [120, 122] width 11 height 11
click at [419, 183] on p at bounding box center [659, 186] width 1211 height 14
click at [1364, 170] on span "Not Set" at bounding box center [1367, 171] width 31 height 15
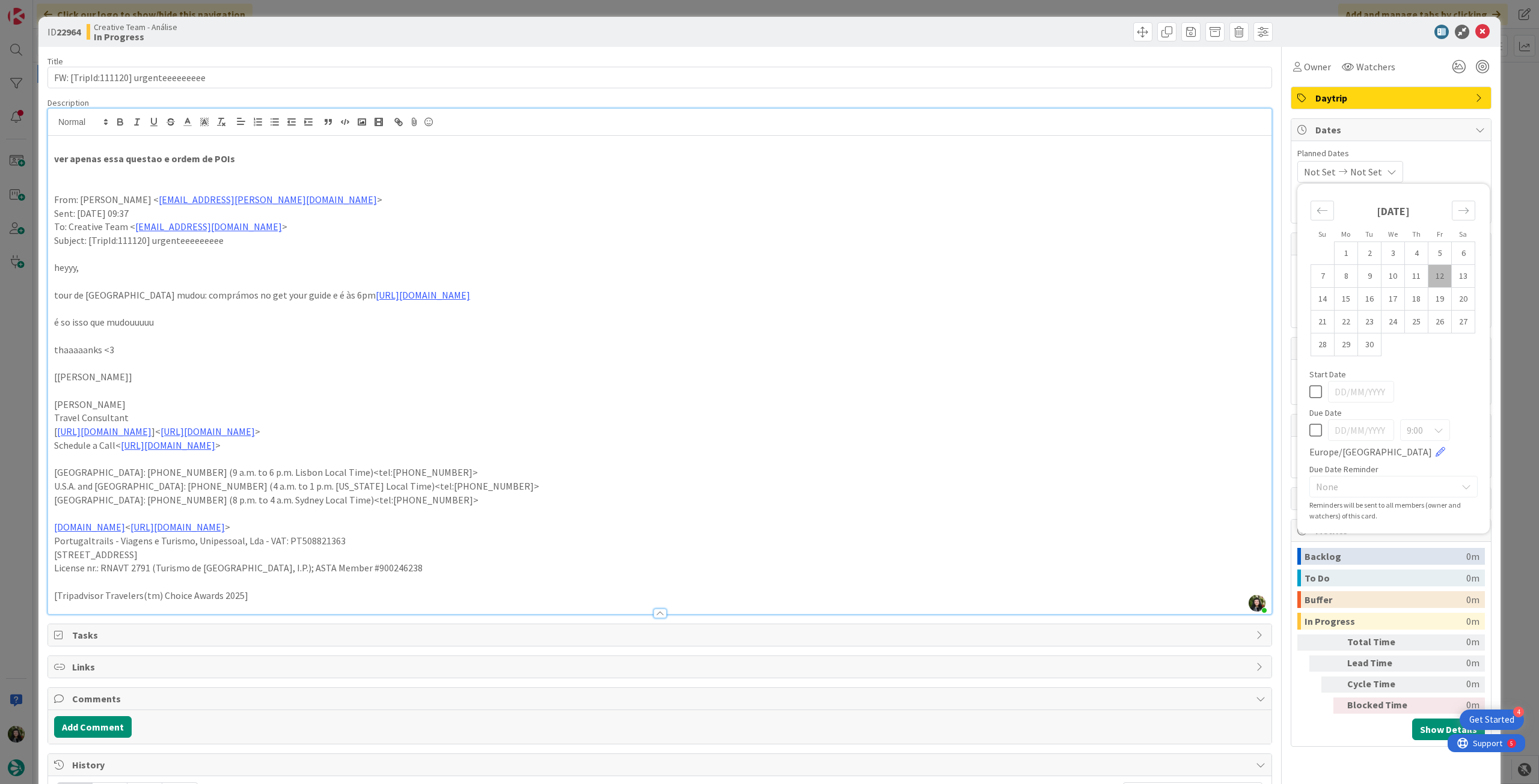
click at [1476, 33] on icon at bounding box center [1483, 31] width 15 height 15
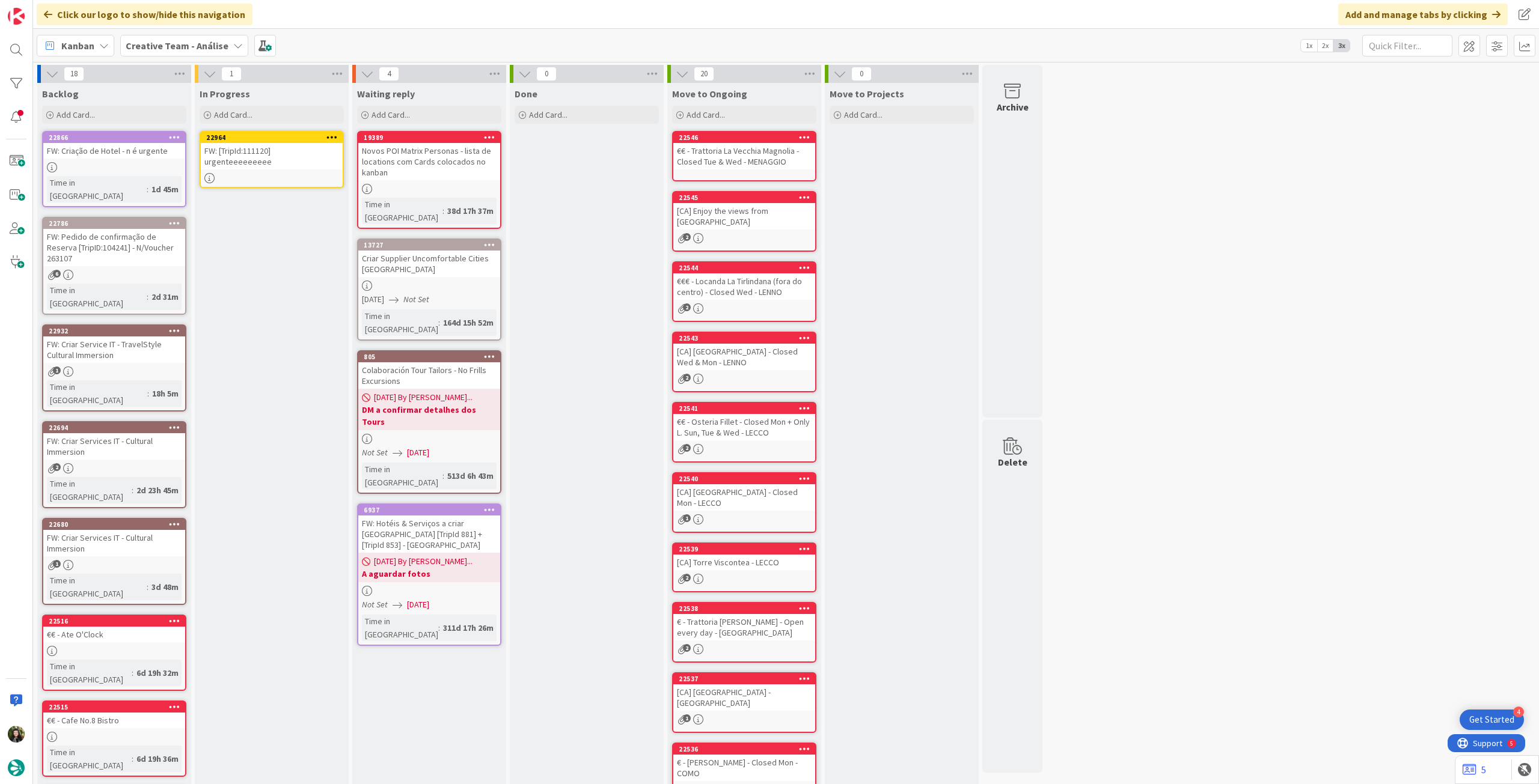
click at [334, 135] on icon at bounding box center [333, 137] width 12 height 9
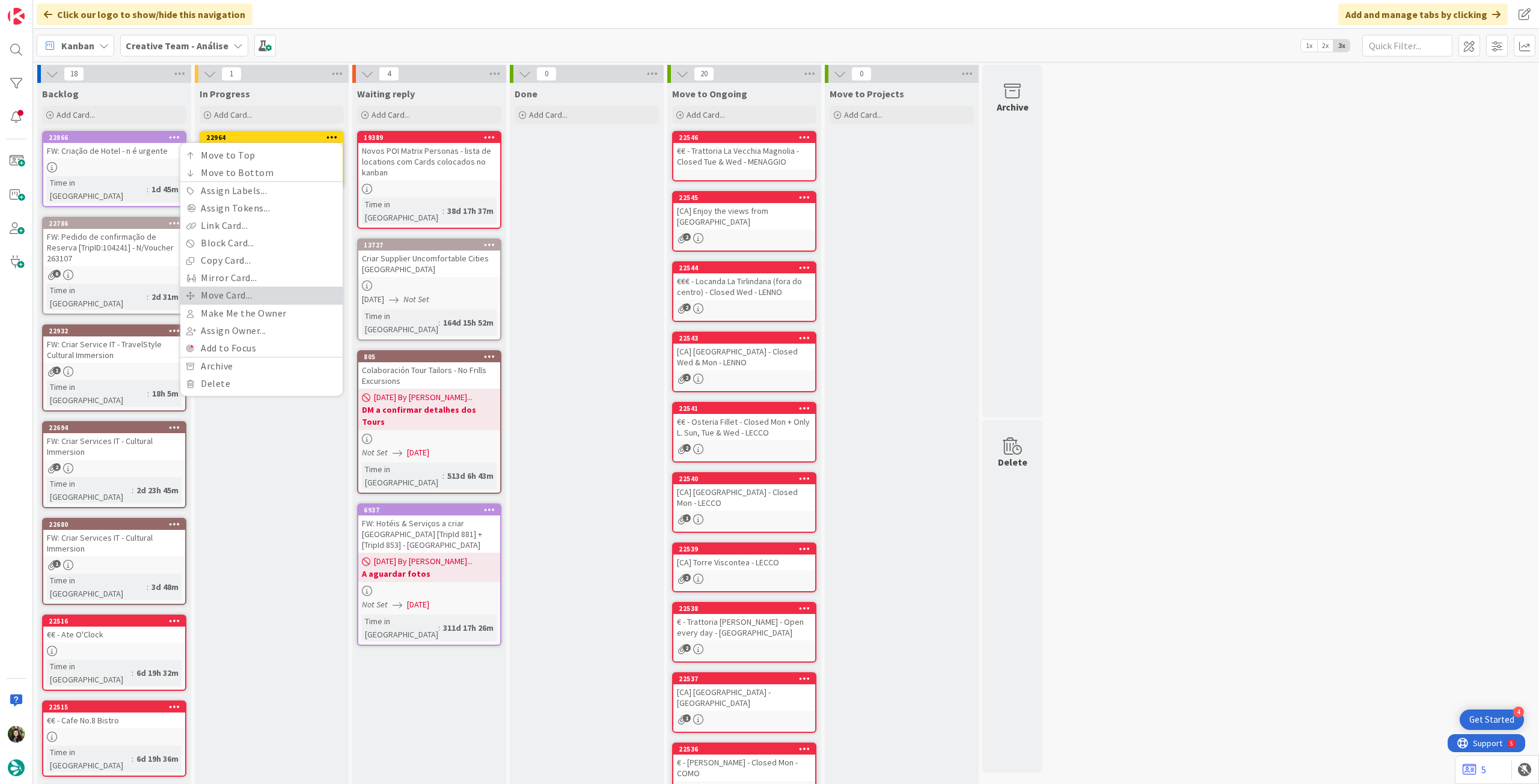
click at [280, 291] on link "Move Card..." at bounding box center [261, 295] width 162 height 18
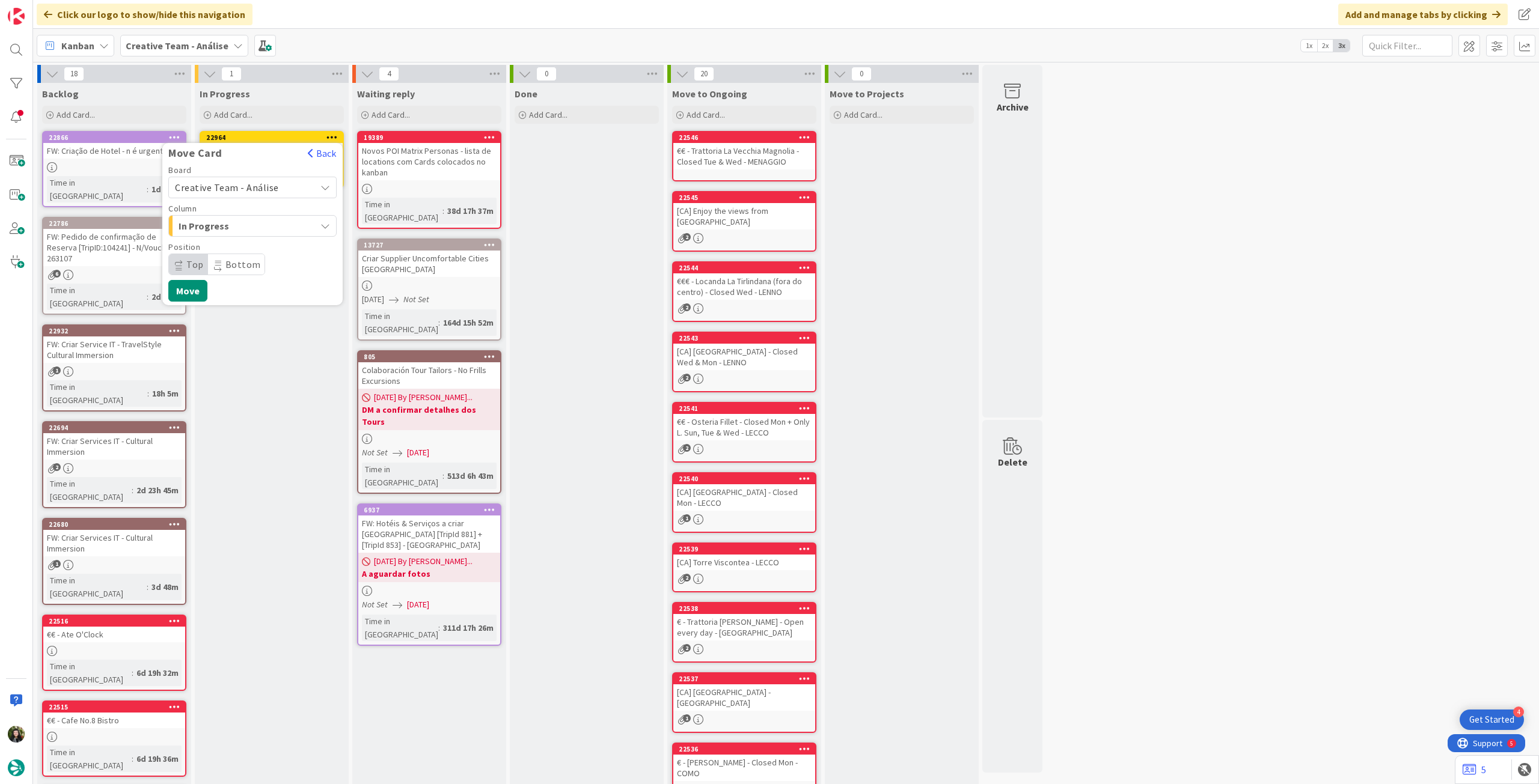
click at [259, 186] on span "Creative Team - Análise" at bounding box center [227, 188] width 104 height 12
click at [237, 250] on span "Creative Team" at bounding box center [261, 244] width 140 height 18
click at [224, 263] on span "Daytrip" at bounding box center [251, 264] width 115 height 17
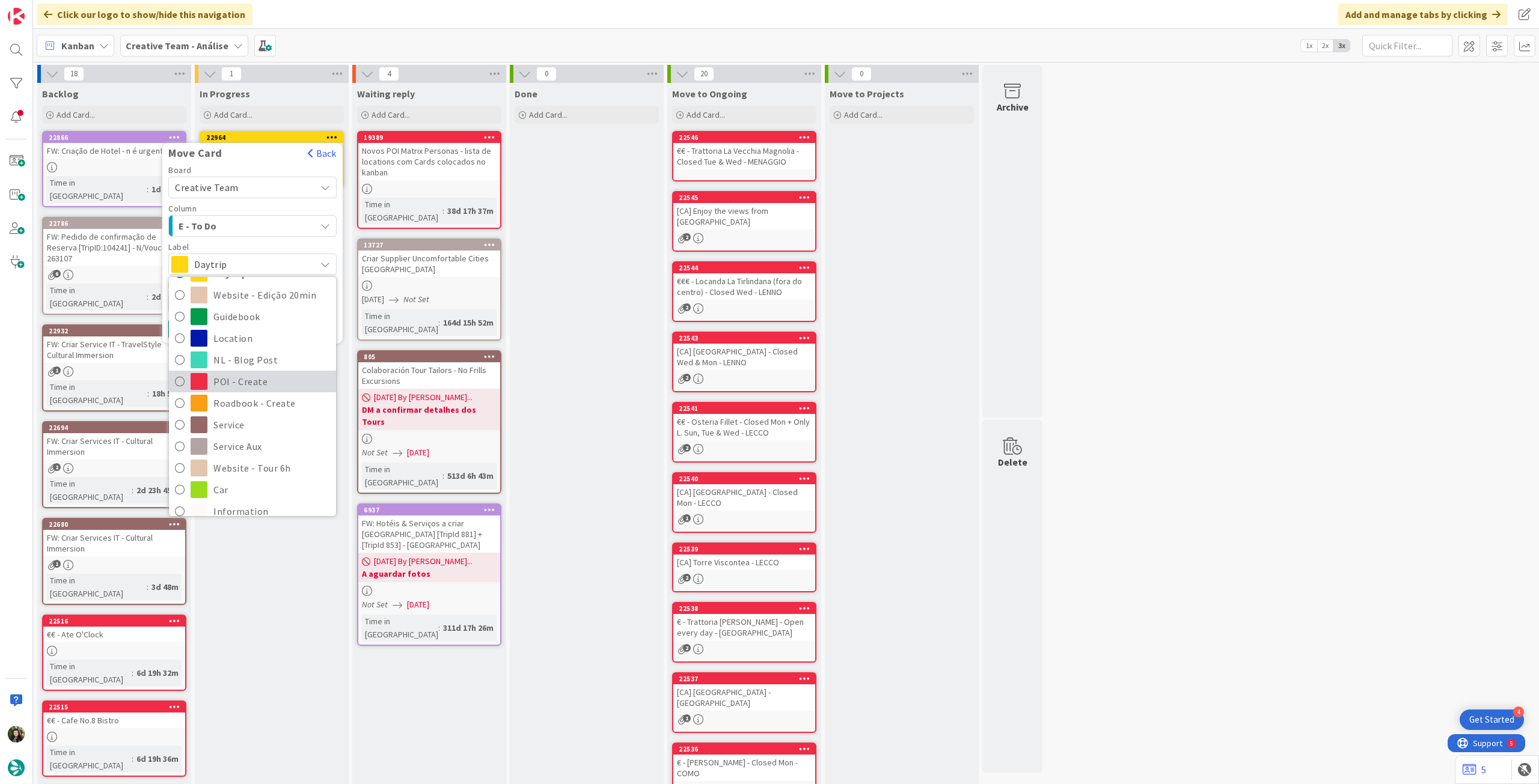
scroll to position [80, 0]
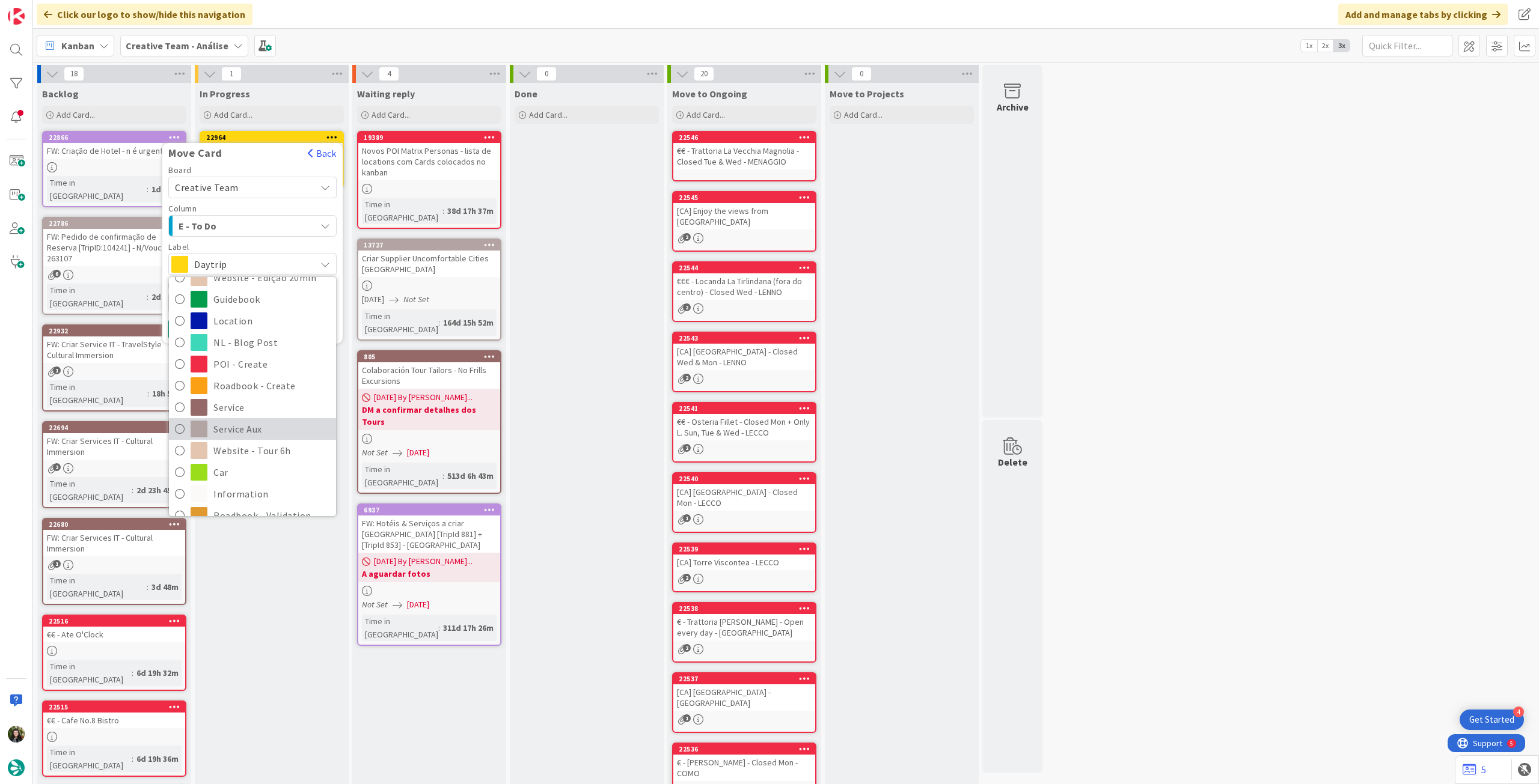
click at [246, 420] on span "Service Aux" at bounding box center [272, 429] width 117 height 18
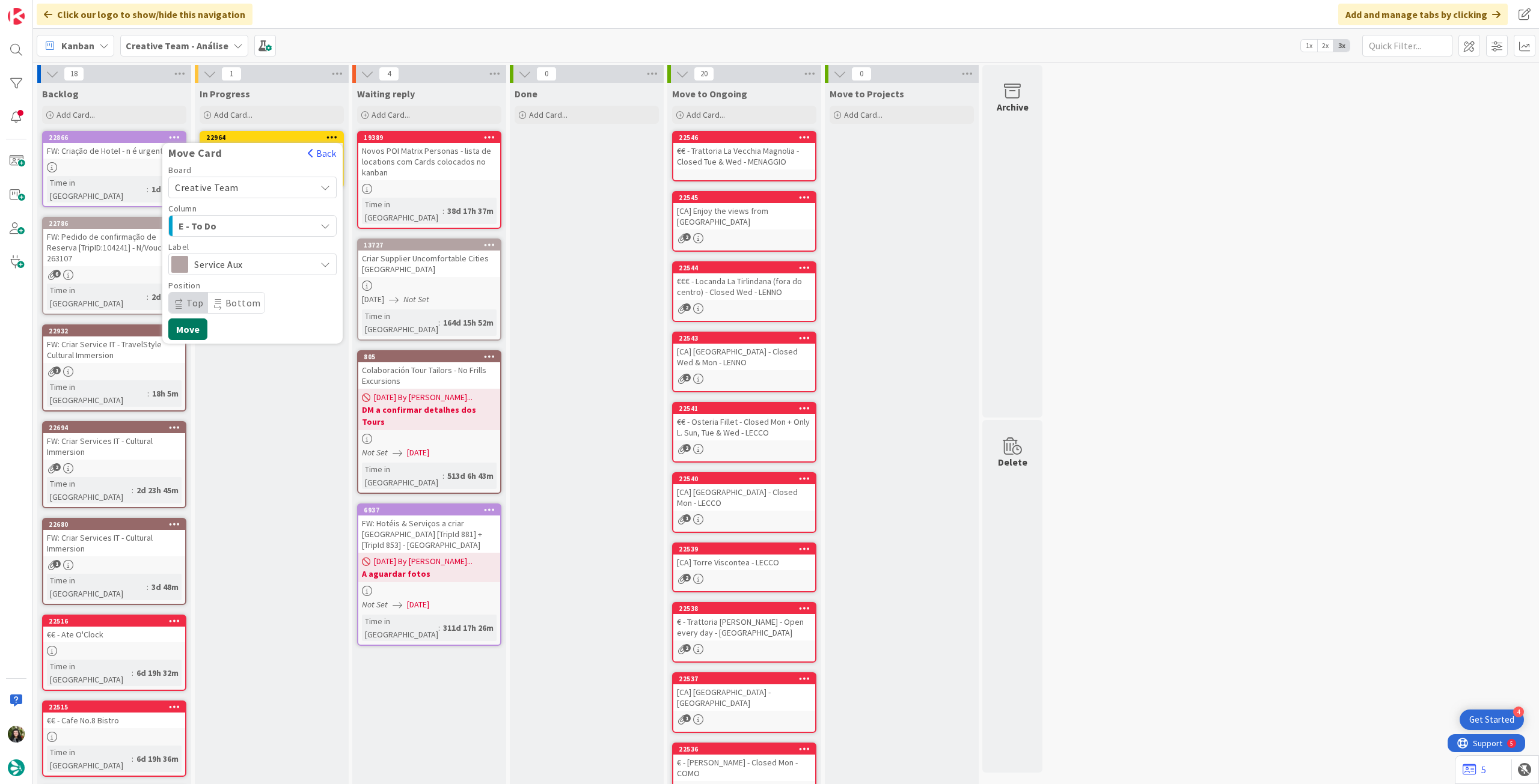
click at [183, 323] on button "Move" at bounding box center [188, 330] width 39 height 22
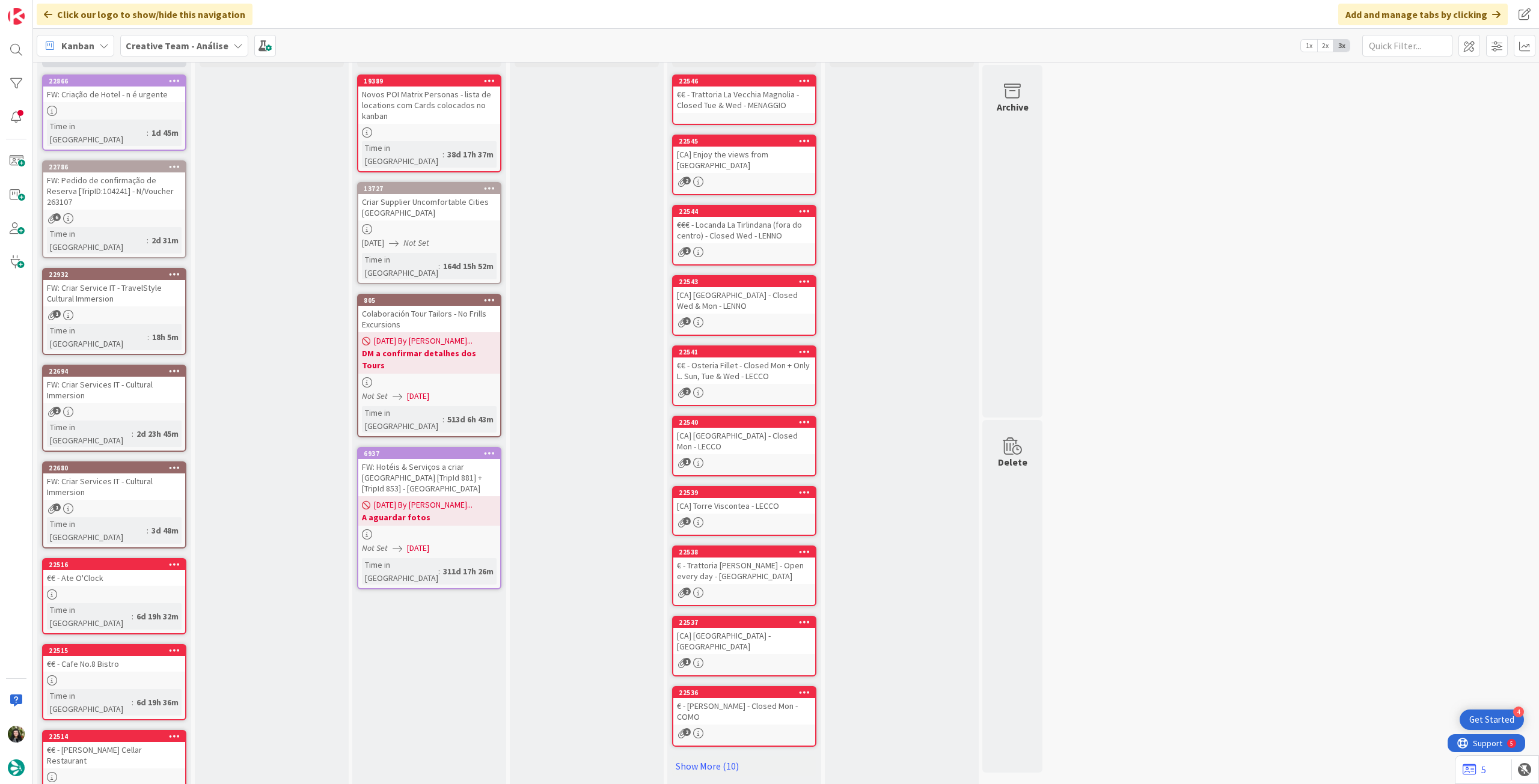
scroll to position [0, 0]
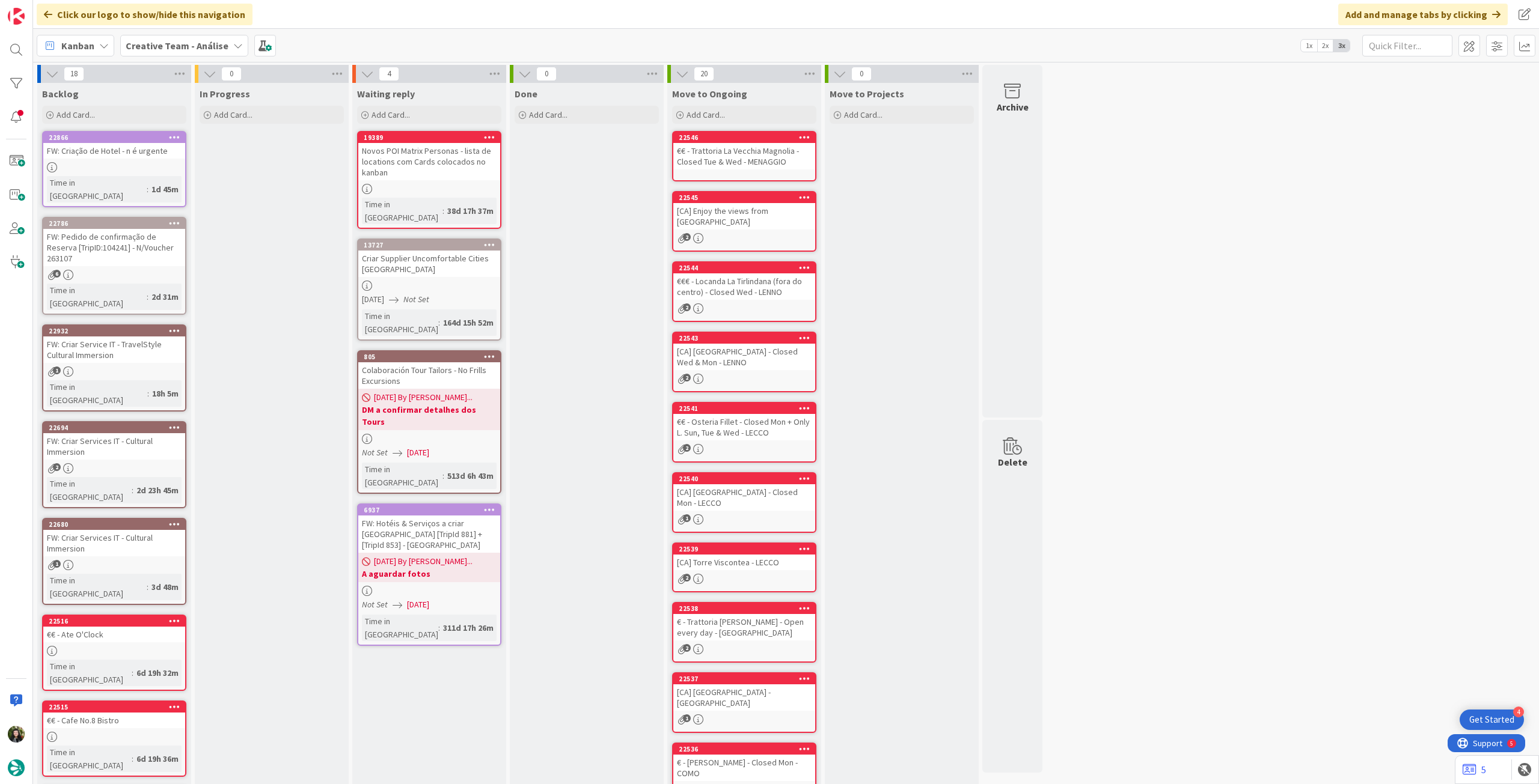
click at [177, 50] on b "Creative Team - Análise" at bounding box center [177, 45] width 102 height 12
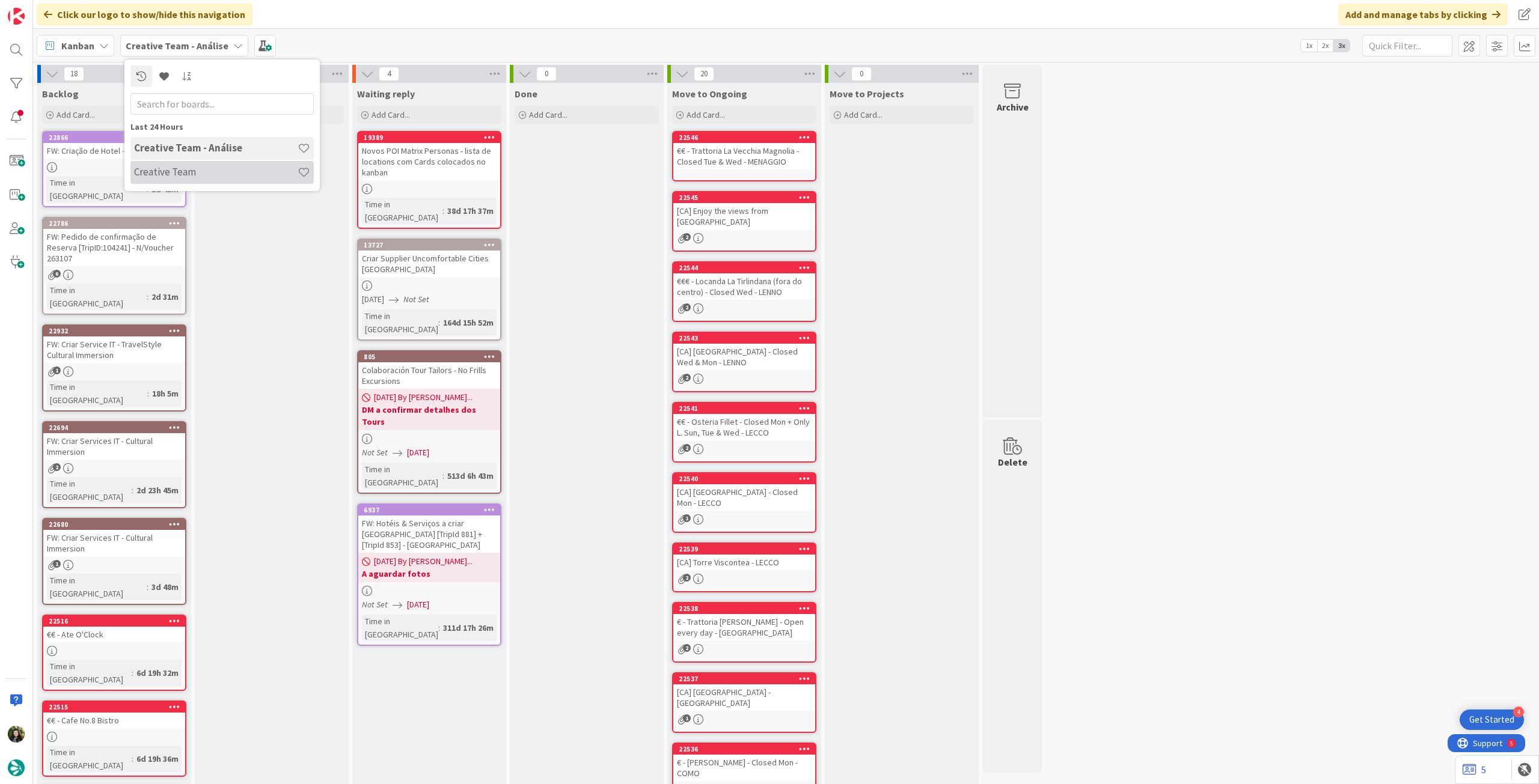
click at [158, 175] on h4 "Creative Team" at bounding box center [215, 172] width 163 height 12
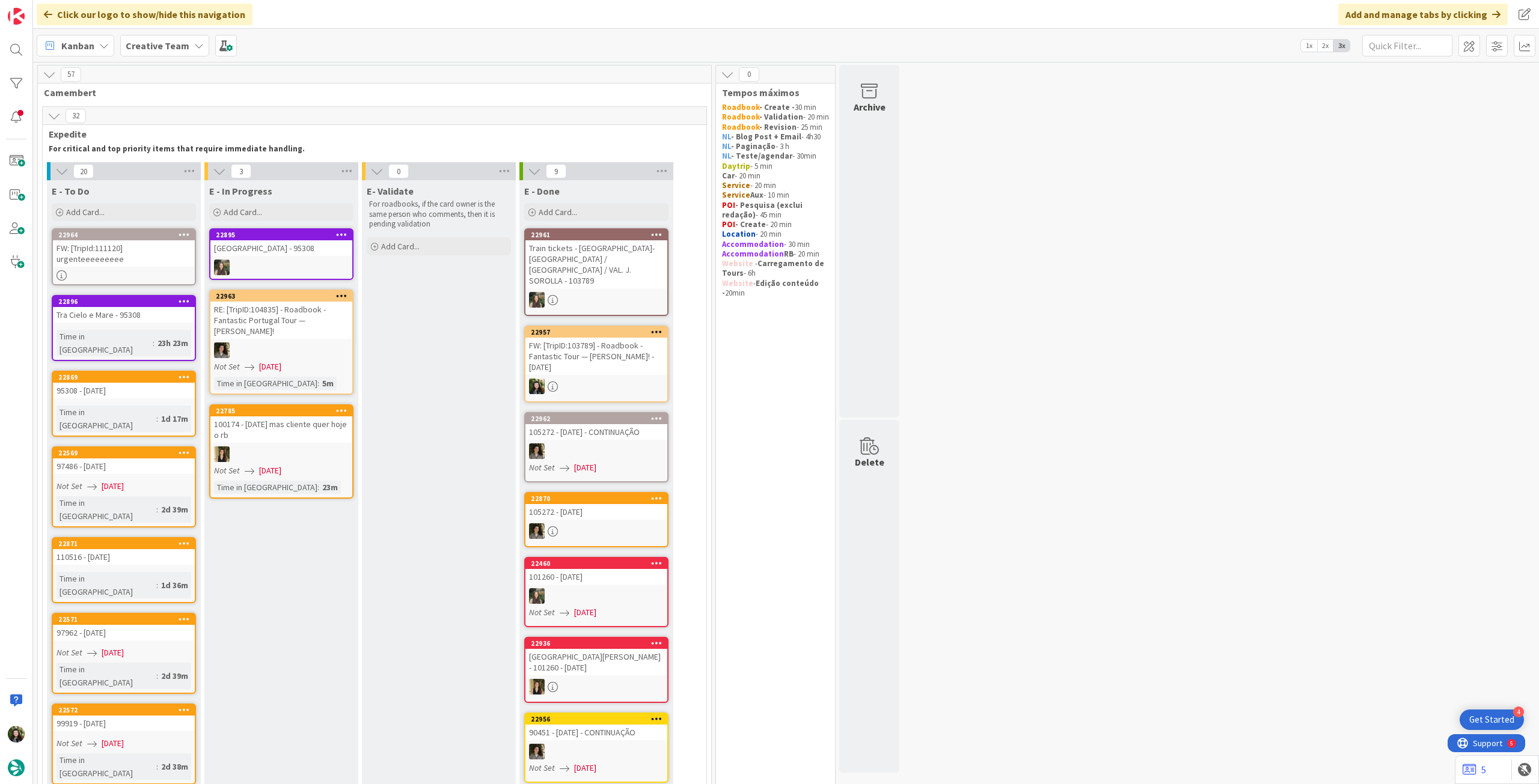
click at [179, 45] on b "Creative Team" at bounding box center [157, 45] width 64 height 12
click at [204, 169] on h4 "Creative Team - Análise" at bounding box center [215, 172] width 163 height 12
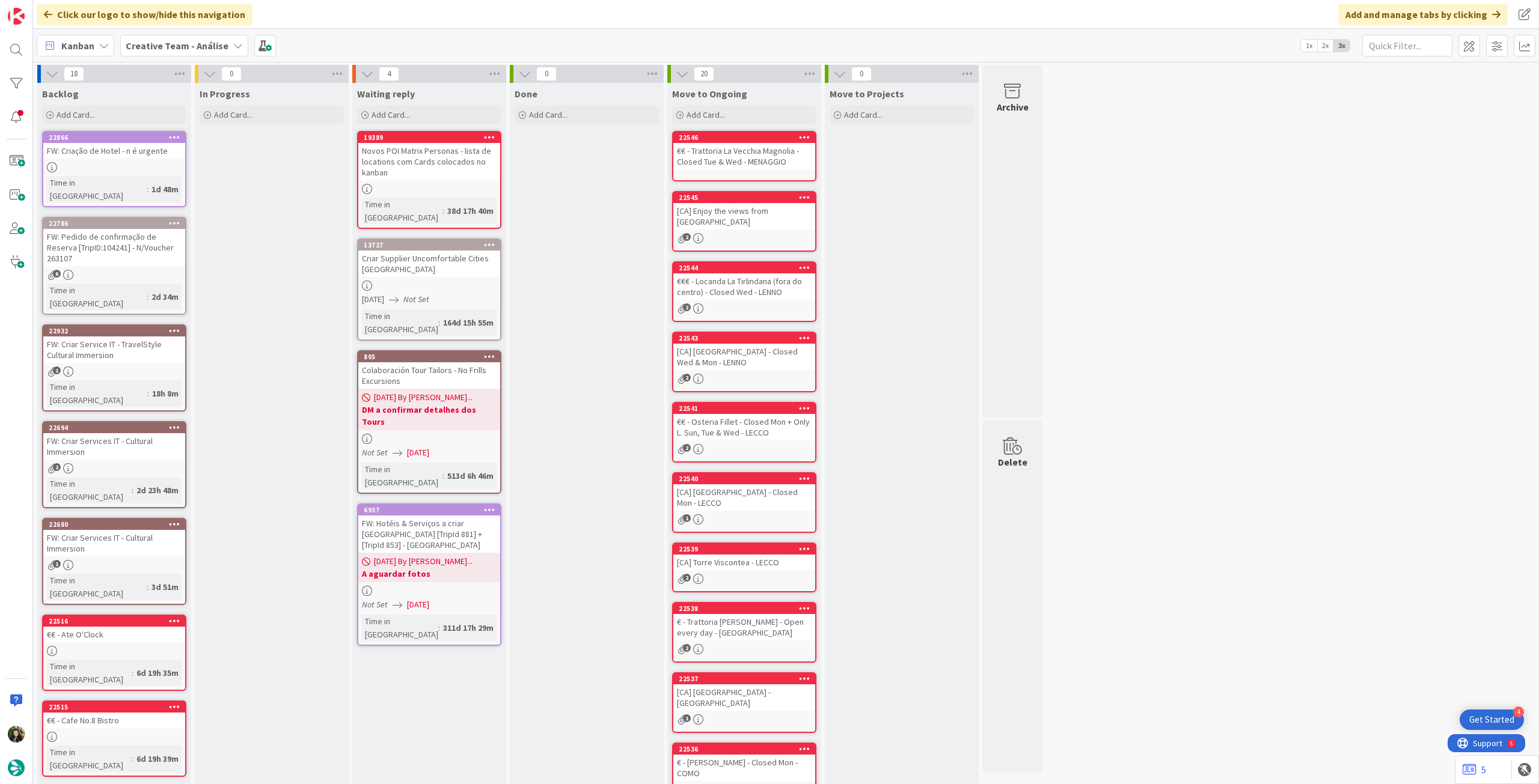
click at [142, 44] on b "Creative Team - Análise" at bounding box center [177, 45] width 102 height 12
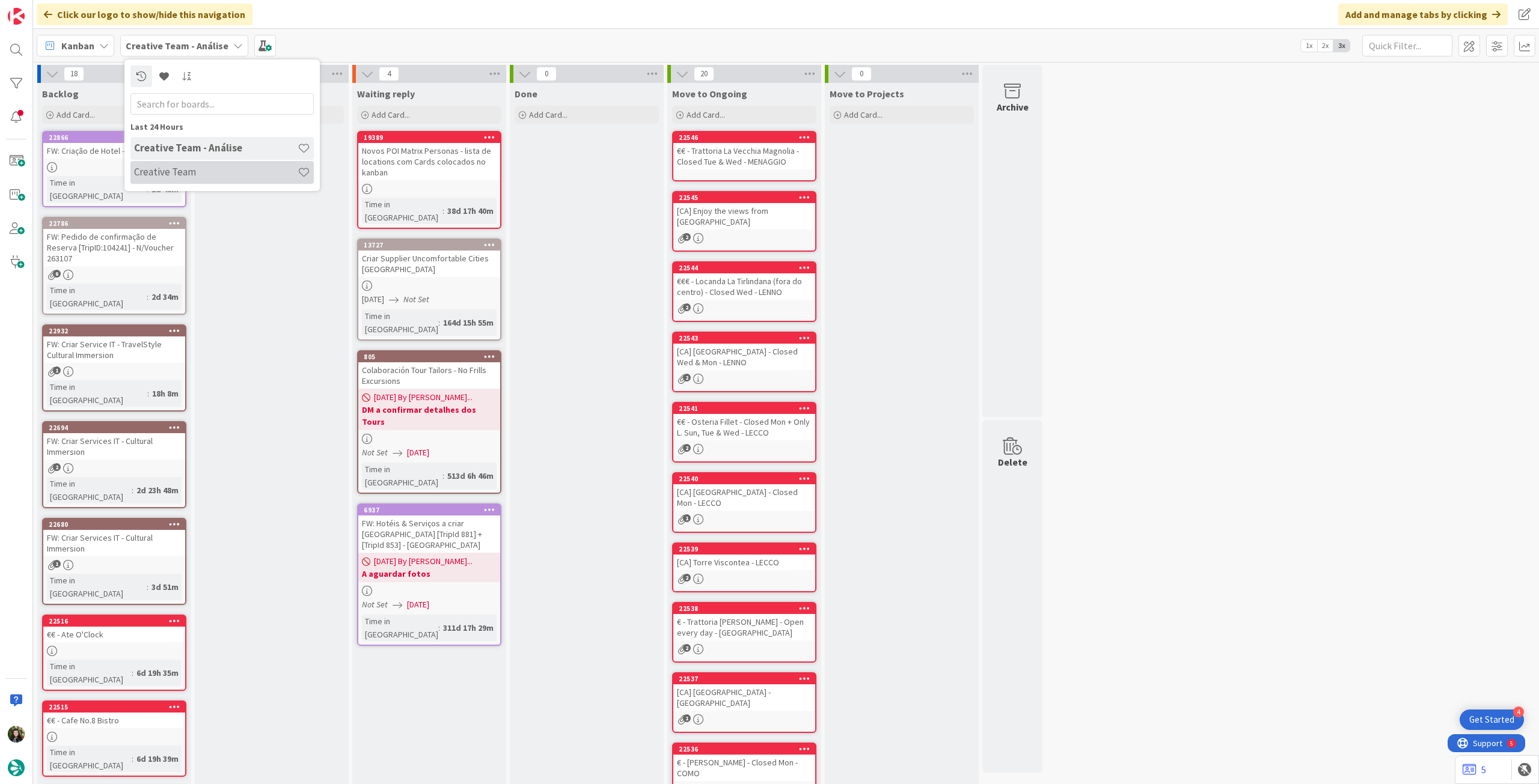
click at [215, 168] on h4 "Creative Team" at bounding box center [215, 172] width 163 height 12
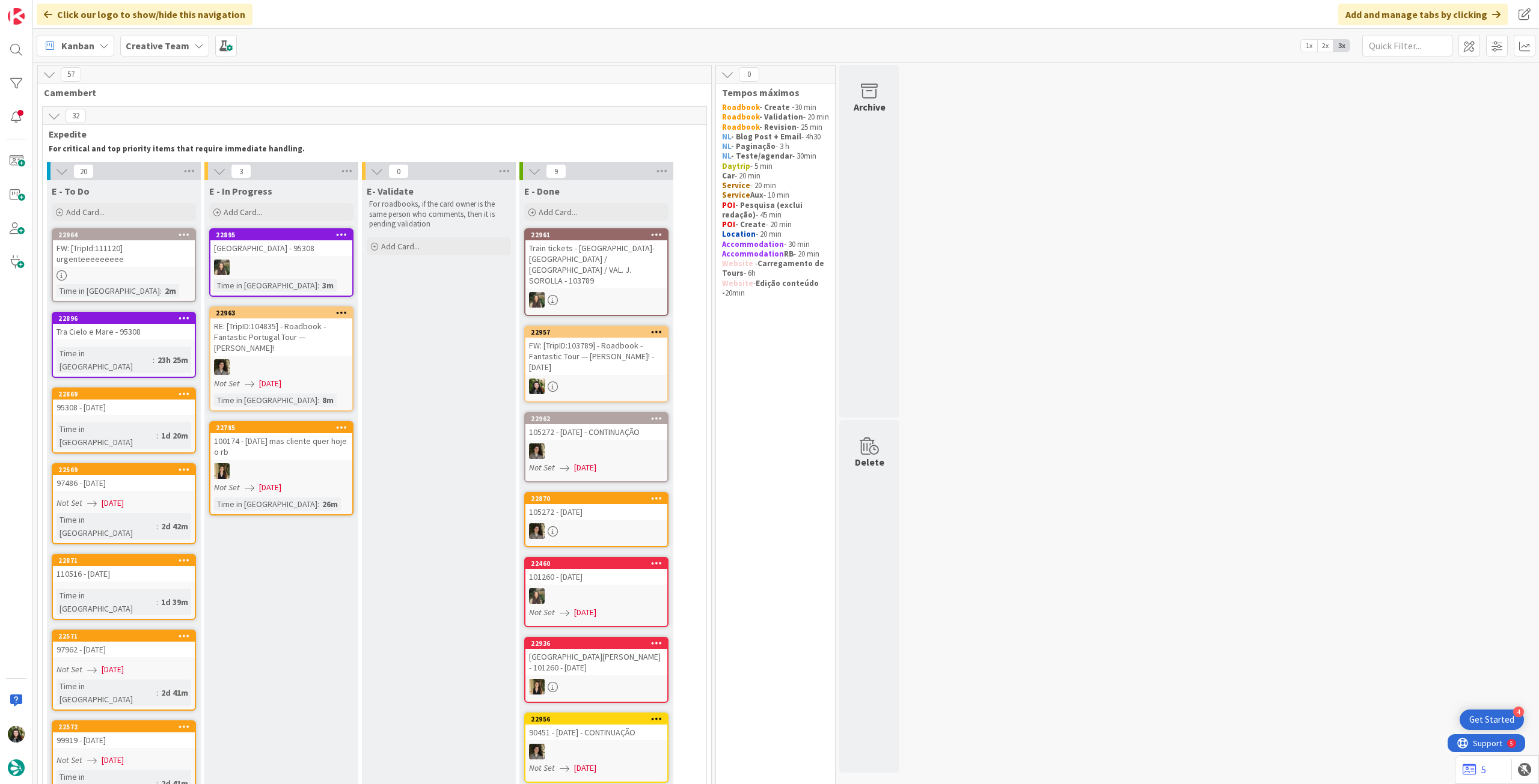
click at [312, 452] on div "100174 - [DATE] mas cliente quer hoje o rb" at bounding box center [281, 447] width 142 height 27
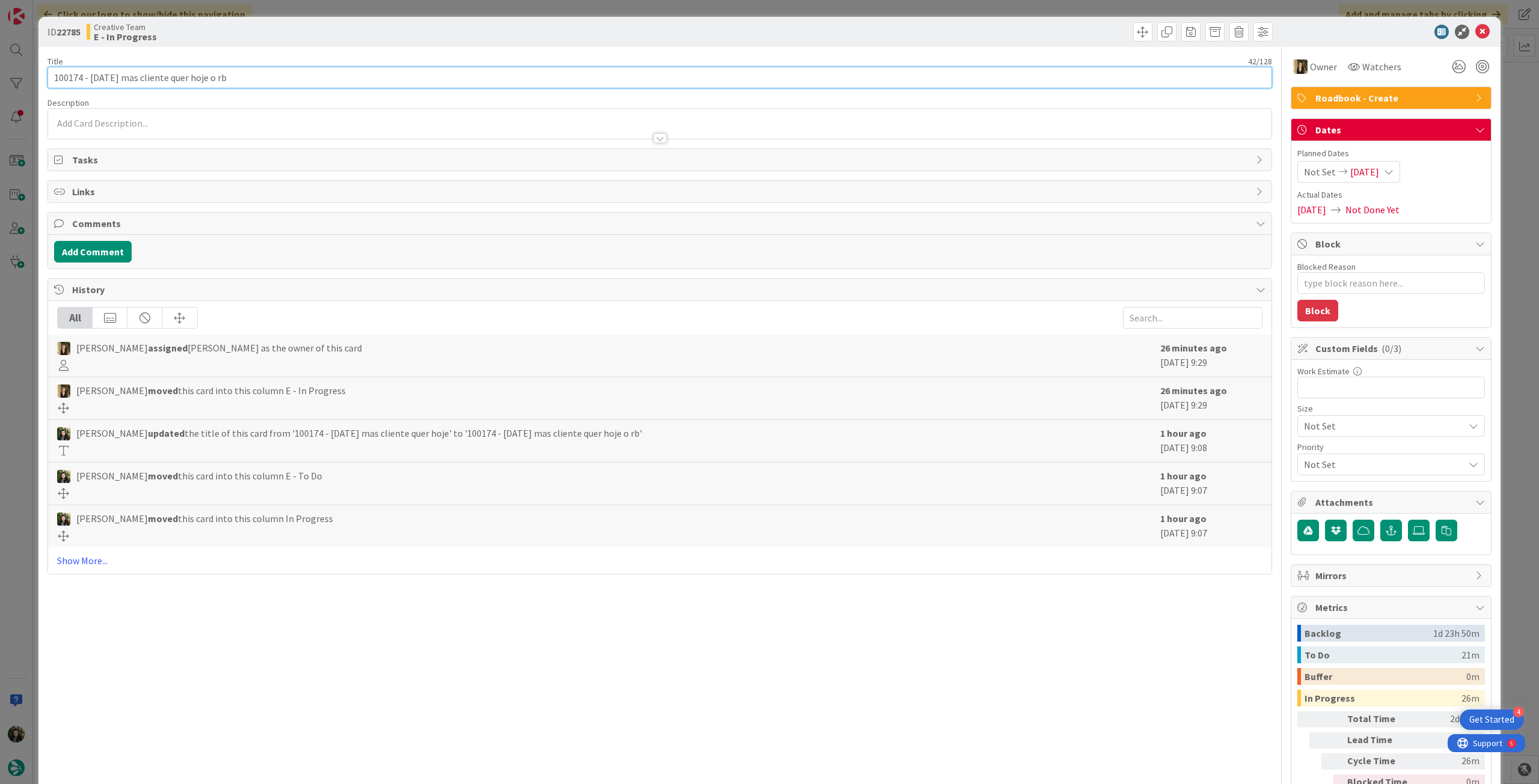
drag, startPoint x: 82, startPoint y: 72, endPoint x: 69, endPoint y: 111, distance: 41.1
click at [20, 76] on div "ID 22785 Creative Team E - In Progress Title 42 / 128 100174 - 22 oct mas clien…" at bounding box center [770, 392] width 1539 height 784
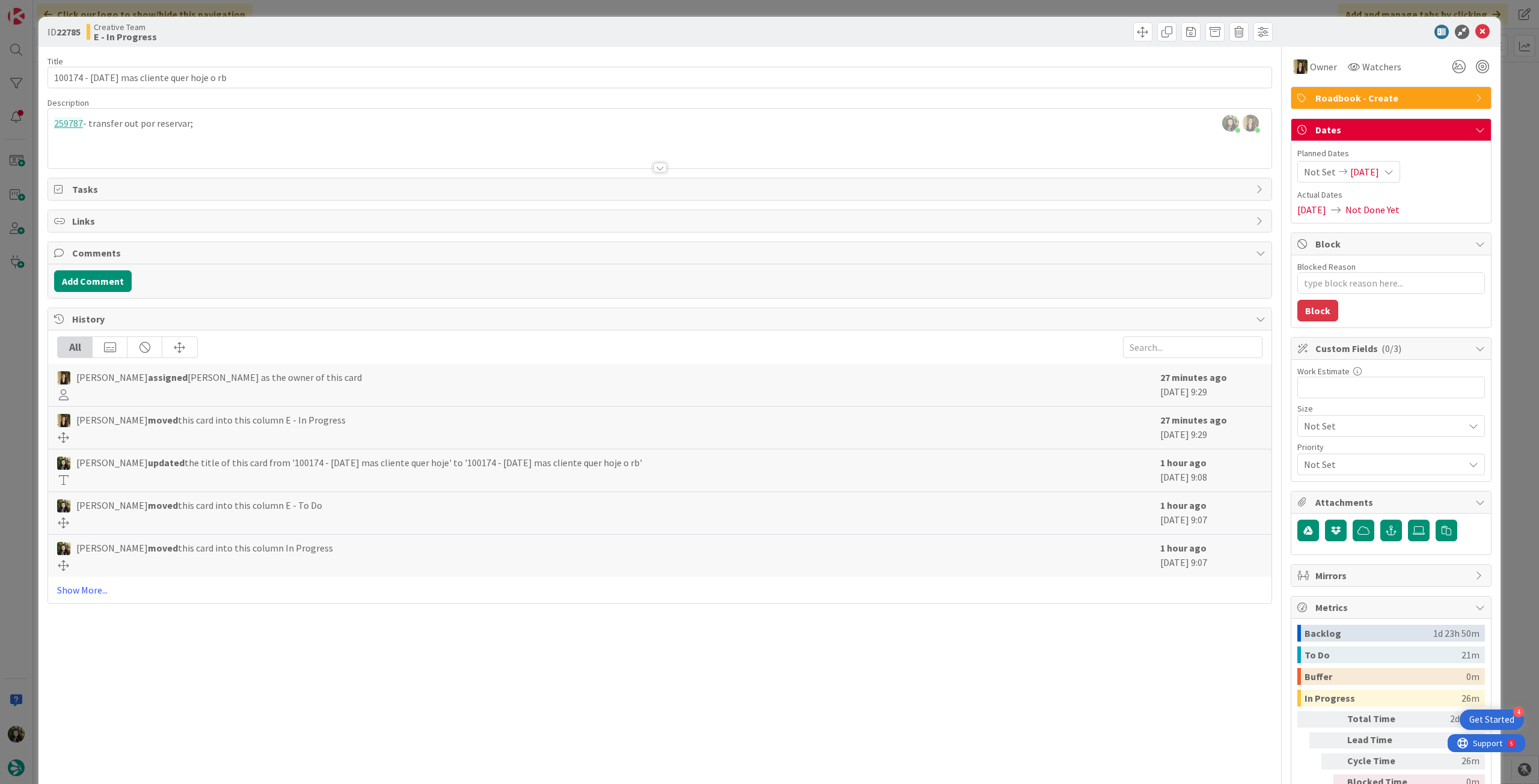
type textarea "x"
click at [1482, 33] on div at bounding box center [1385, 31] width 213 height 15
click at [1478, 36] on icon at bounding box center [1483, 31] width 15 height 15
